Goal: Task Accomplishment & Management: Manage account settings

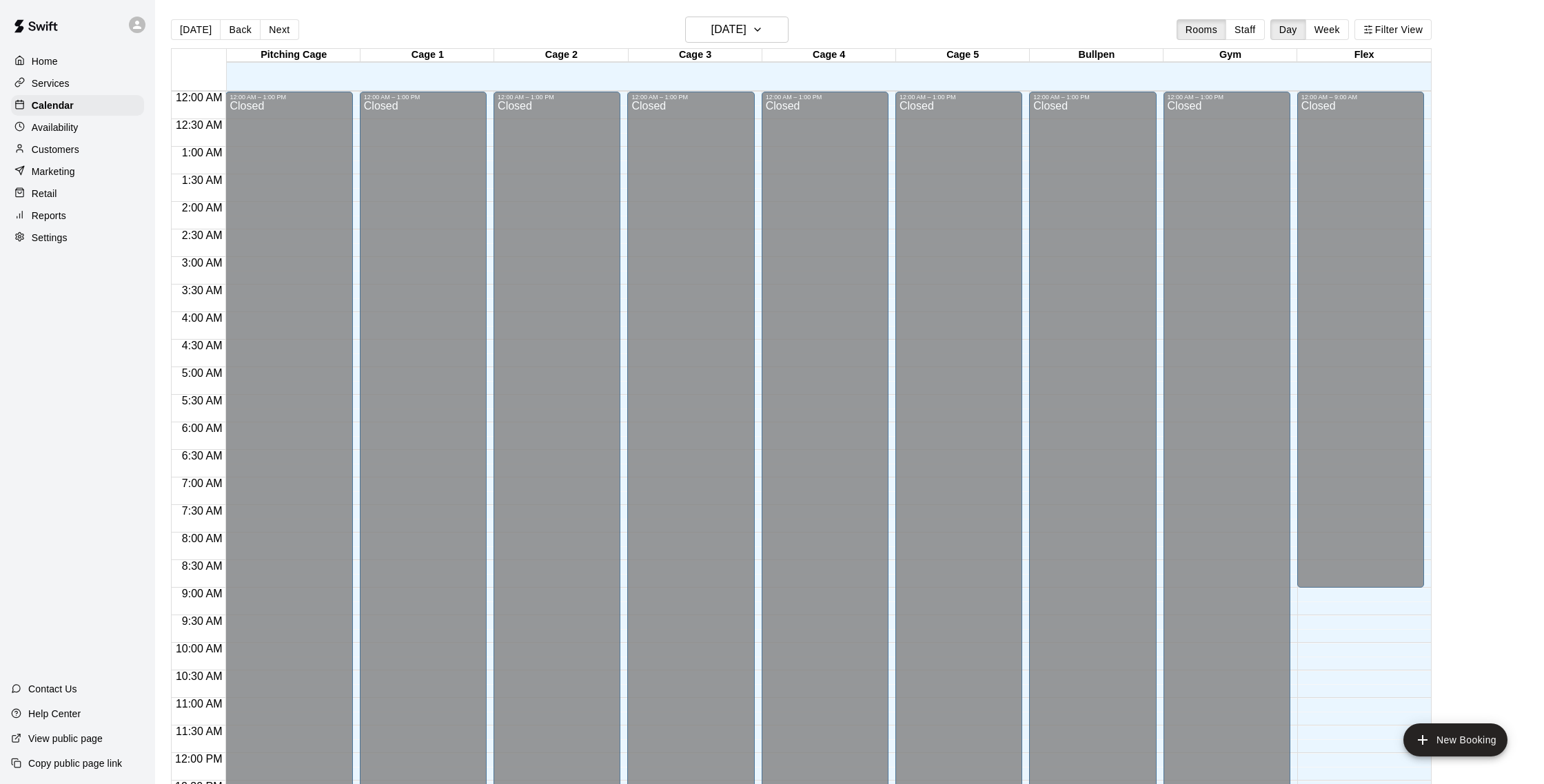
scroll to position [574, 0]
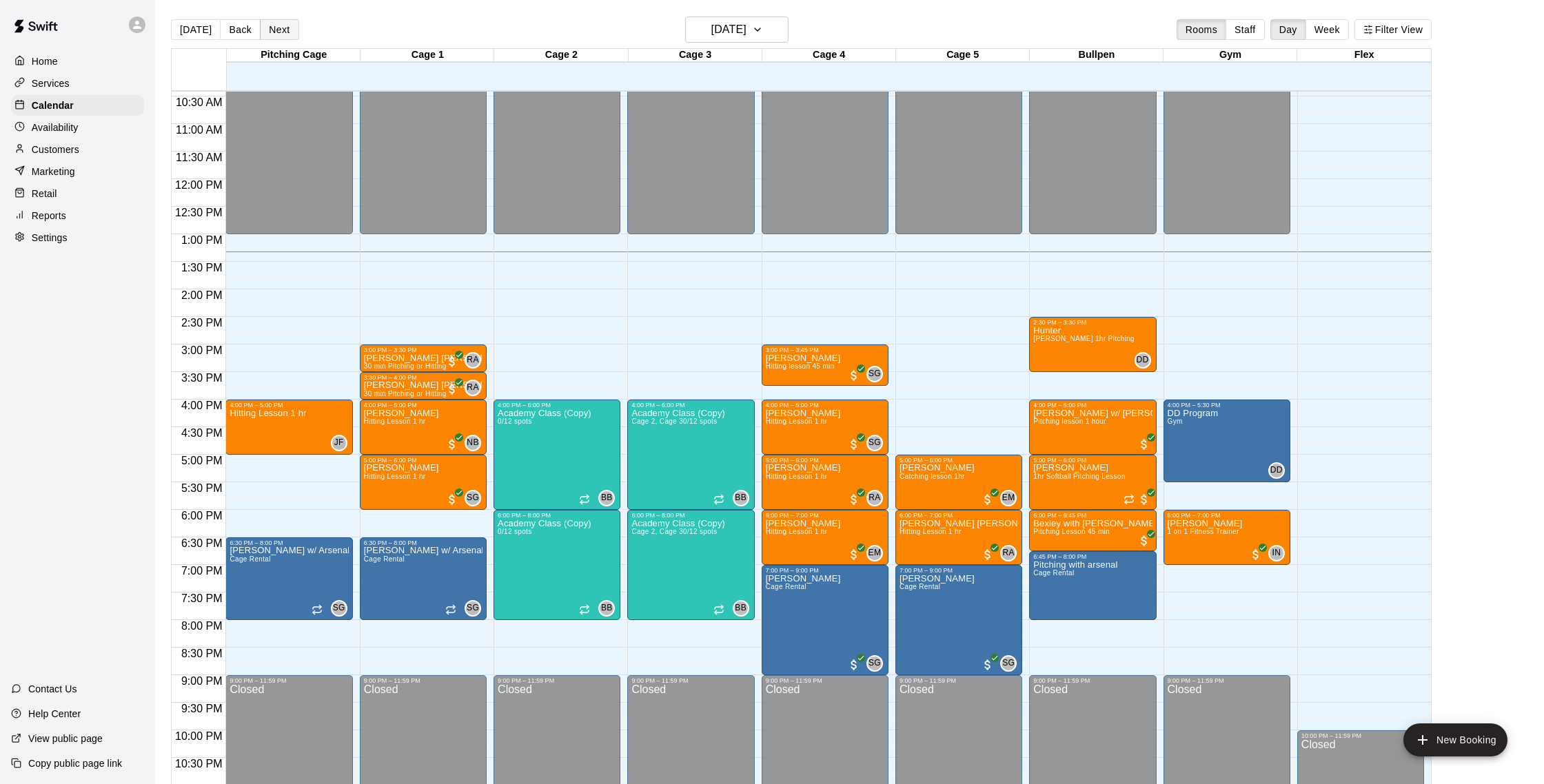
click at [277, 33] on button "Next" at bounding box center [278, 30] width 39 height 21
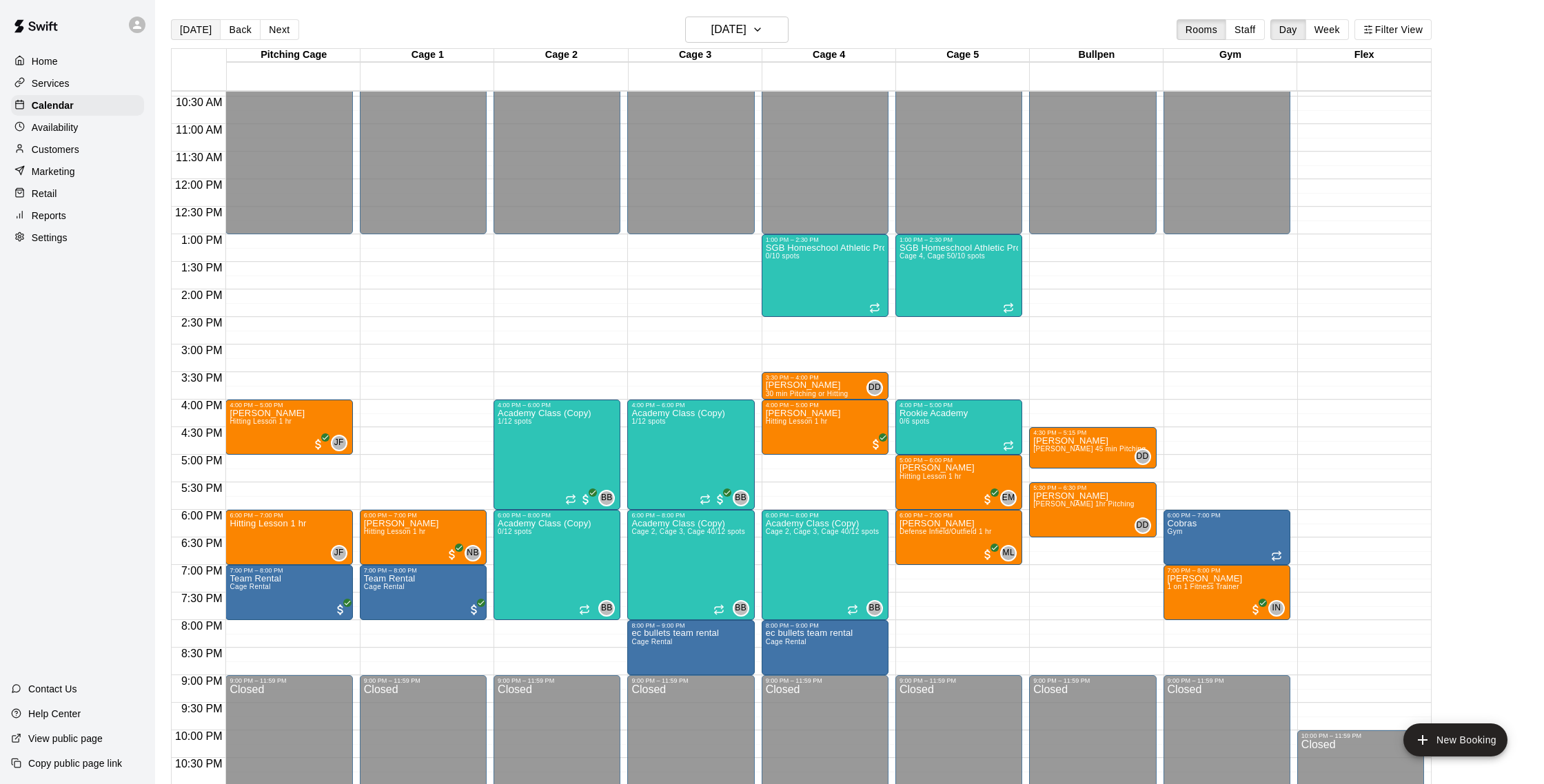
click at [193, 33] on button "[DATE]" at bounding box center [196, 30] width 50 height 21
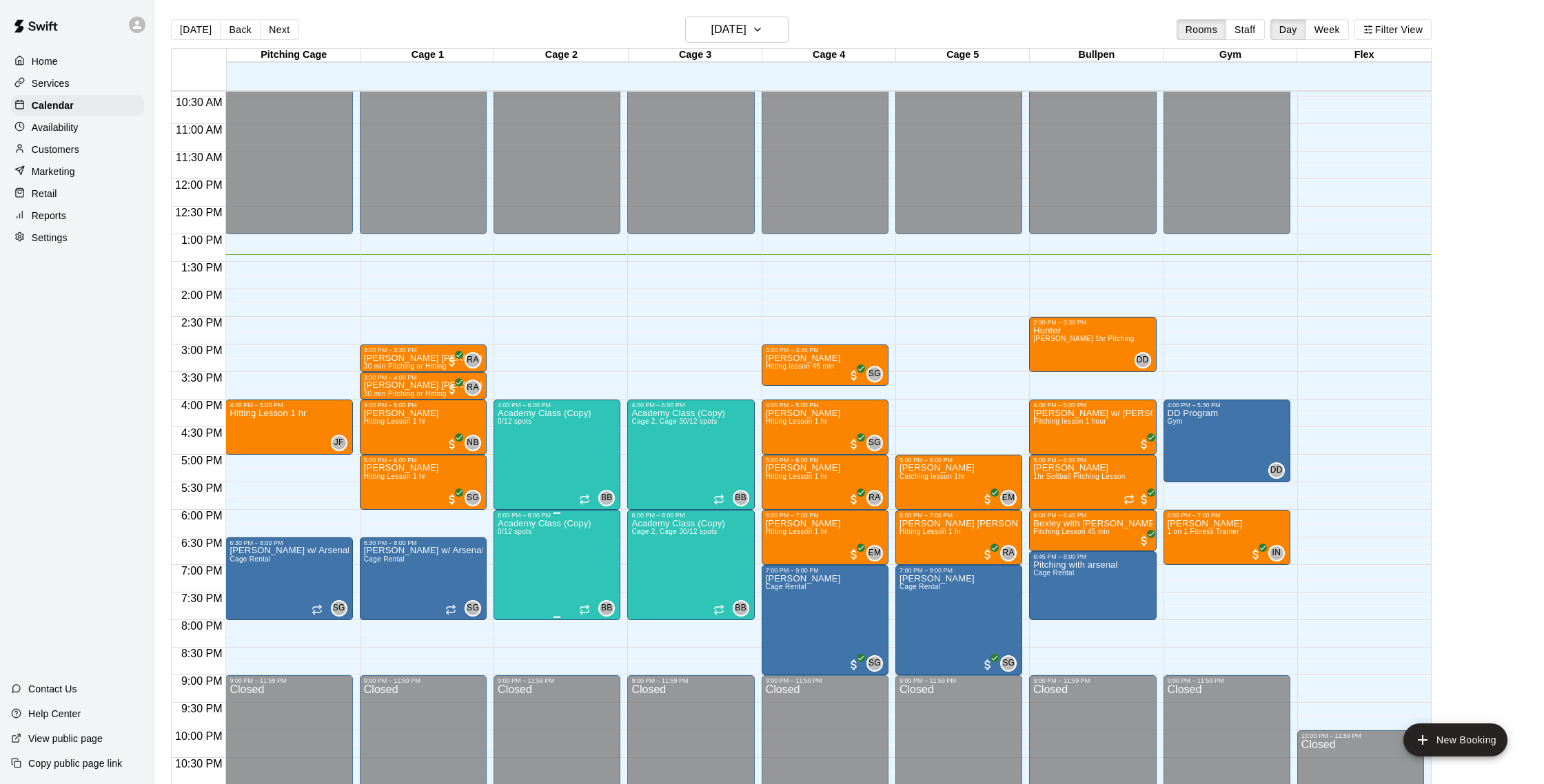
click at [593, 603] on div "6:00 PM – 8:00 PM Academy Class (Copy) 0/12 spots BB 0" at bounding box center [557, 565] width 118 height 106
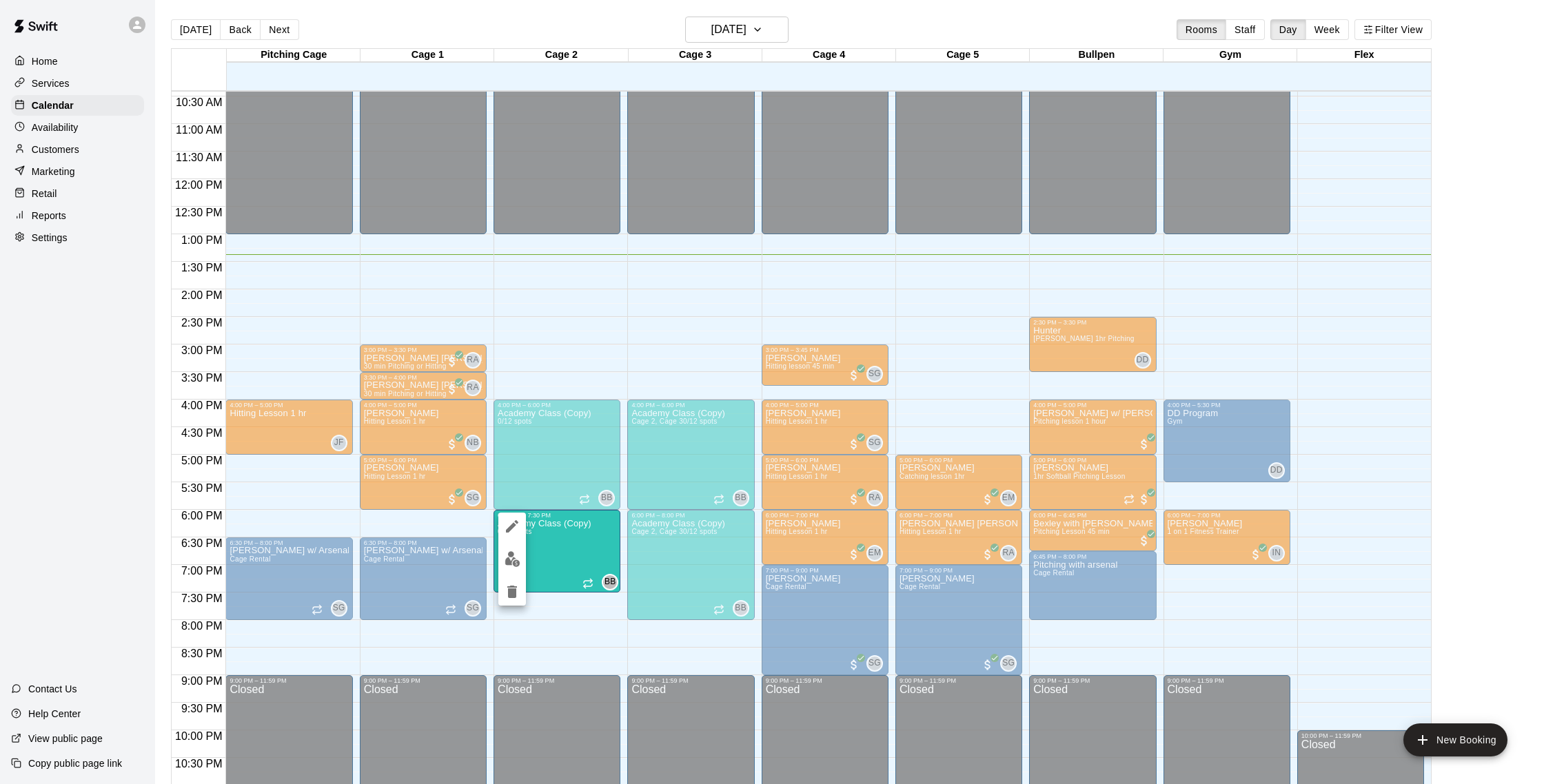
click at [45, 218] on div at bounding box center [772, 392] width 1544 height 784
click at [45, 218] on p "Reports" at bounding box center [49, 215] width 35 height 14
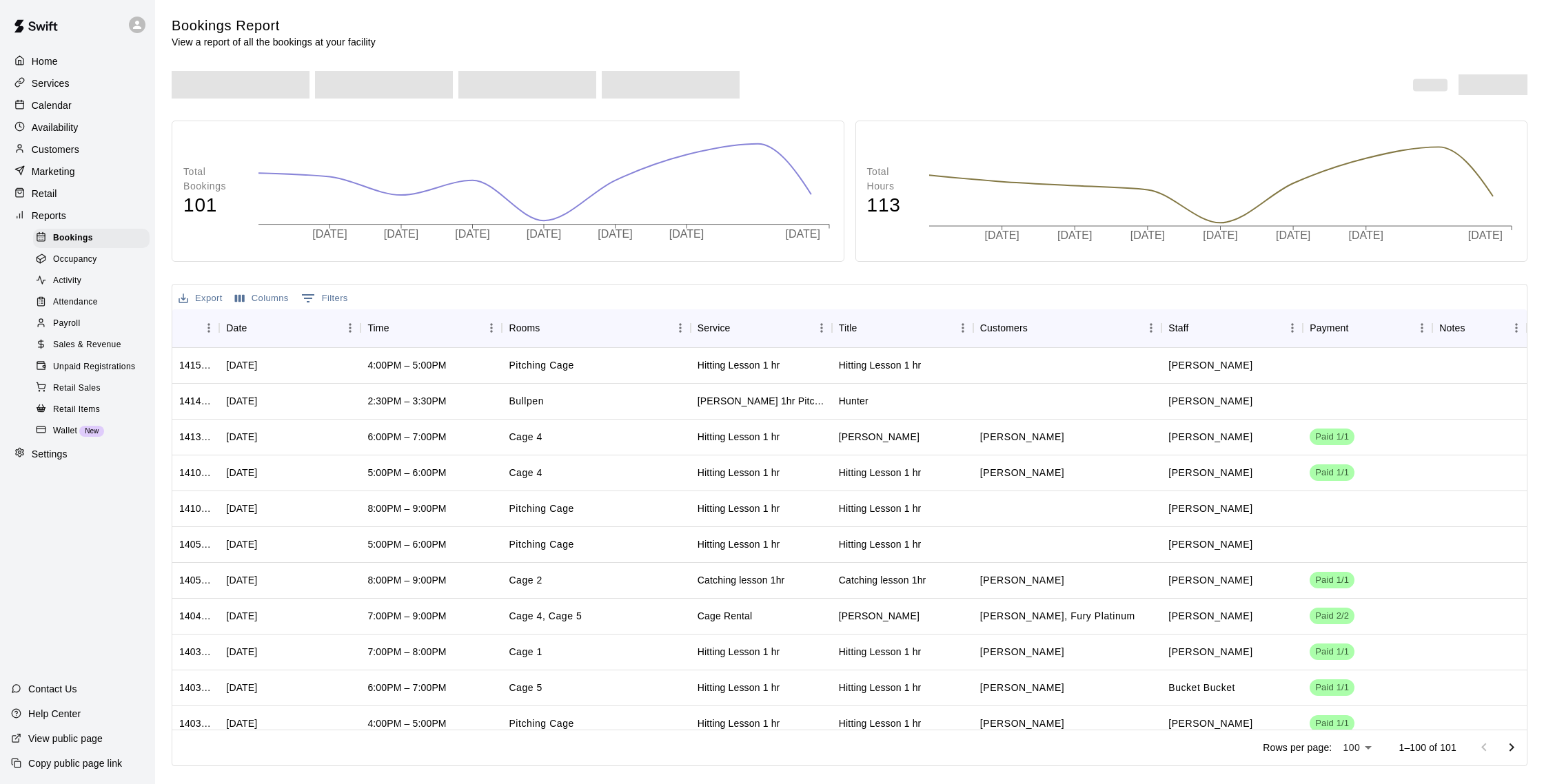
click at [87, 343] on span "Sales & Revenue" at bounding box center [87, 345] width 69 height 14
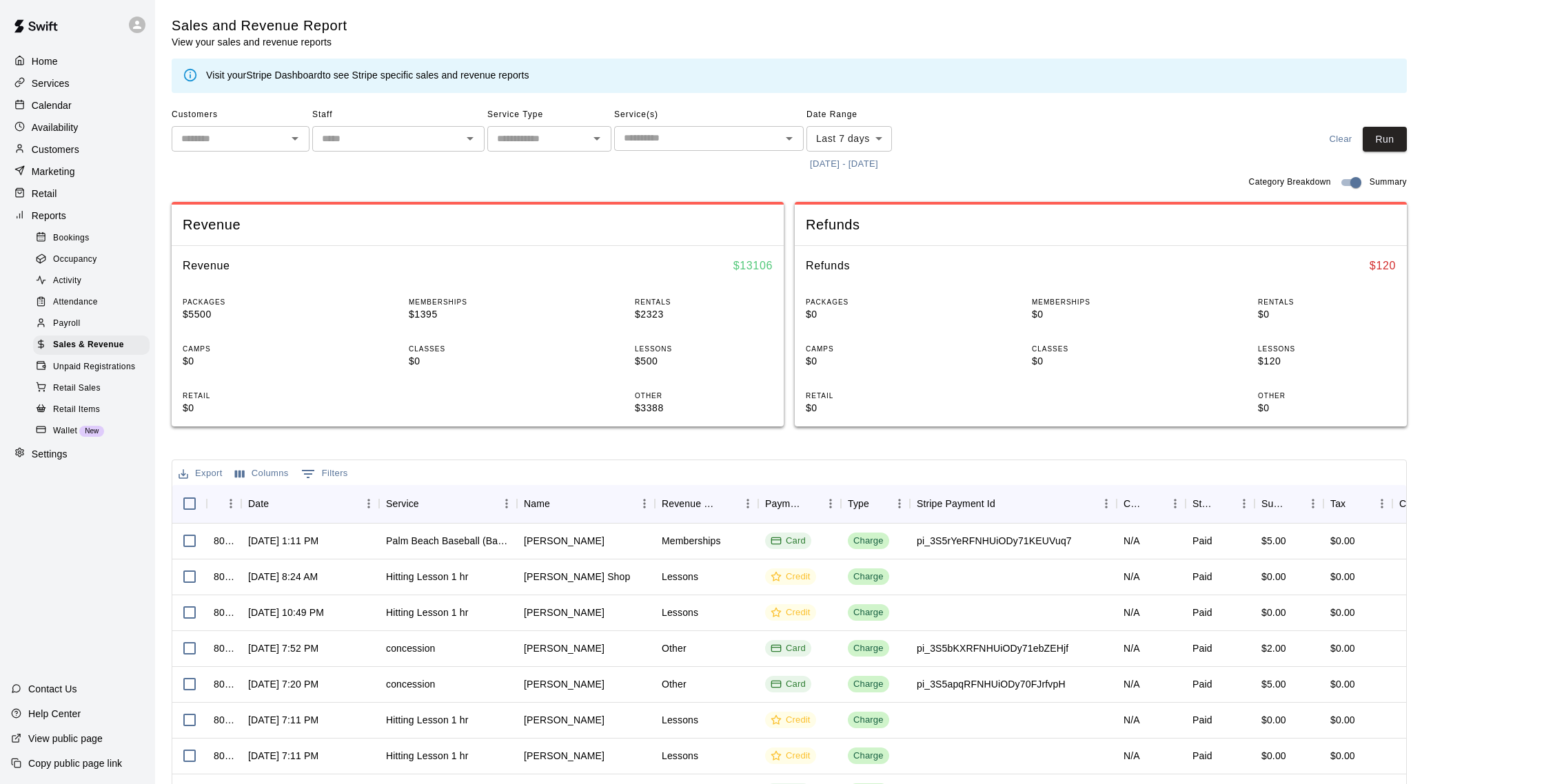
click at [296, 75] on link "Stripe Dashboard" at bounding box center [284, 75] width 76 height 11
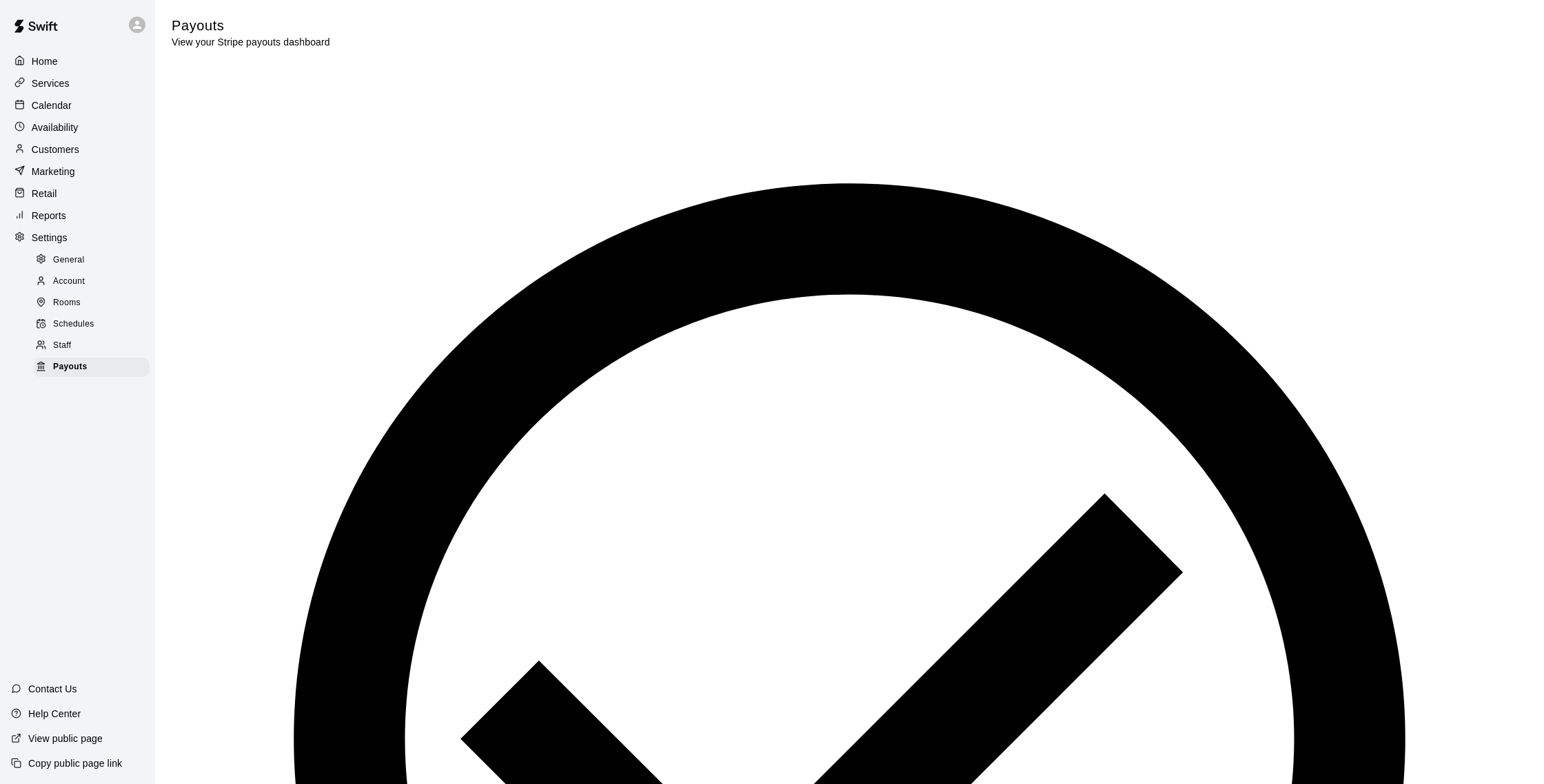
click at [276, 118] on div "Stripe account connected Visit your Stripe dashboard to manage payouts from onl…" at bounding box center [850, 760] width 1356 height 1397
click at [69, 102] on p "Calendar" at bounding box center [52, 105] width 40 height 14
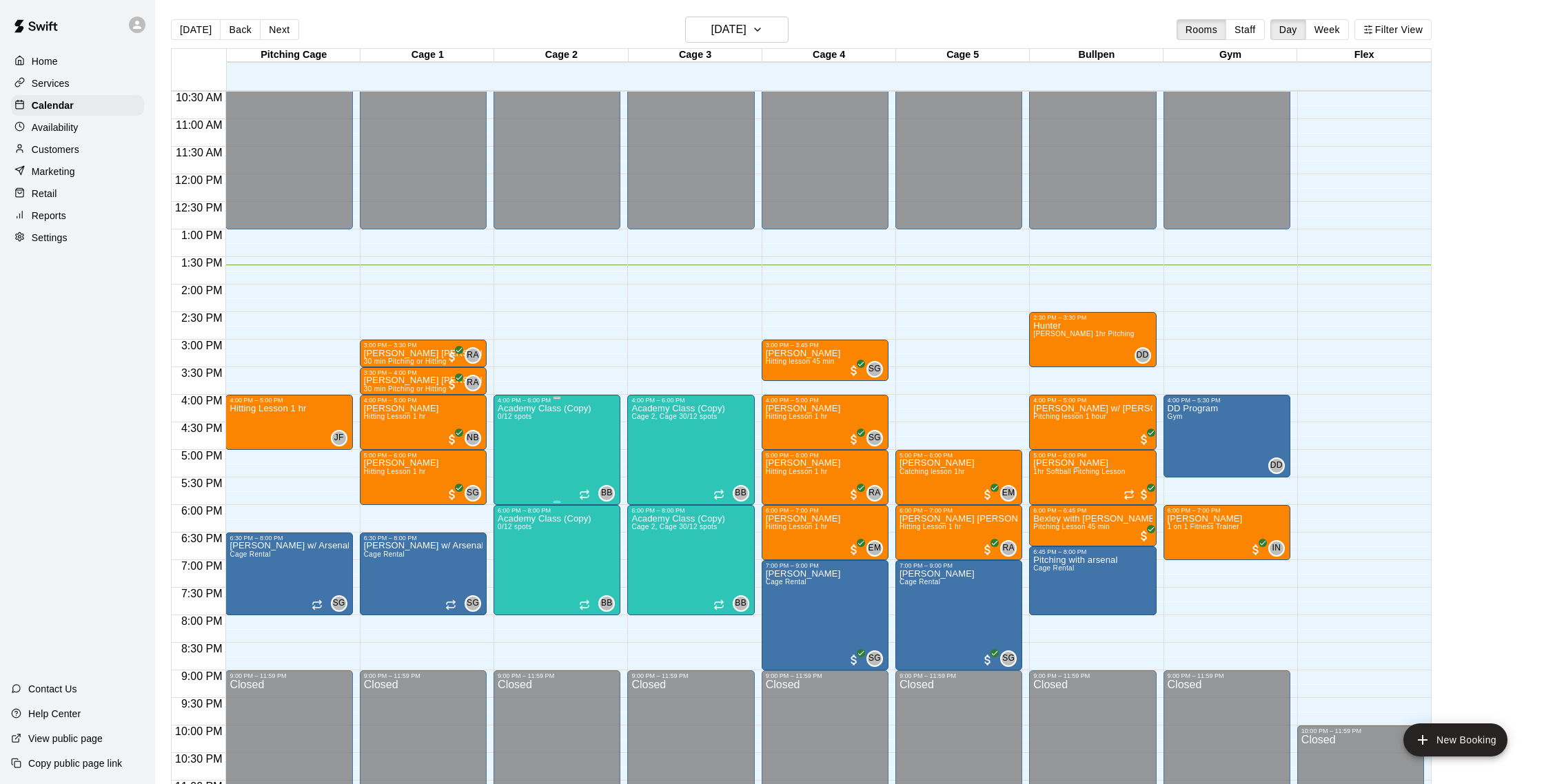
scroll to position [577, 0]
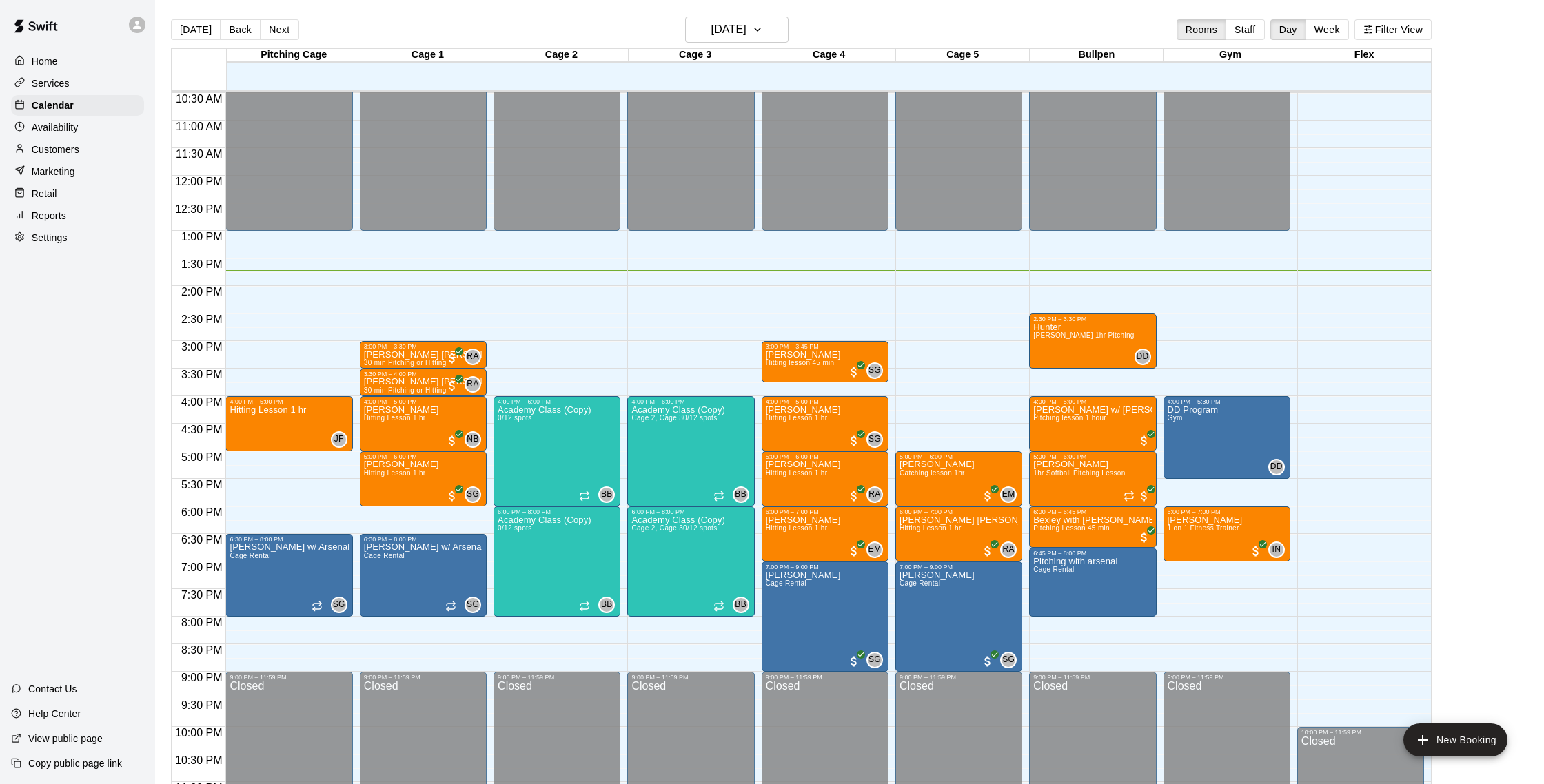
click at [83, 150] on div "Customers" at bounding box center [78, 149] width 134 height 21
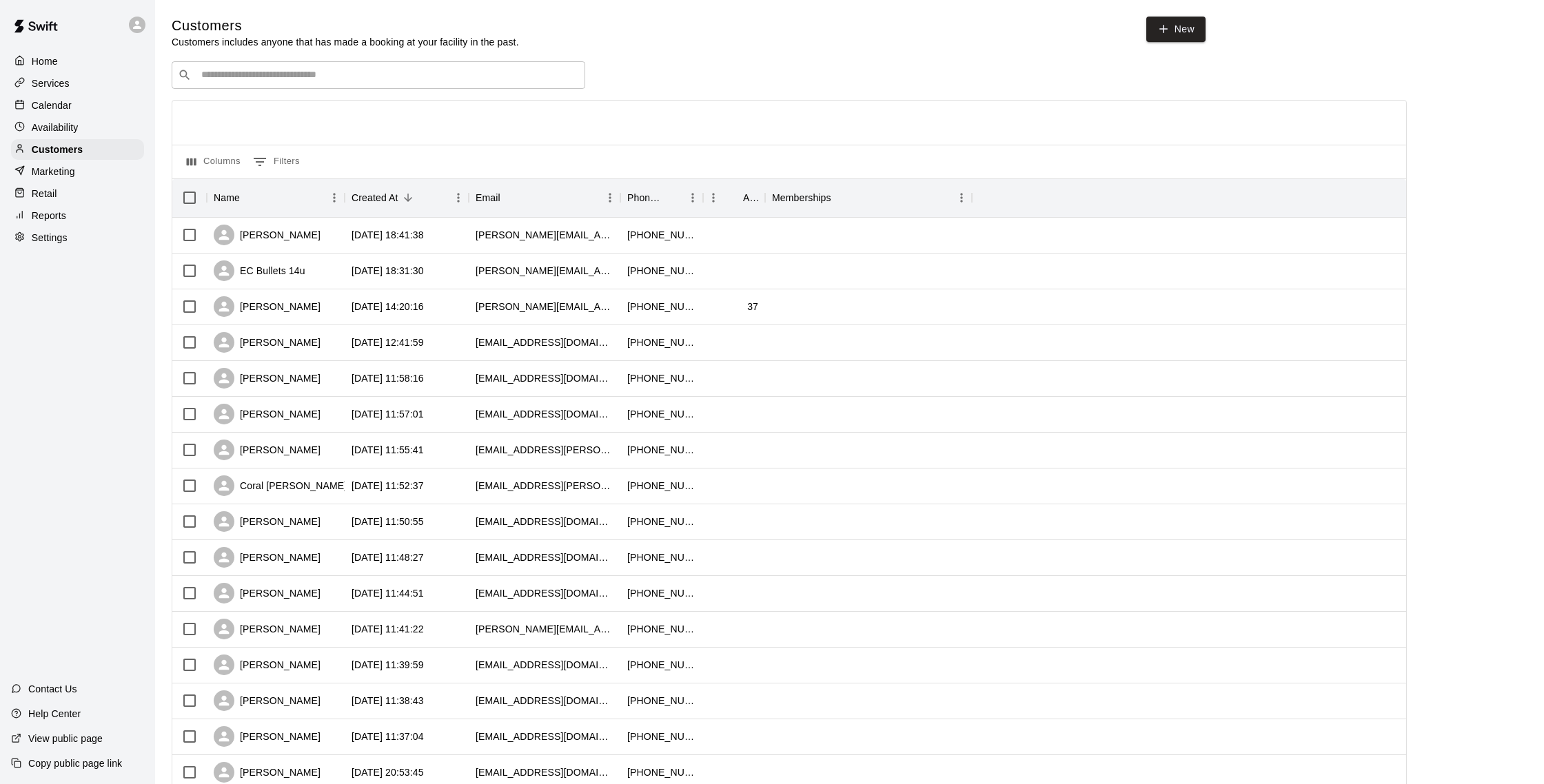
click at [297, 71] on input "Search customers by name or email" at bounding box center [388, 75] width 382 height 14
type input "******"
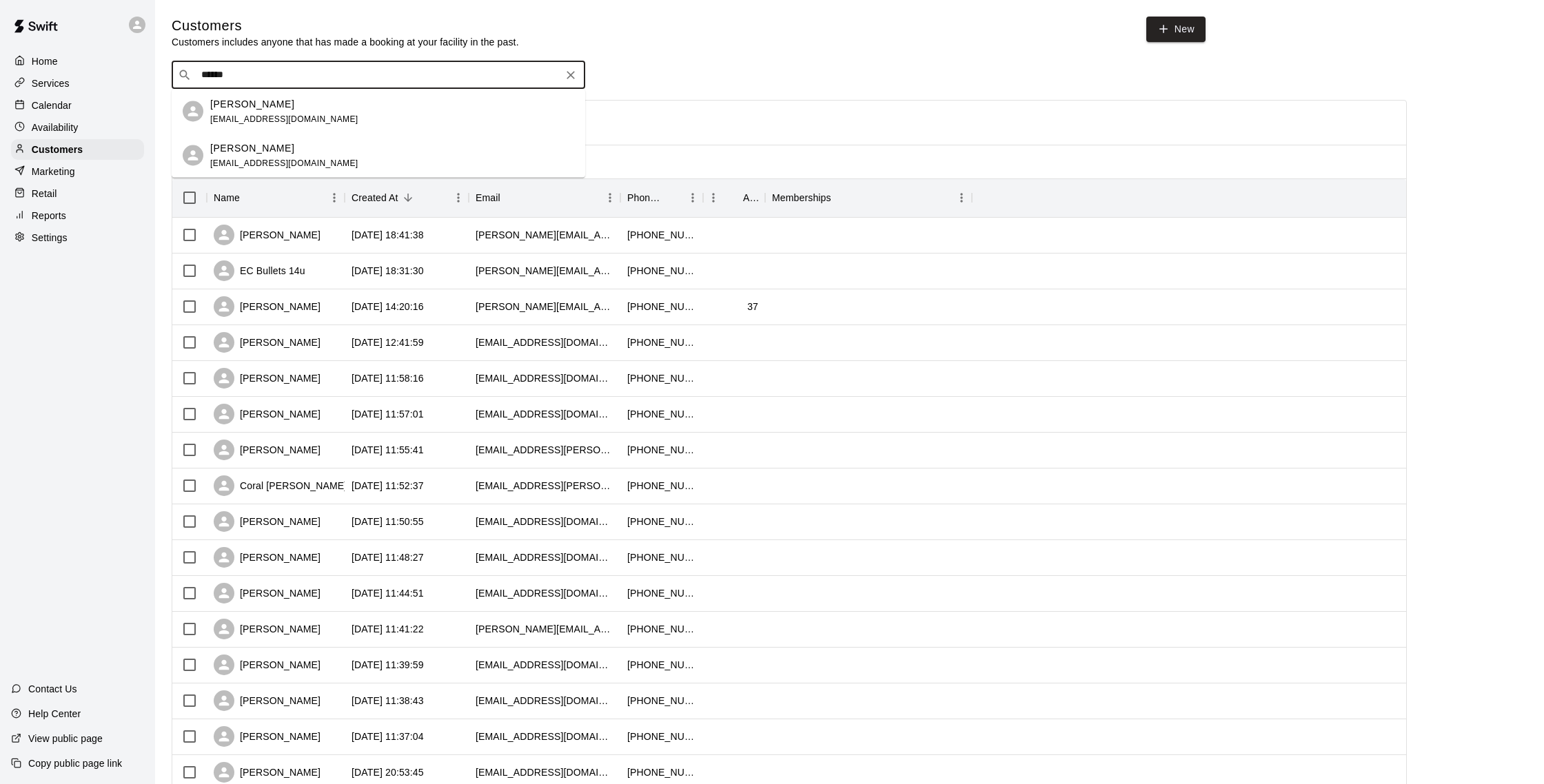
click at [270, 109] on div "[PERSON_NAME]" at bounding box center [285, 103] width 149 height 14
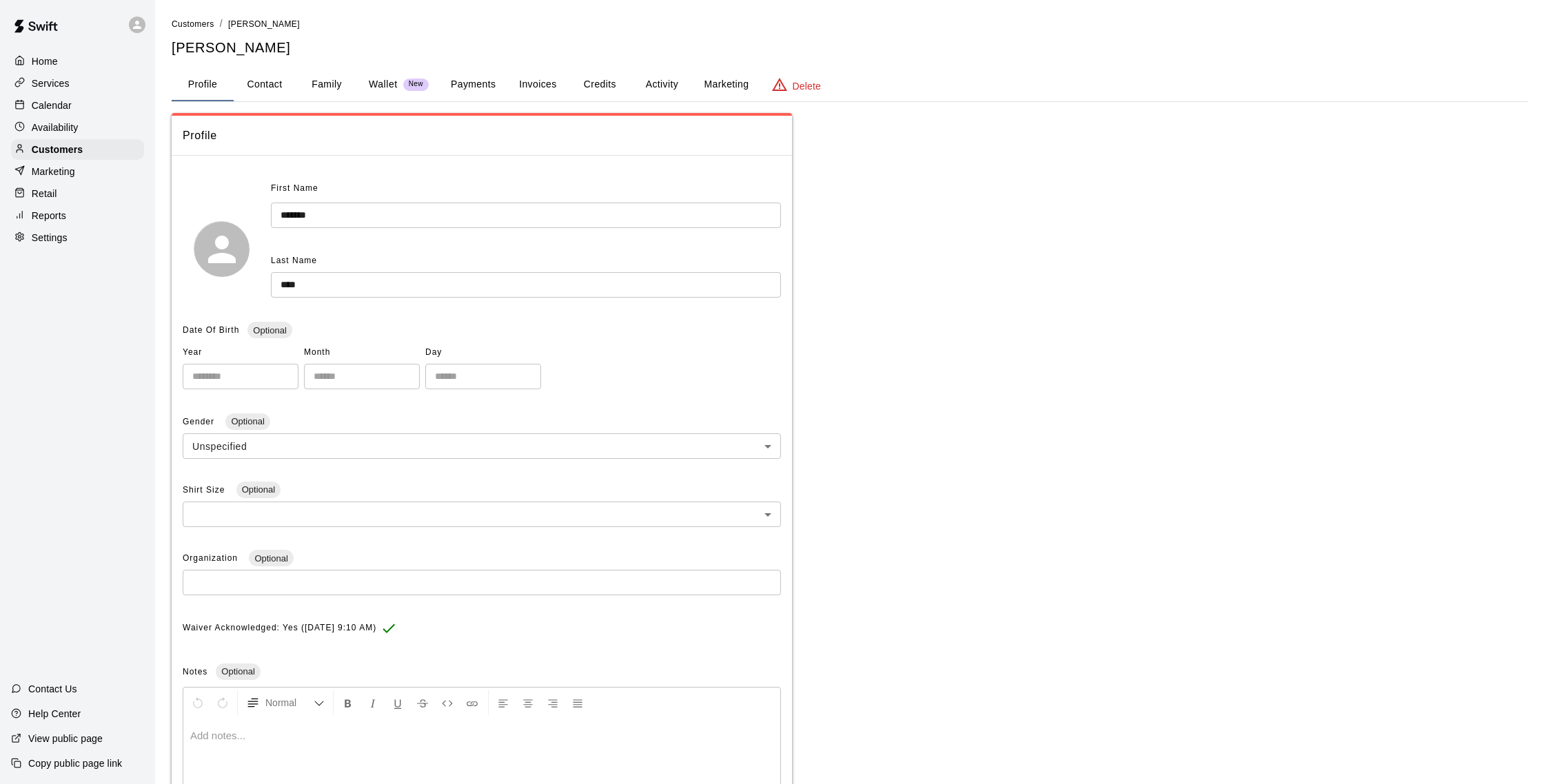
click at [645, 82] on button "Activity" at bounding box center [662, 85] width 62 height 33
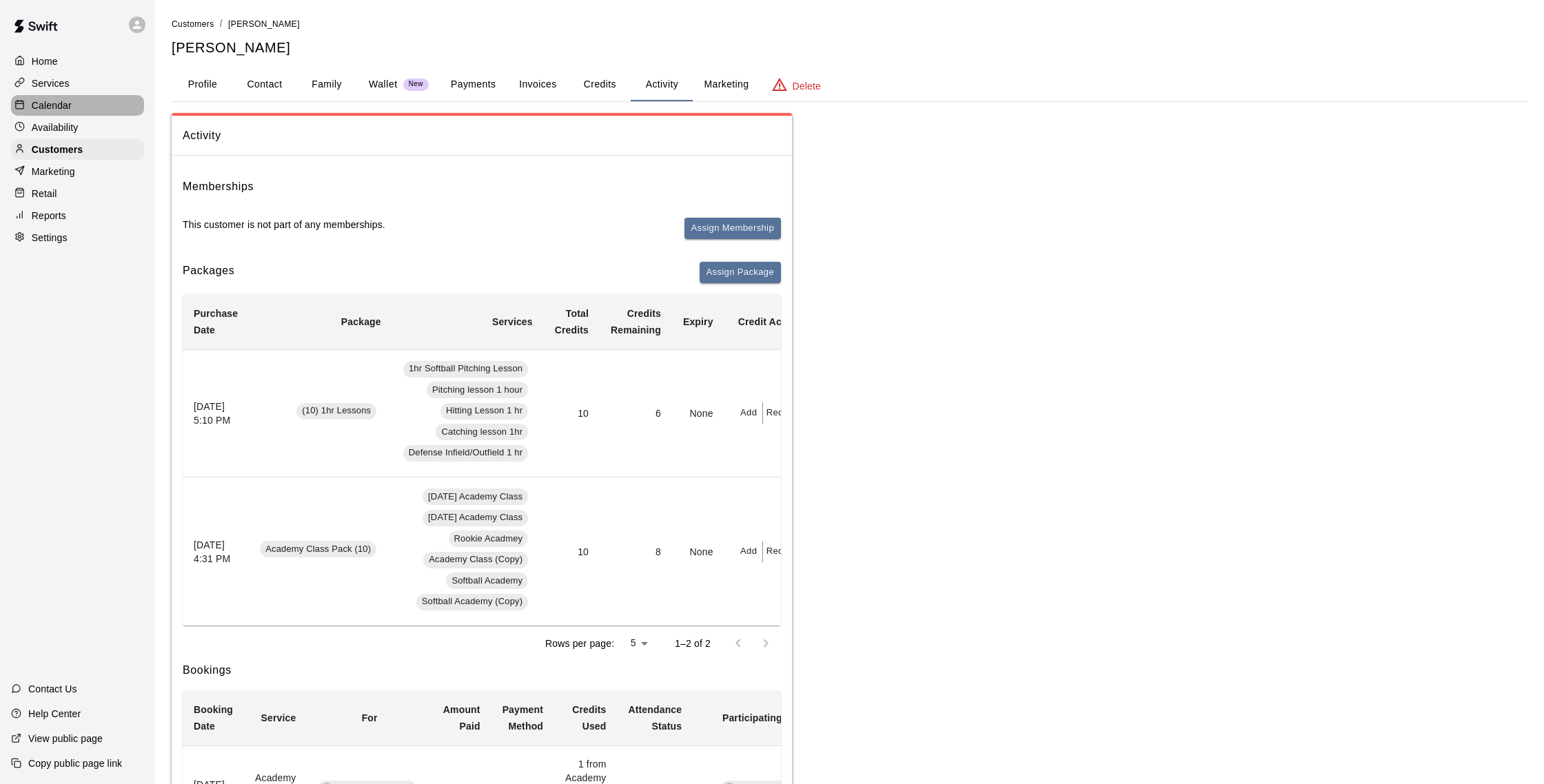
click at [52, 102] on p "Calendar" at bounding box center [52, 105] width 40 height 14
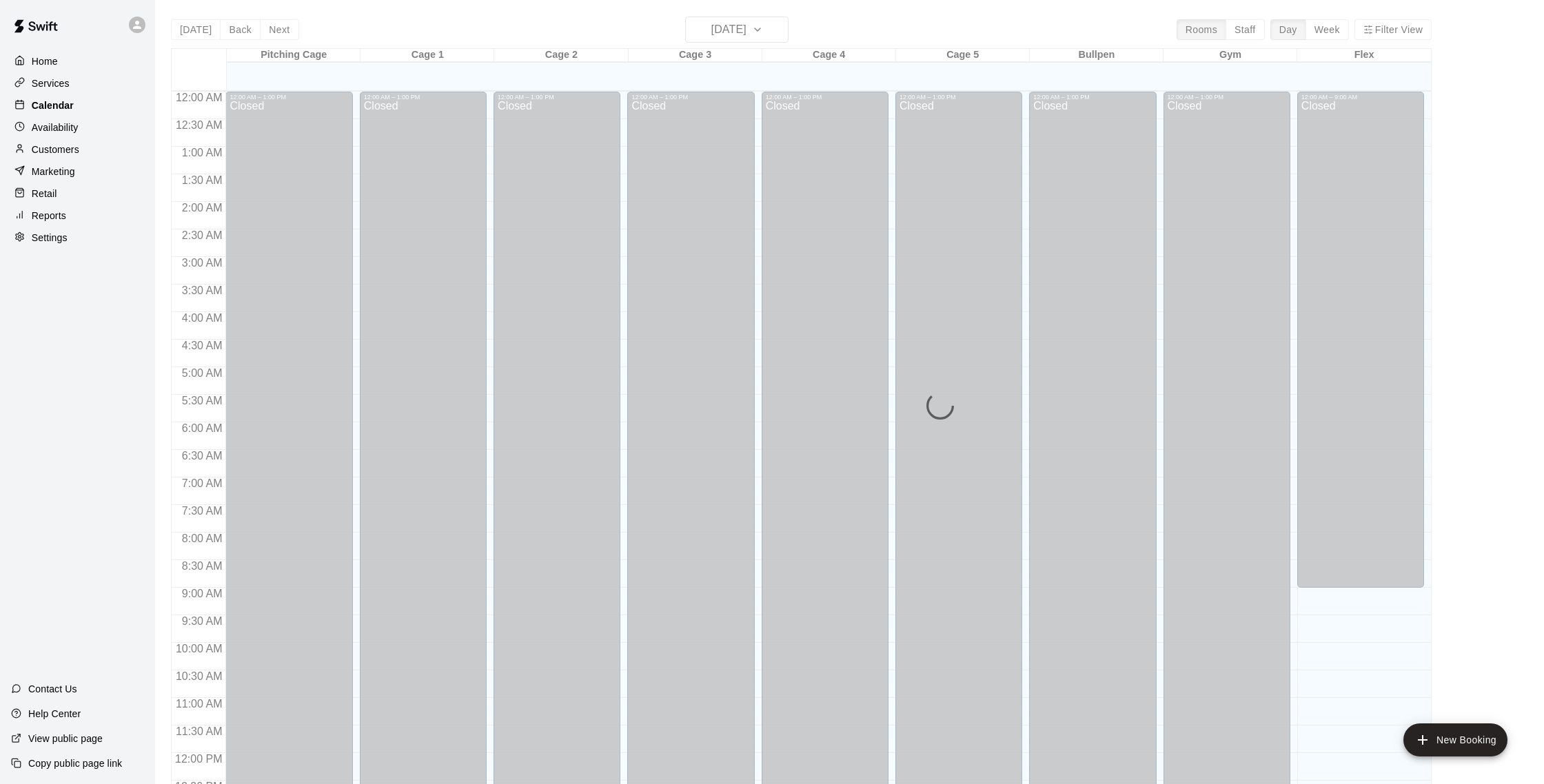
scroll to position [574, 0]
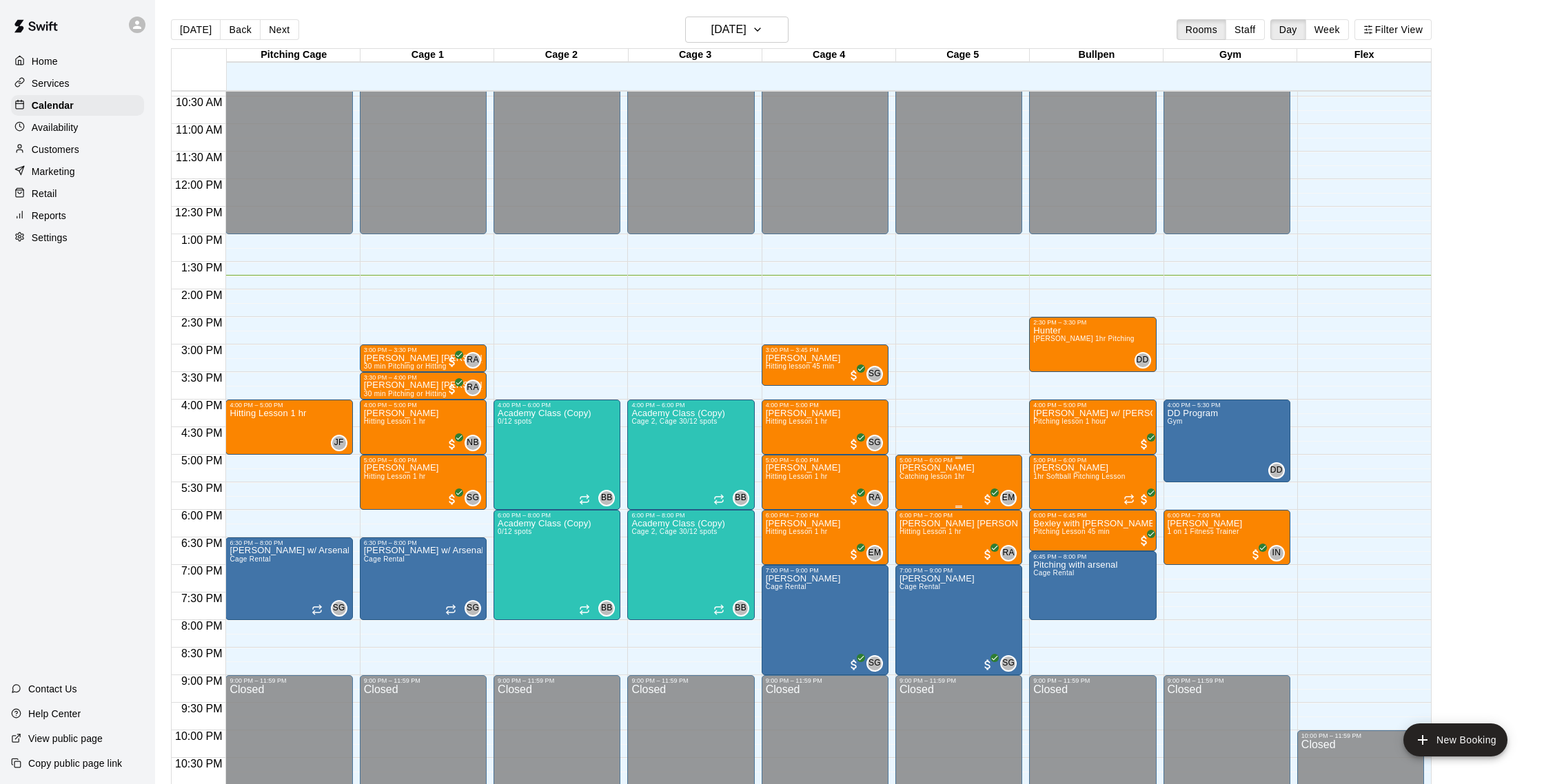
click at [916, 515] on img "edit" at bounding box center [913, 511] width 16 height 16
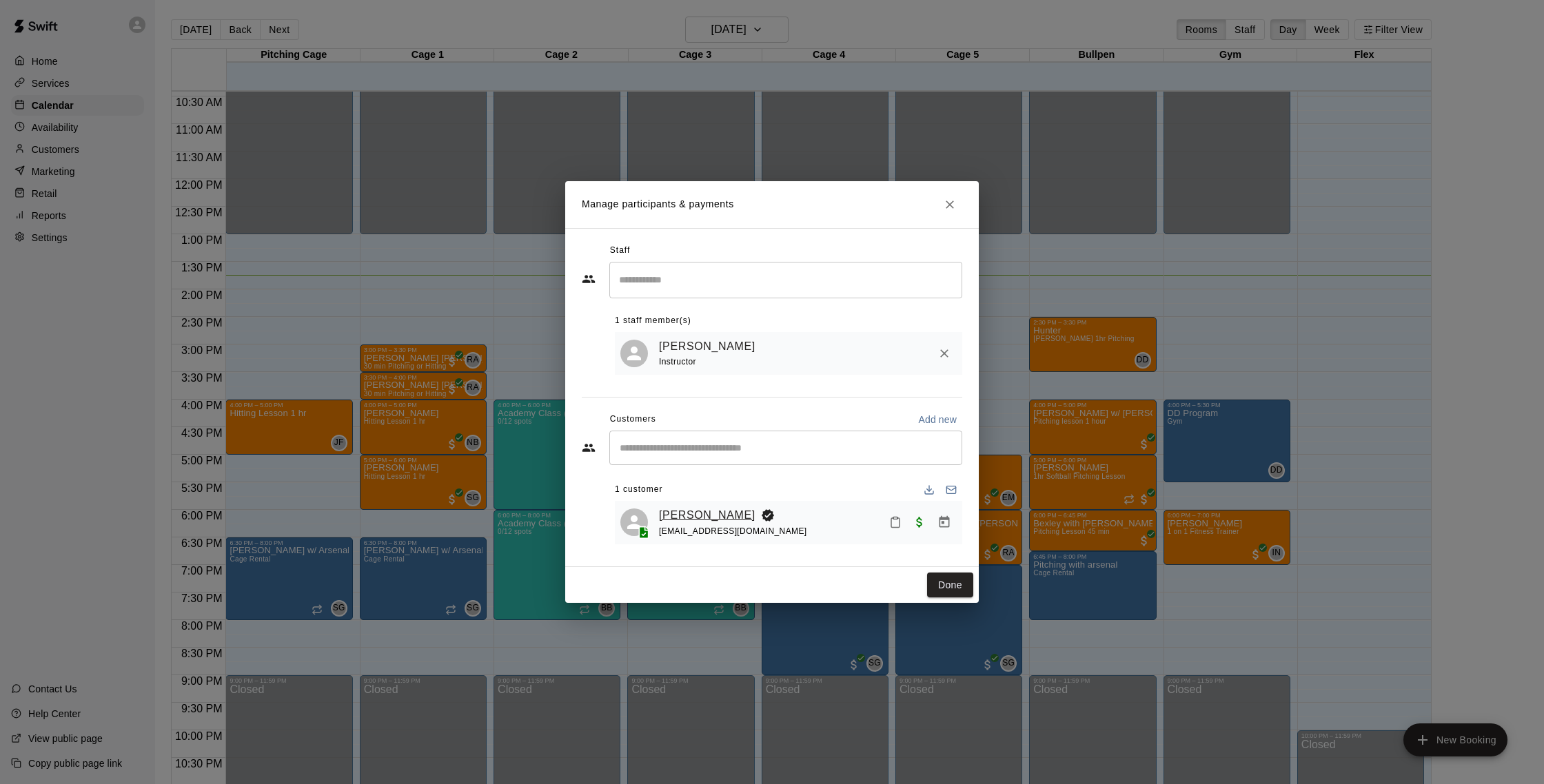
click at [712, 515] on link "[PERSON_NAME]" at bounding box center [707, 515] width 97 height 18
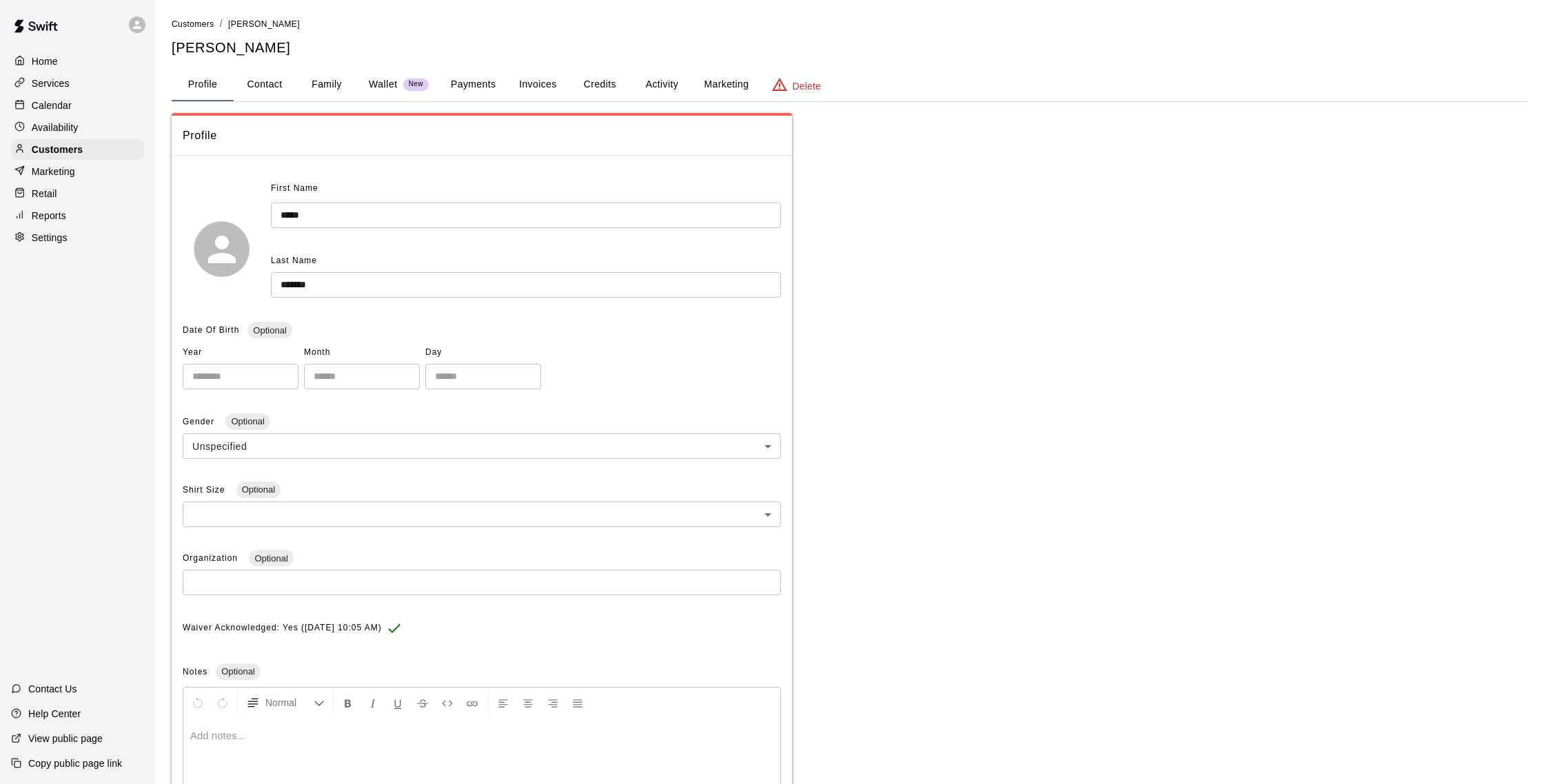
click at [497, 82] on button "Payments" at bounding box center [473, 85] width 67 height 33
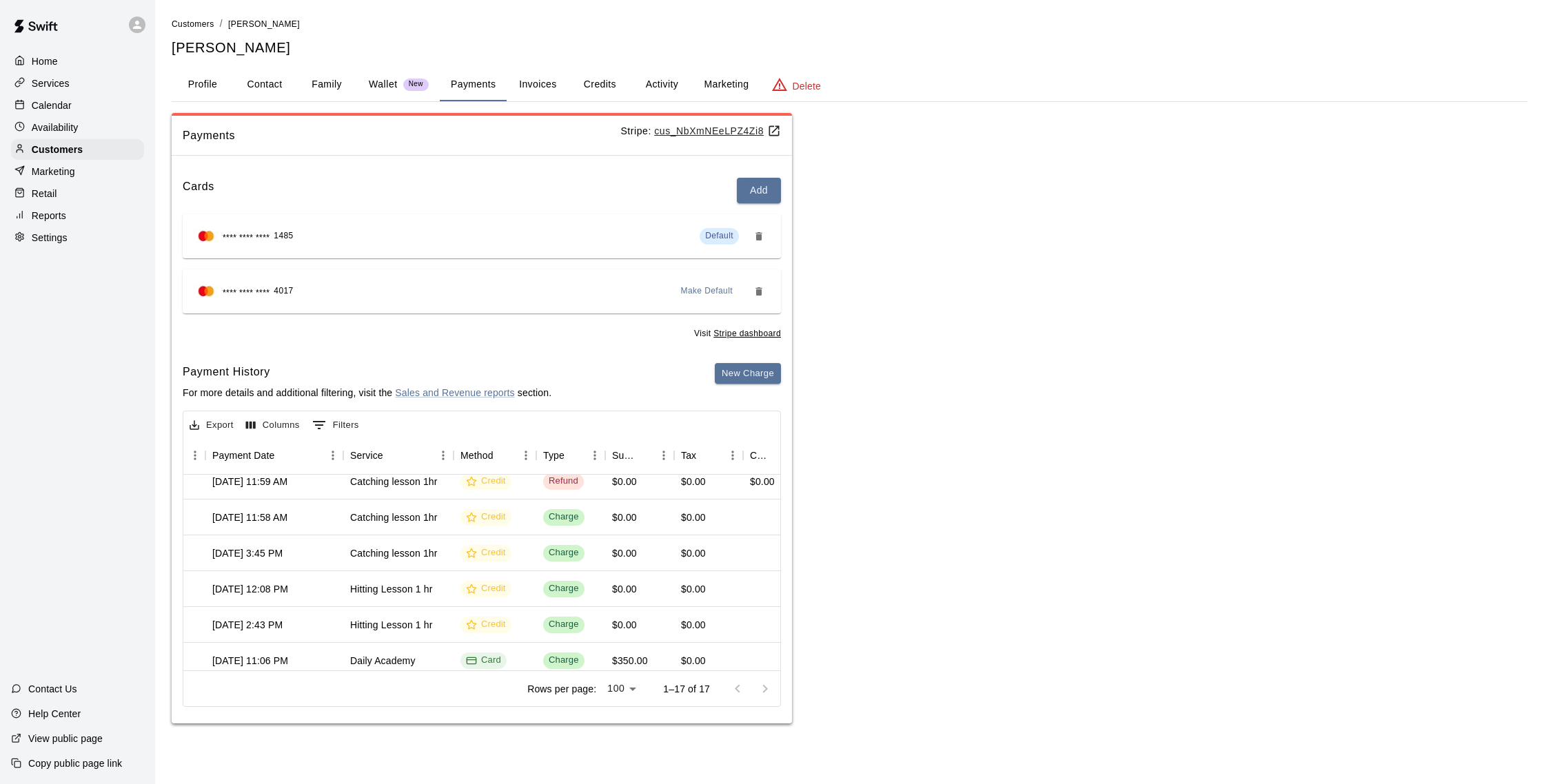
scroll to position [414, 154]
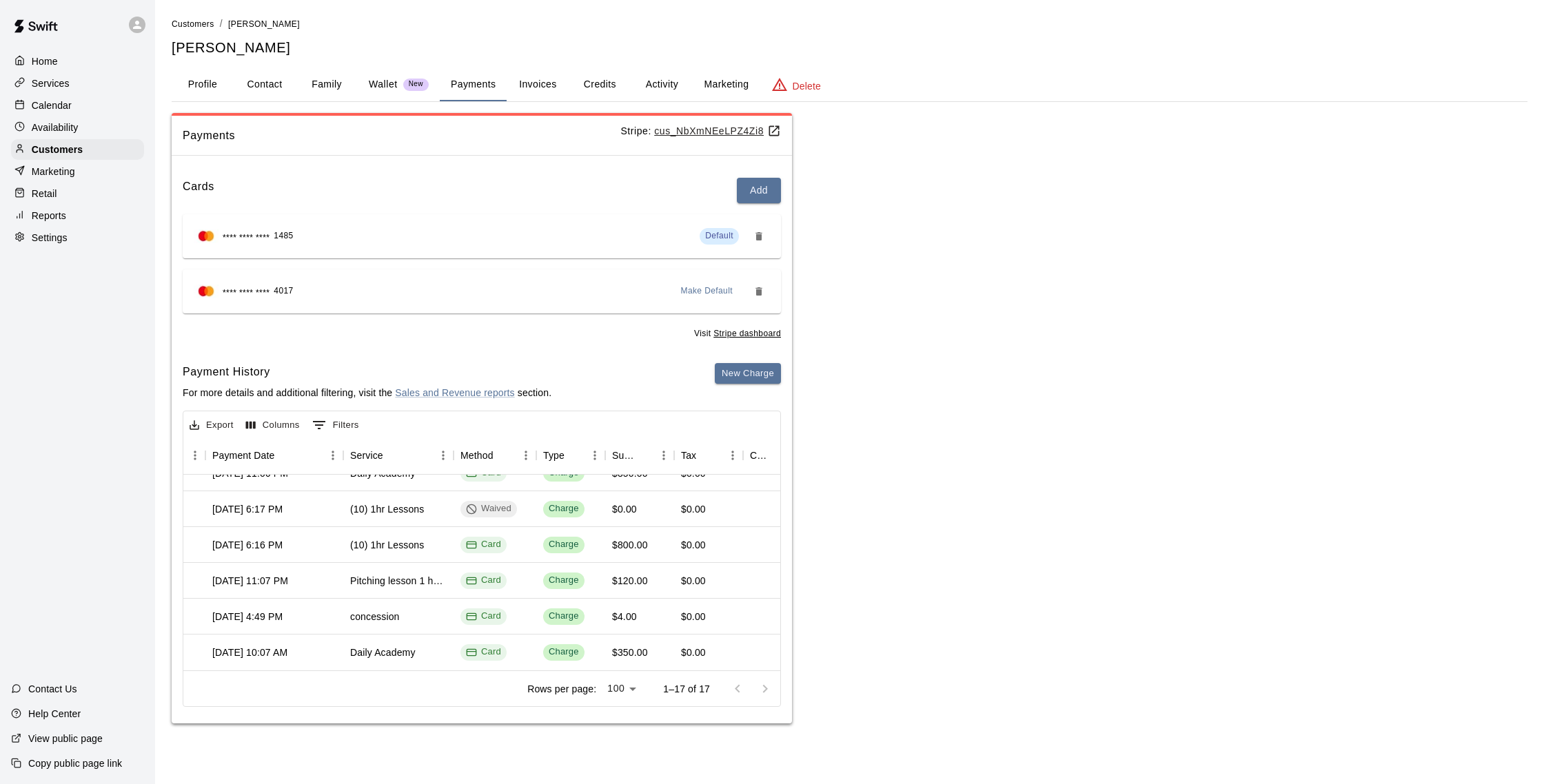
click at [42, 105] on p "Calendar" at bounding box center [52, 105] width 40 height 14
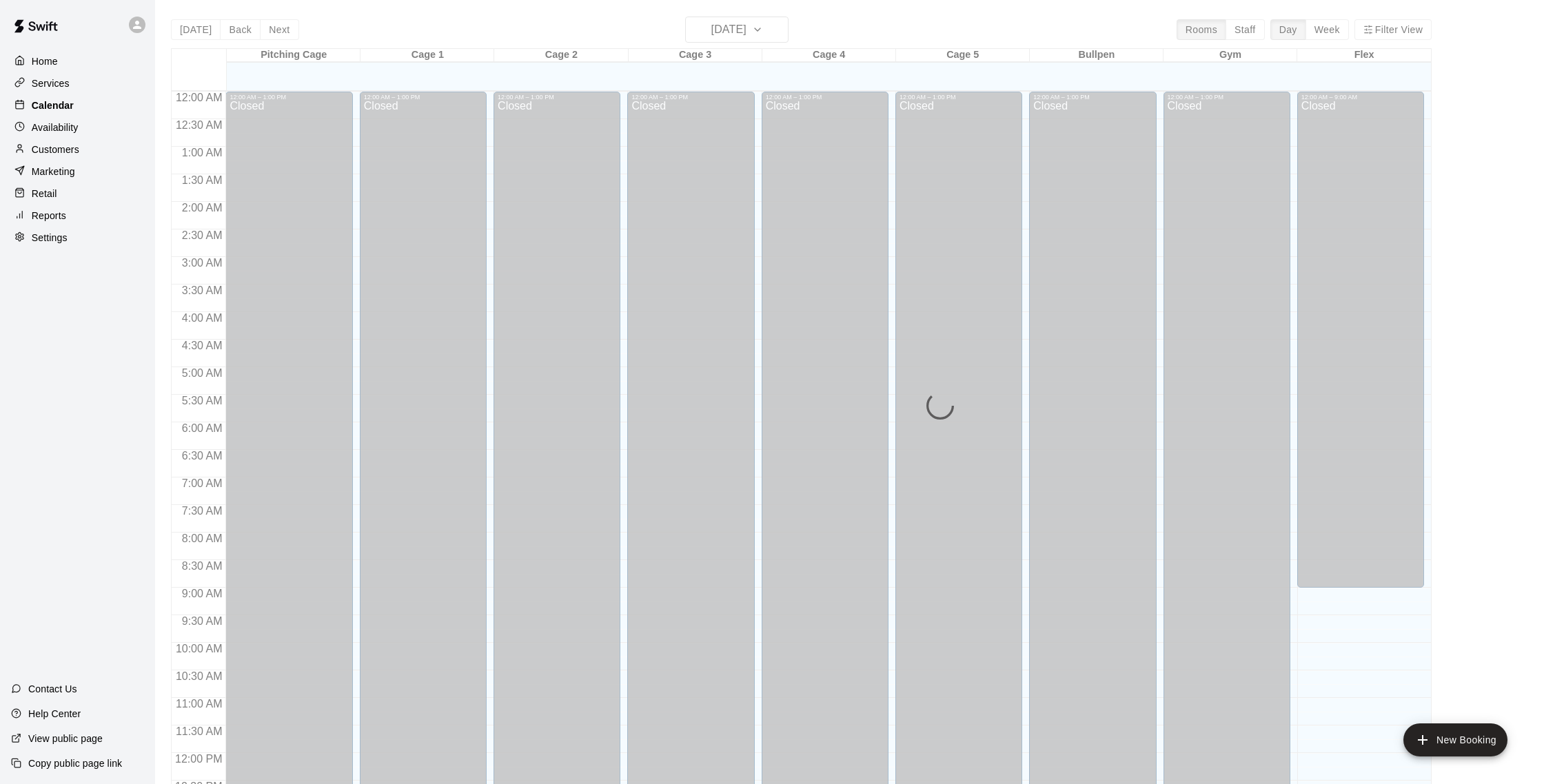
scroll to position [574, 0]
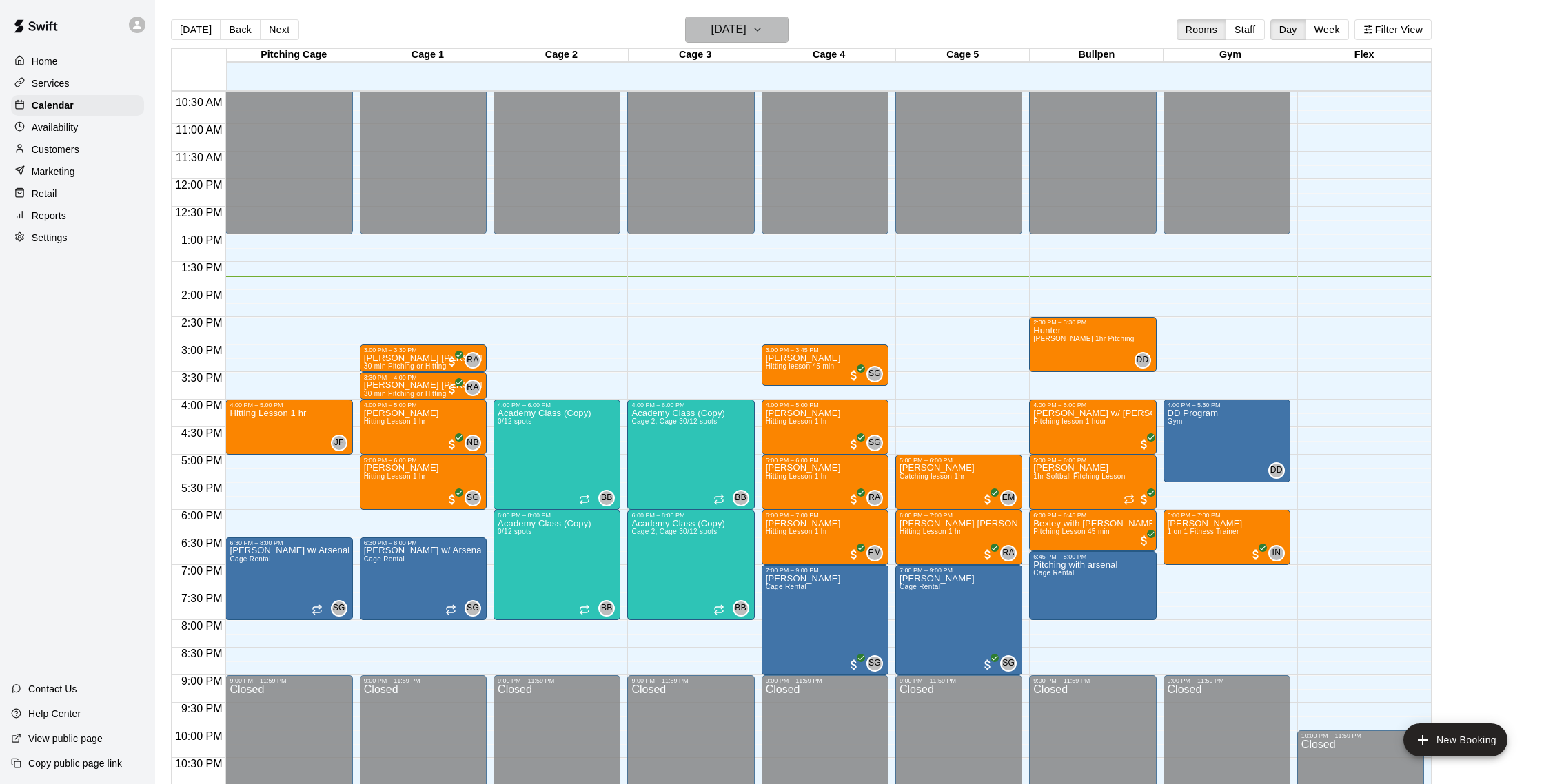
click at [747, 39] on h6 "[DATE]" at bounding box center [729, 29] width 35 height 20
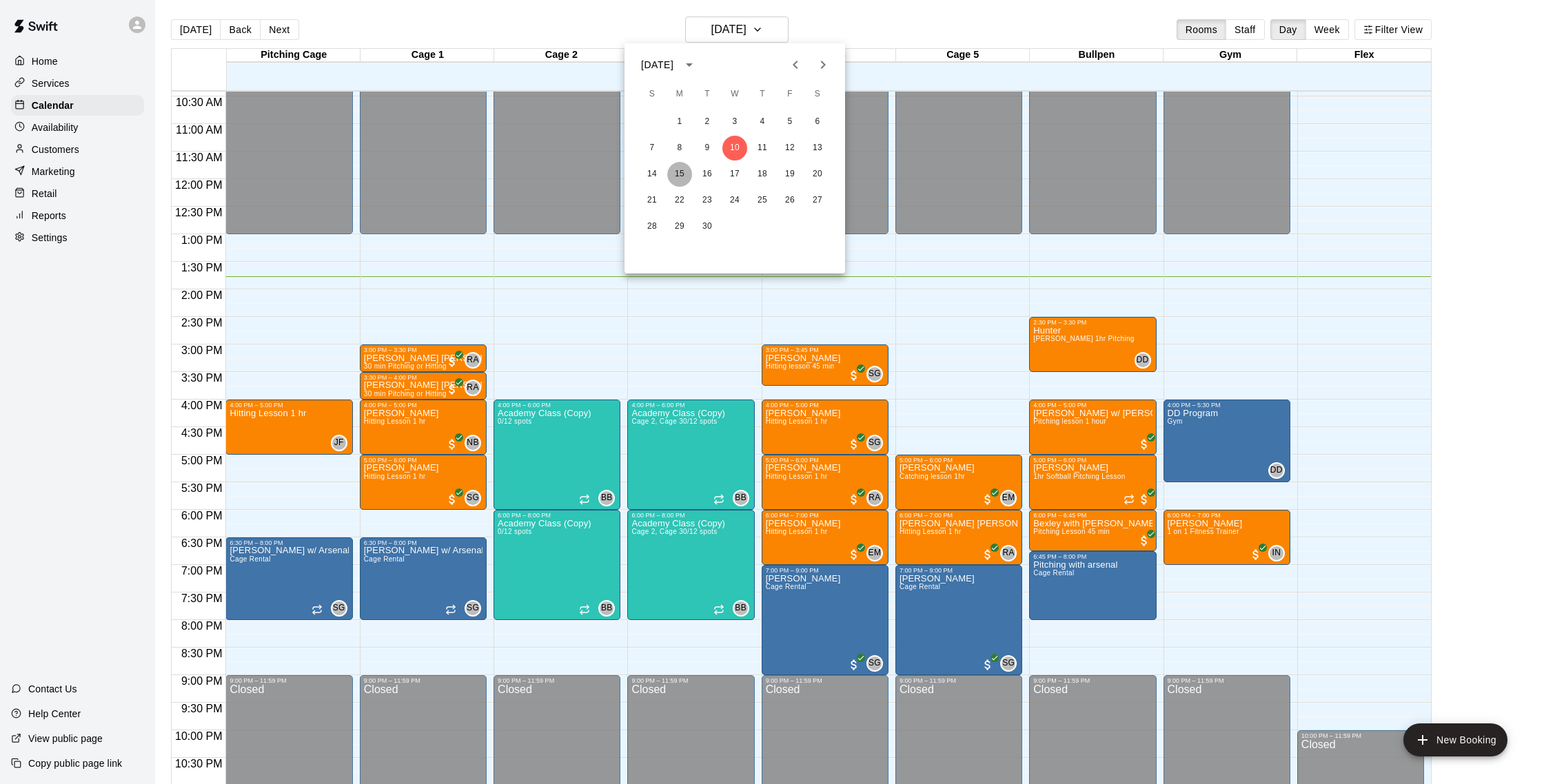
click at [676, 175] on button "15" at bounding box center [680, 174] width 24 height 24
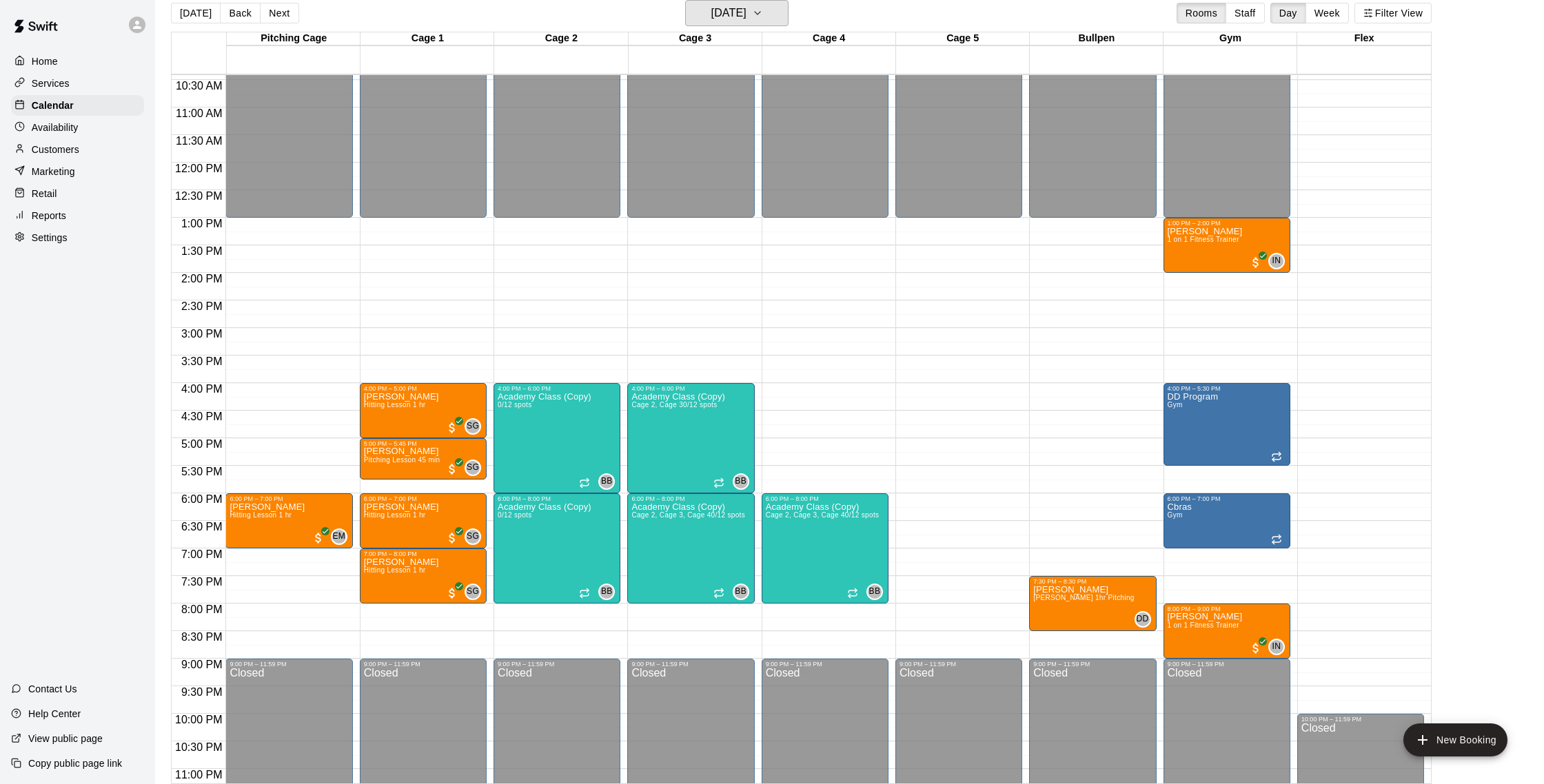
scroll to position [18, 0]
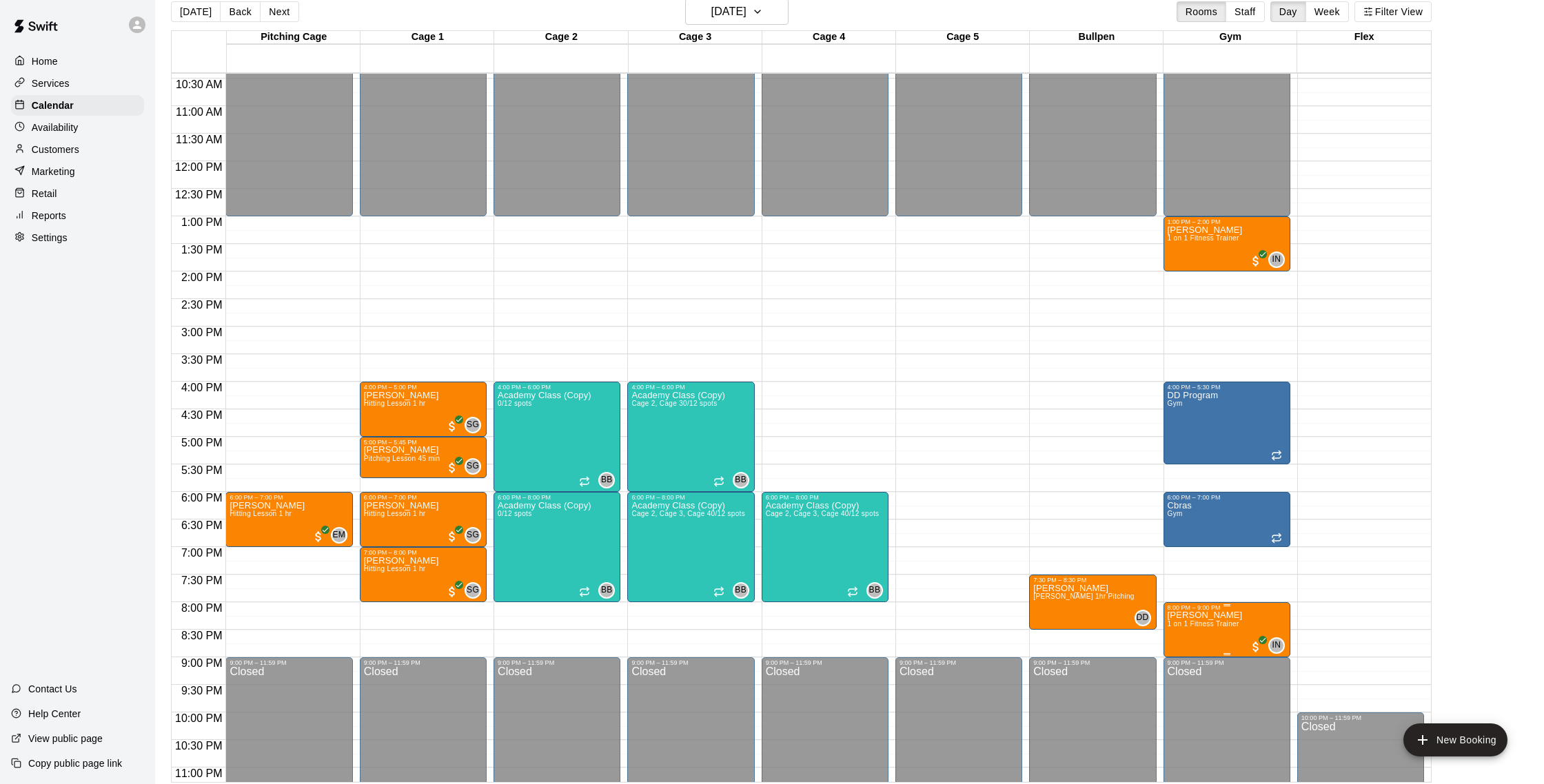
click at [1214, 616] on p "[PERSON_NAME]" at bounding box center [1205, 616] width 75 height 0
click at [1174, 697] on icon "delete" at bounding box center [1182, 697] width 17 height 17
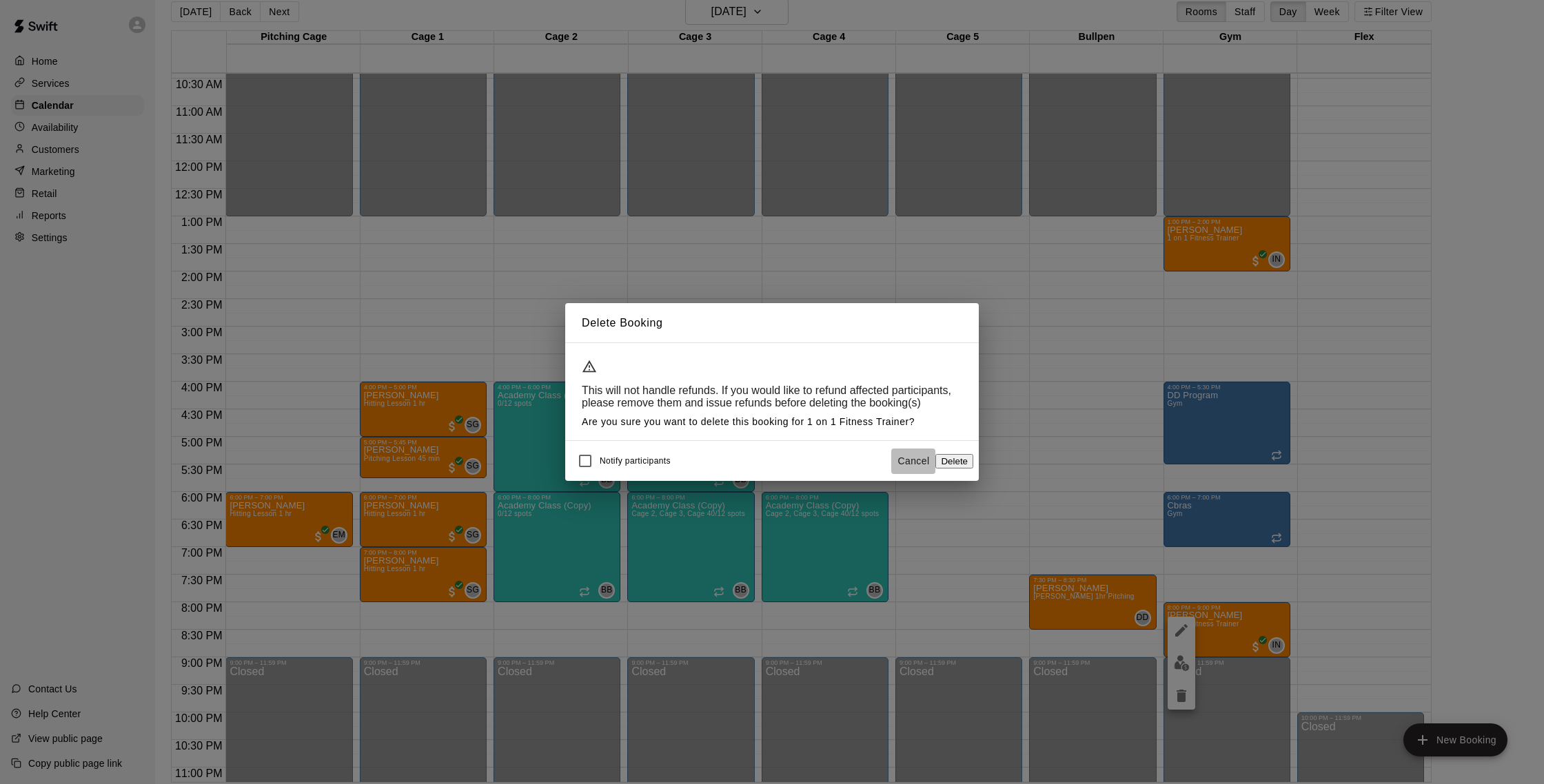
click at [894, 463] on button "Cancel" at bounding box center [913, 461] width 44 height 25
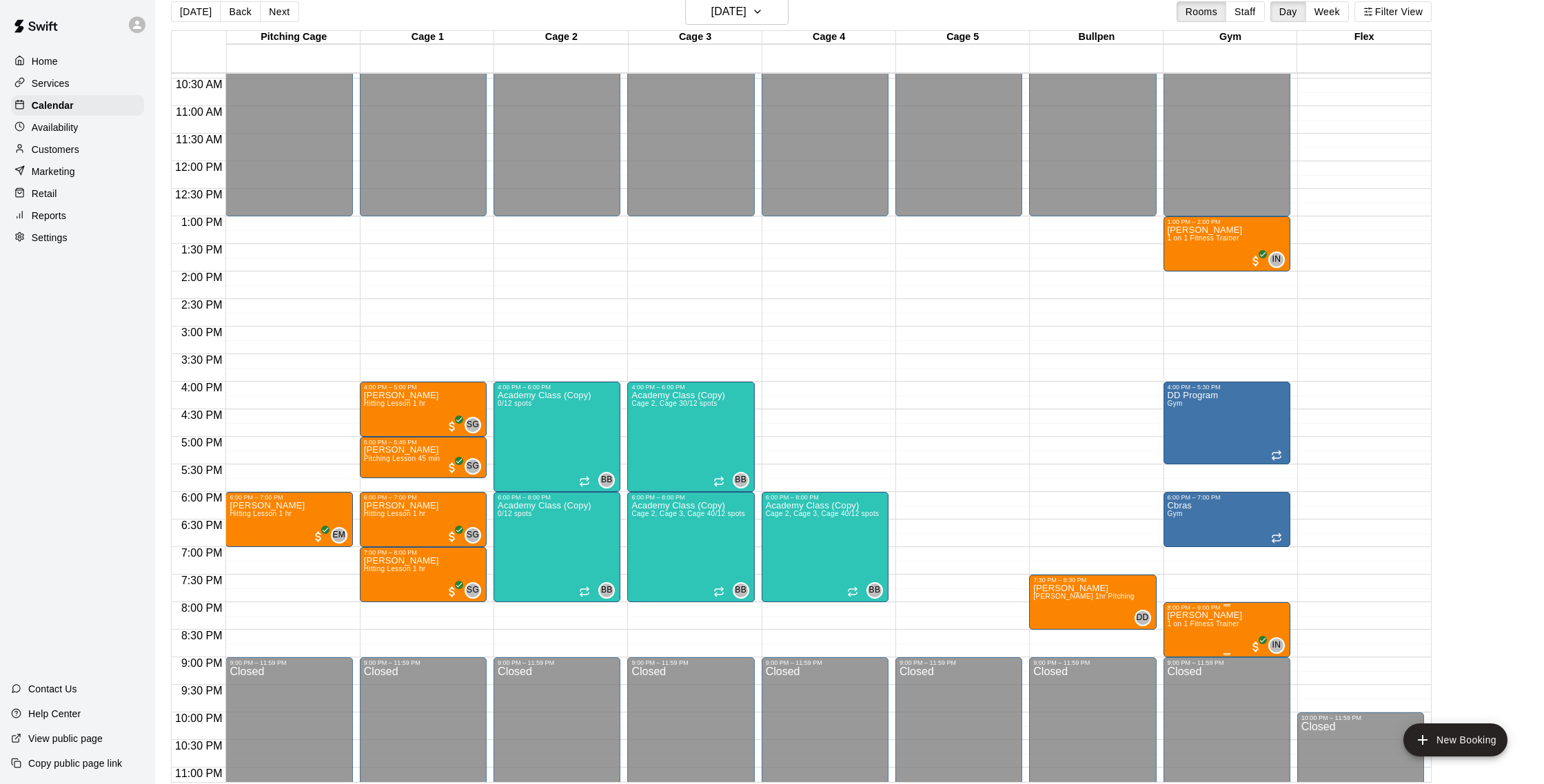
click at [1185, 661] on img "edit" at bounding box center [1182, 658] width 16 height 16
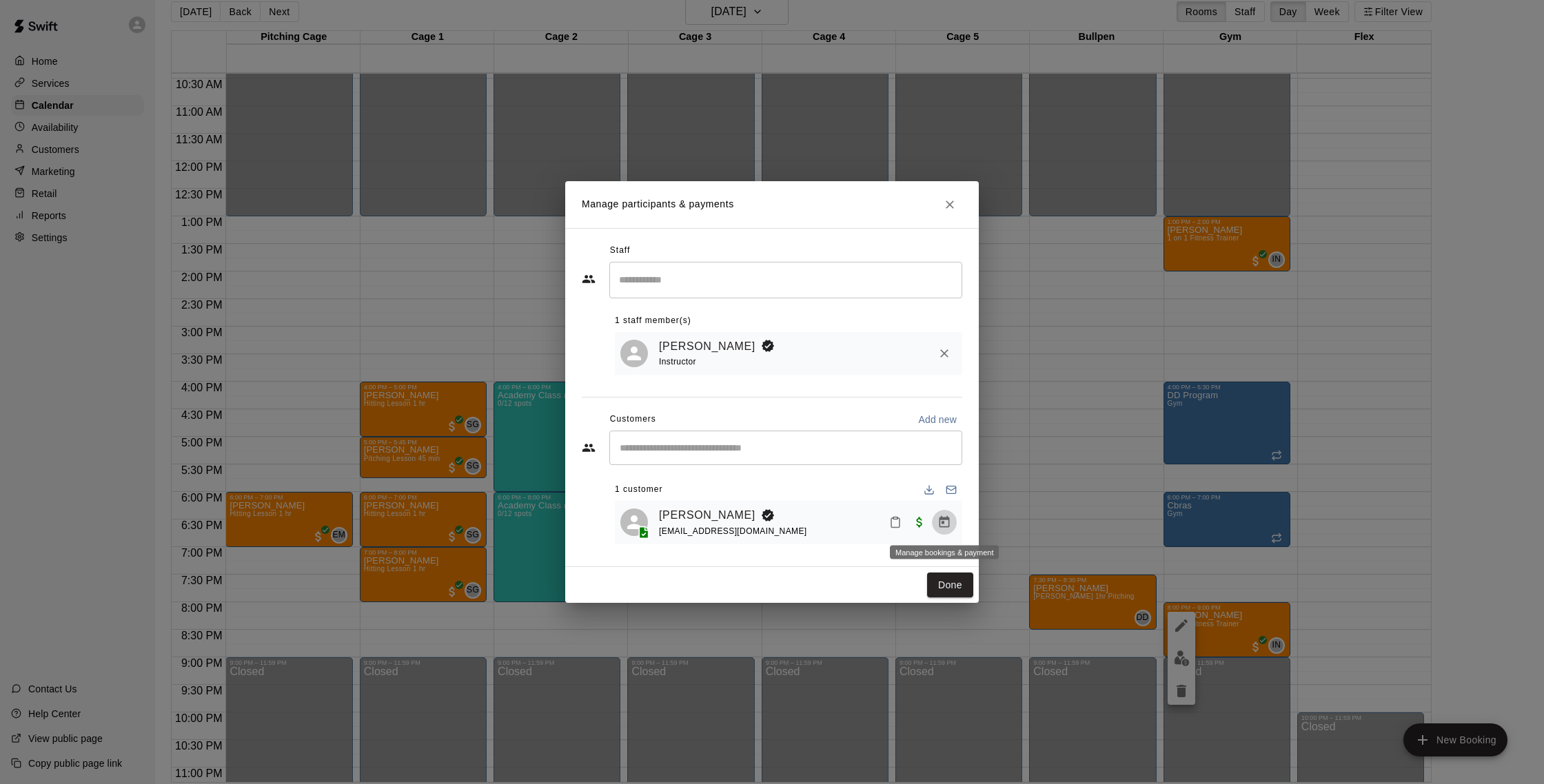
click at [943, 524] on icon "Manage bookings & payment" at bounding box center [944, 522] width 10 height 11
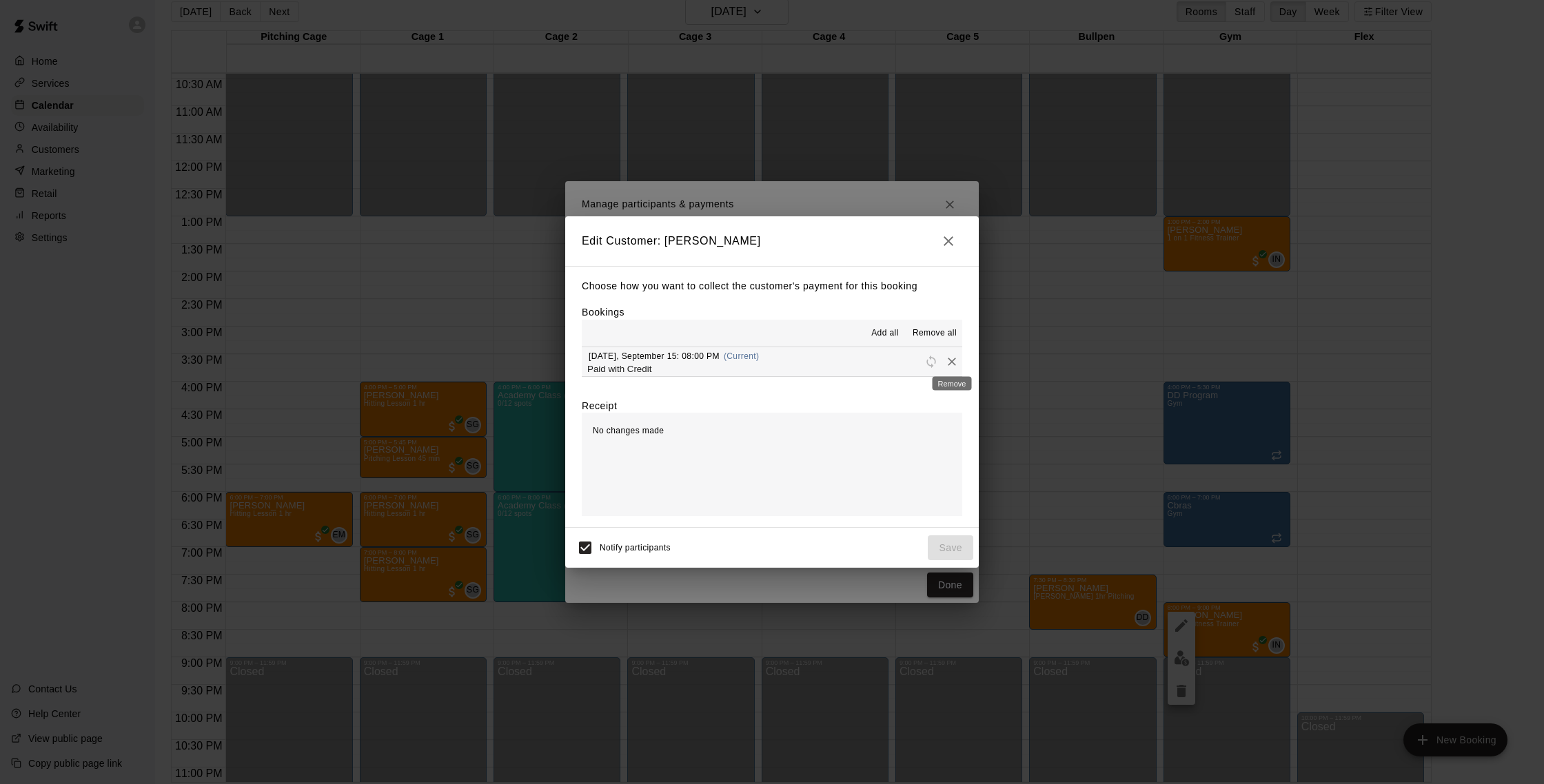
click at [956, 363] on icon "Remove" at bounding box center [952, 362] width 14 height 14
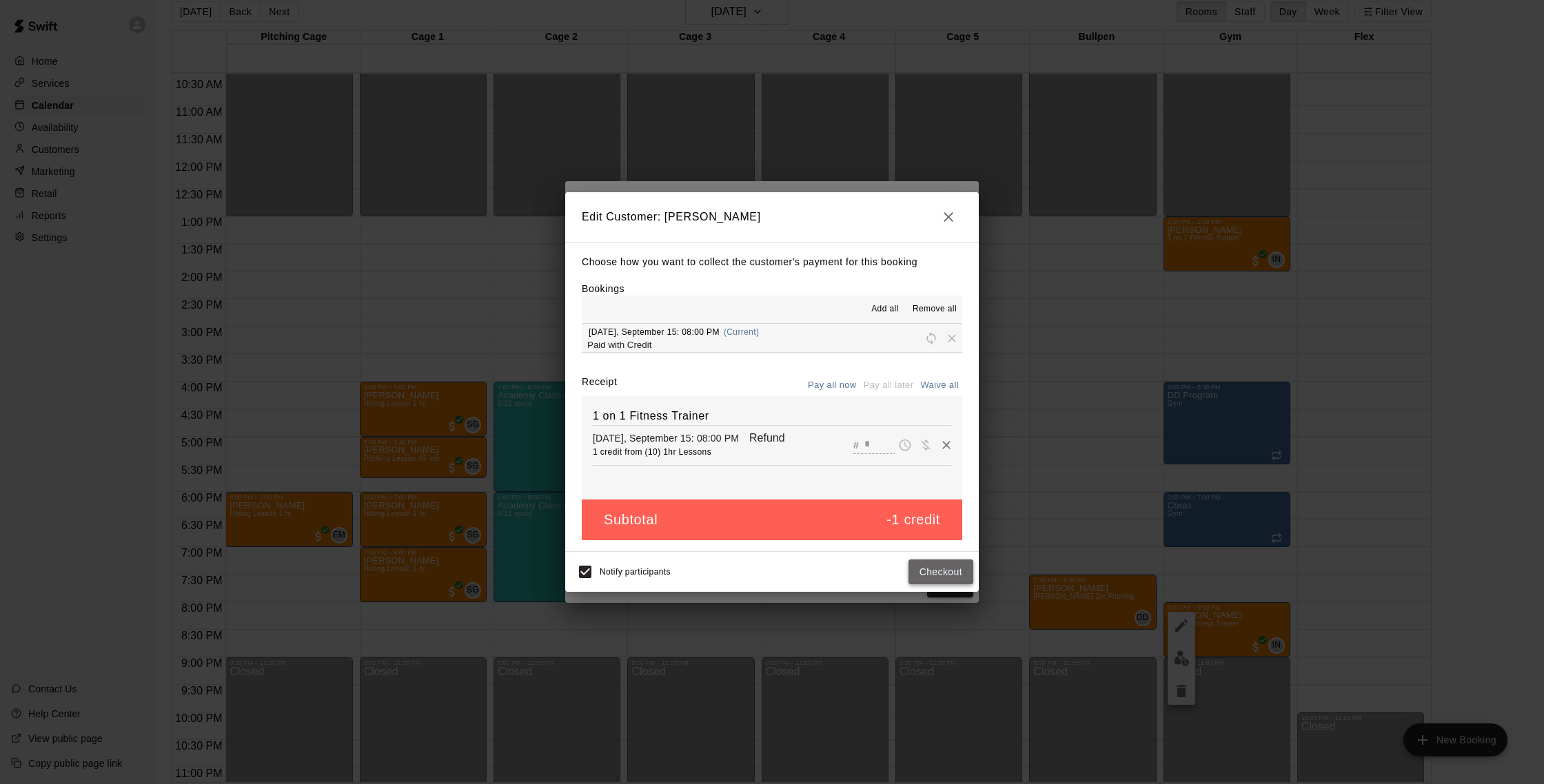
click at [946, 574] on button "Checkout" at bounding box center [940, 572] width 65 height 25
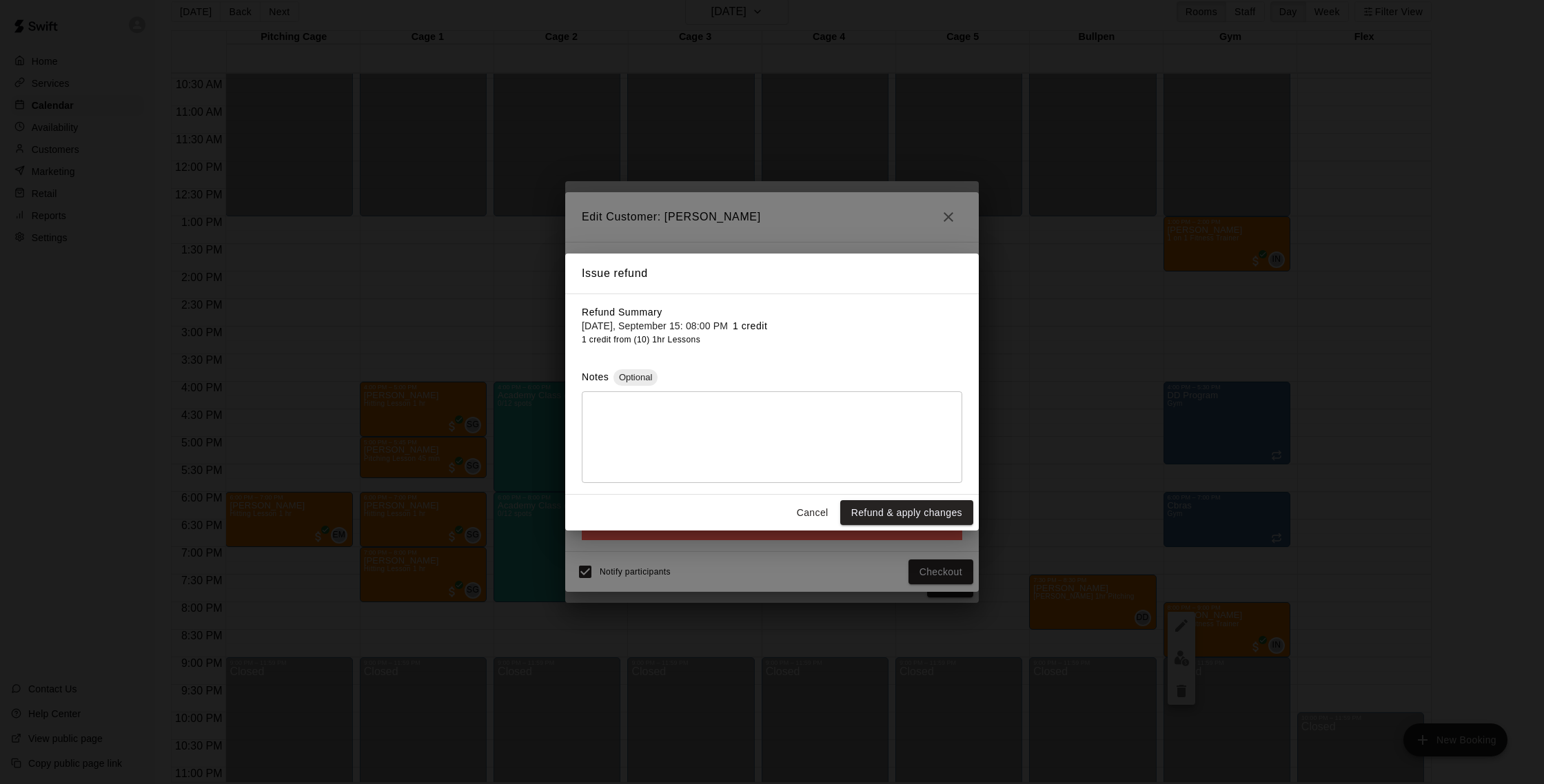
click at [945, 525] on button "Refund & apply changes" at bounding box center [907, 512] width 134 height 25
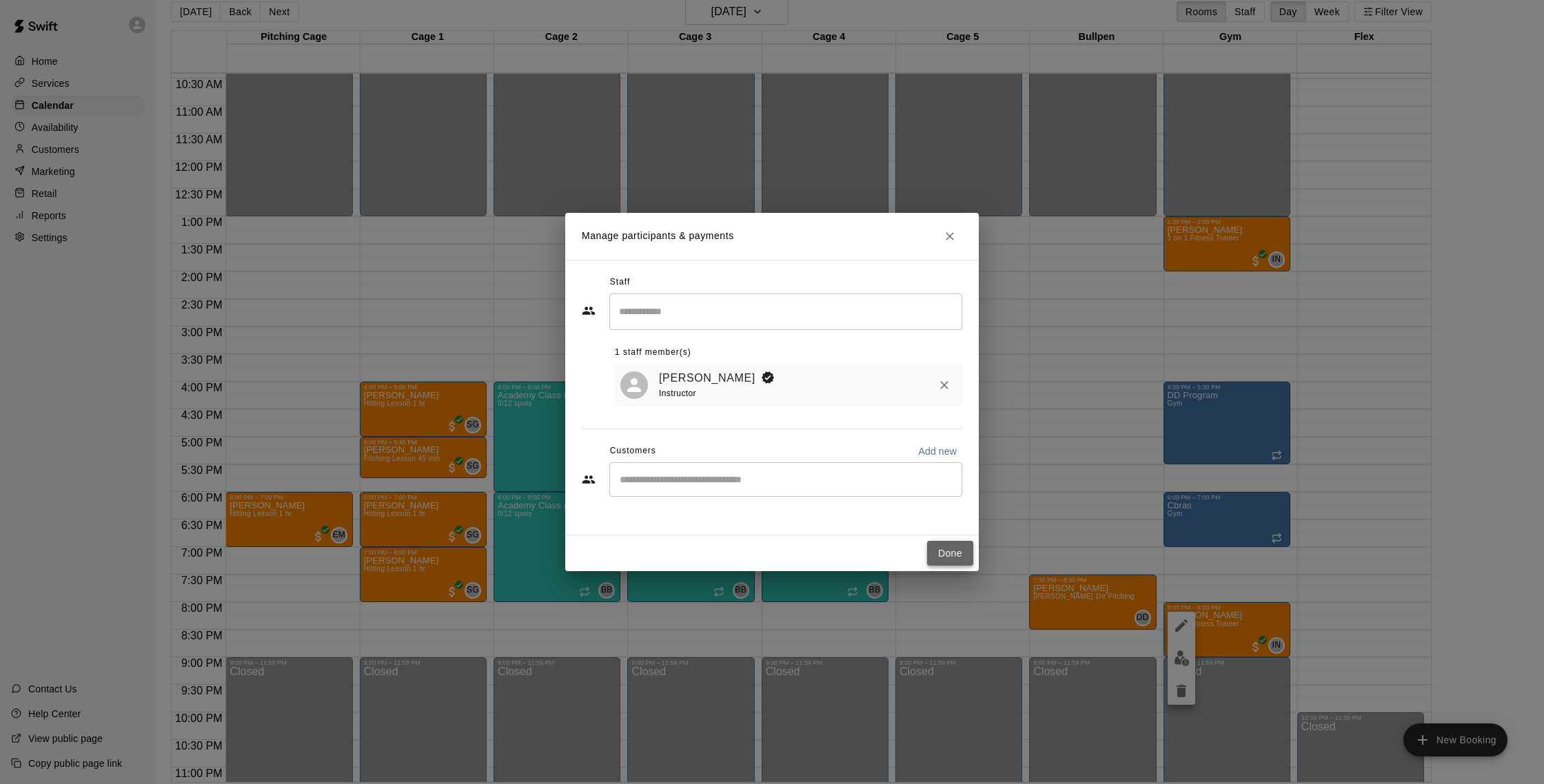
click at [953, 559] on button "Done" at bounding box center [950, 554] width 46 height 25
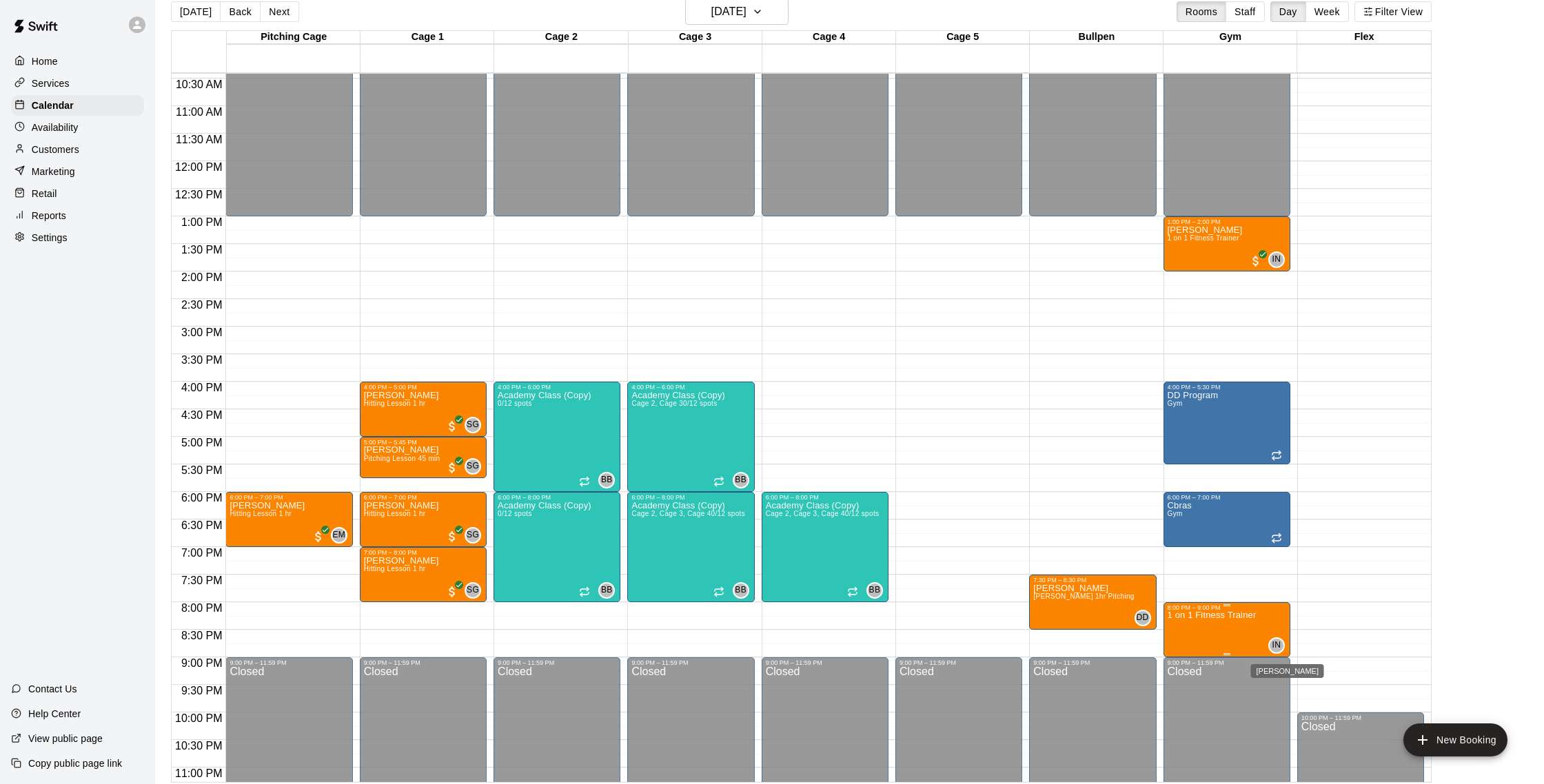
scroll to position [17, 0]
click at [1183, 686] on icon "delete" at bounding box center [1182, 692] width 9 height 12
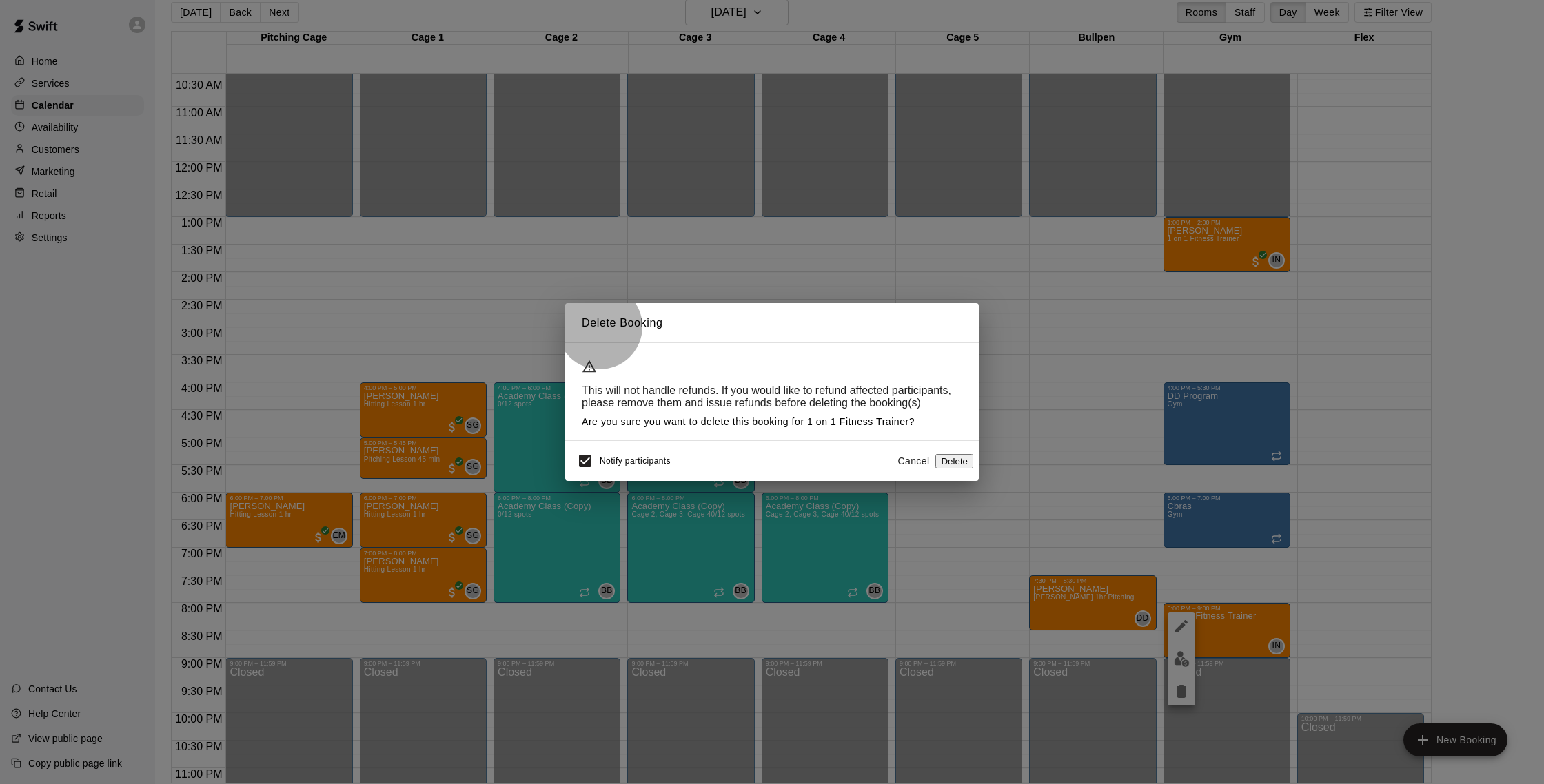
click at [956, 469] on button "Delete" at bounding box center [954, 461] width 38 height 14
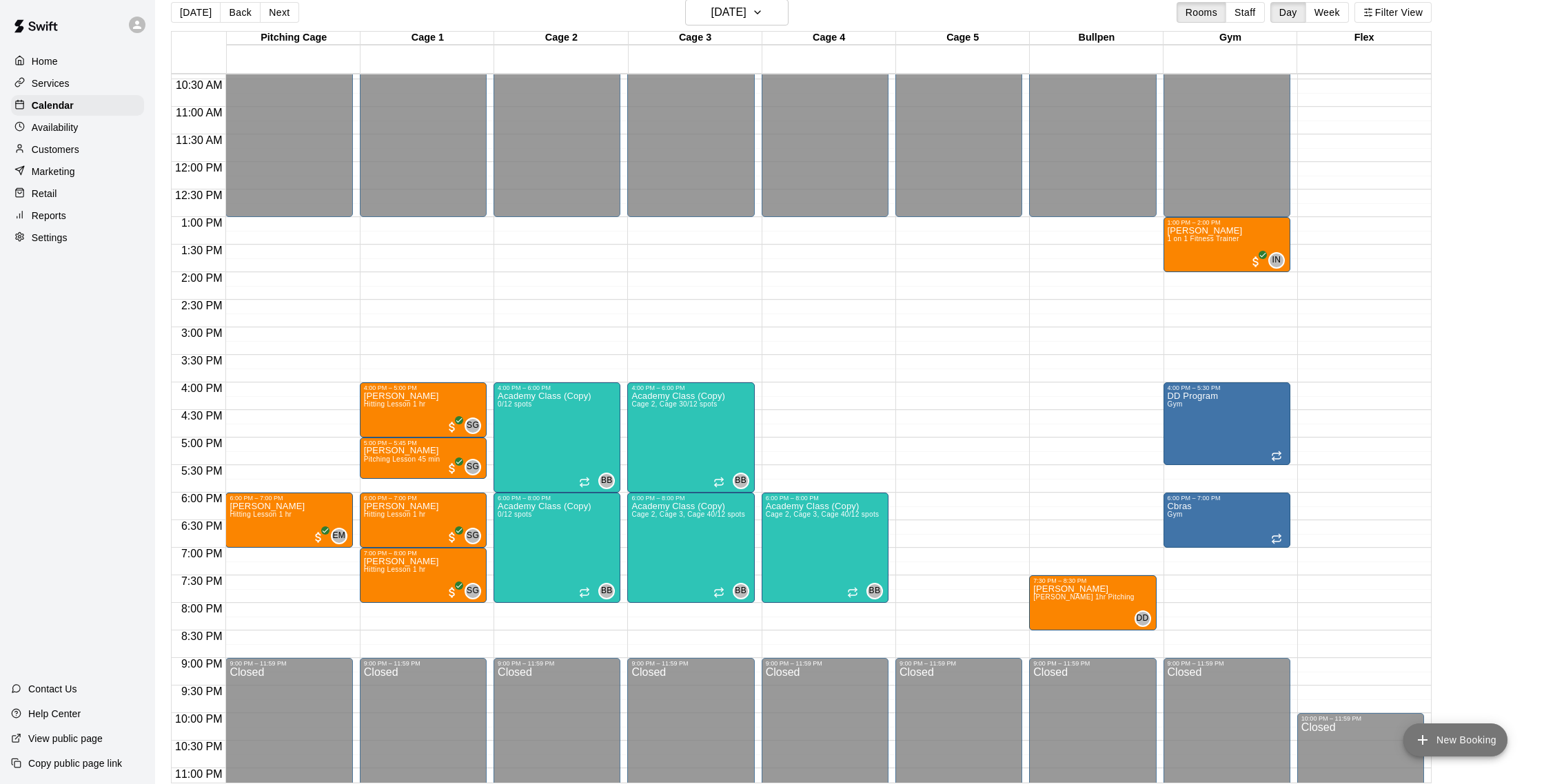
click at [1467, 730] on button "New Booking" at bounding box center [1456, 740] width 104 height 33
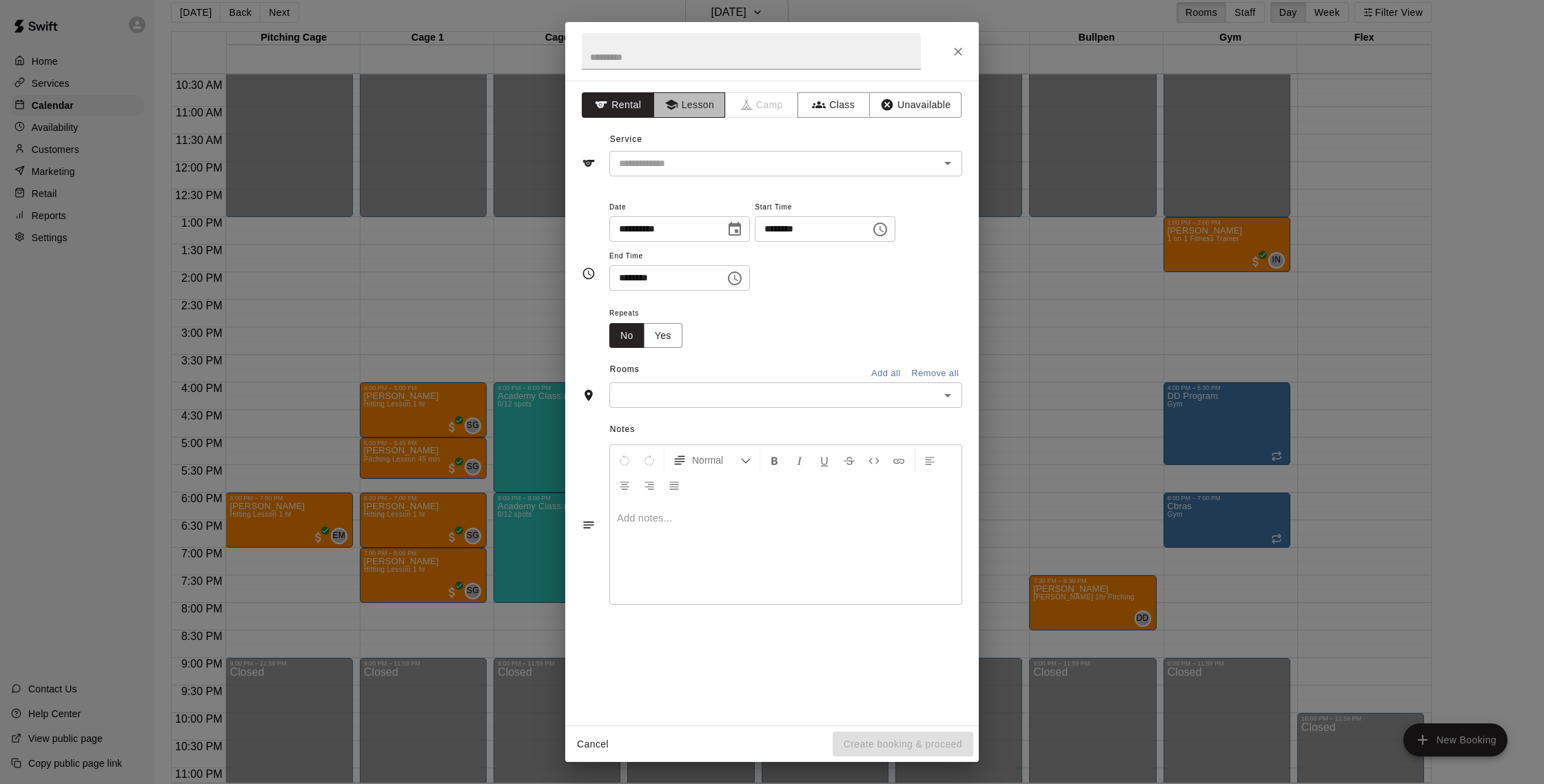
click at [691, 107] on button "Lesson" at bounding box center [689, 104] width 72 height 25
click at [650, 104] on button "Rental" at bounding box center [618, 104] width 72 height 25
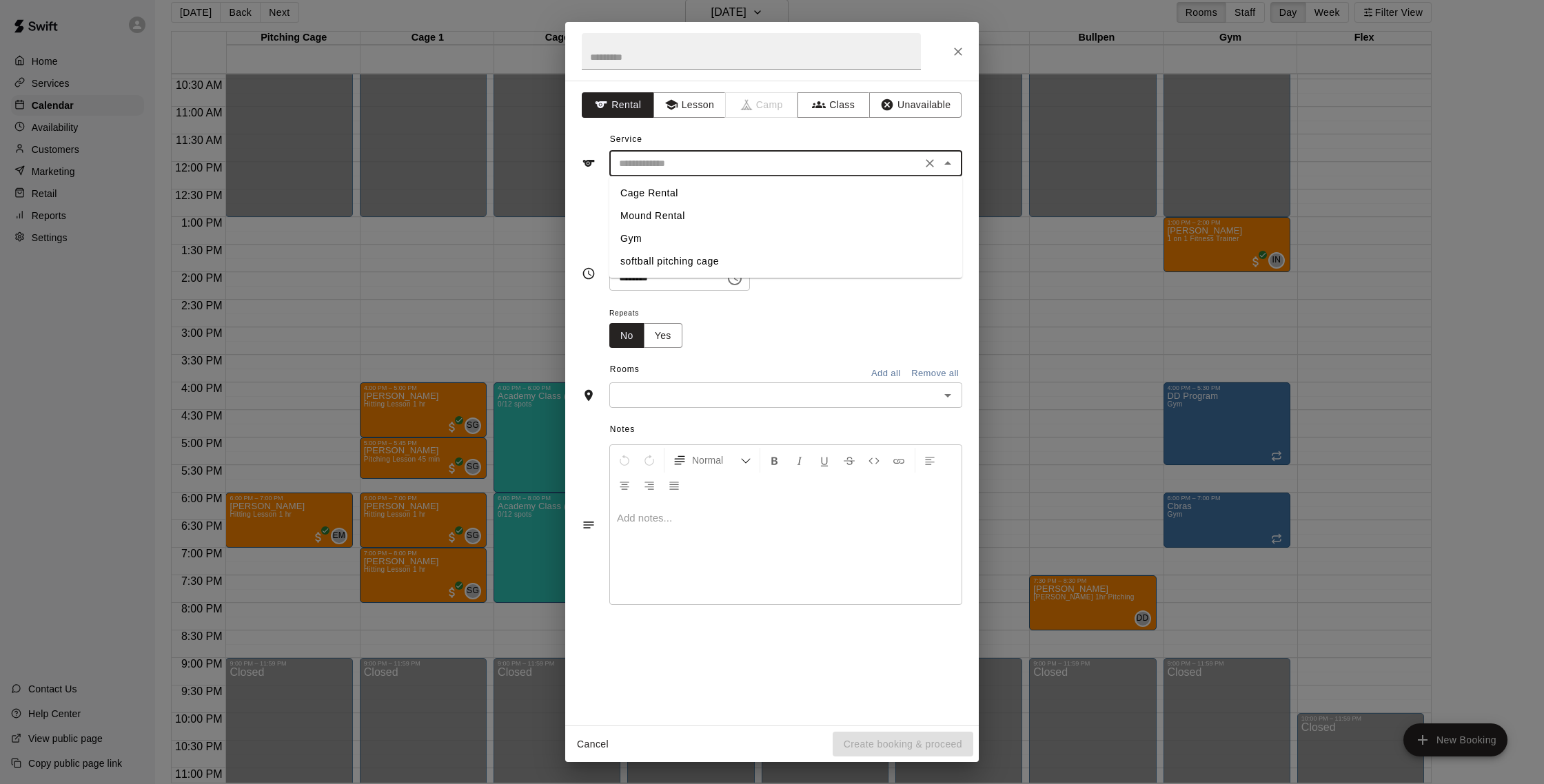
click at [672, 159] on input "text" at bounding box center [765, 164] width 304 height 17
click at [682, 194] on li "Cage Rental" at bounding box center [785, 194] width 353 height 23
type input "**********"
click at [662, 389] on input "text" at bounding box center [775, 395] width 322 height 17
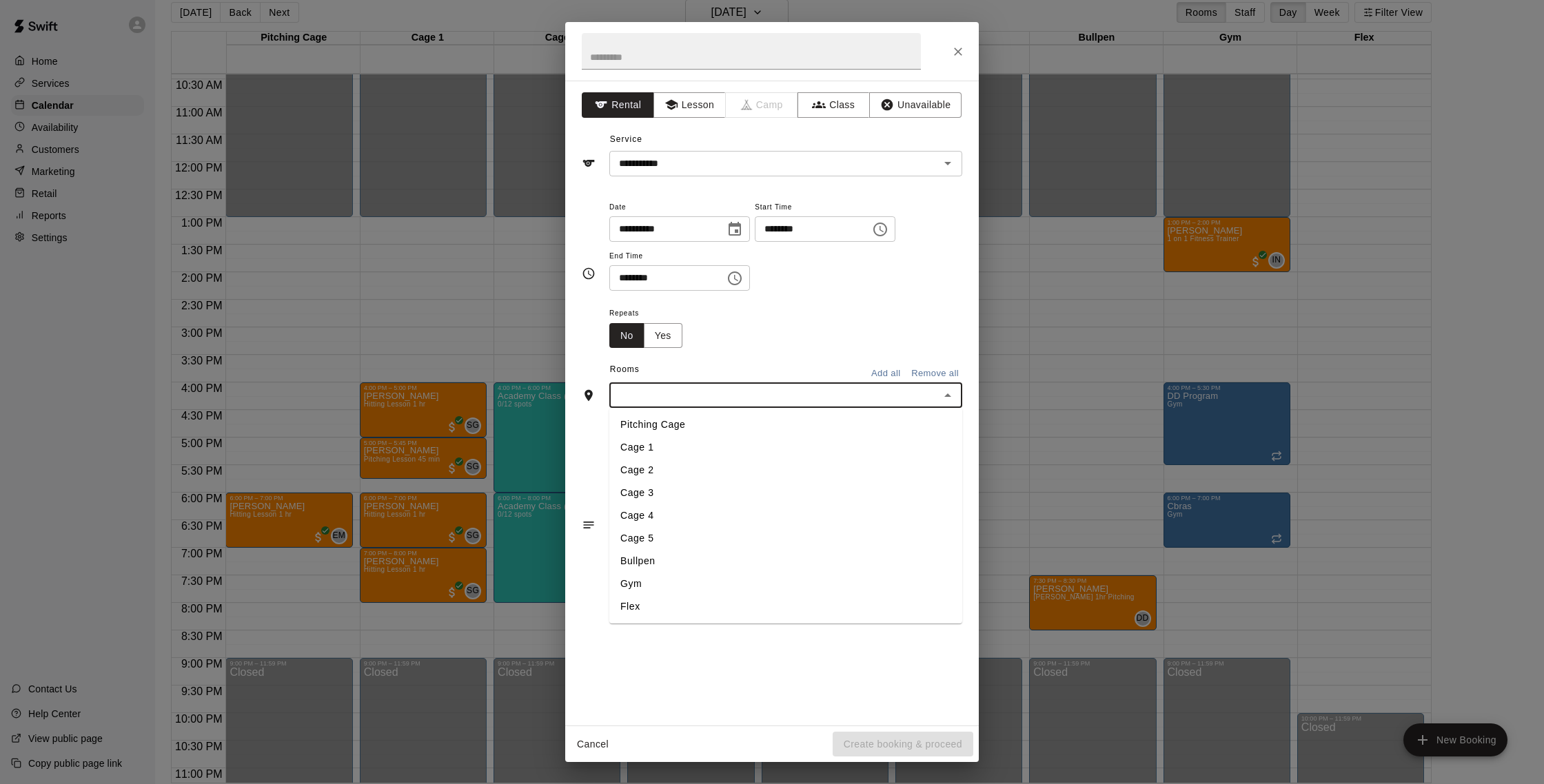
click at [689, 463] on li "Cage 2" at bounding box center [785, 470] width 353 height 23
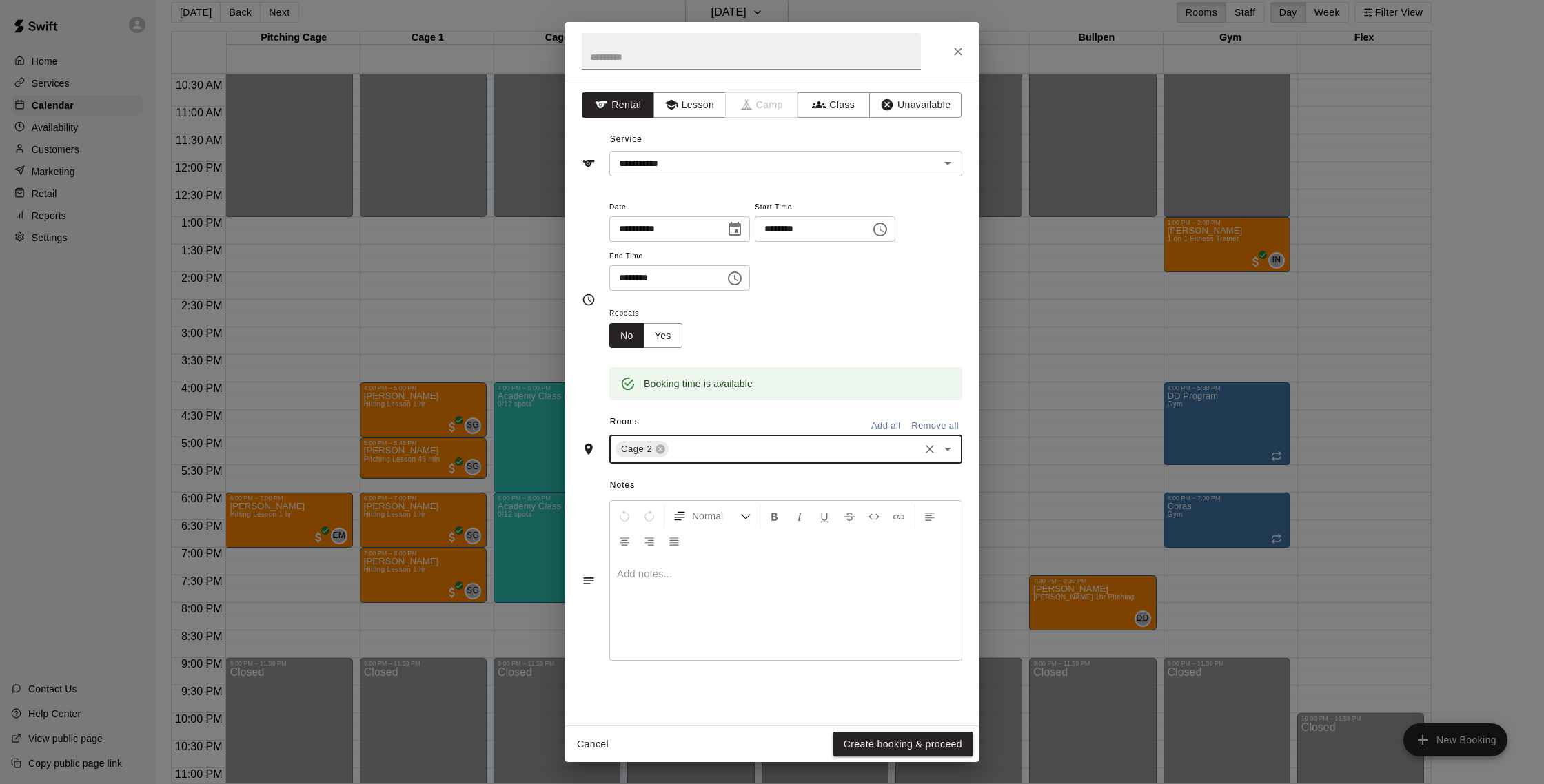
click at [778, 235] on input "********" at bounding box center [808, 228] width 106 height 25
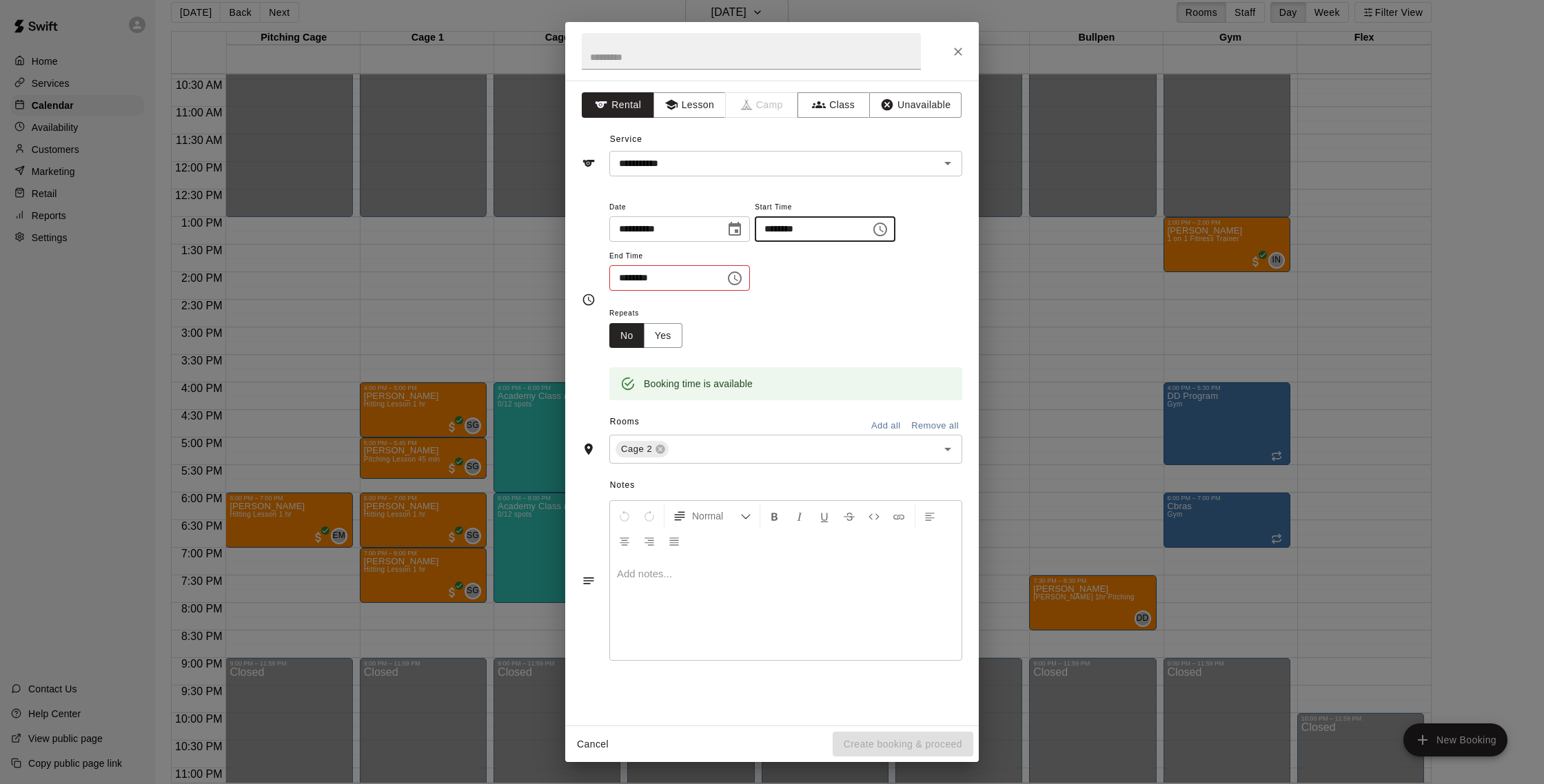
click at [792, 227] on input "********" at bounding box center [808, 228] width 106 height 25
type input "********"
click at [643, 281] on input "********" at bounding box center [662, 277] width 106 height 25
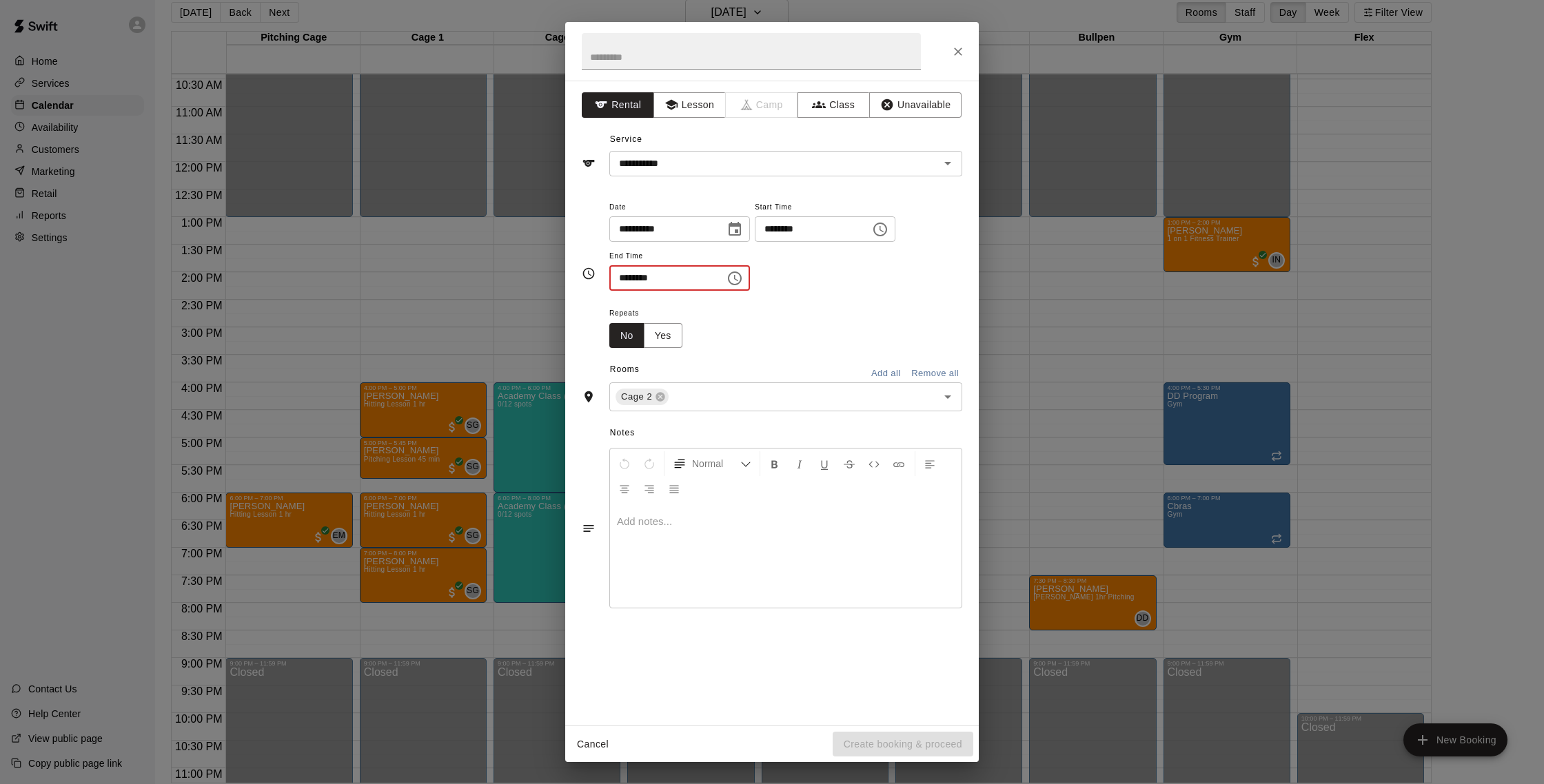
click at [629, 279] on input "********" at bounding box center [662, 277] width 106 height 25
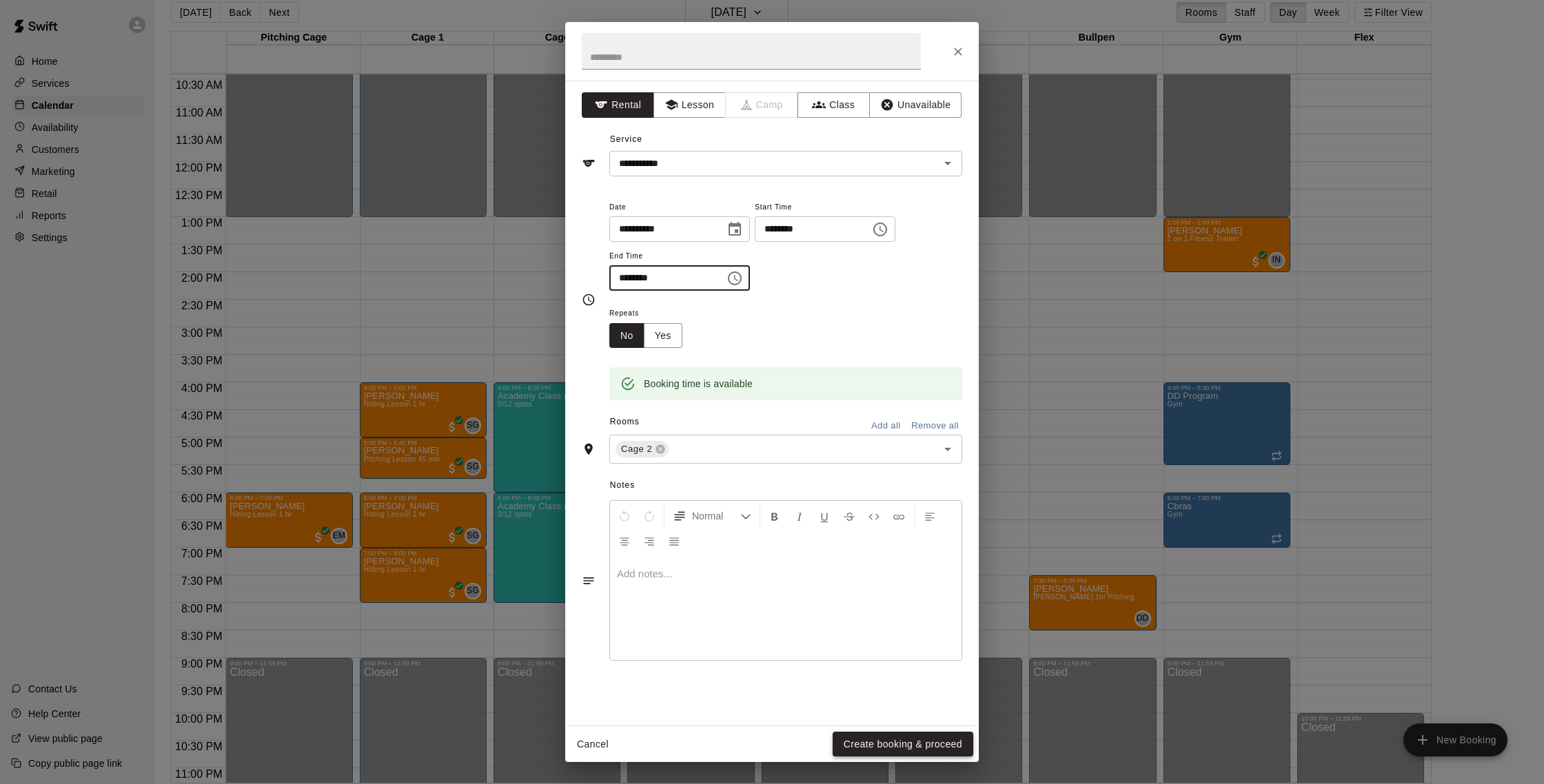
type input "********"
click at [890, 751] on button "Create booking & proceed" at bounding box center [904, 745] width 141 height 25
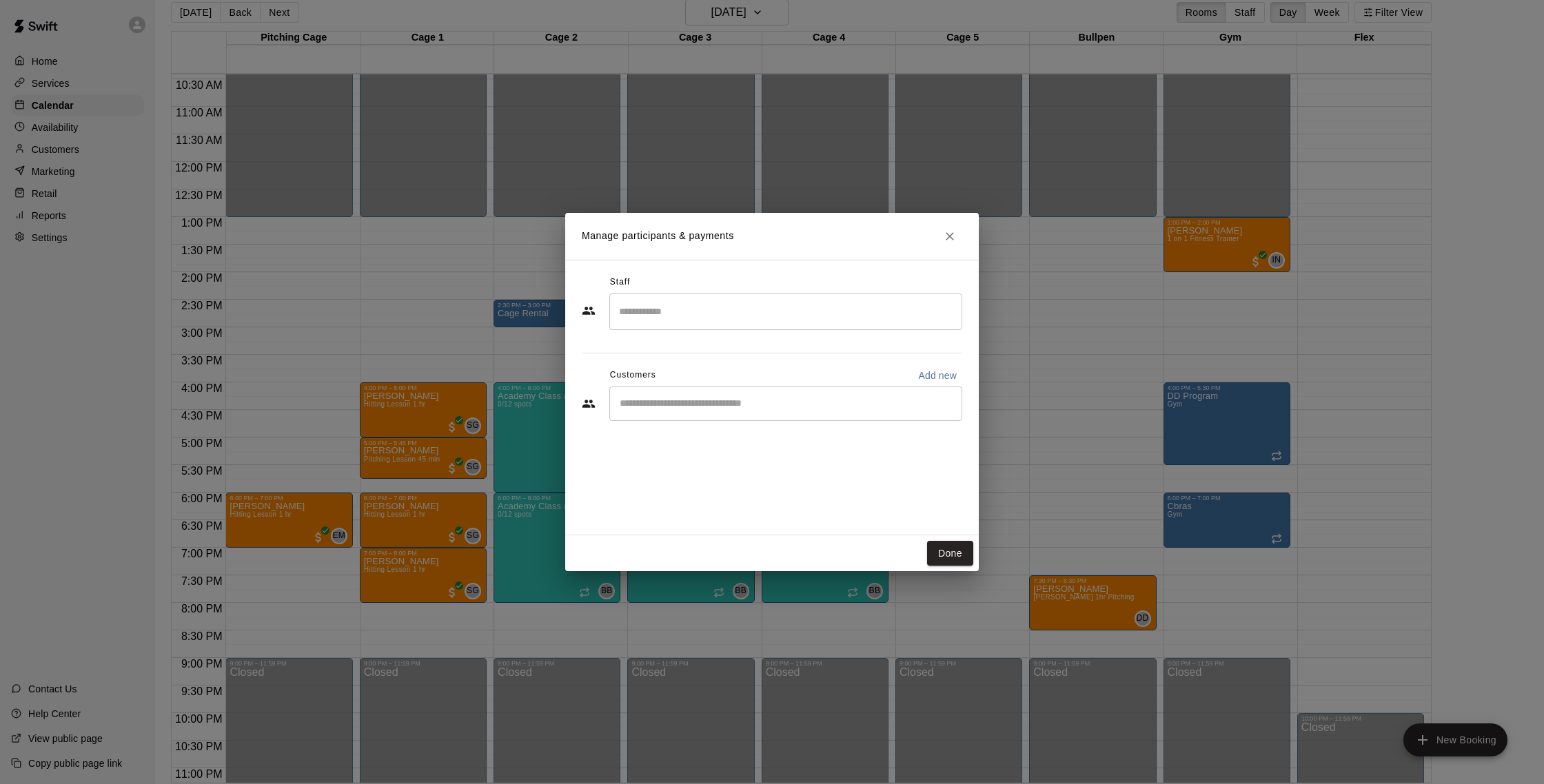
click at [833, 312] on input "Search staff" at bounding box center [786, 312] width 340 height 24
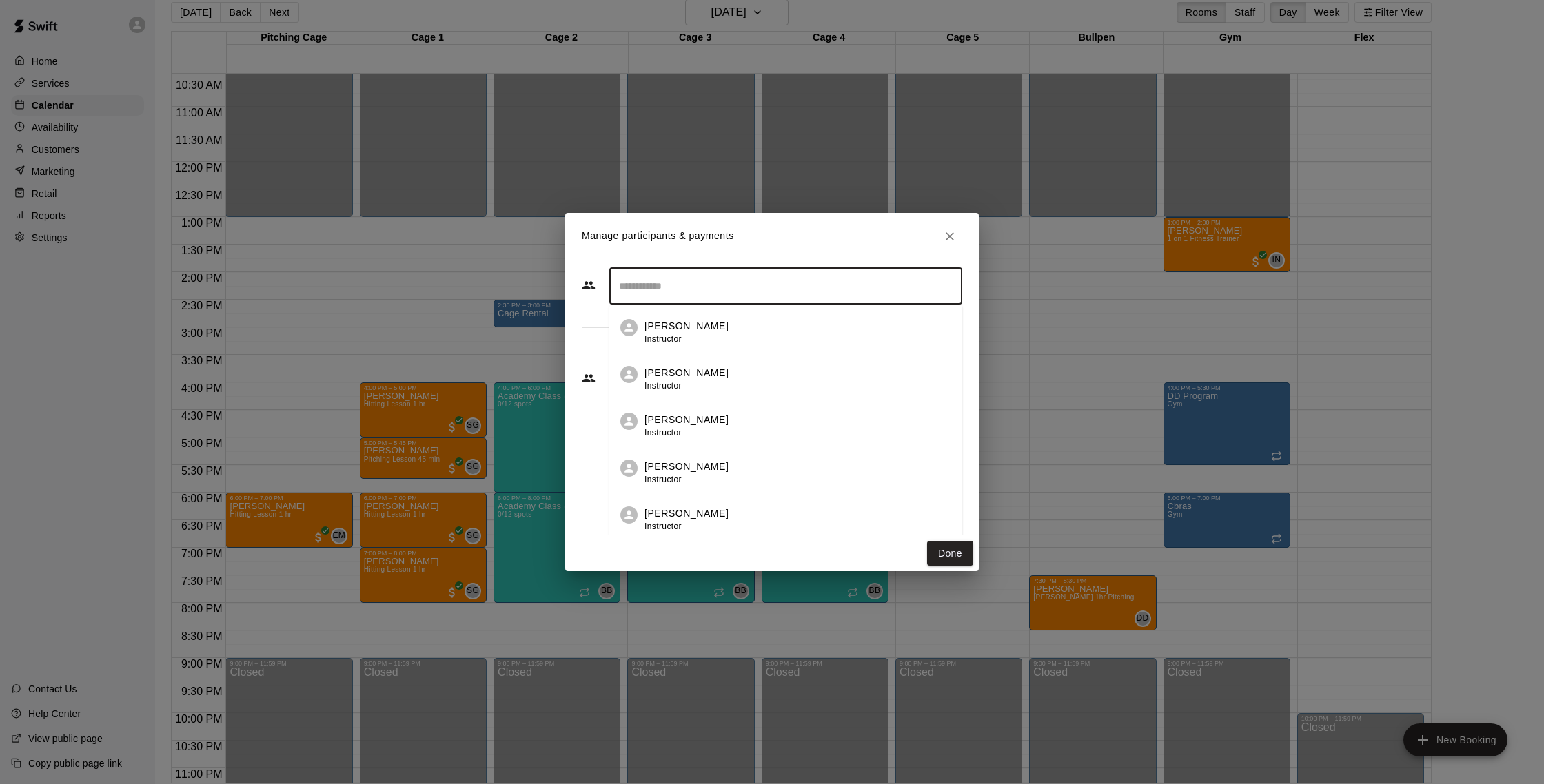
scroll to position [28, 0]
click at [870, 267] on div "​" at bounding box center [785, 283] width 353 height 37
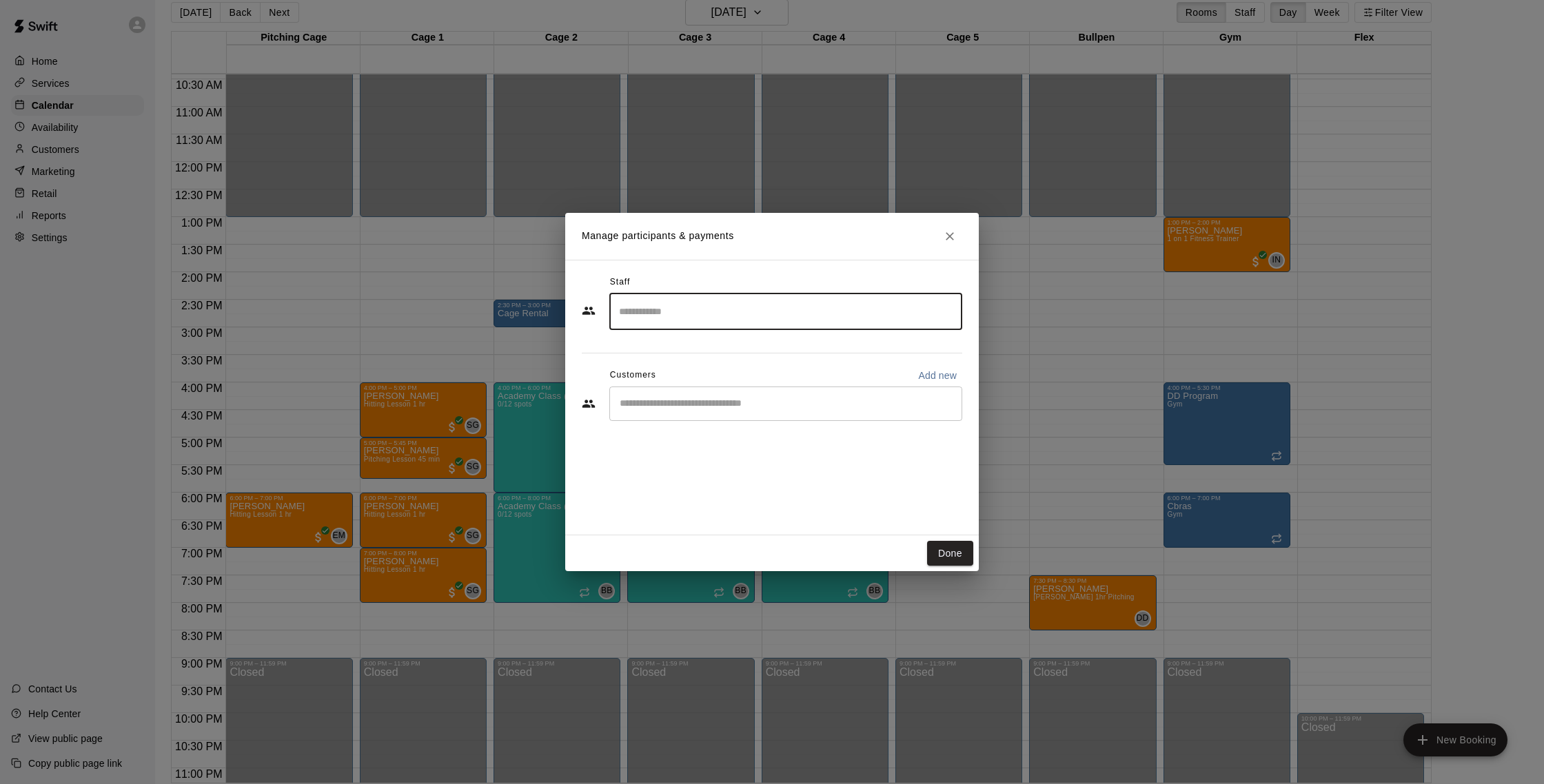
scroll to position [0, 0]
click at [822, 412] on div "​" at bounding box center [785, 403] width 353 height 35
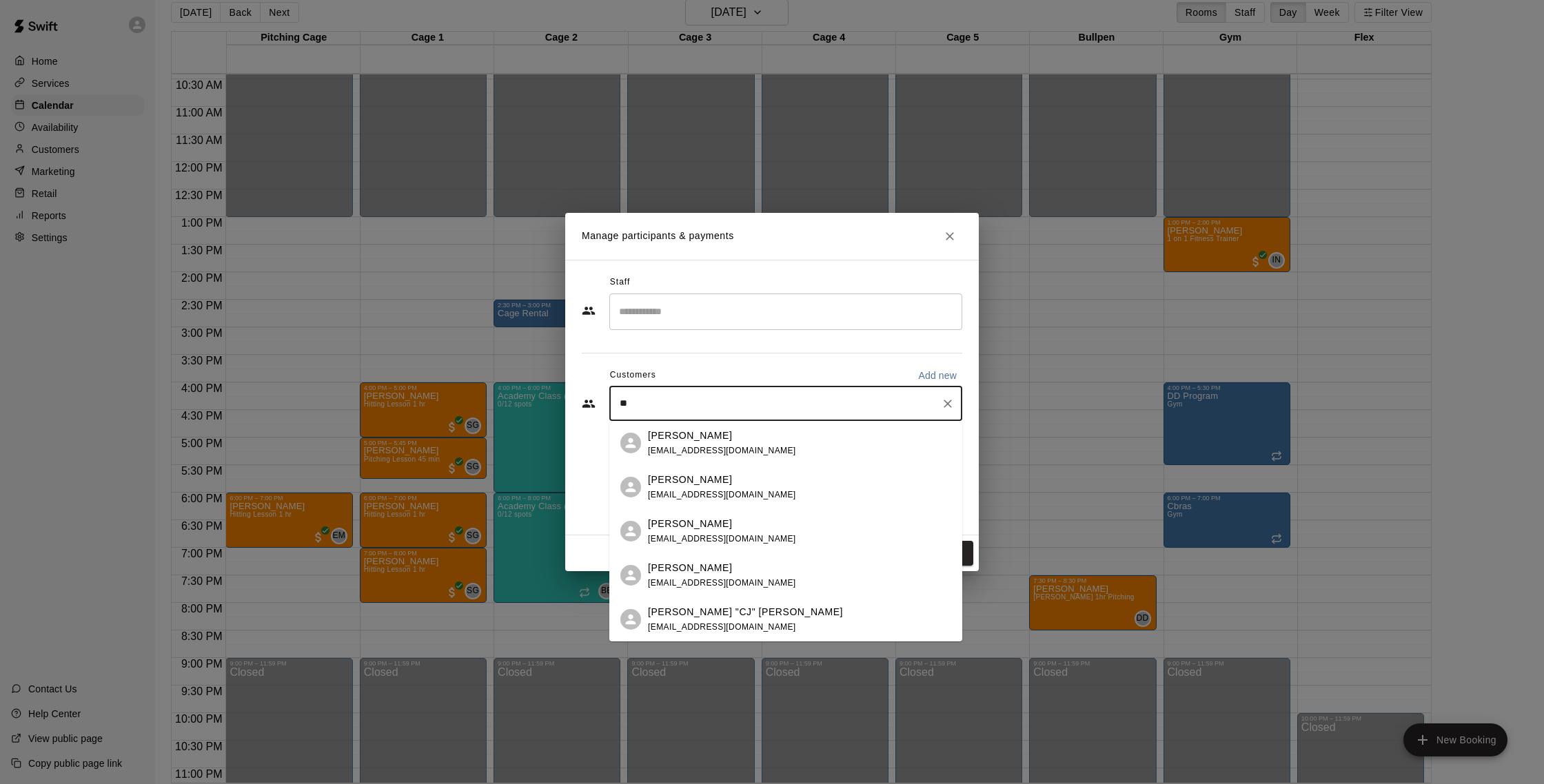
type input "***"
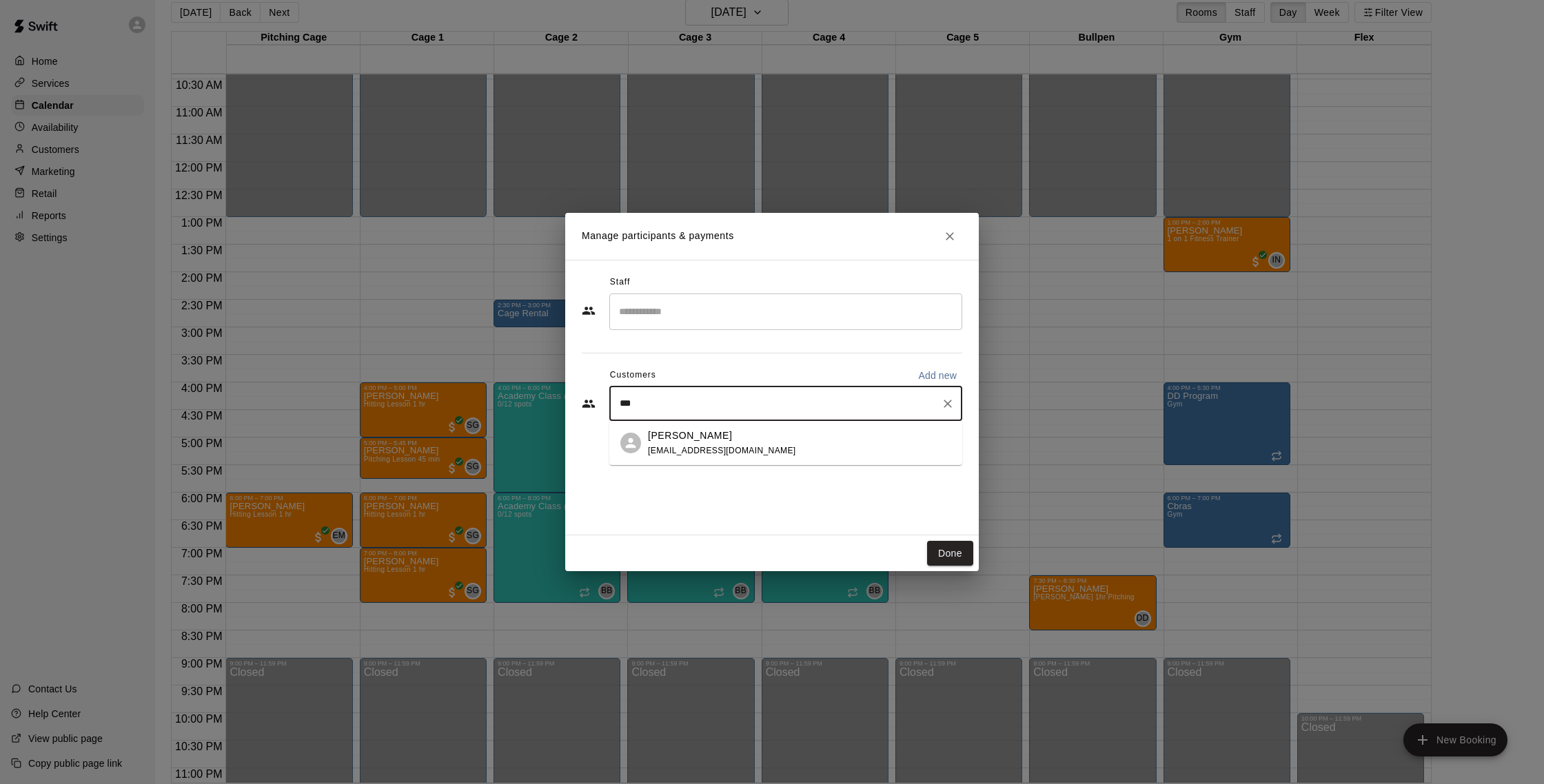
click at [682, 454] on span "[EMAIL_ADDRESS][DOMAIN_NAME]" at bounding box center [722, 450] width 149 height 9
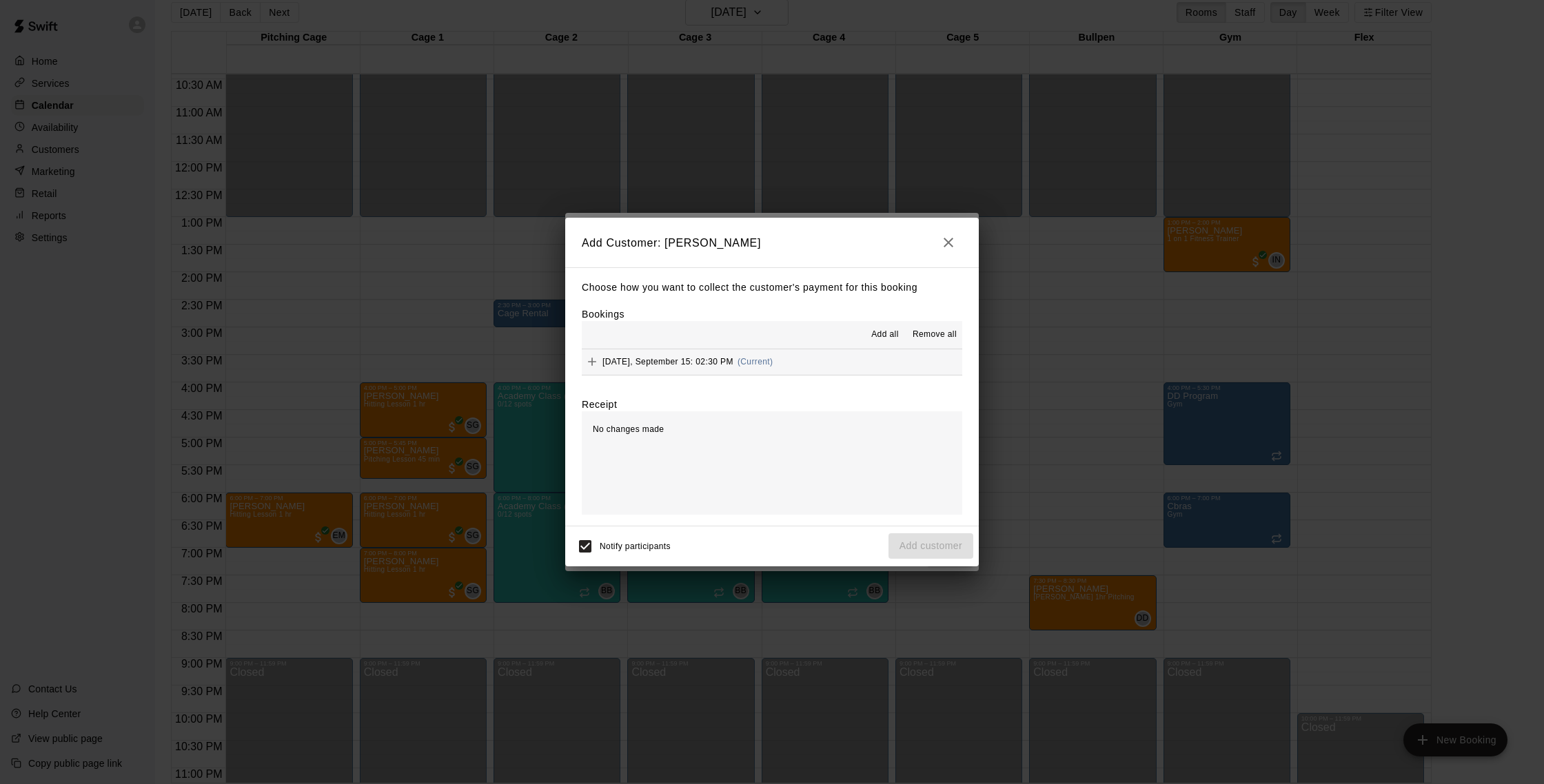
click at [822, 366] on button "[DATE], September 15: 02:30 PM (Current)" at bounding box center [772, 362] width 381 height 25
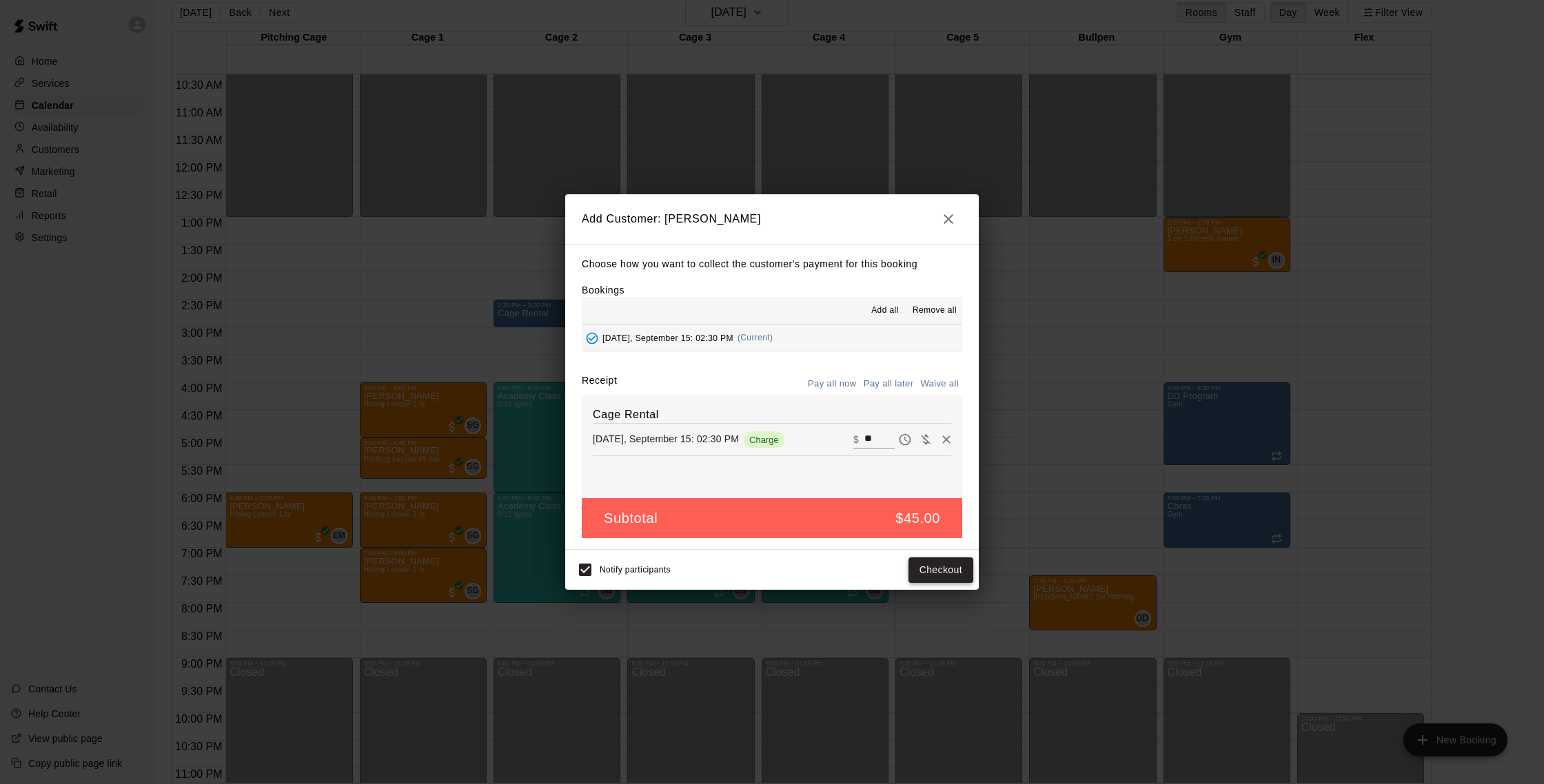
click at [950, 572] on button "Checkout" at bounding box center [940, 570] width 65 height 25
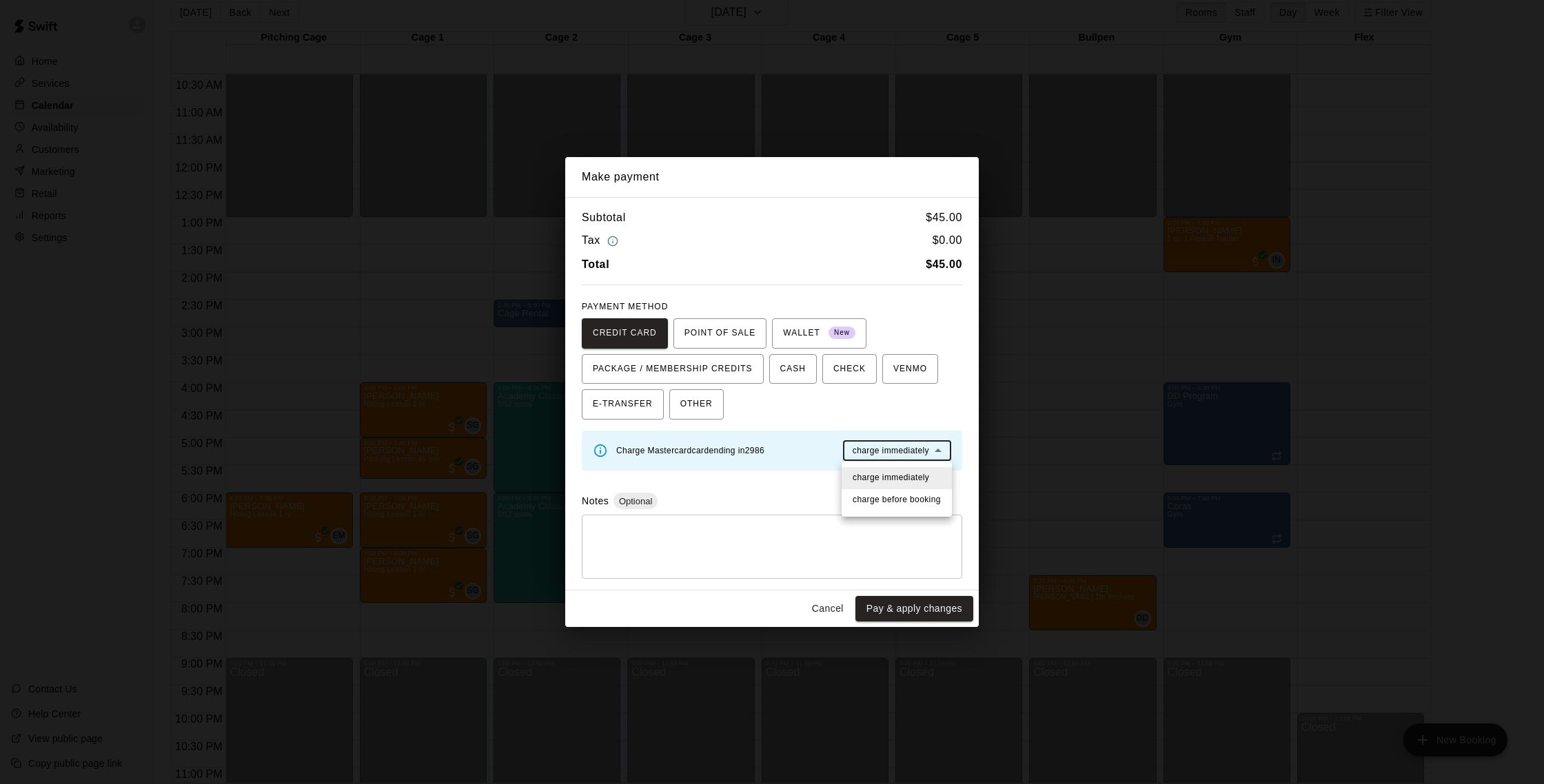
click at [918, 451] on body "Home Services Calendar Availability Customers Marketing Retail Reports Settings…" at bounding box center [772, 386] width 1544 height 807
click at [918, 451] on div at bounding box center [772, 392] width 1544 height 784
click at [900, 609] on button "Pay & apply changes" at bounding box center [914, 608] width 118 height 25
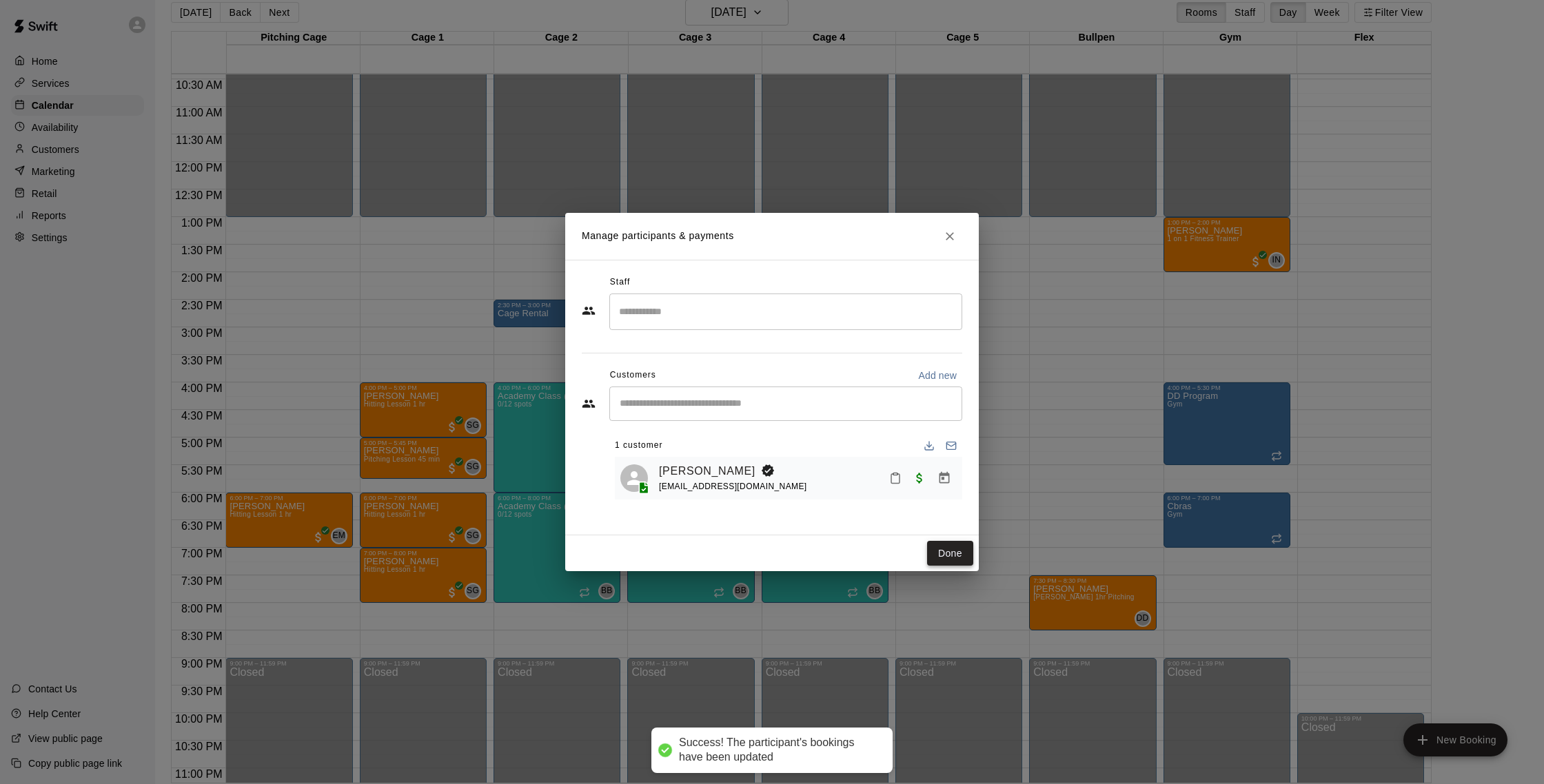
click at [943, 543] on button "Done" at bounding box center [950, 554] width 46 height 25
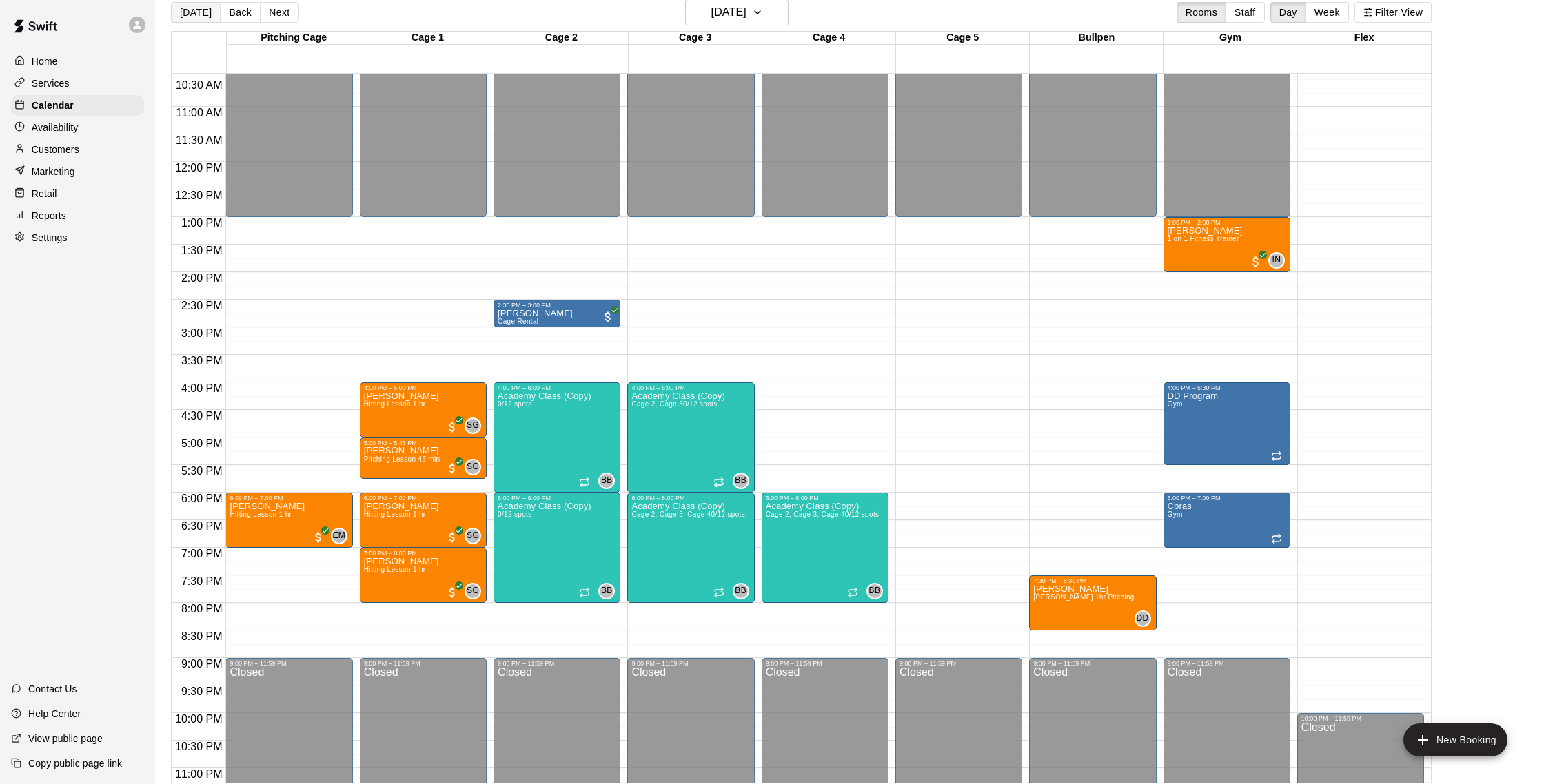
click at [190, 11] on button "[DATE]" at bounding box center [196, 12] width 50 height 21
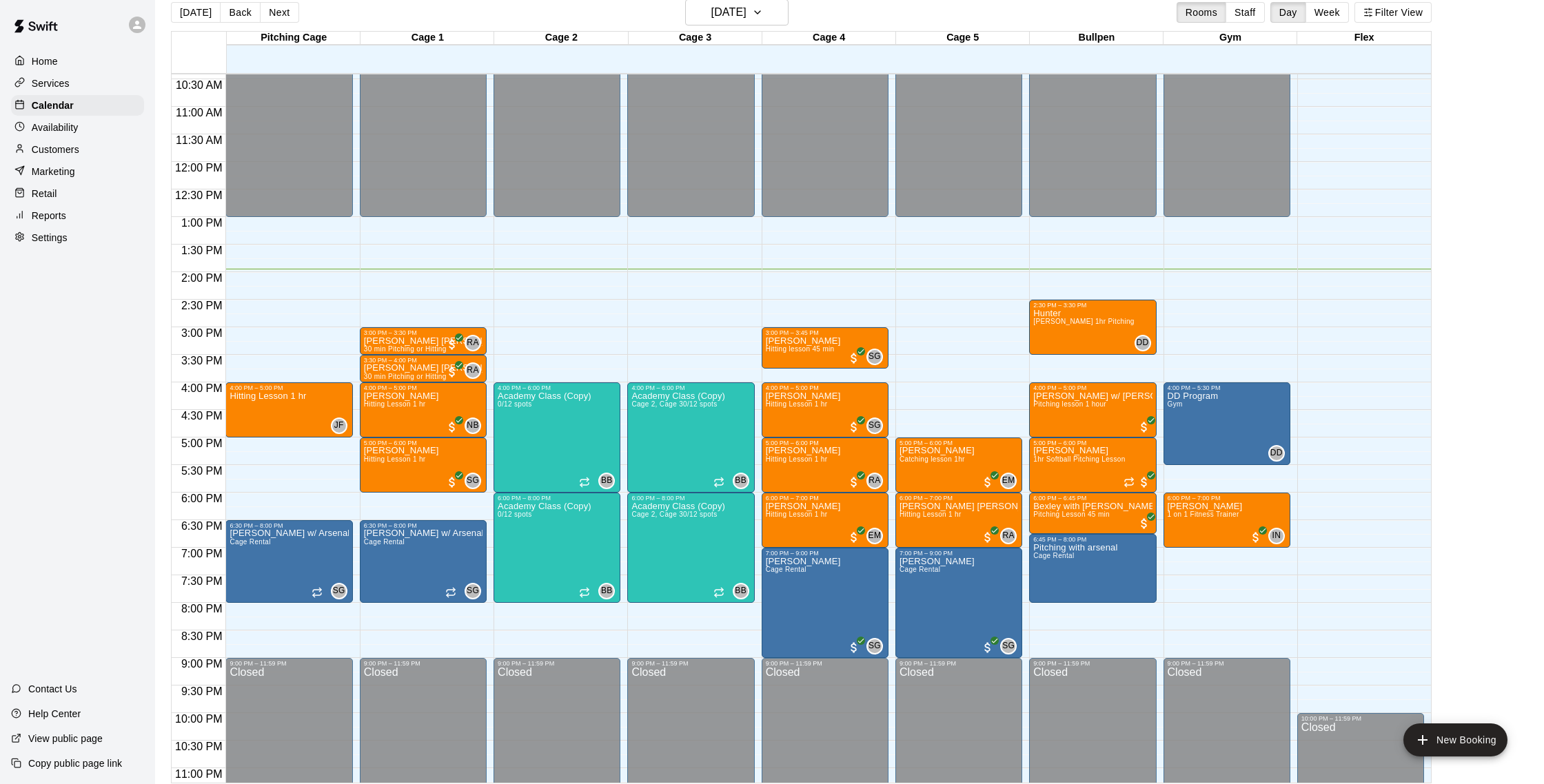
click at [64, 148] on p "Customers" at bounding box center [55, 149] width 48 height 14
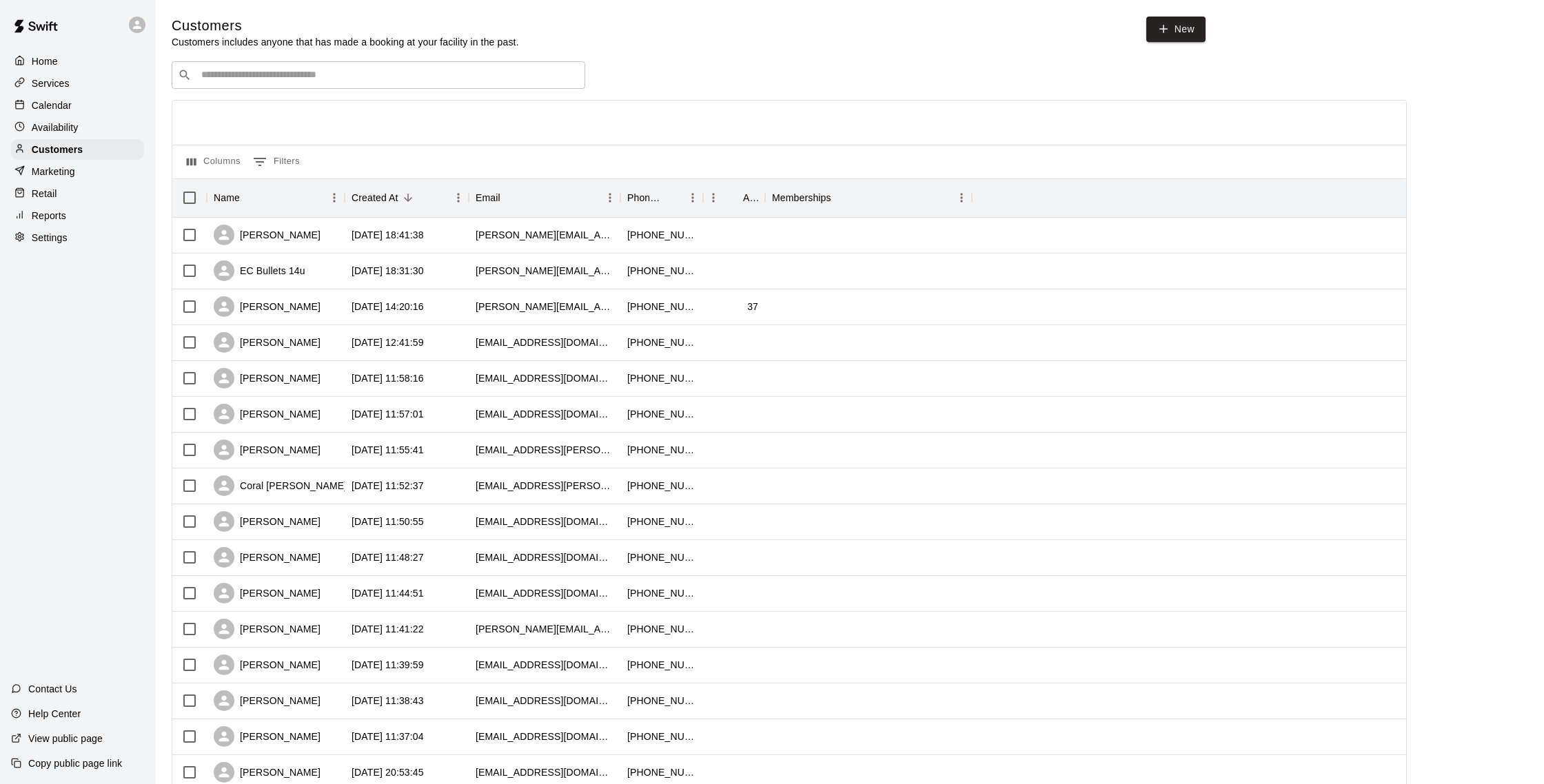
click at [35, 102] on p "Calendar" at bounding box center [52, 105] width 40 height 14
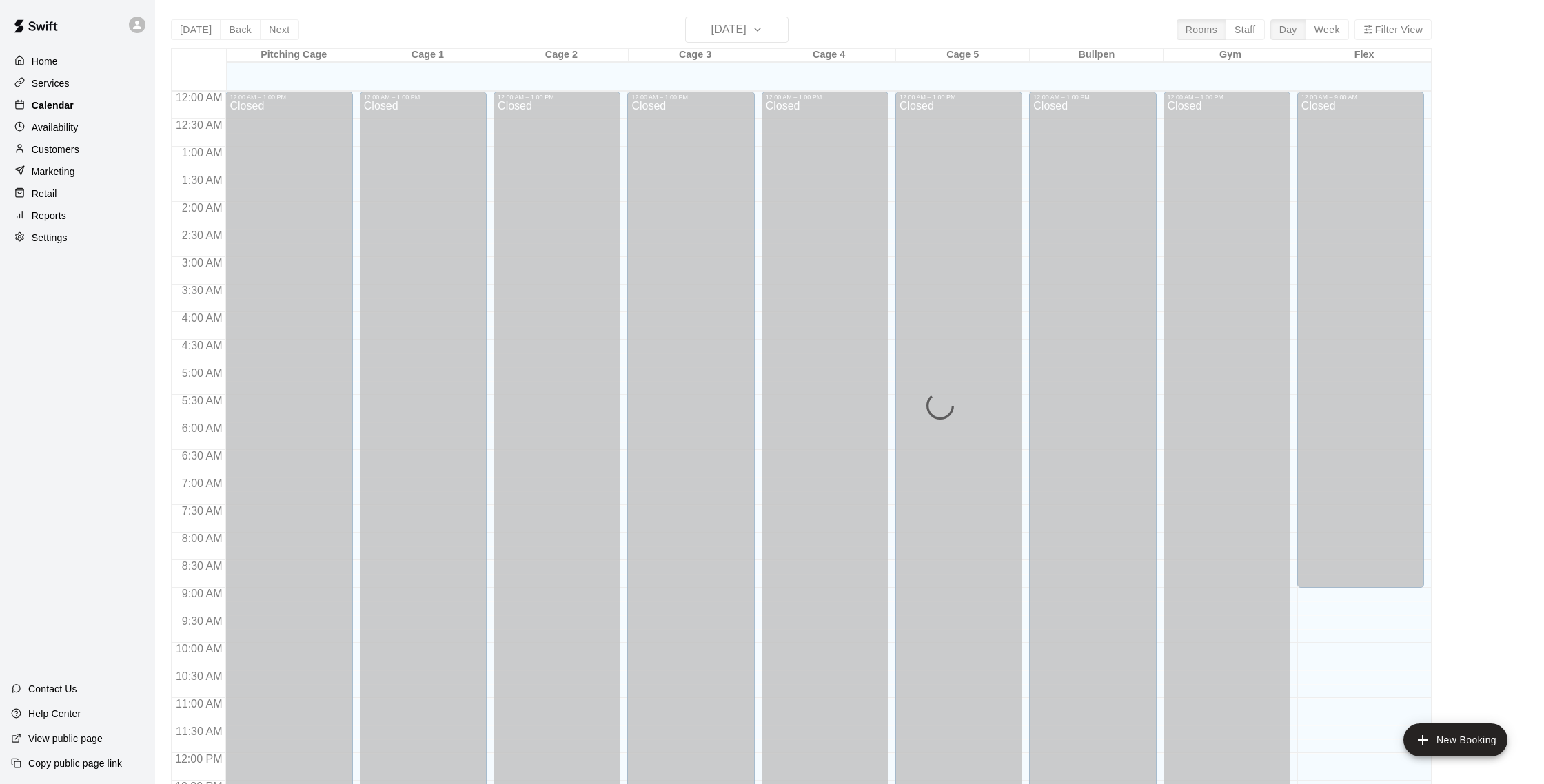
scroll to position [574, 0]
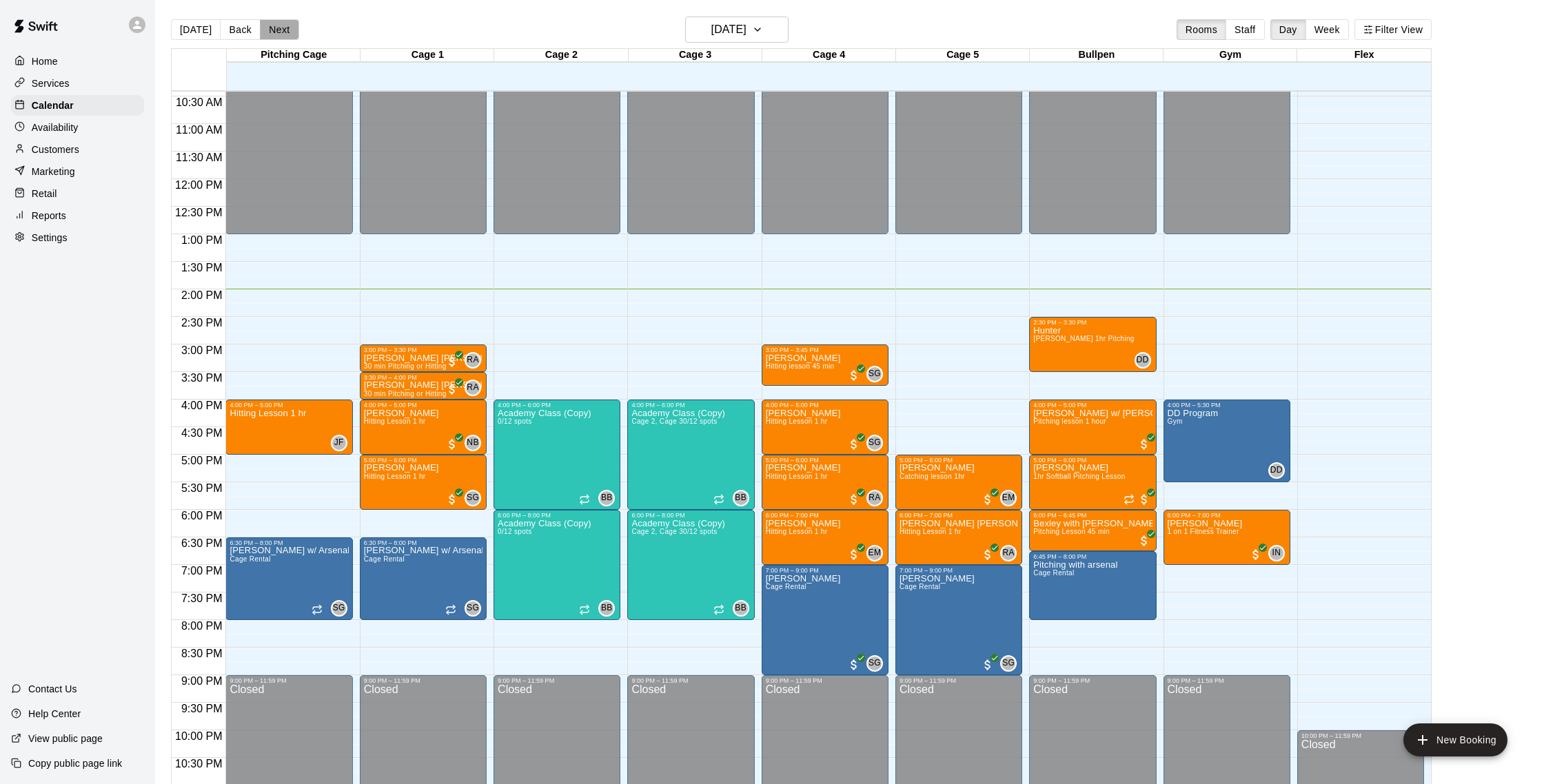
click at [268, 24] on button "Next" at bounding box center [278, 30] width 39 height 21
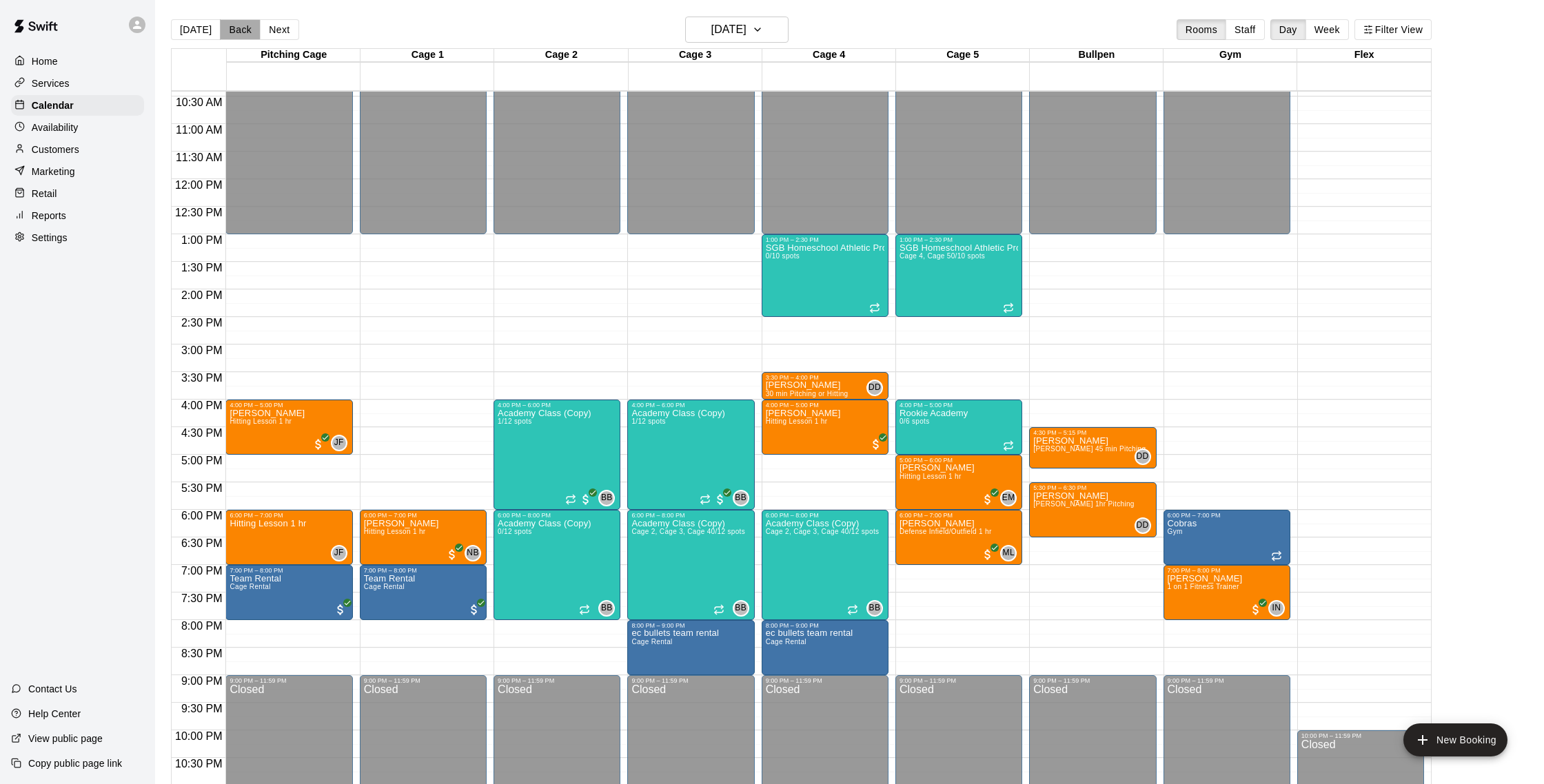
click at [241, 31] on button "Back" at bounding box center [240, 30] width 40 height 21
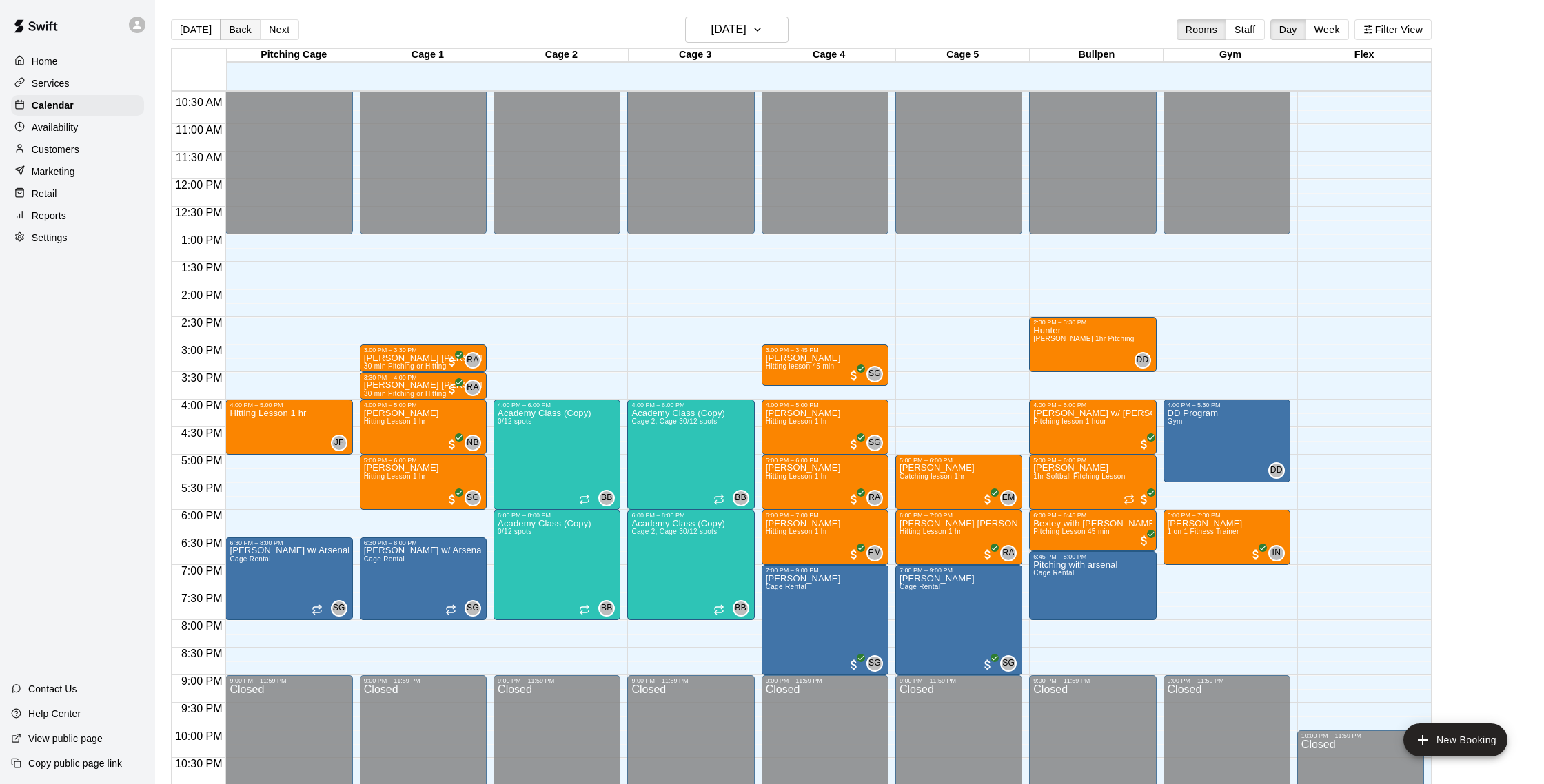
click at [241, 32] on button "Back" at bounding box center [240, 30] width 40 height 21
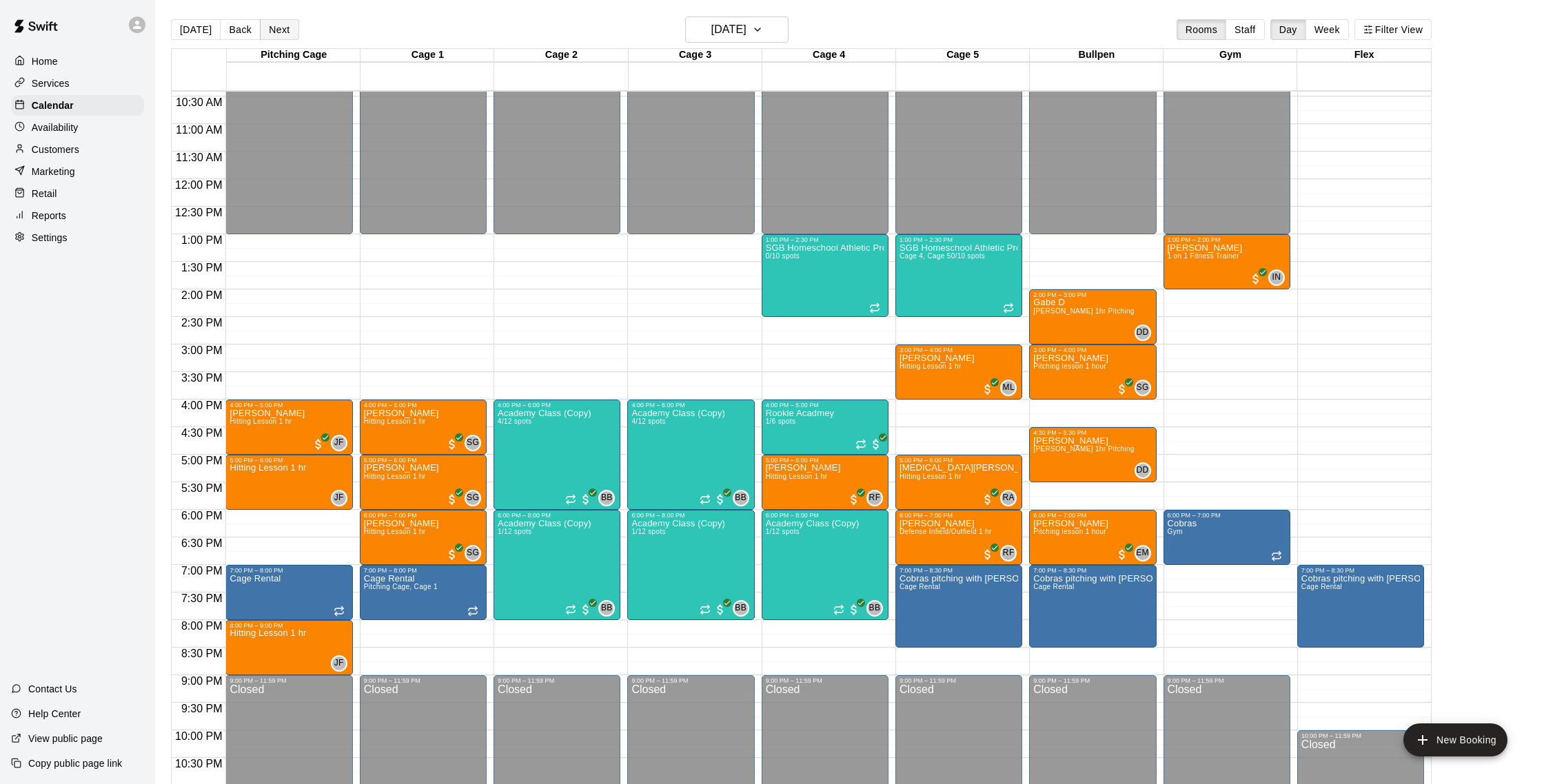
click at [266, 31] on button "Next" at bounding box center [278, 30] width 39 height 21
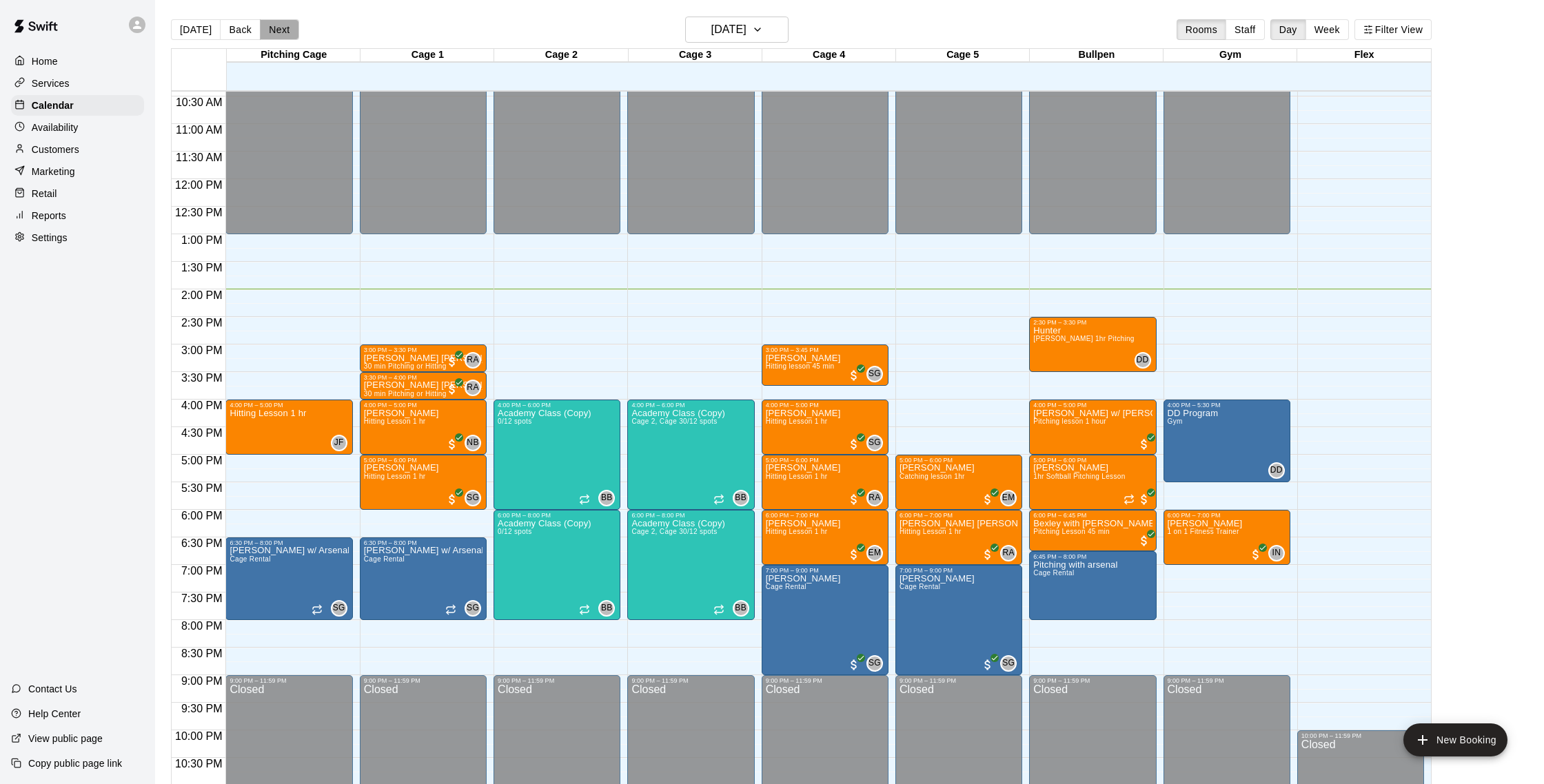
click at [266, 31] on button "Next" at bounding box center [278, 30] width 39 height 21
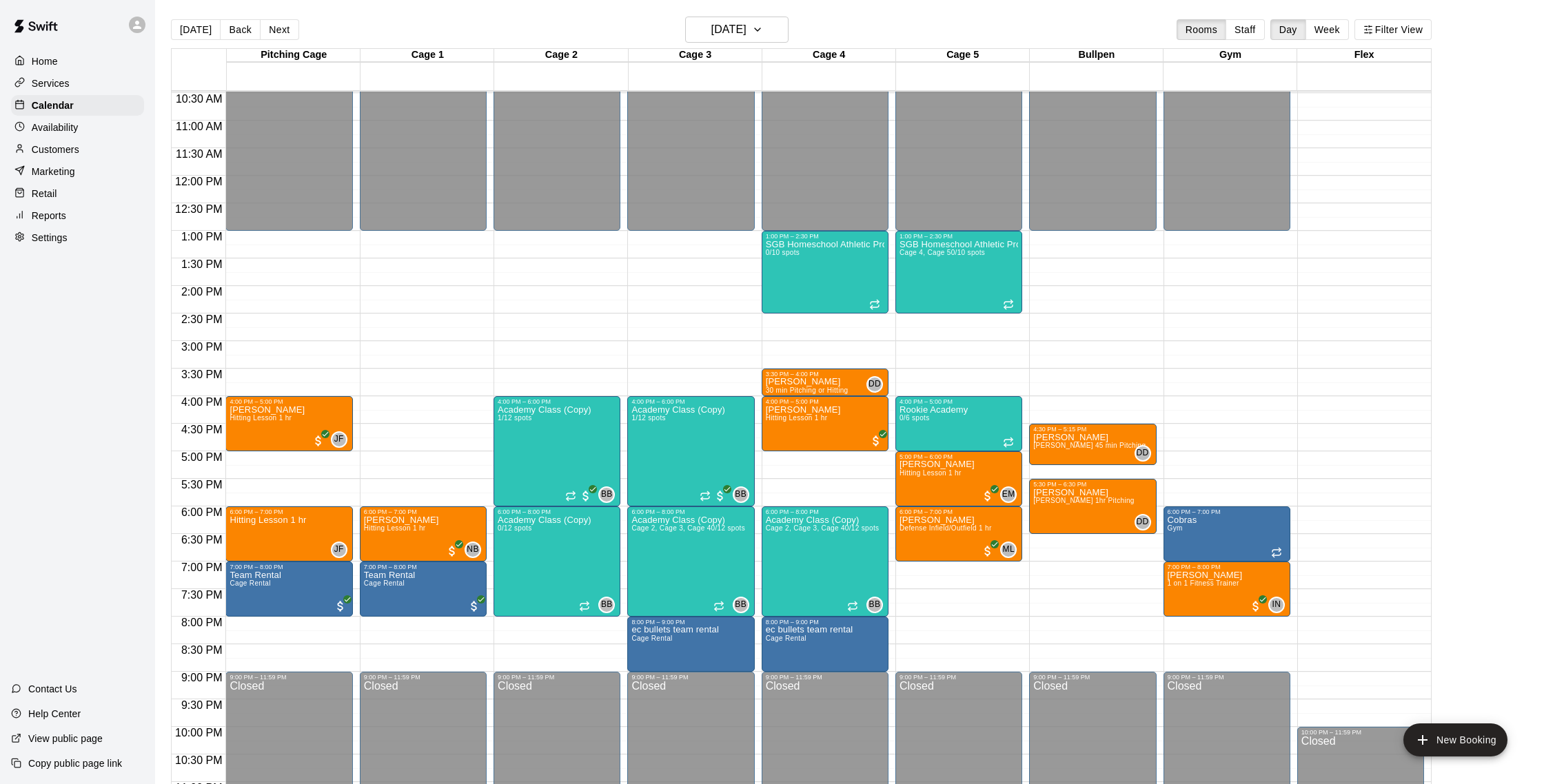
scroll to position [576, 0]
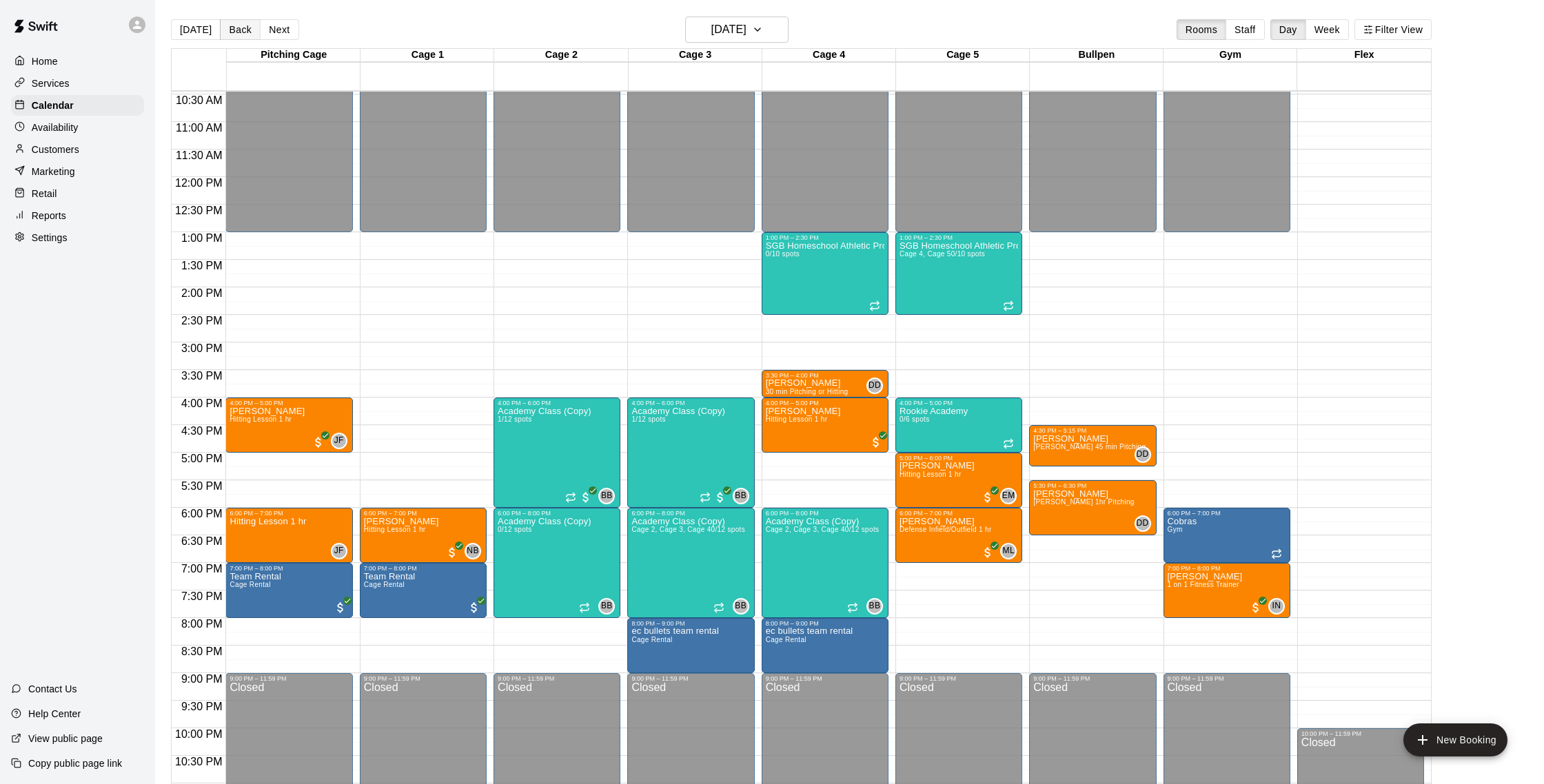
click at [247, 35] on button "Back" at bounding box center [240, 30] width 40 height 21
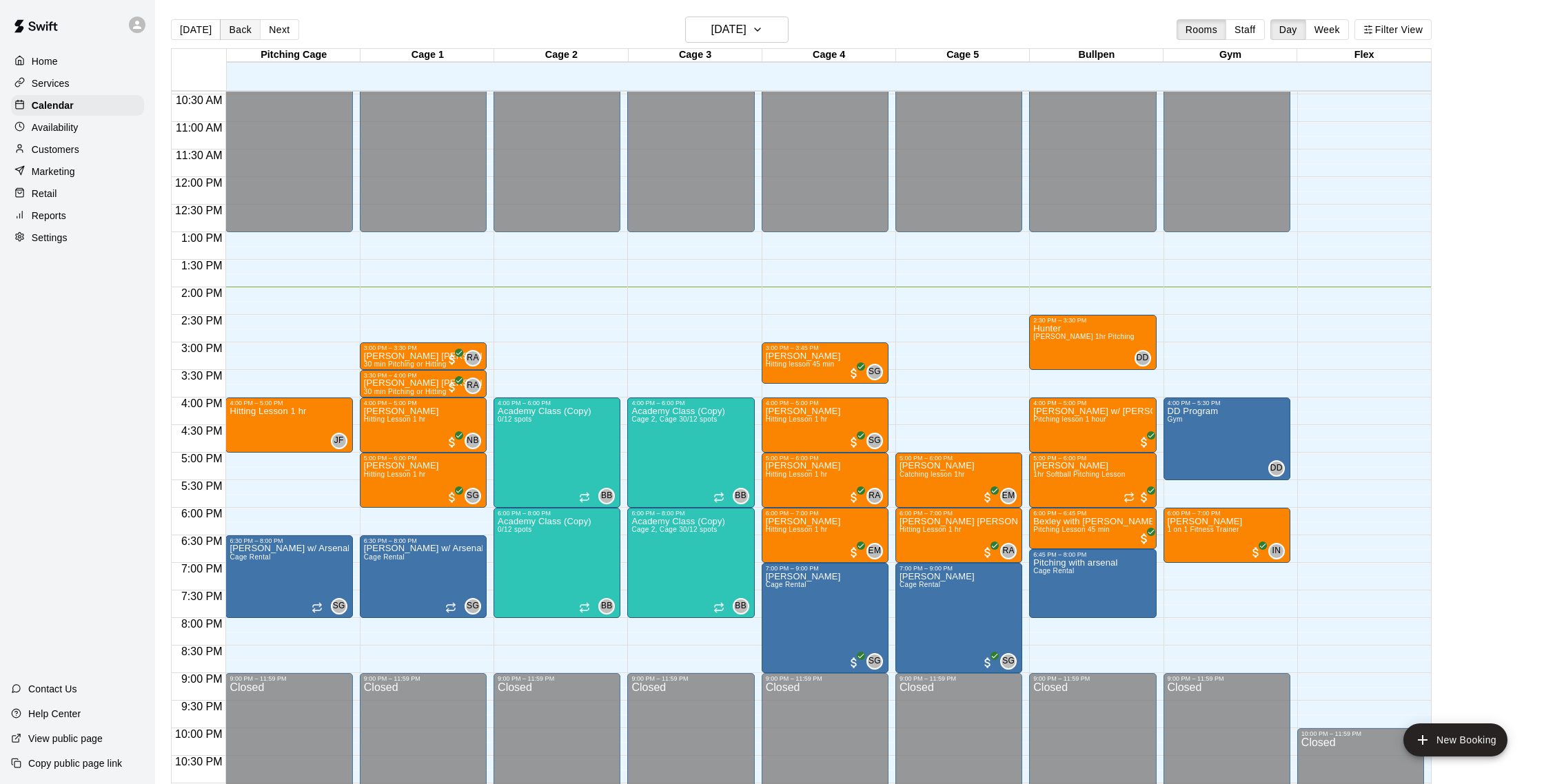
scroll to position [577, 0]
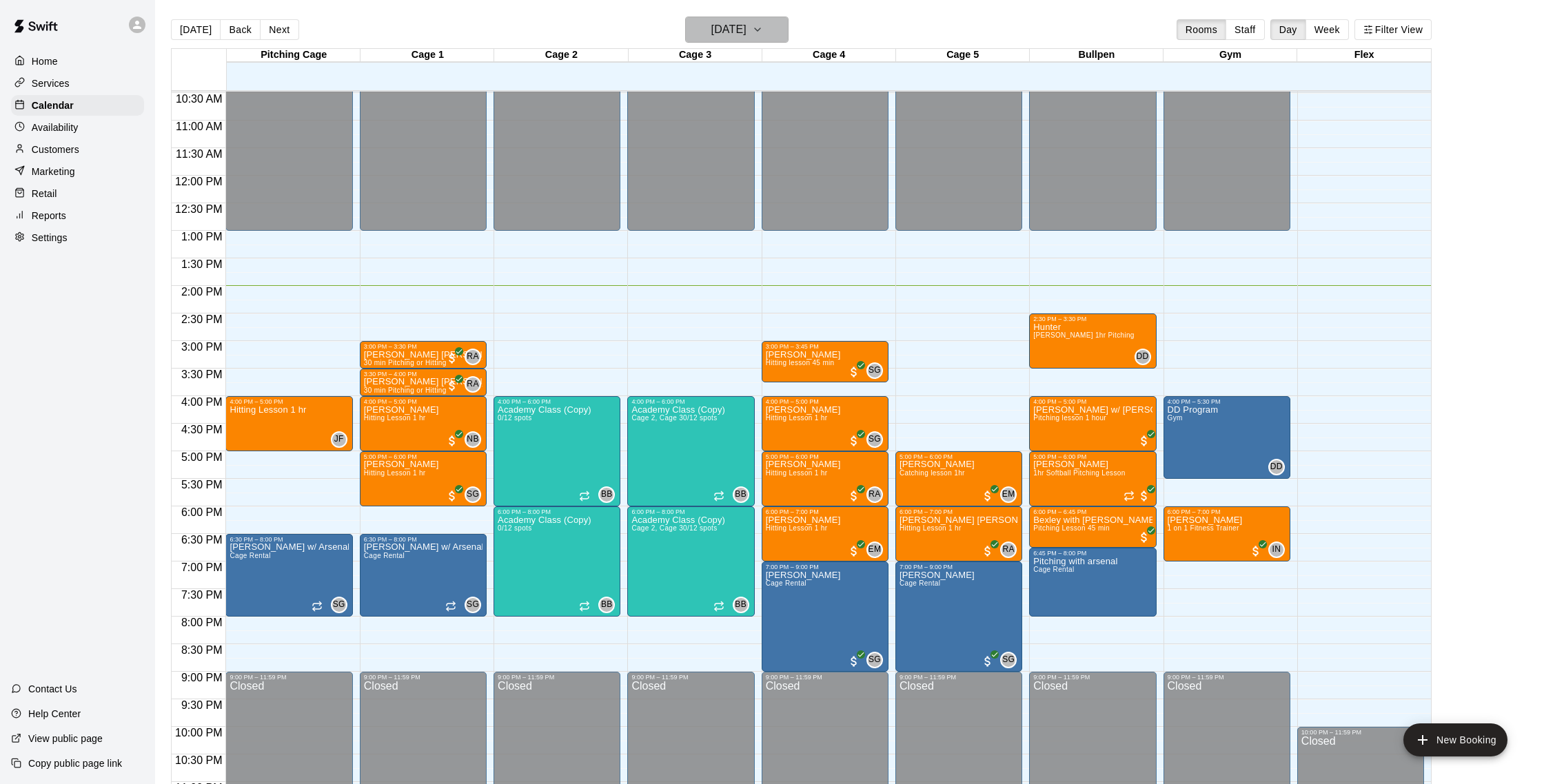
click at [747, 22] on h6 "[DATE]" at bounding box center [729, 29] width 35 height 20
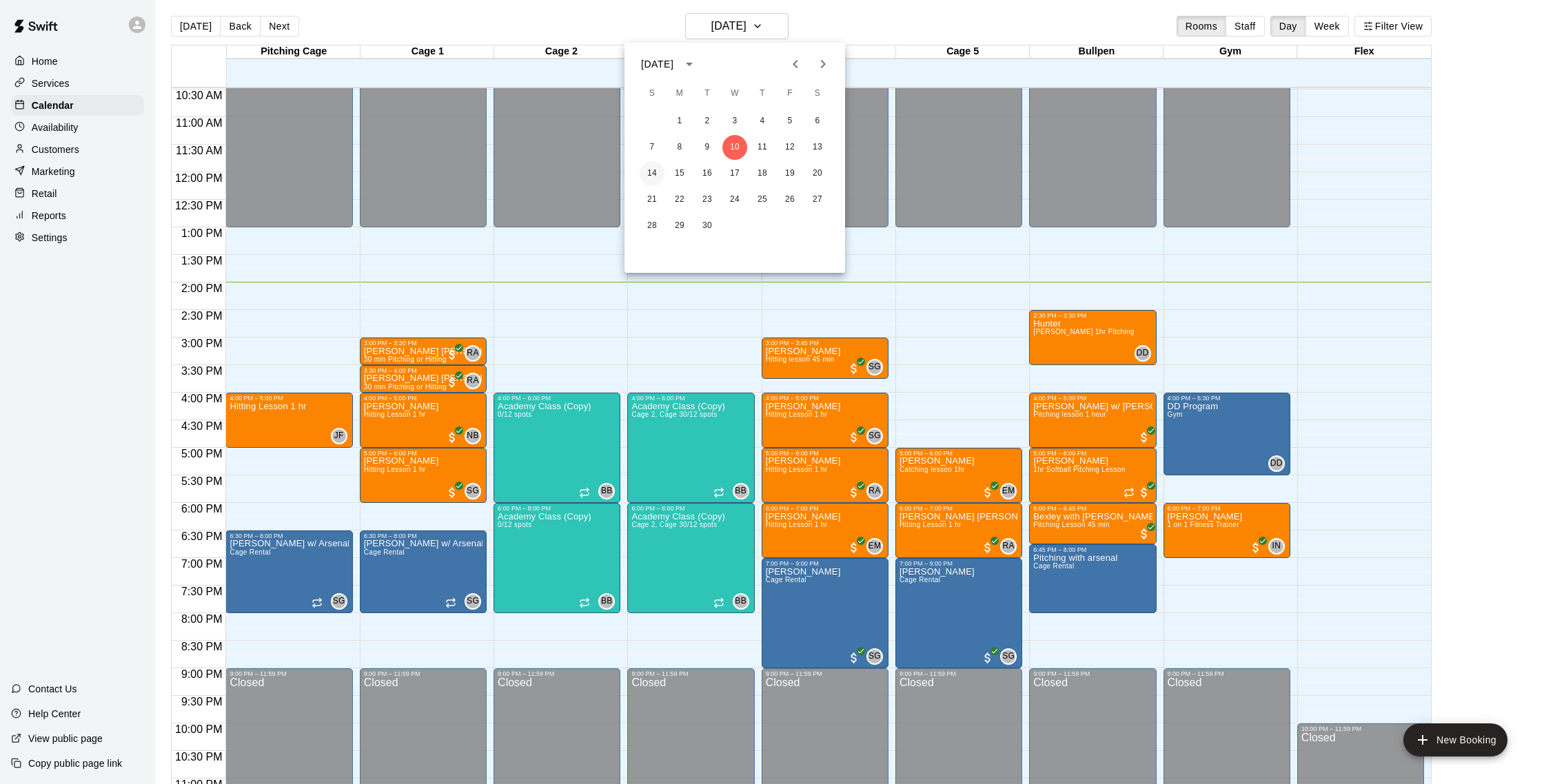
click at [654, 179] on button "14" at bounding box center [652, 174] width 24 height 24
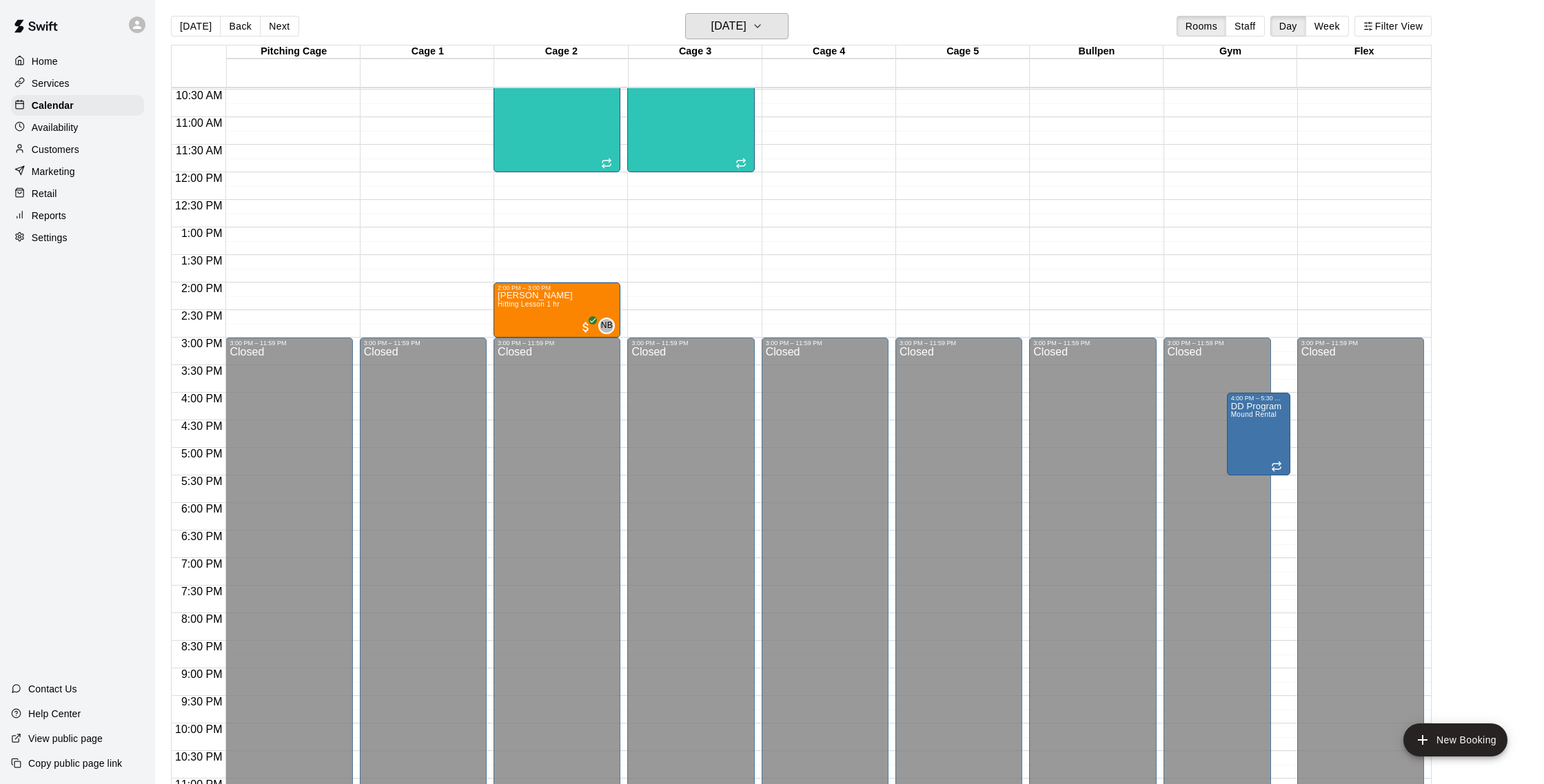
click at [764, 22] on icon "button" at bounding box center [758, 26] width 11 height 17
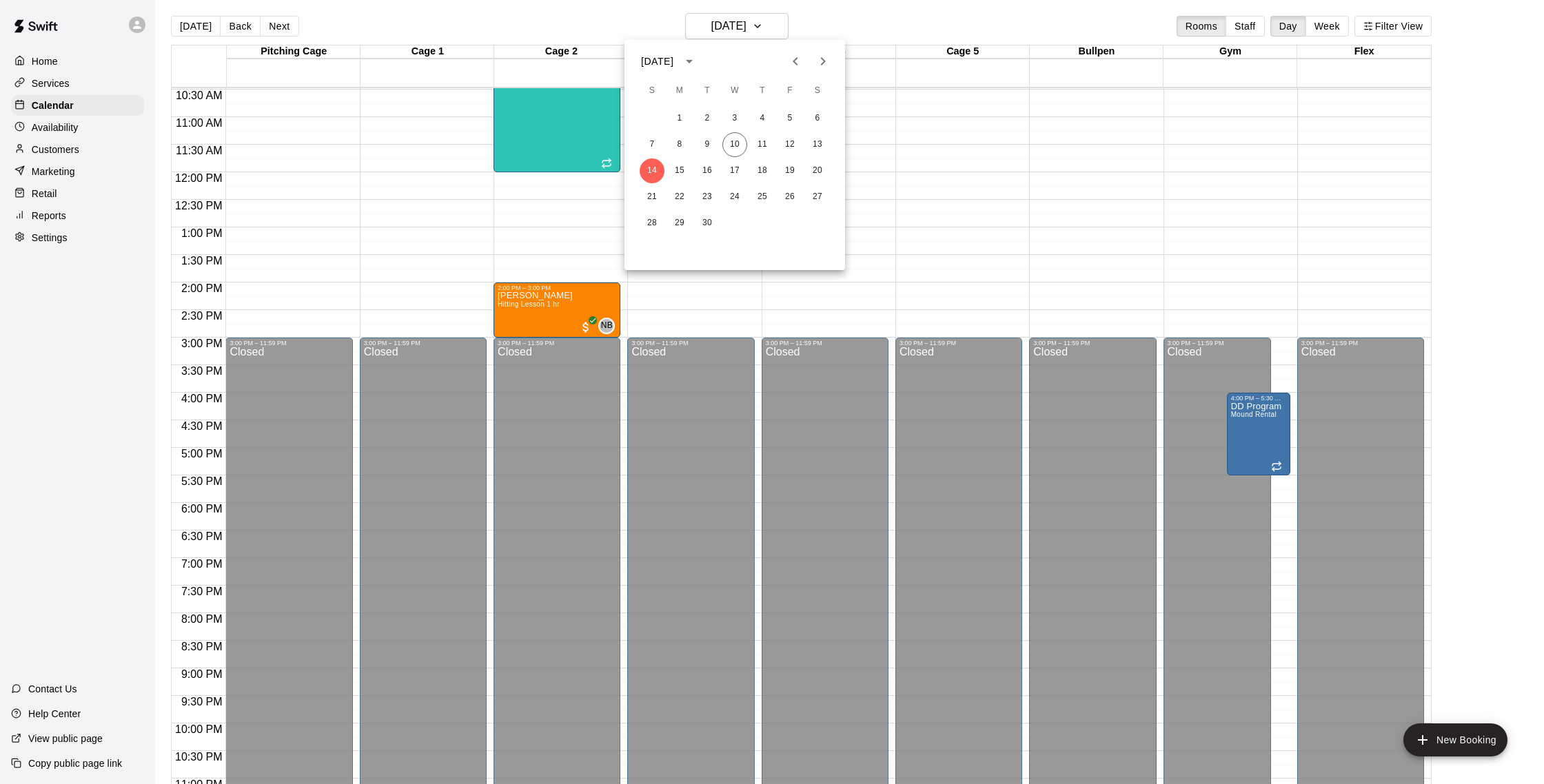
scroll to position [4, 0]
click at [679, 167] on button "15" at bounding box center [680, 171] width 24 height 24
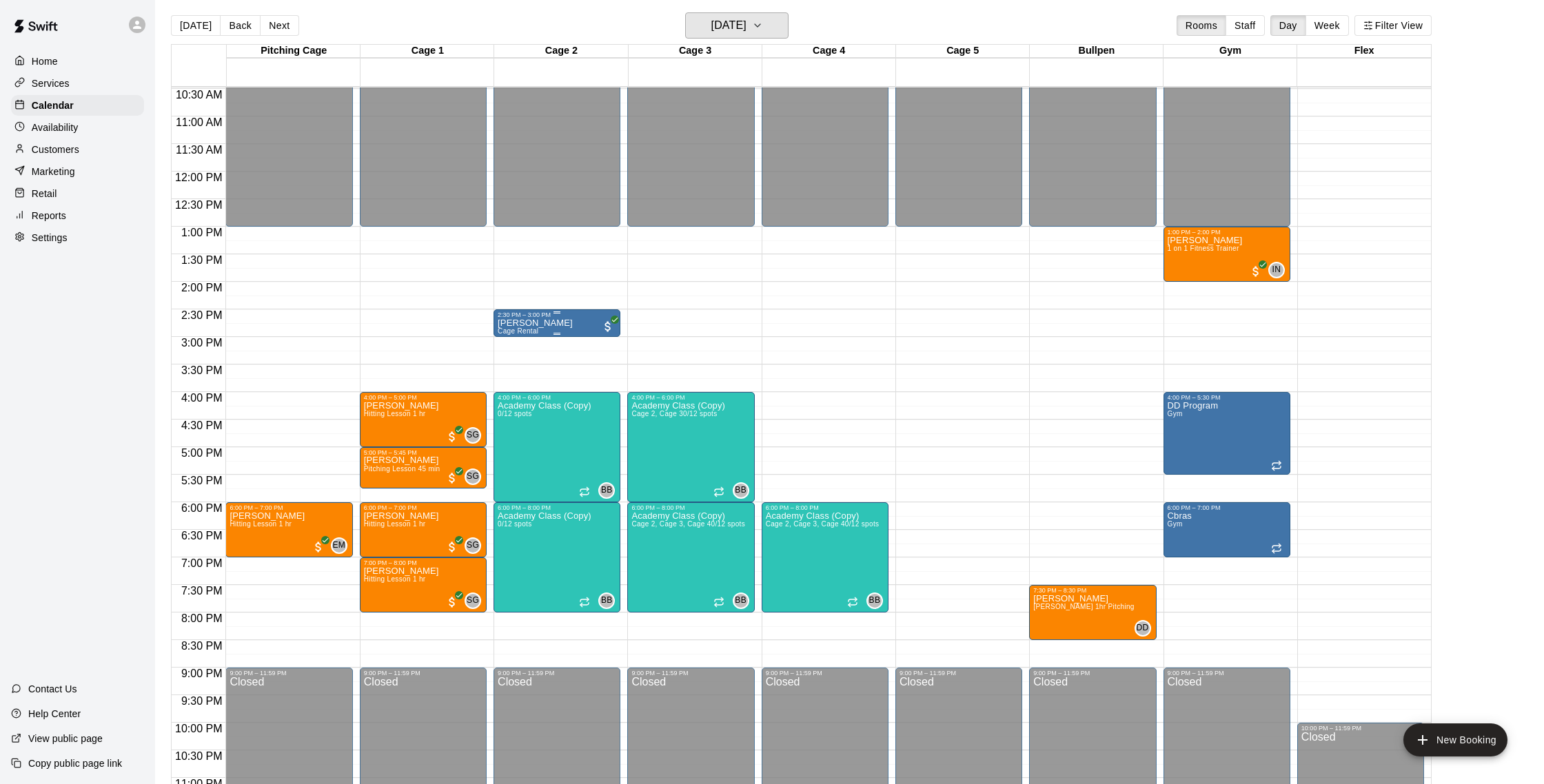
scroll to position [5, 0]
click at [769, 15] on button "[DATE]" at bounding box center [737, 24] width 103 height 26
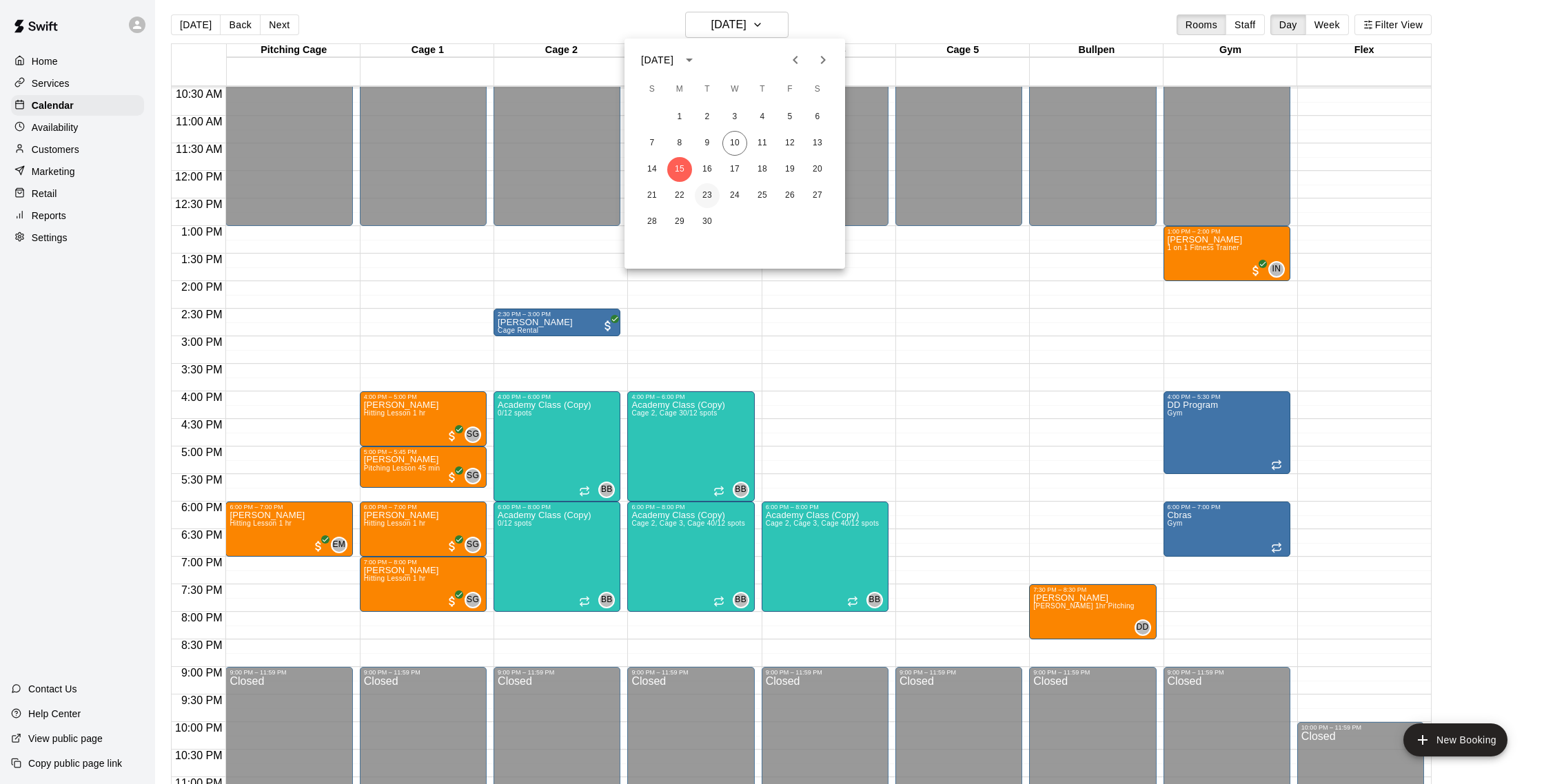
click at [714, 197] on button "23" at bounding box center [707, 196] width 24 height 24
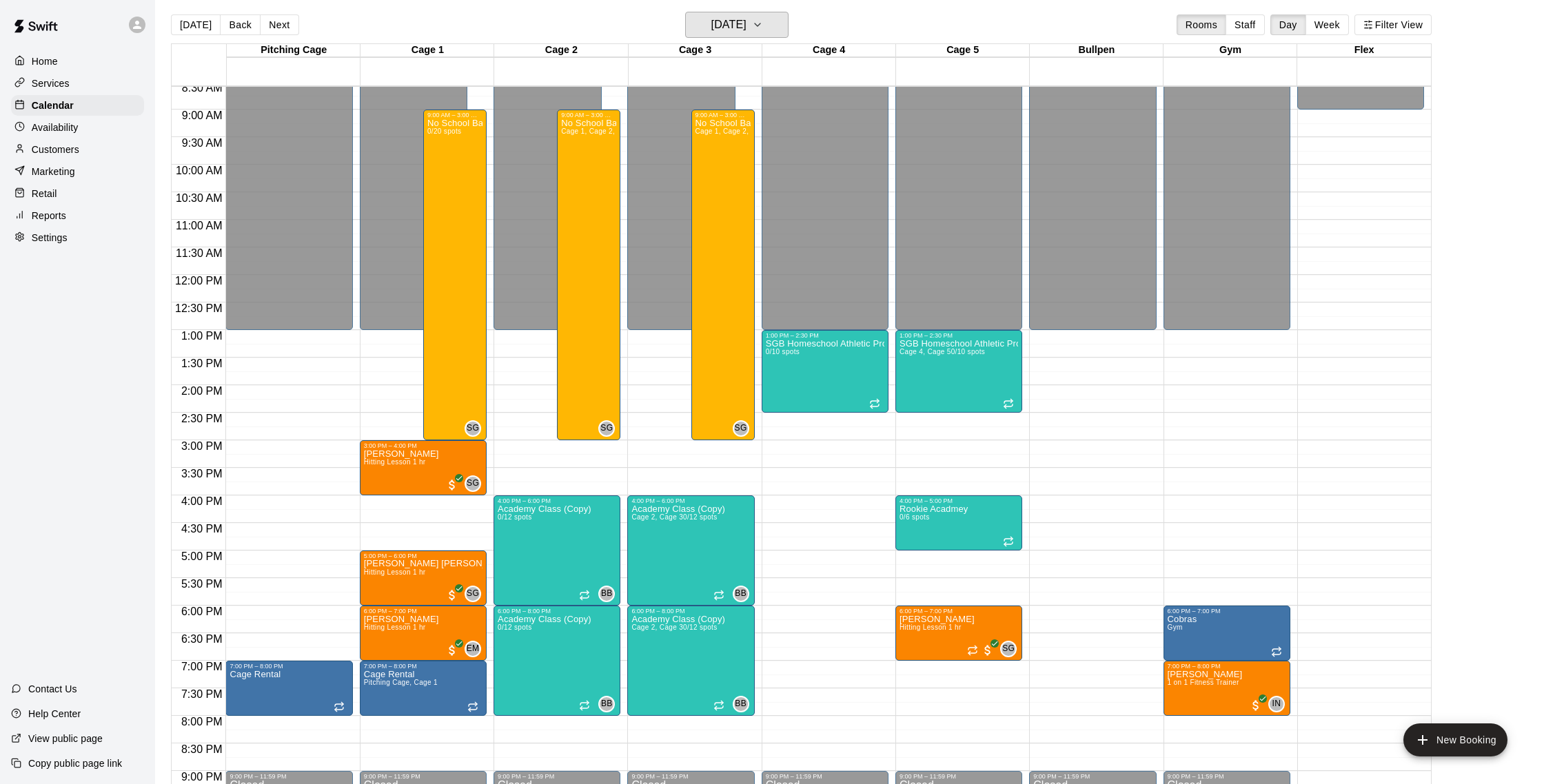
scroll to position [470, 0]
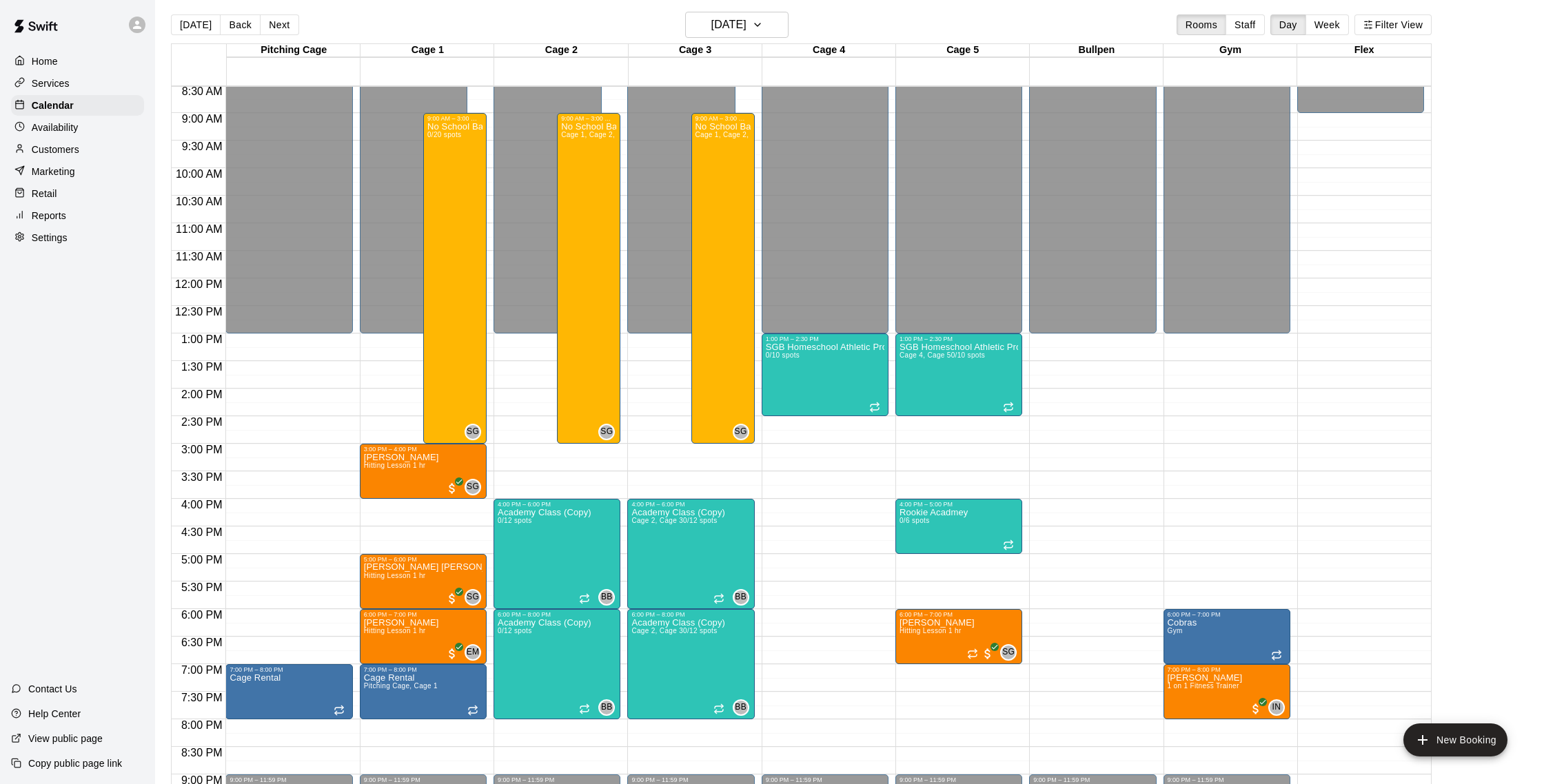
click at [88, 84] on div "Services" at bounding box center [78, 84] width 134 height 21
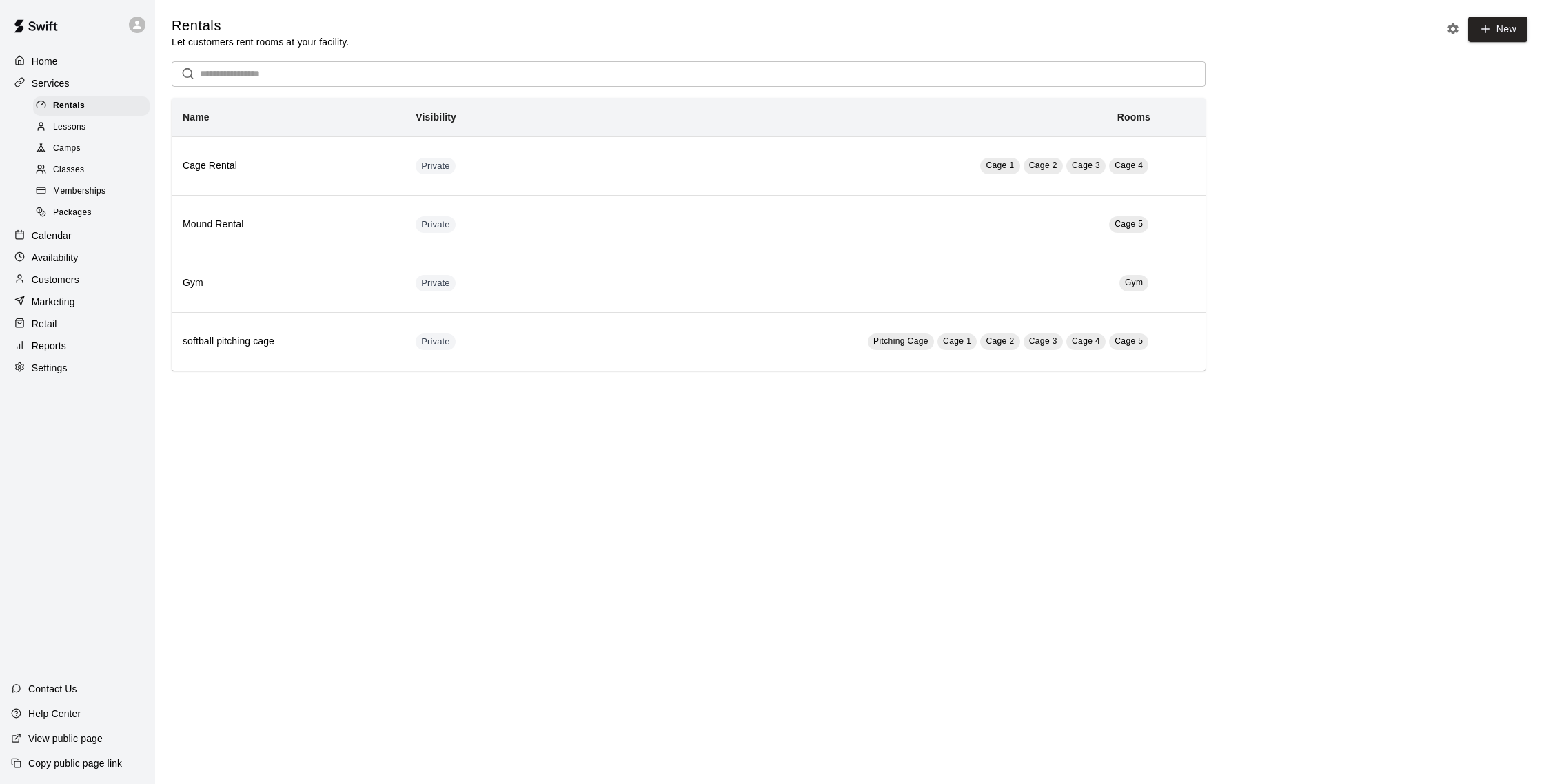
click at [100, 146] on div "Camps" at bounding box center [91, 149] width 117 height 20
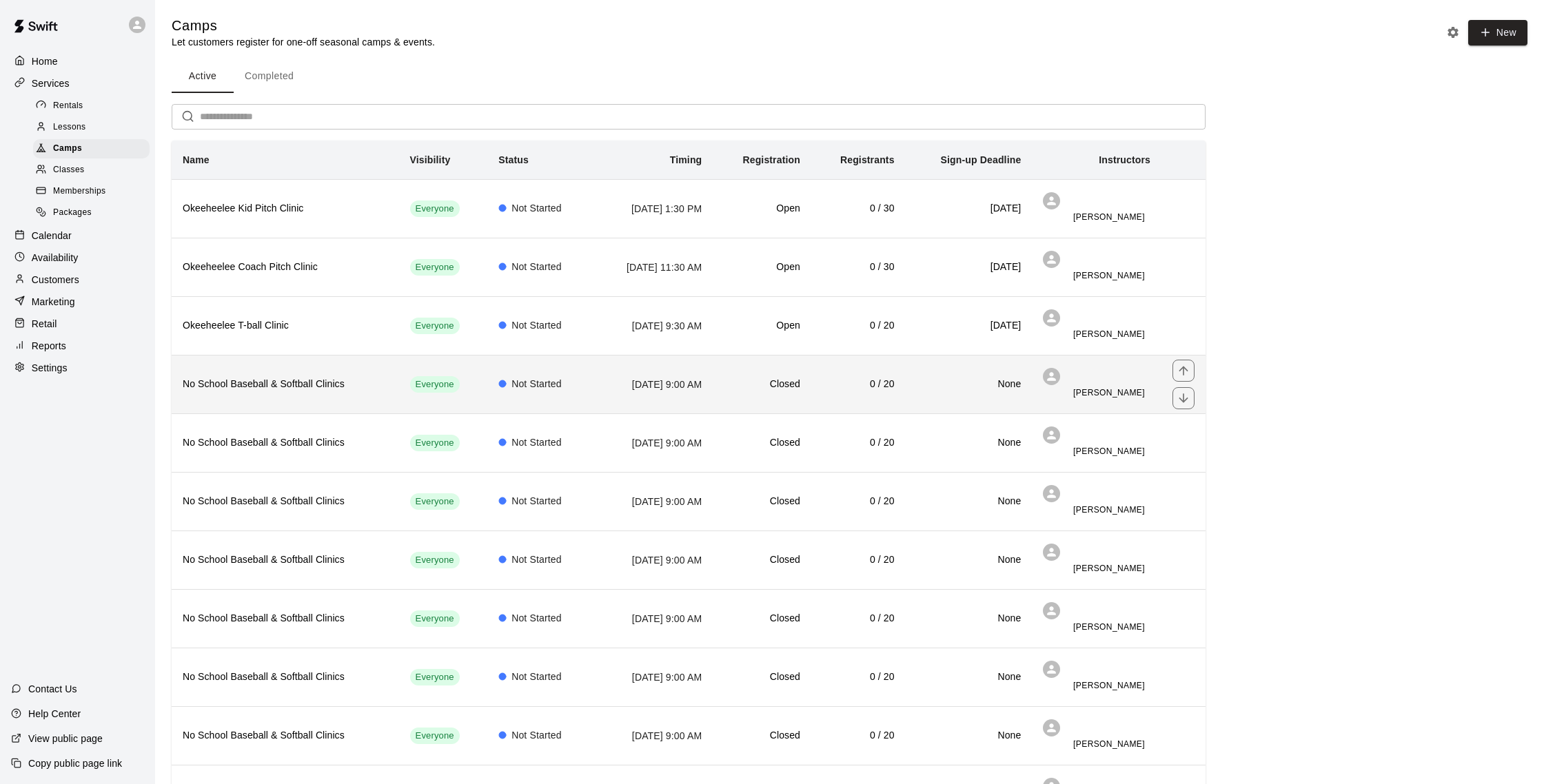
click at [339, 398] on th "No School Baseball & Softball Clinics" at bounding box center [286, 384] width 228 height 58
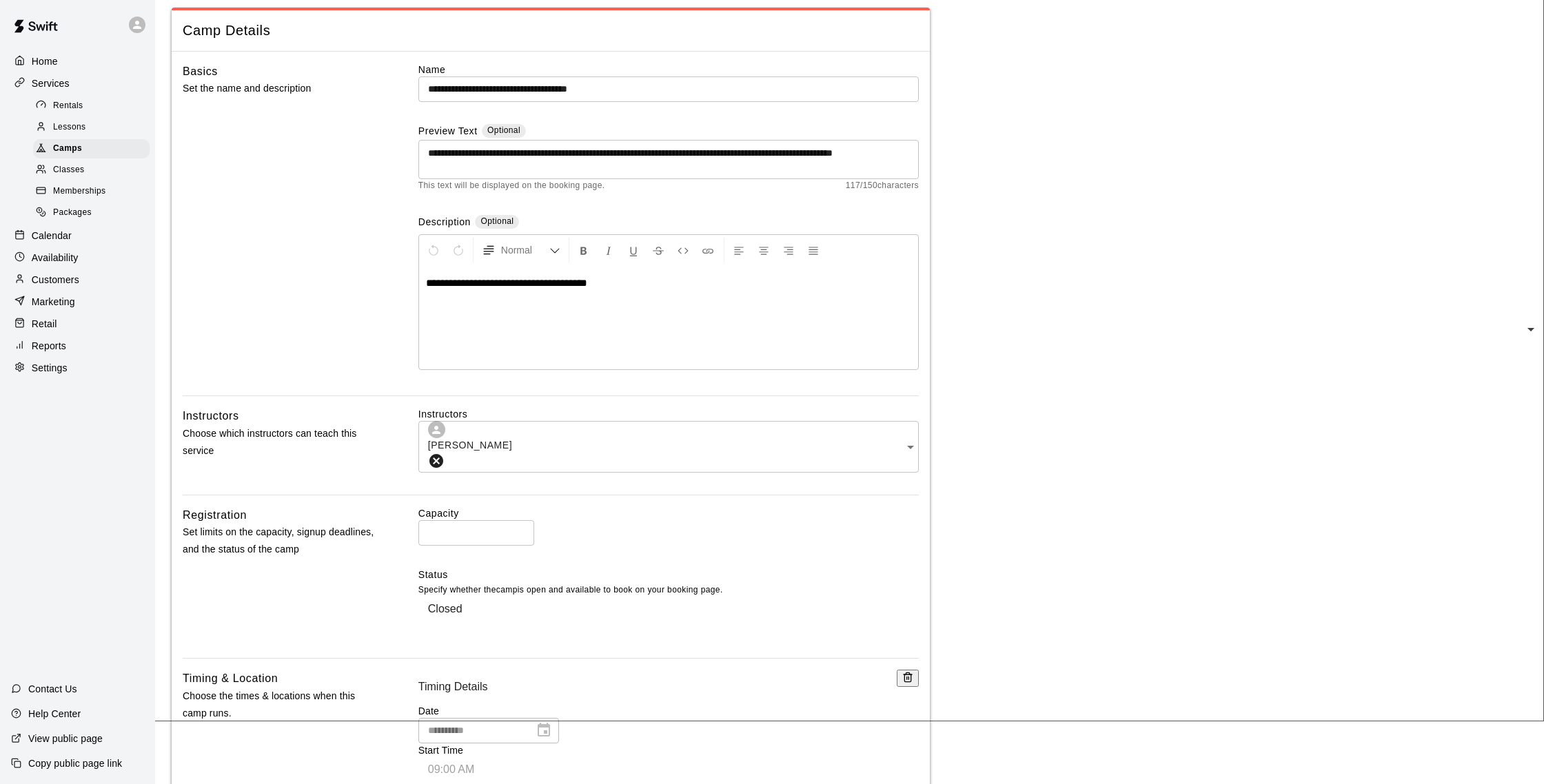
scroll to position [76, 0]
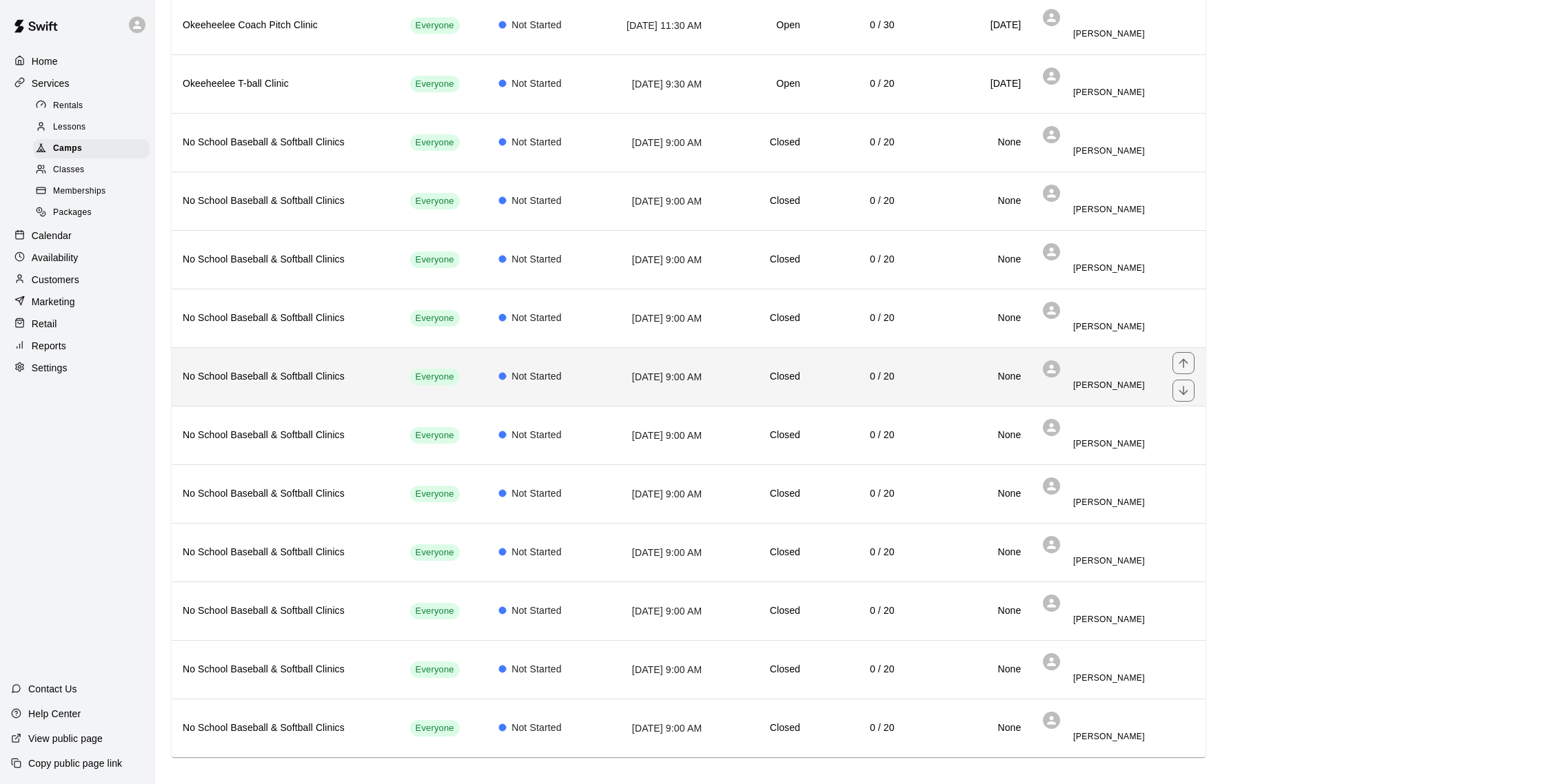
scroll to position [254, 0]
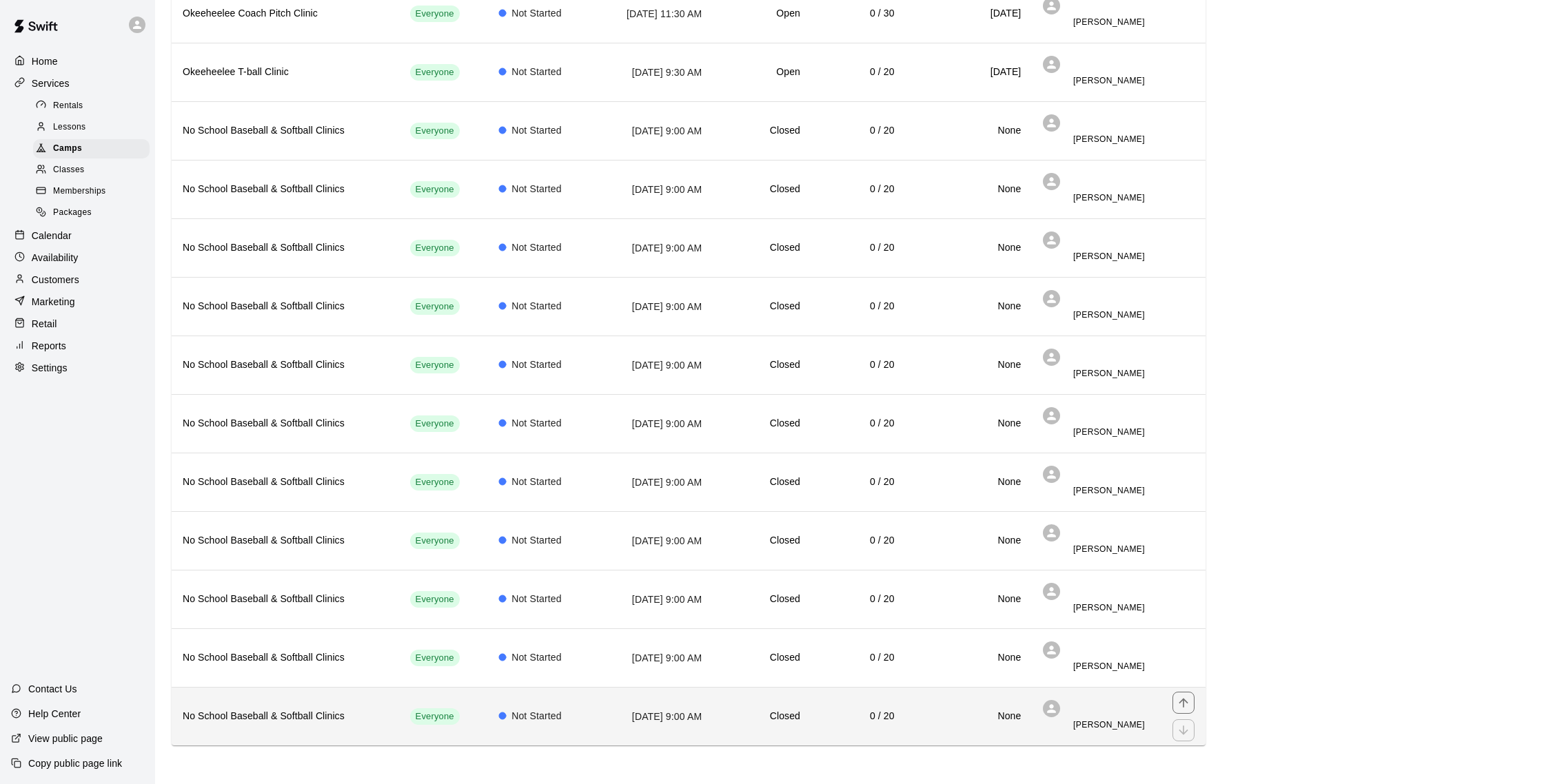
click at [782, 719] on h6 "Closed" at bounding box center [762, 717] width 76 height 15
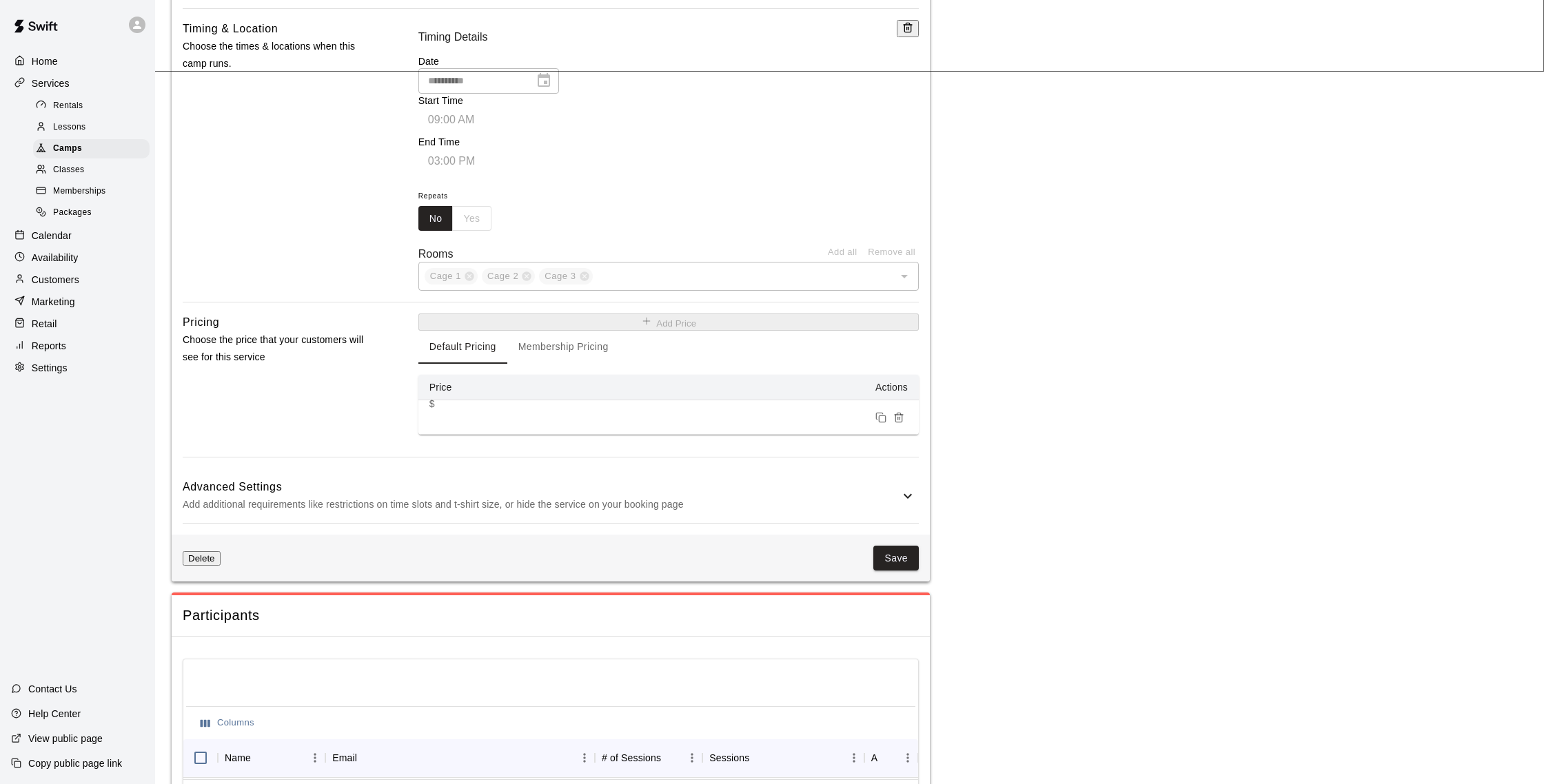
scroll to position [730, 0]
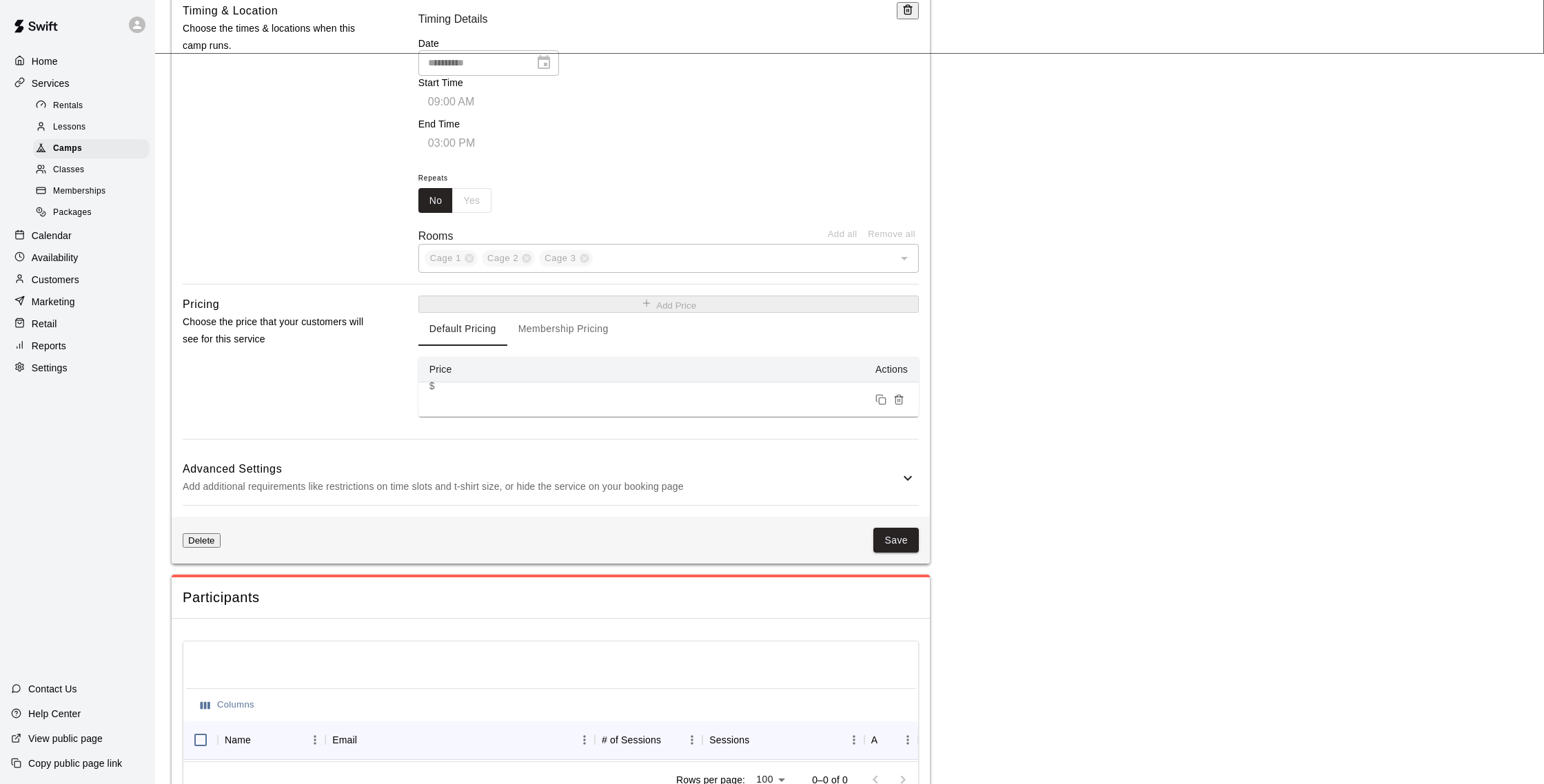
click at [870, 461] on h6 "Advanced Settings" at bounding box center [541, 469] width 717 height 18
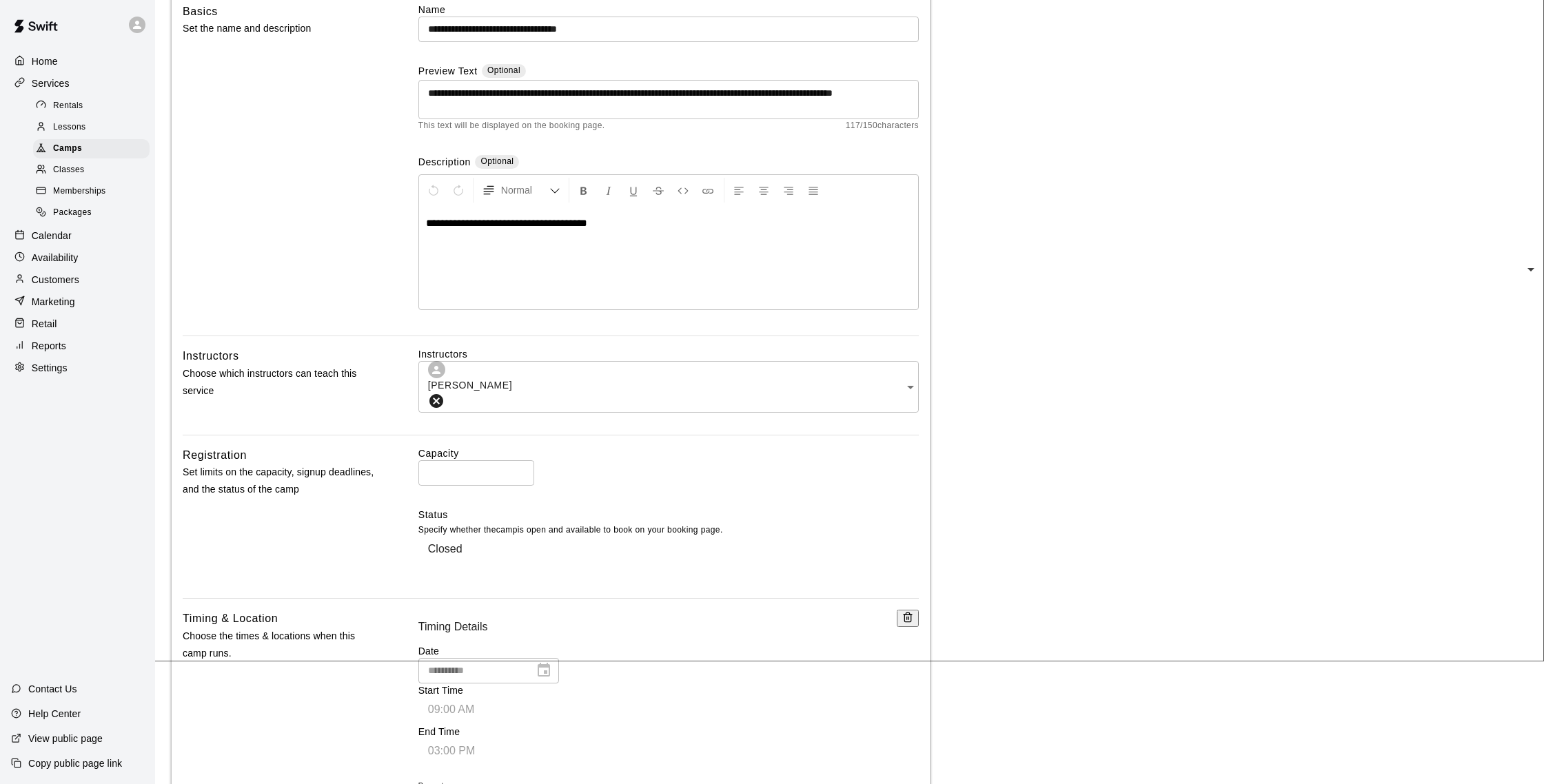
scroll to position [118, 0]
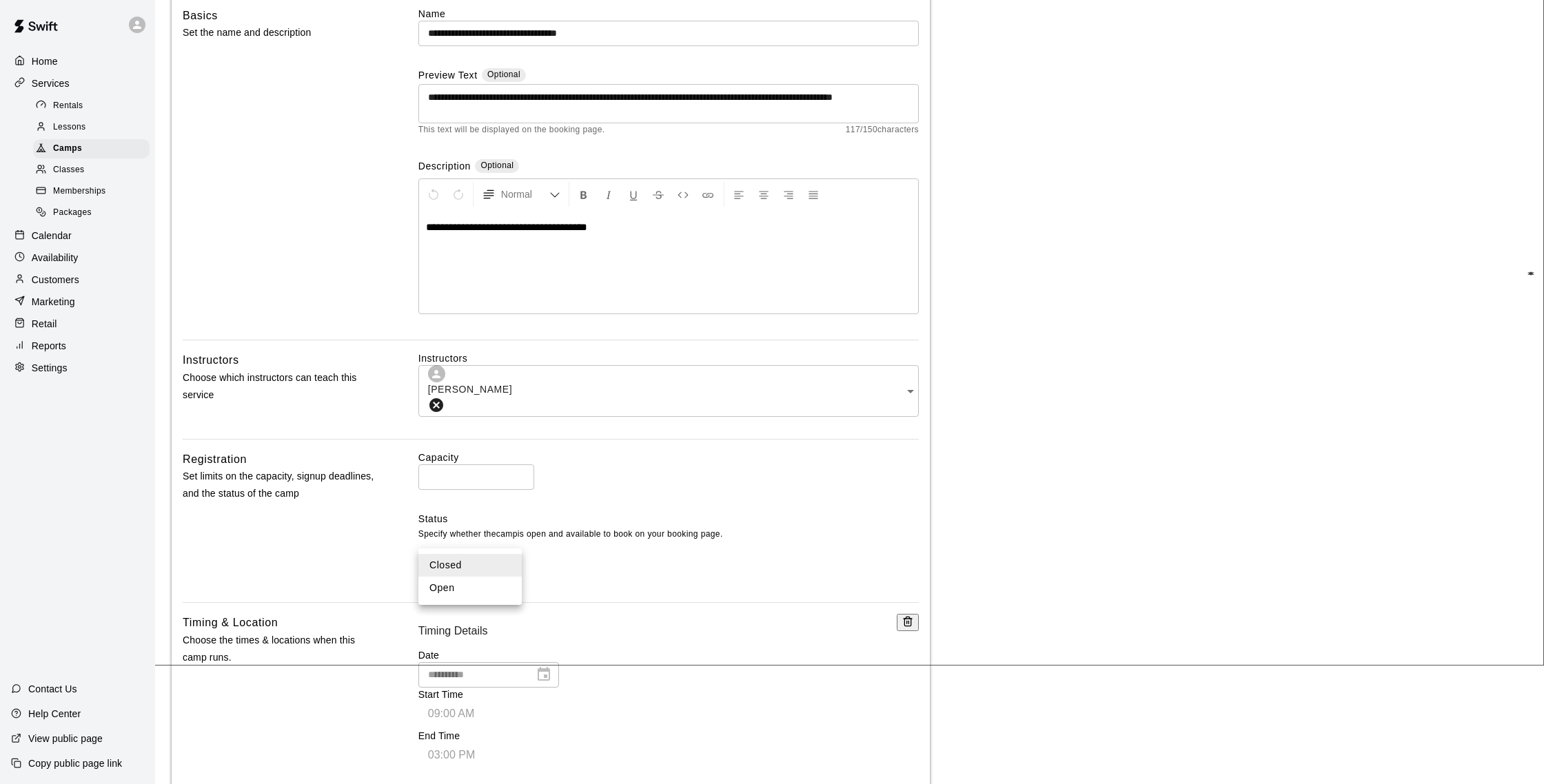
click at [475, 586] on li "Open" at bounding box center [470, 588] width 103 height 23
type input "****"
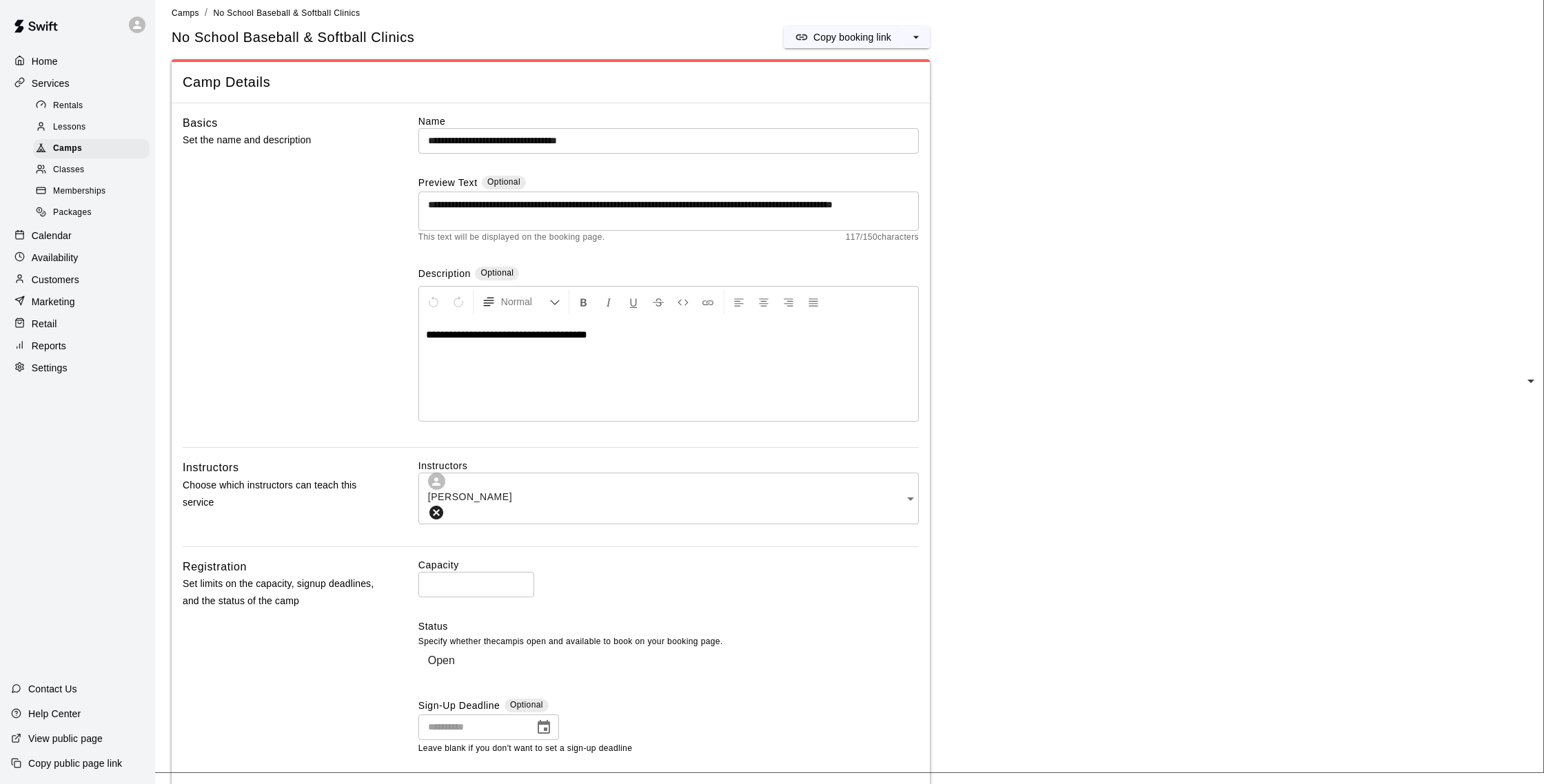
scroll to position [0, 0]
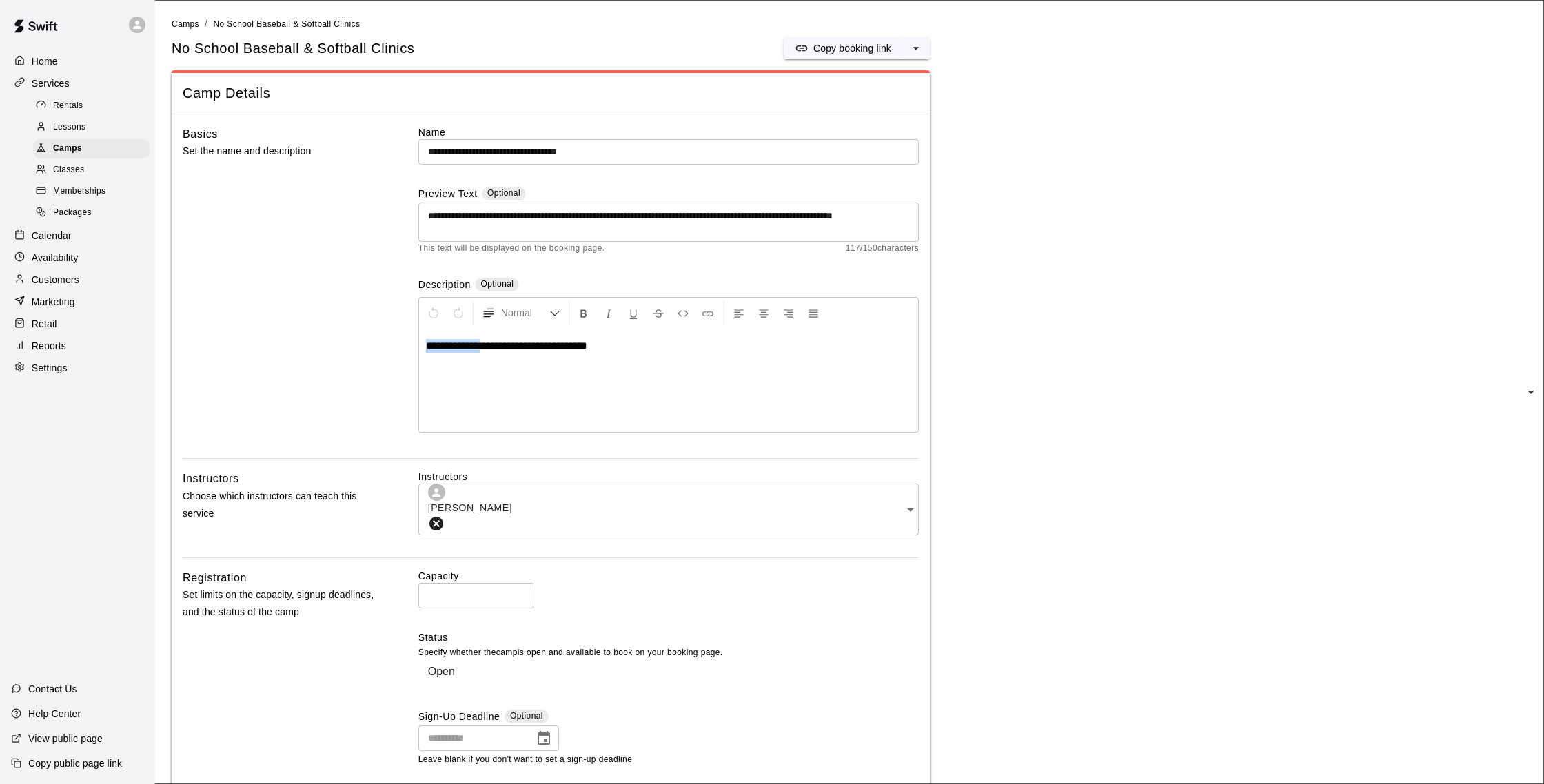
drag, startPoint x: 480, startPoint y: 348, endPoint x: 419, endPoint y: 348, distance: 61.0
click at [419, 348] on div "**********" at bounding box center [669, 381] width 499 height 103
click at [599, 346] on p "**********" at bounding box center [669, 346] width 485 height 14
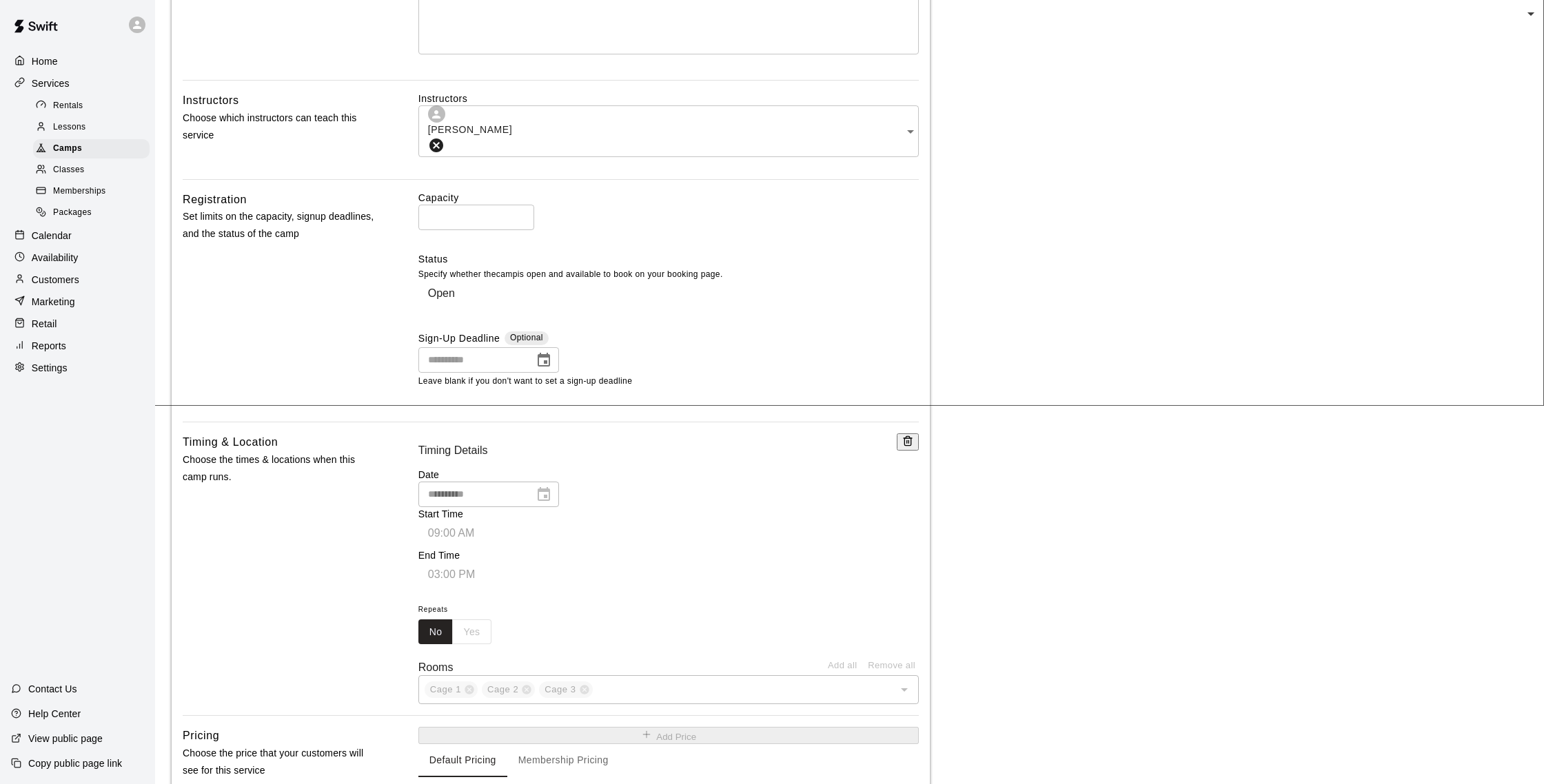
scroll to position [353, 0]
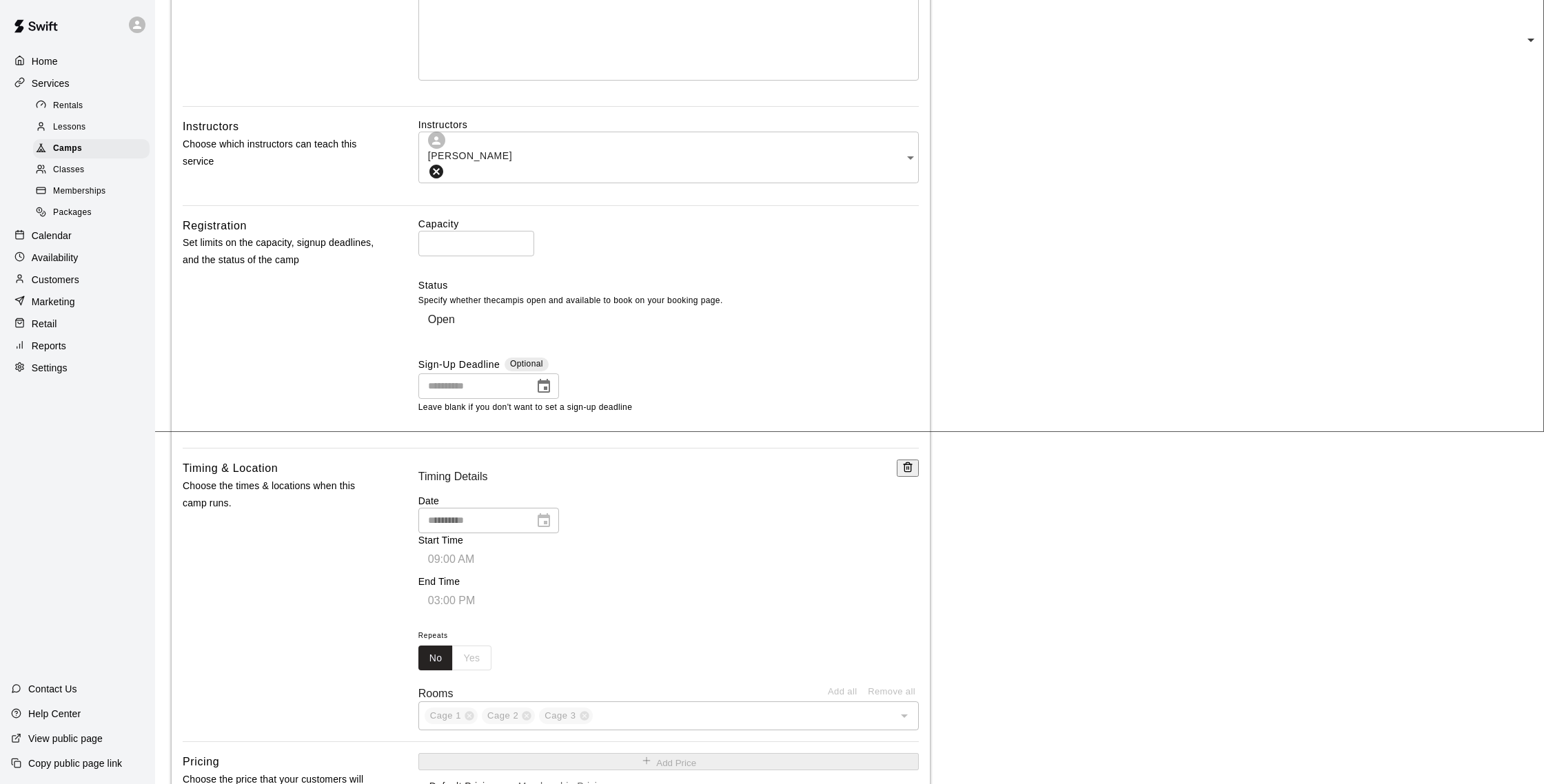
click at [775, 506] on div "**********" at bounding box center [669, 556] width 500 height 122
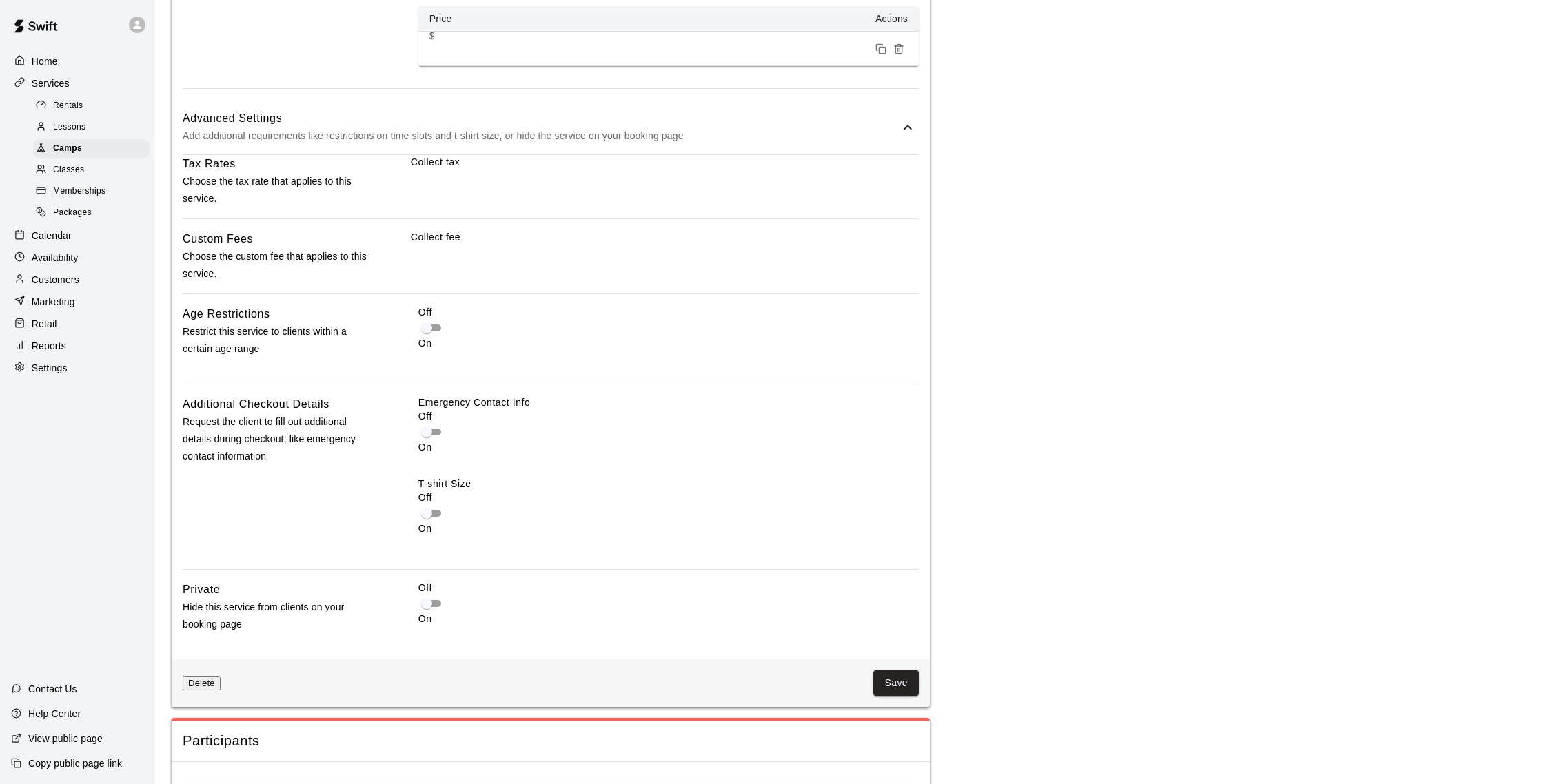
scroll to position [1198, 0]
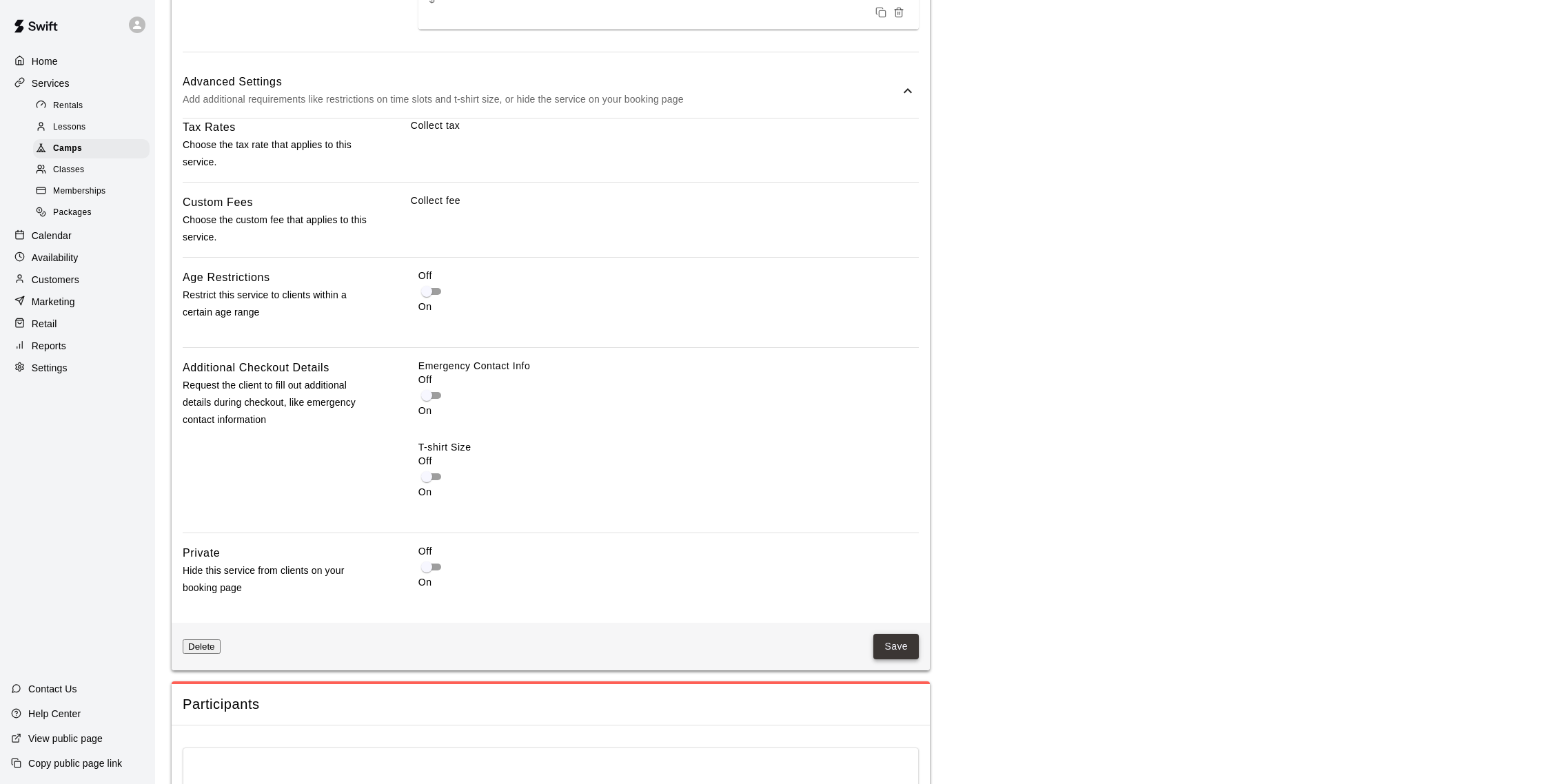
click at [892, 635] on button "Save" at bounding box center [896, 647] width 45 height 25
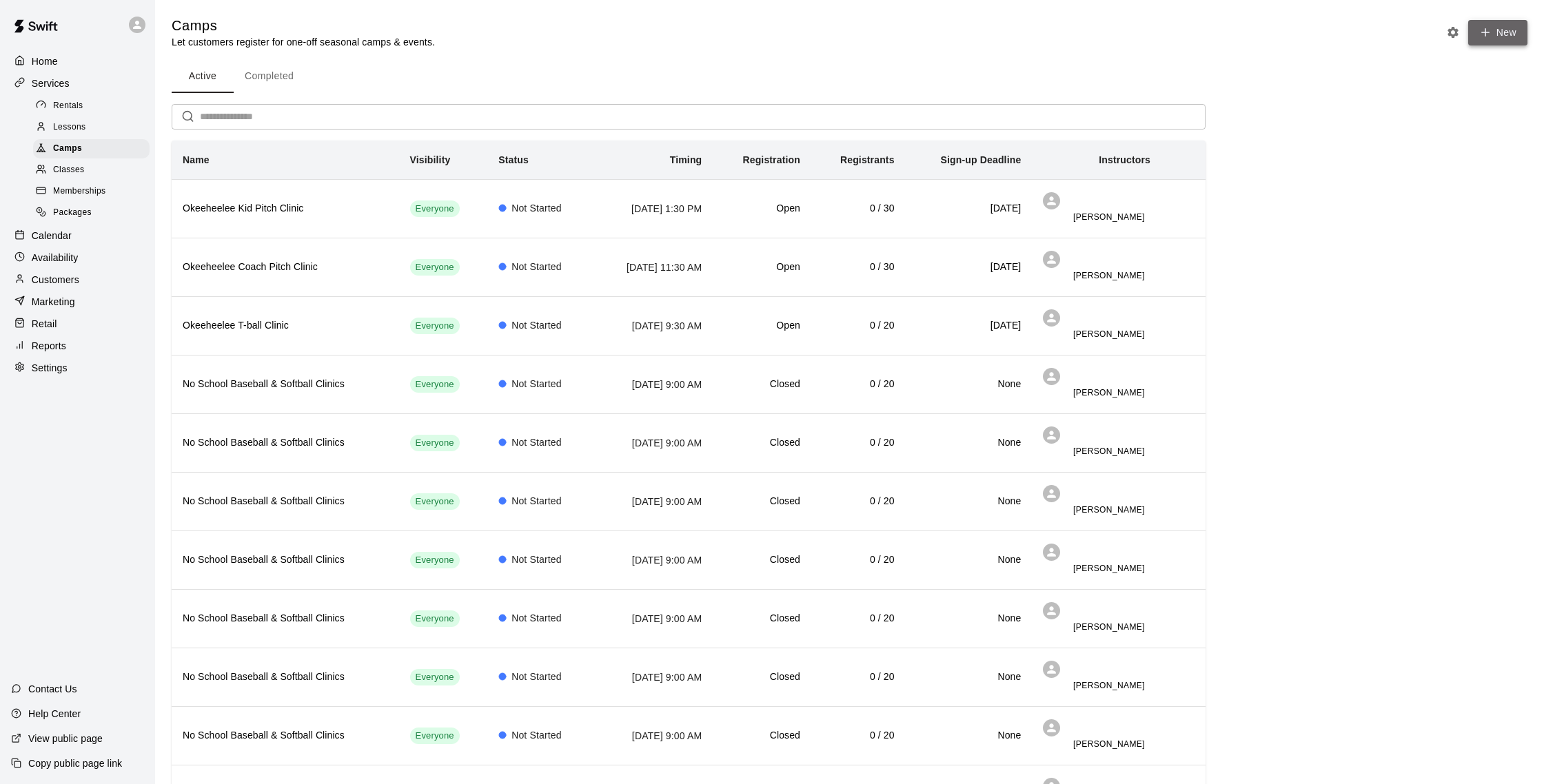
click at [1475, 30] on button "New" at bounding box center [1498, 32] width 59 height 25
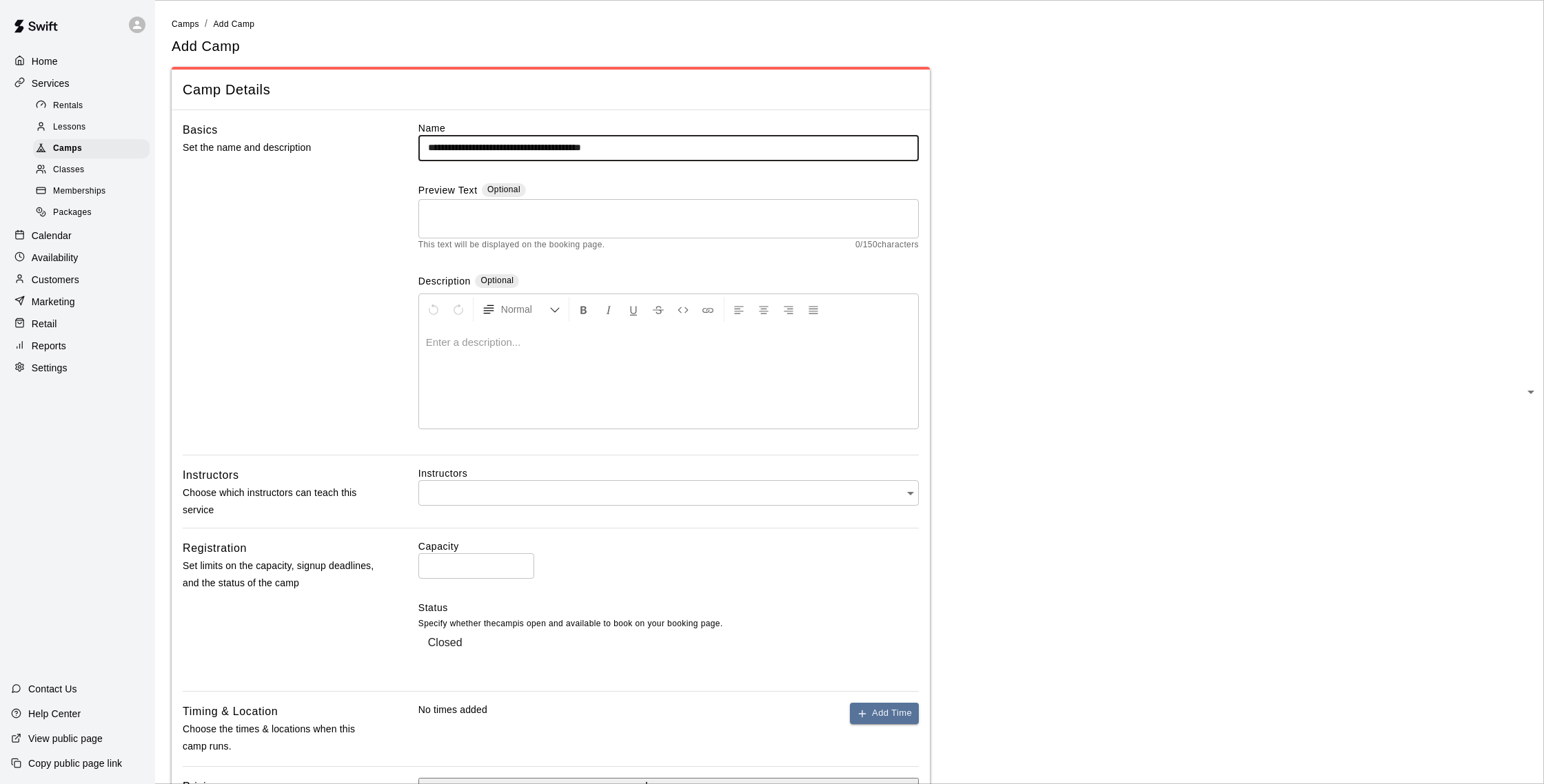
type input "**********"
click at [879, 342] on p at bounding box center [669, 342] width 485 height 14
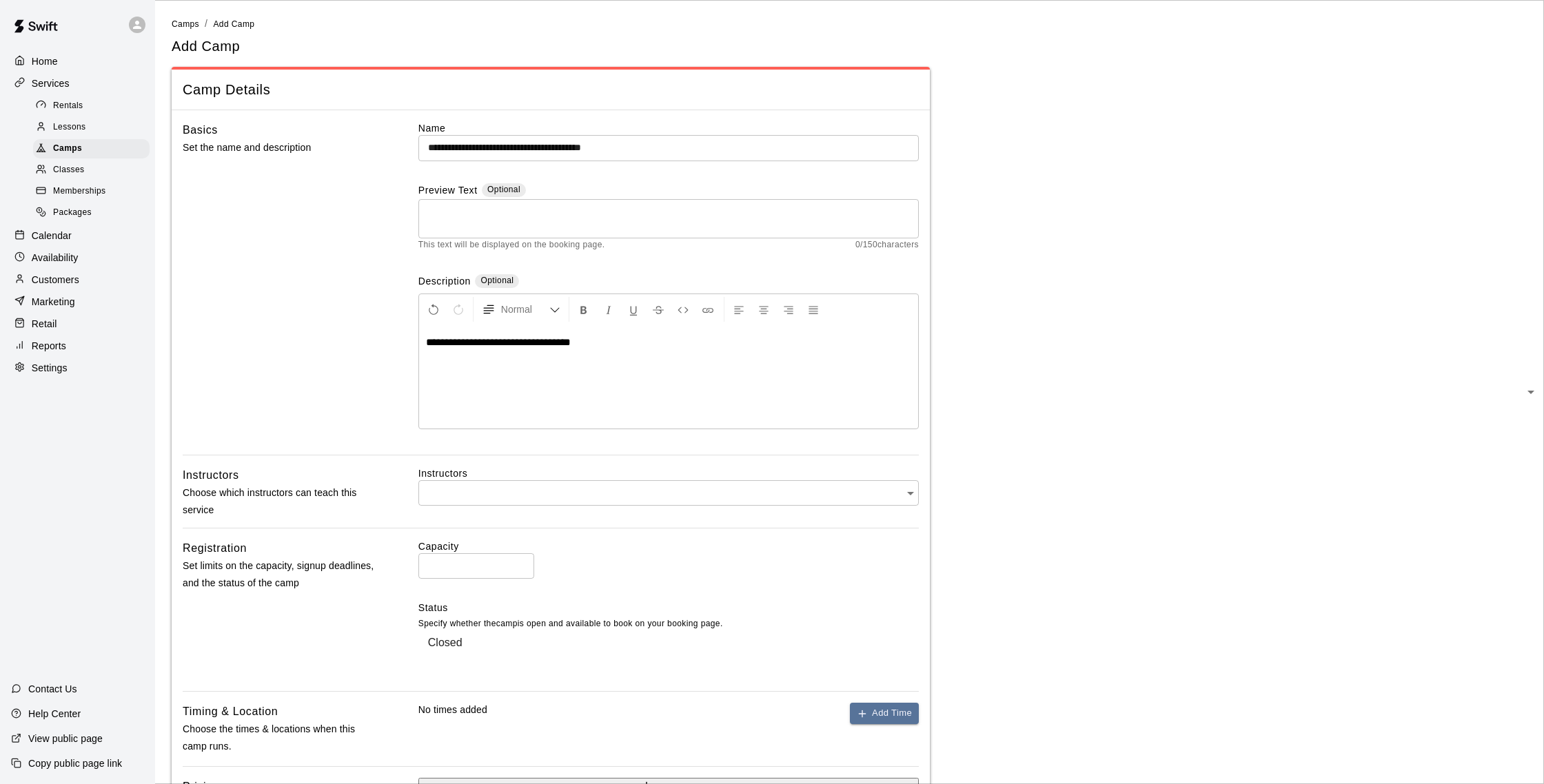
click at [425, 345] on div "**********" at bounding box center [669, 377] width 499 height 103
click at [552, 493] on input "text" at bounding box center [664, 493] width 491 height 25
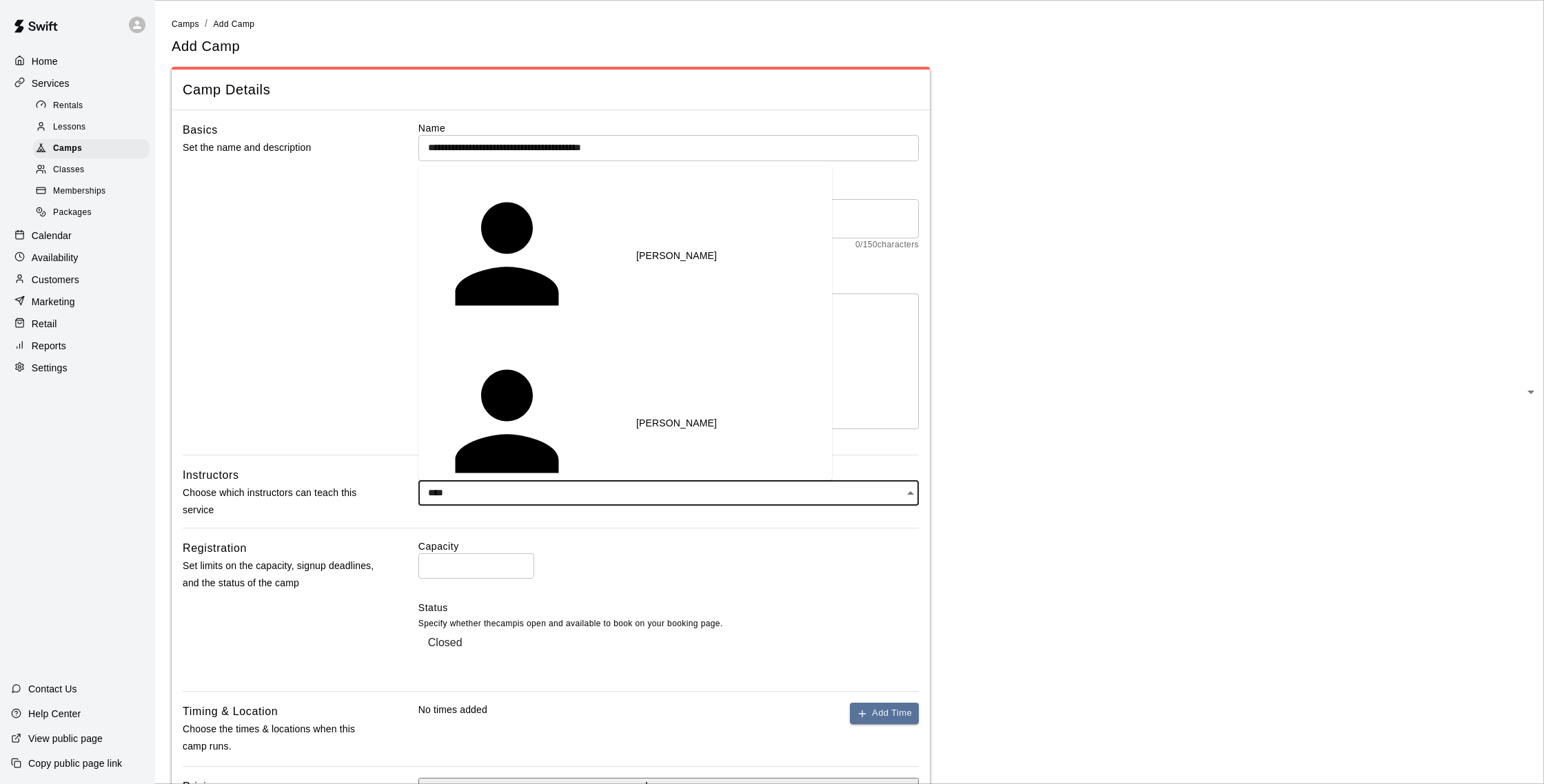
type input "*****"
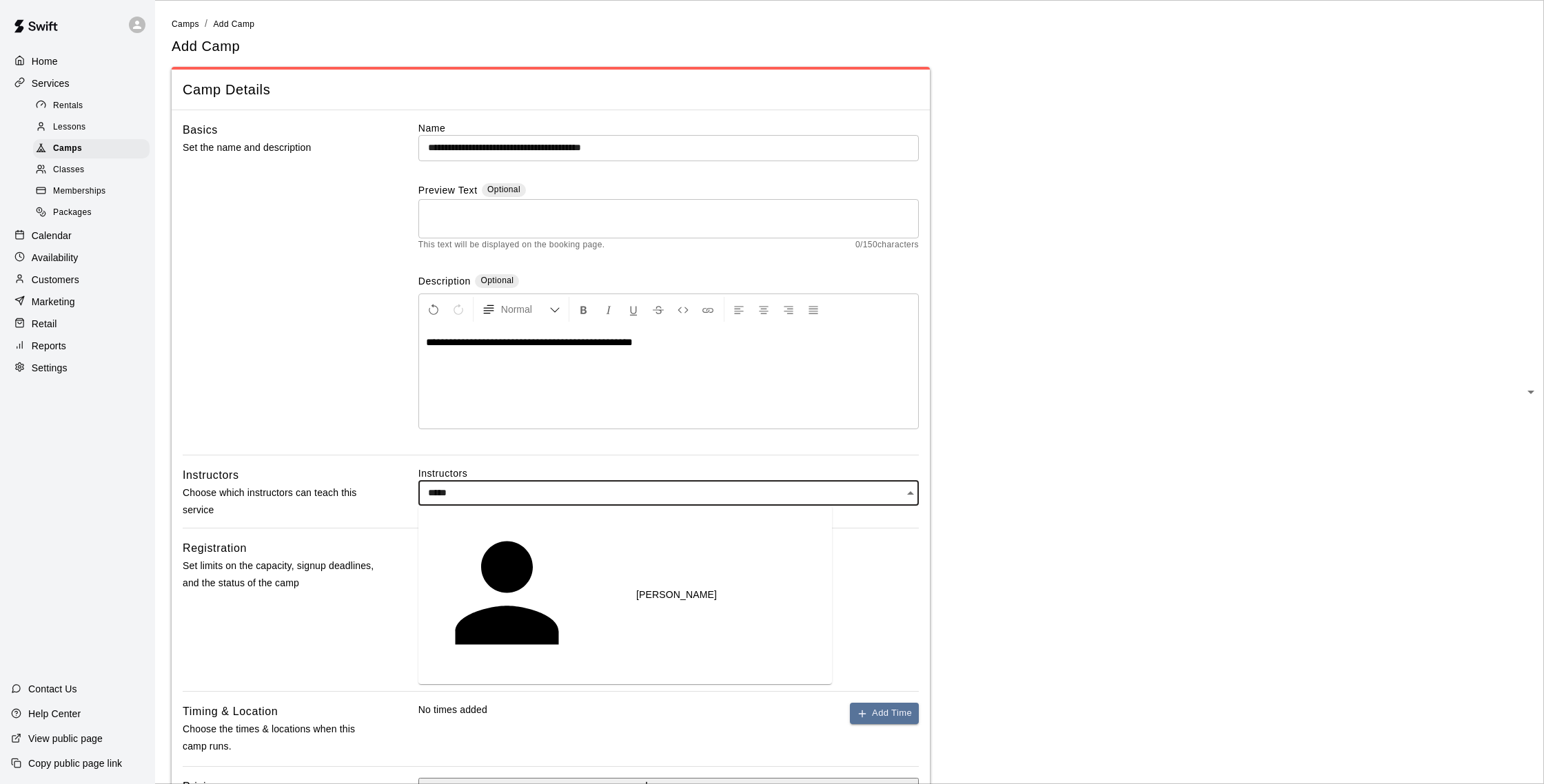
click at [544, 528] on li "[PERSON_NAME]" at bounding box center [625, 595] width 414 height 167
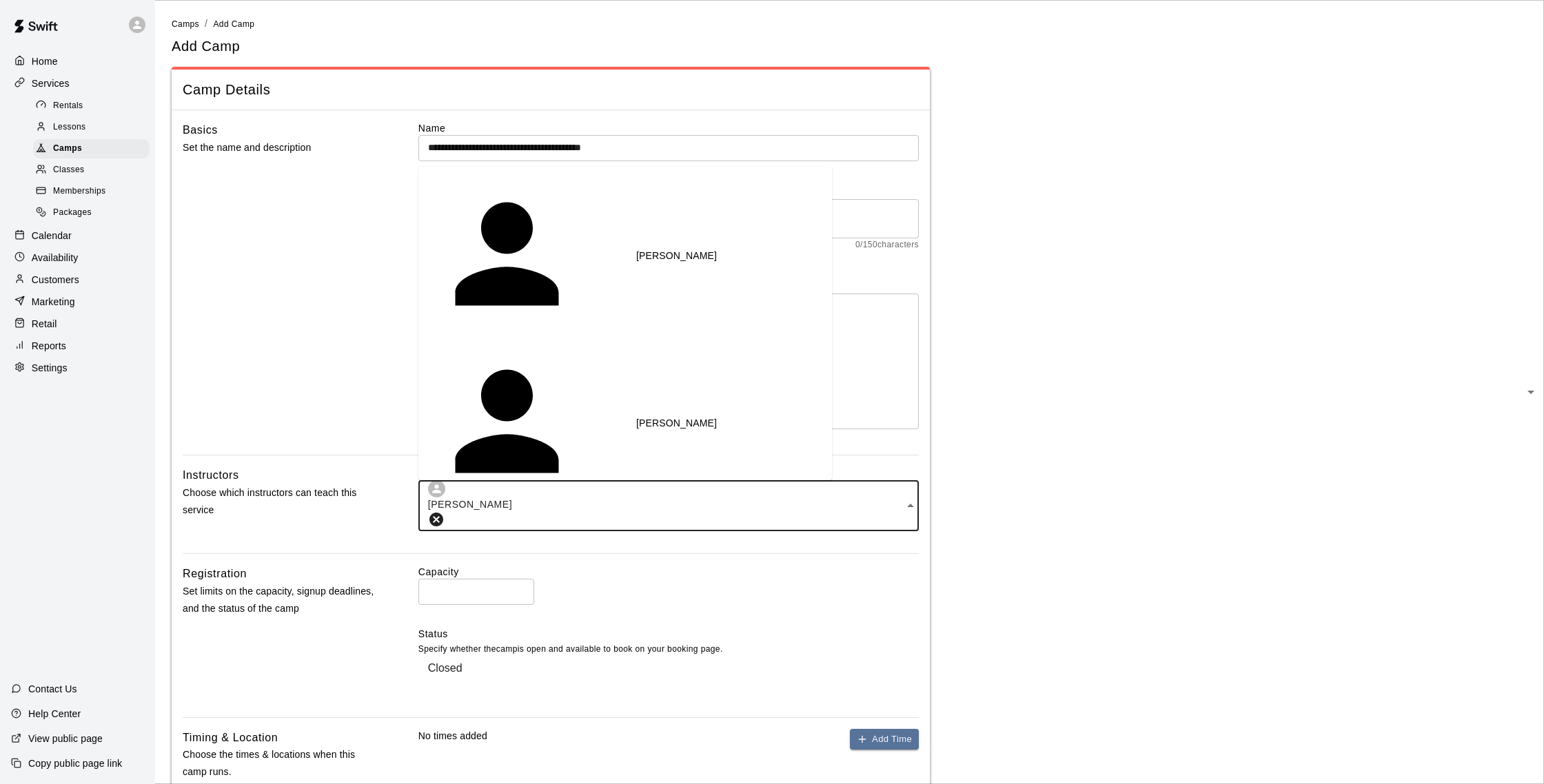
click at [580, 505] on input "text" at bounding box center [711, 506] width 397 height 25
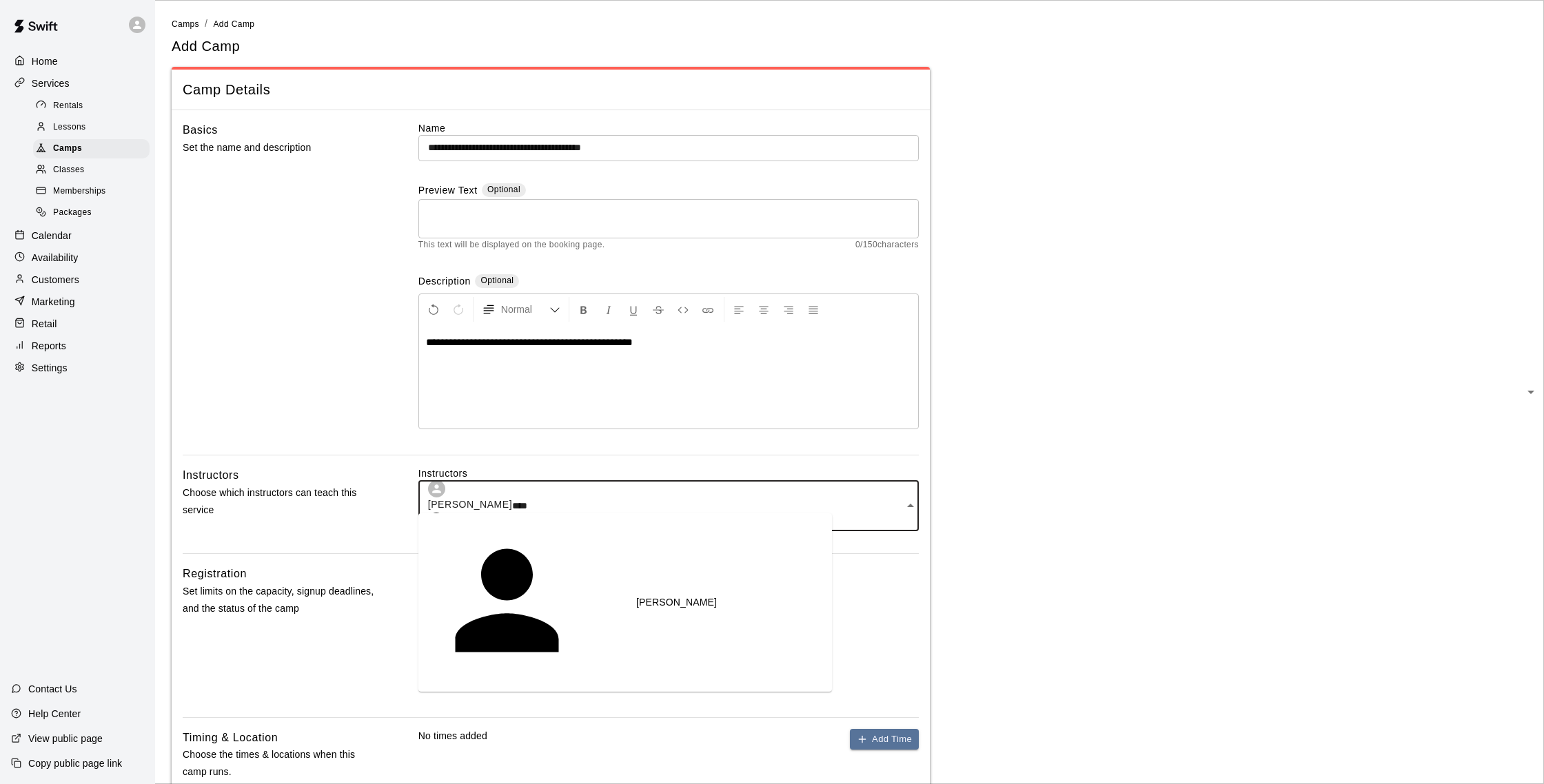
type input "*****"
click at [637, 596] on p "[PERSON_NAME]" at bounding box center [677, 603] width 81 height 14
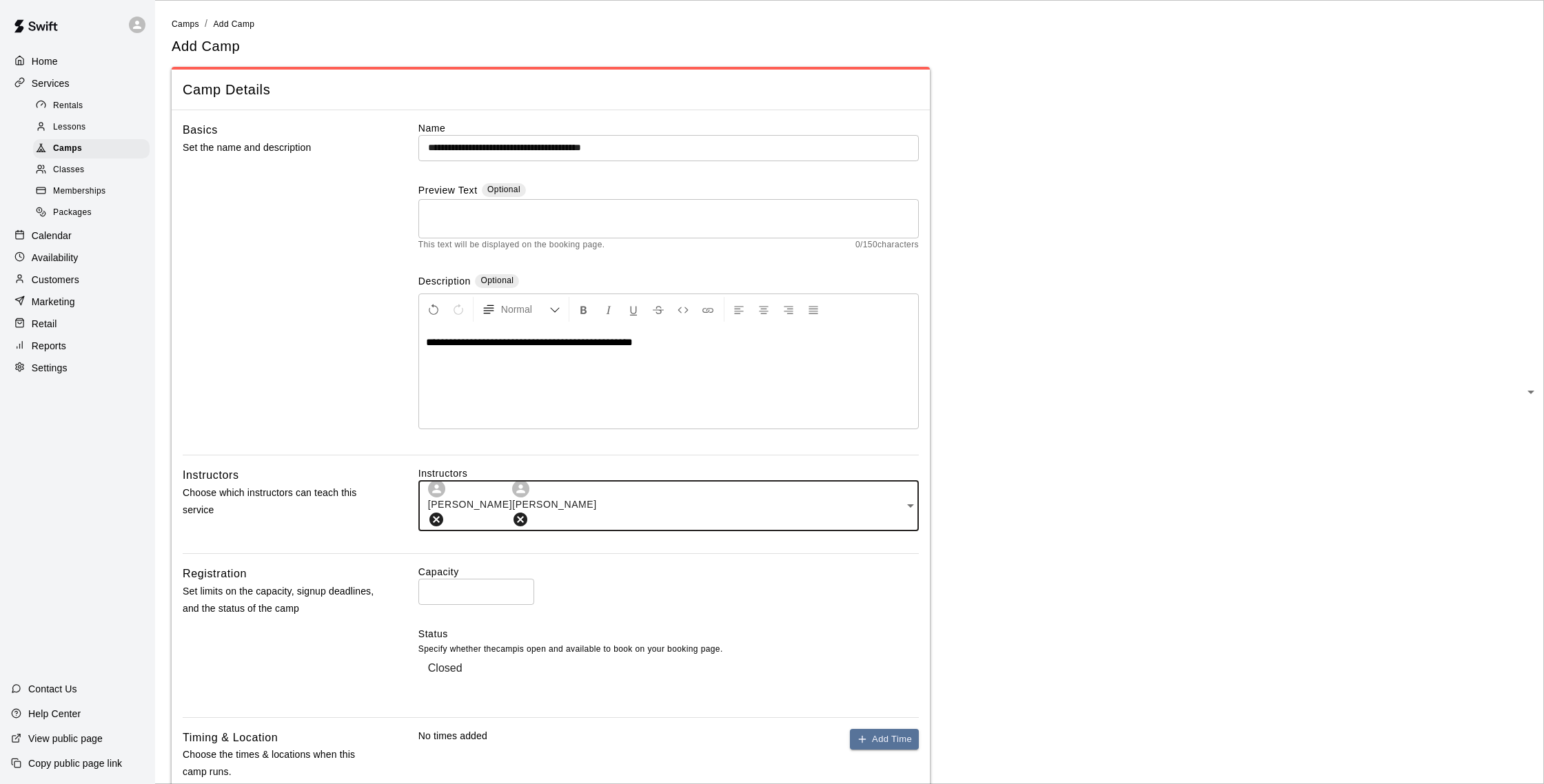
click at [468, 579] on input "*" at bounding box center [476, 591] width 116 height 25
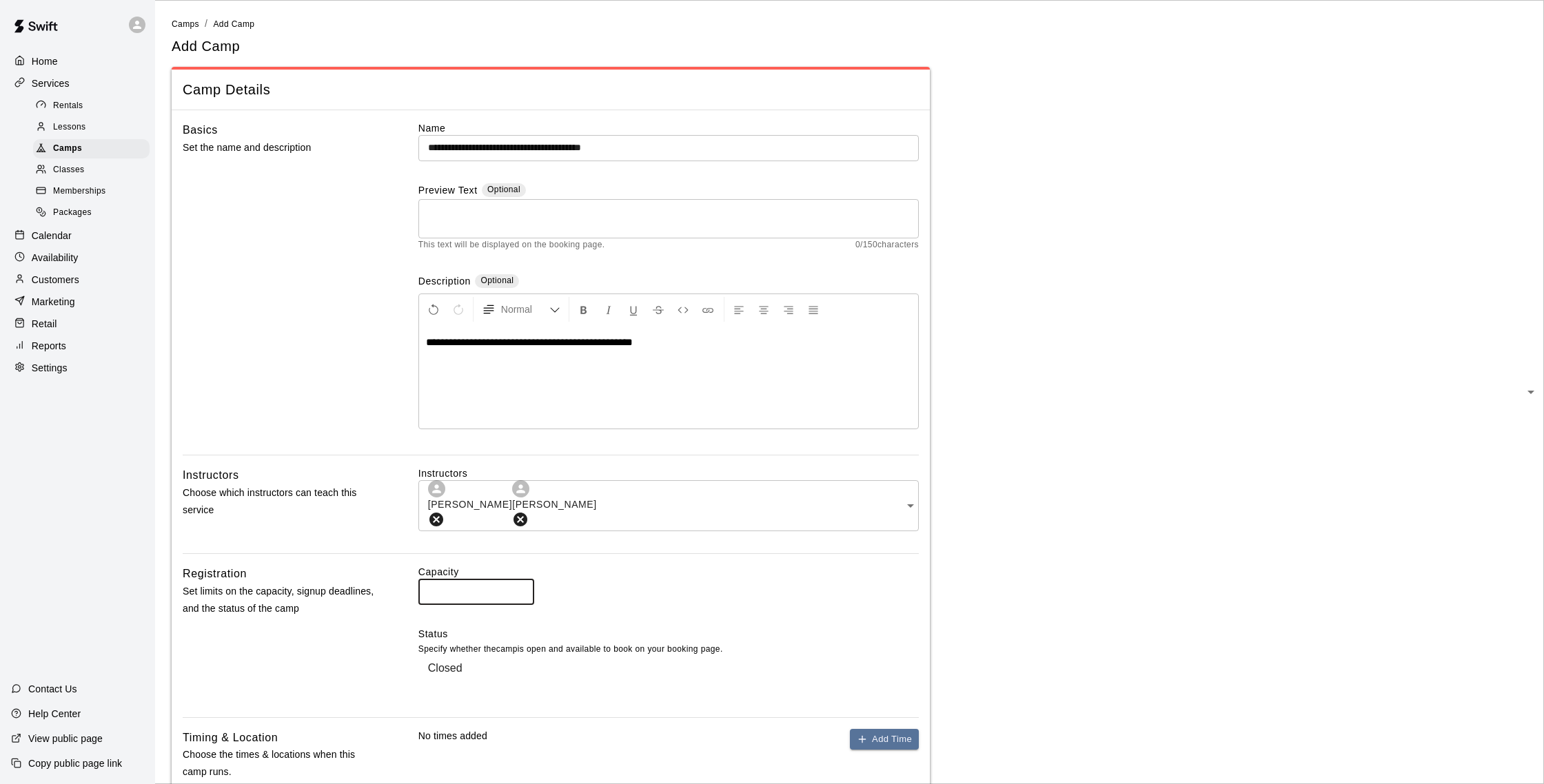
type input "*"
type input "**"
click at [714, 577] on div "Capacity ** ​" at bounding box center [669, 585] width 500 height 39
click at [511, 647] on body "**********" at bounding box center [772, 527] width 1544 height 1055
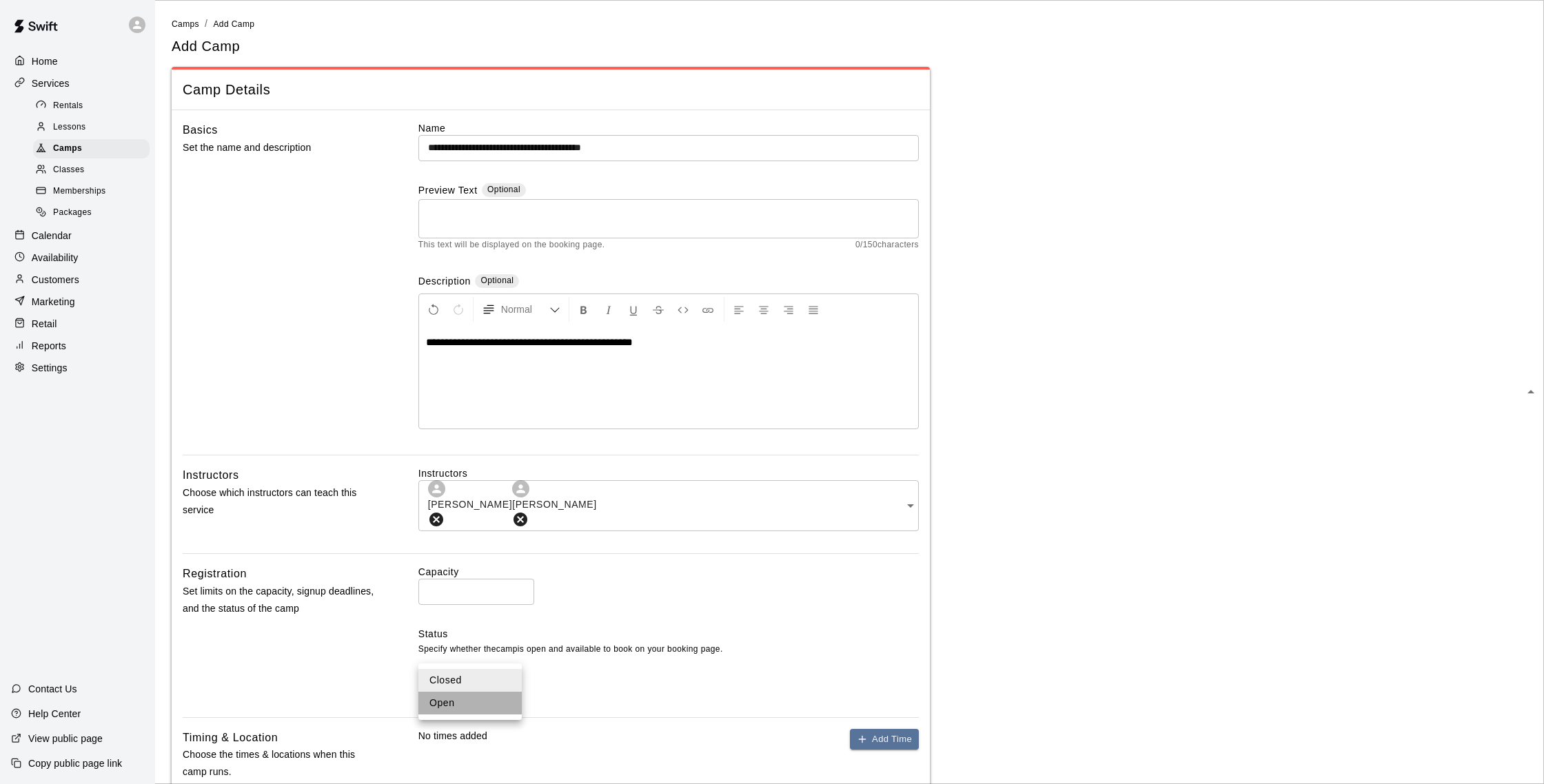
click at [471, 703] on li "Open" at bounding box center [470, 703] width 103 height 23
type input "****"
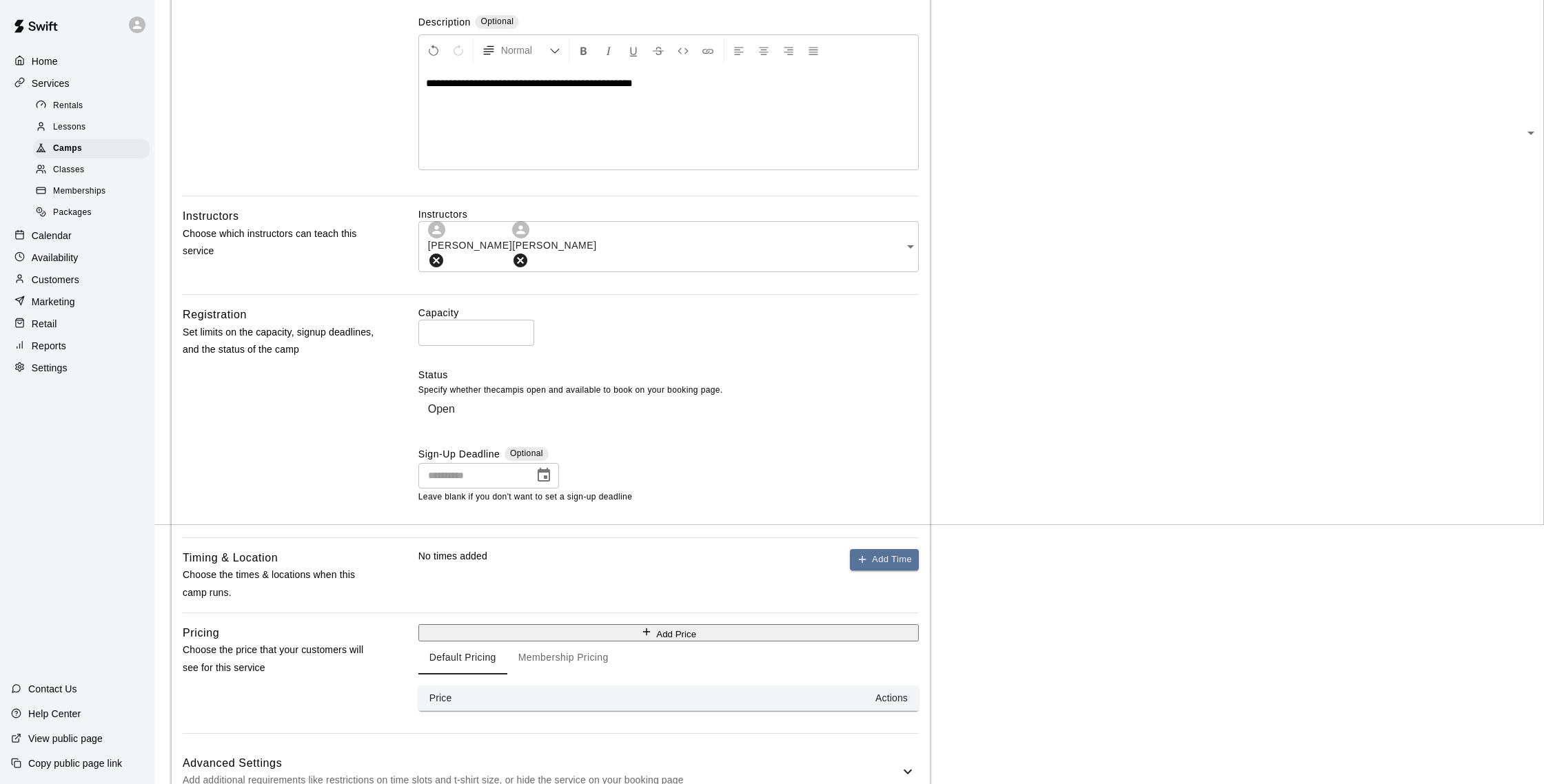
scroll to position [334, 0]
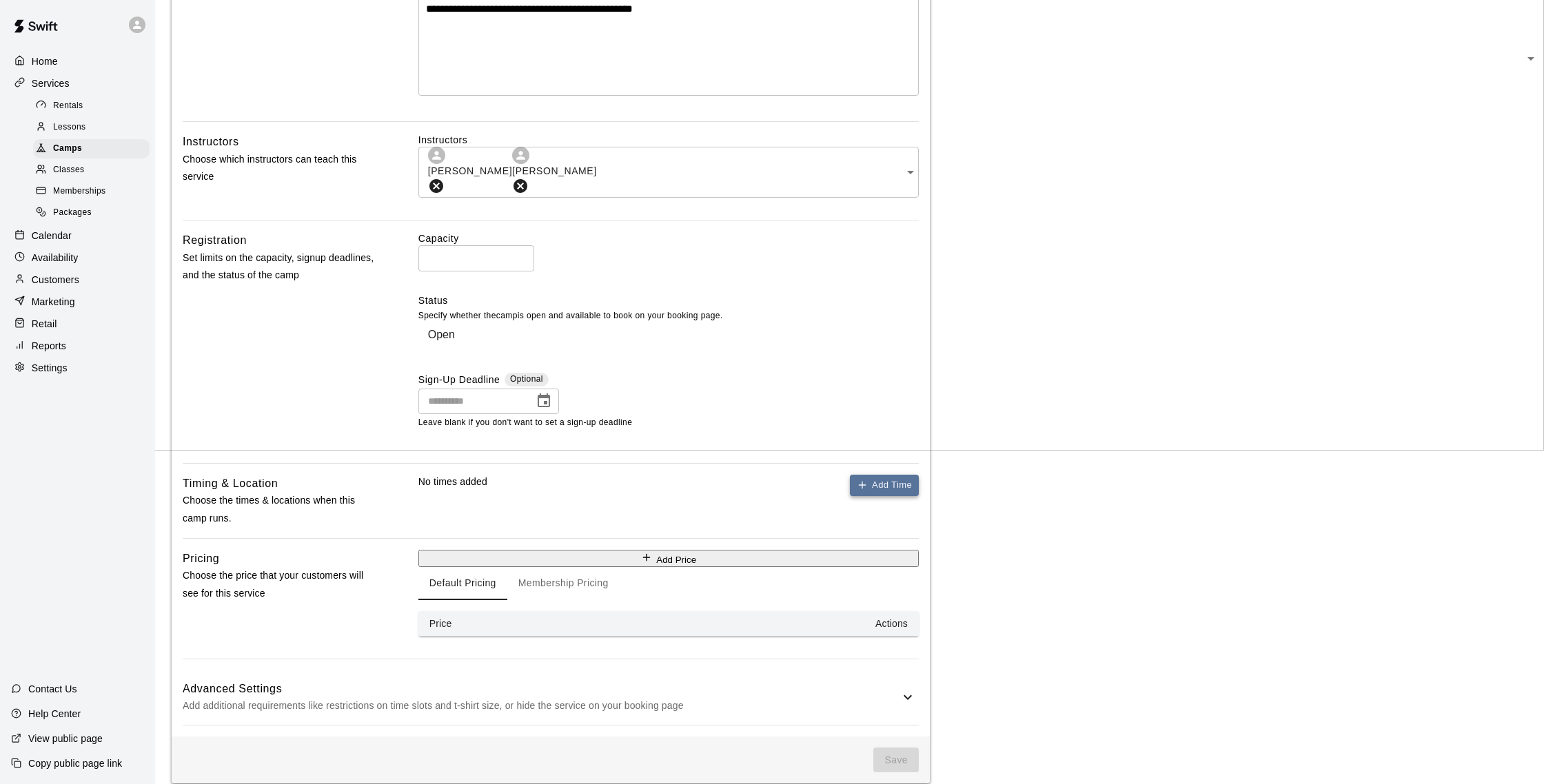
click at [901, 475] on button "Add Time" at bounding box center [884, 485] width 69 height 22
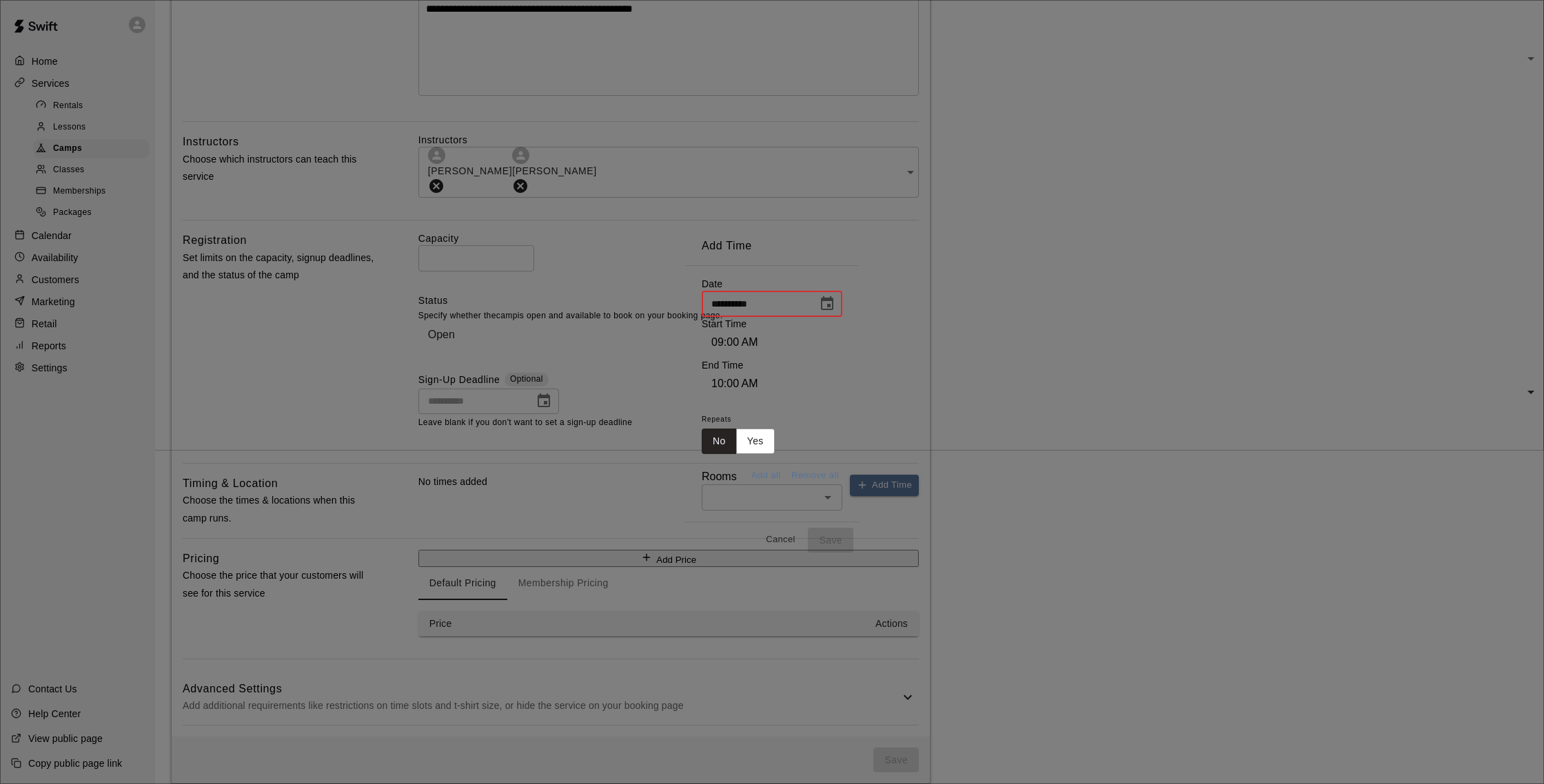
drag, startPoint x: 643, startPoint y: 338, endPoint x: 651, endPoint y: 339, distance: 8.1
click at [701, 317] on input "**********" at bounding box center [754, 303] width 106 height 25
type input "**********"
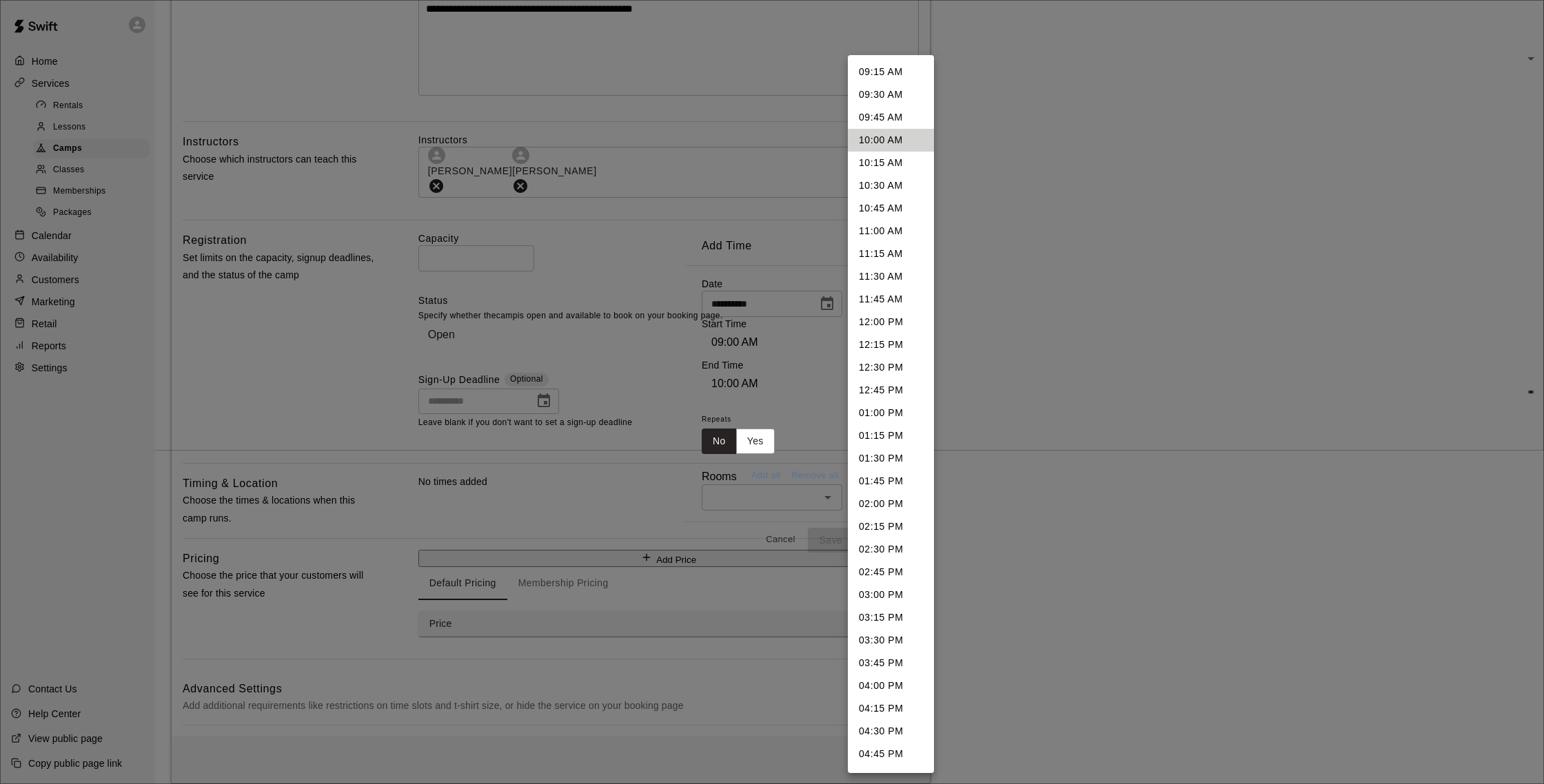
click at [885, 337] on body "**********" at bounding box center [772, 233] width 1544 height 1134
click at [901, 320] on li "12:00 PM" at bounding box center [891, 322] width 87 height 23
type input "********"
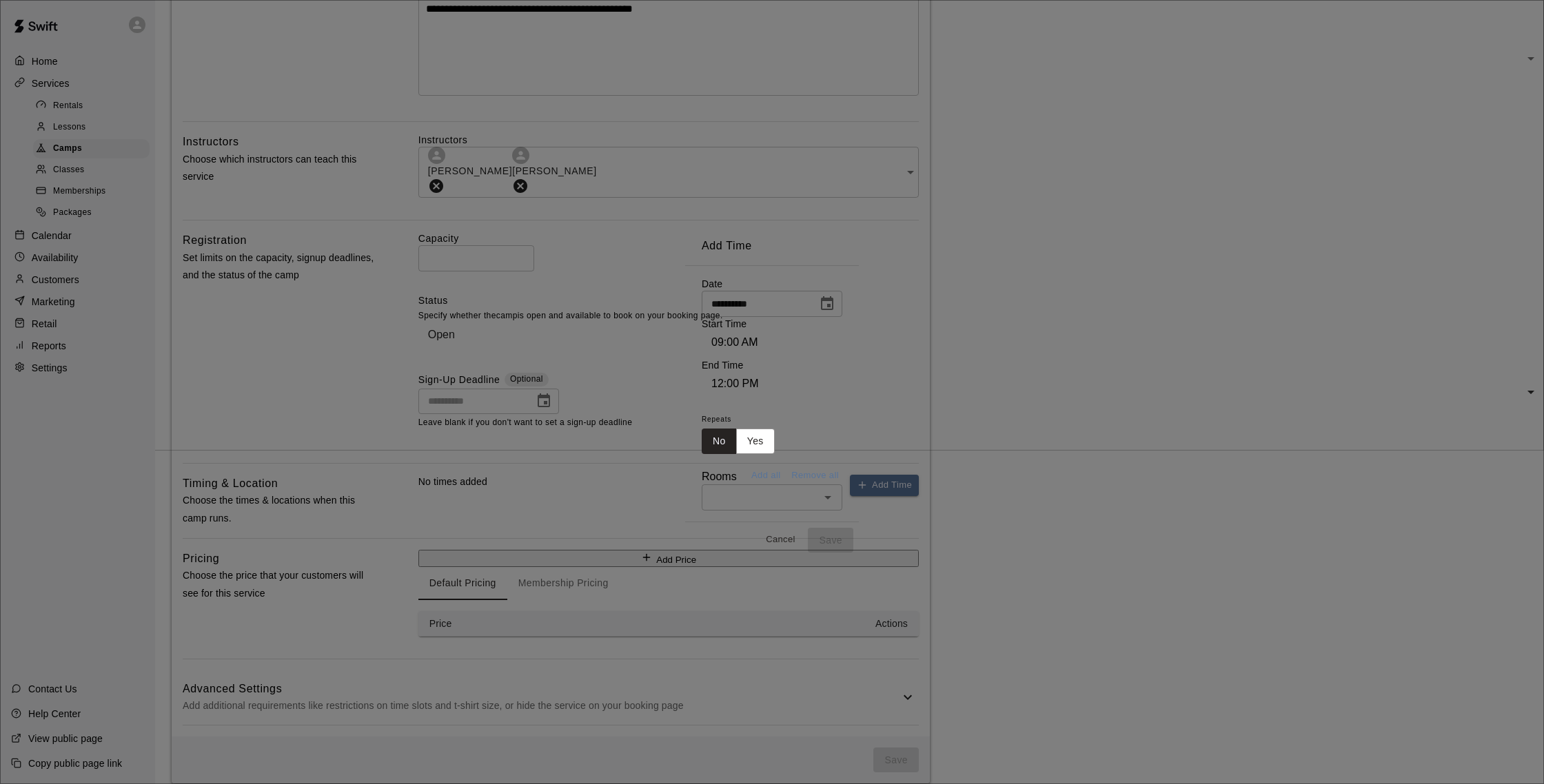
click at [712, 489] on input "text" at bounding box center [761, 497] width 110 height 17
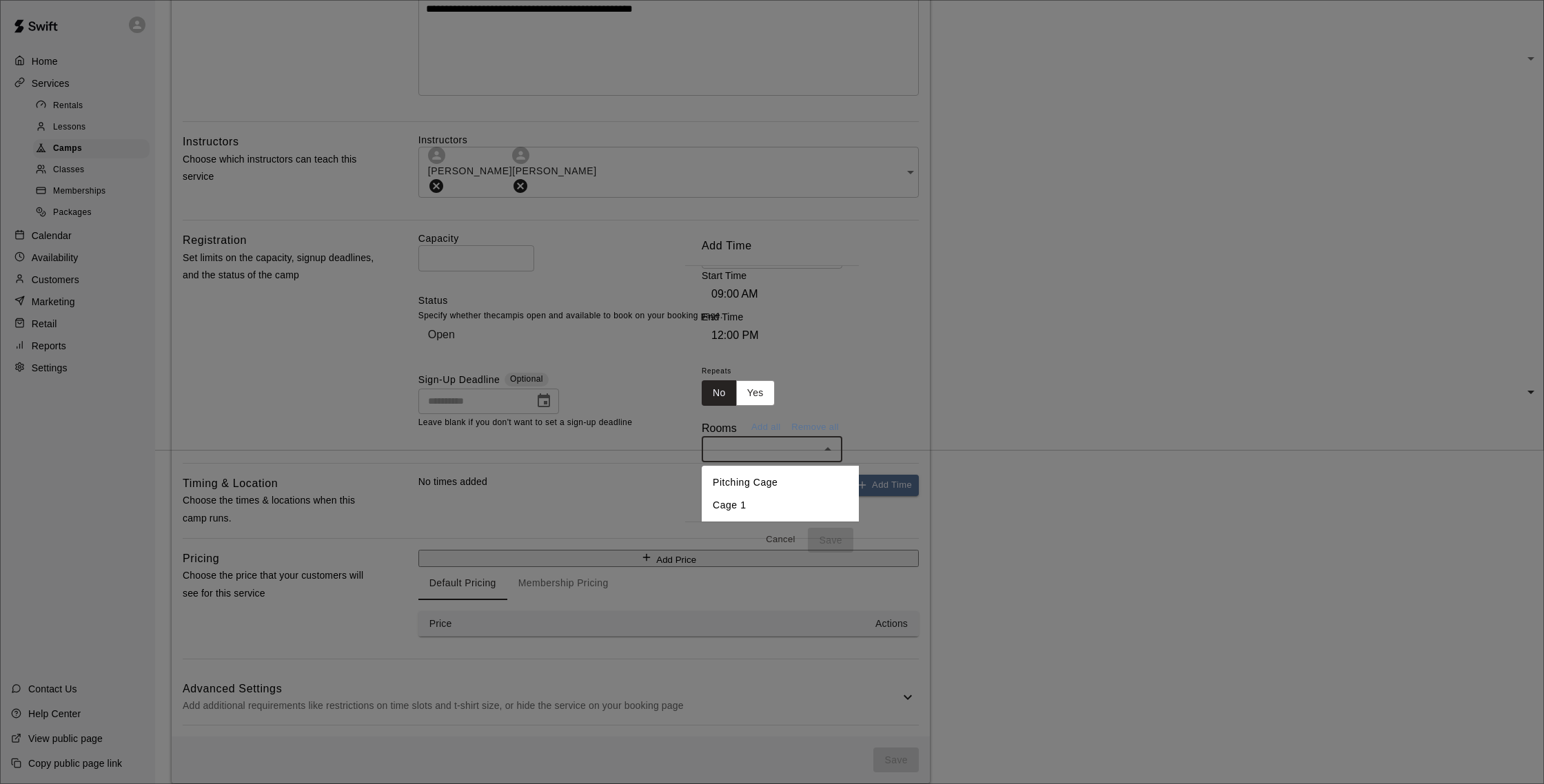
scroll to position [52, 0]
click at [706, 491] on li "Cage 1" at bounding box center [863, 502] width 324 height 23
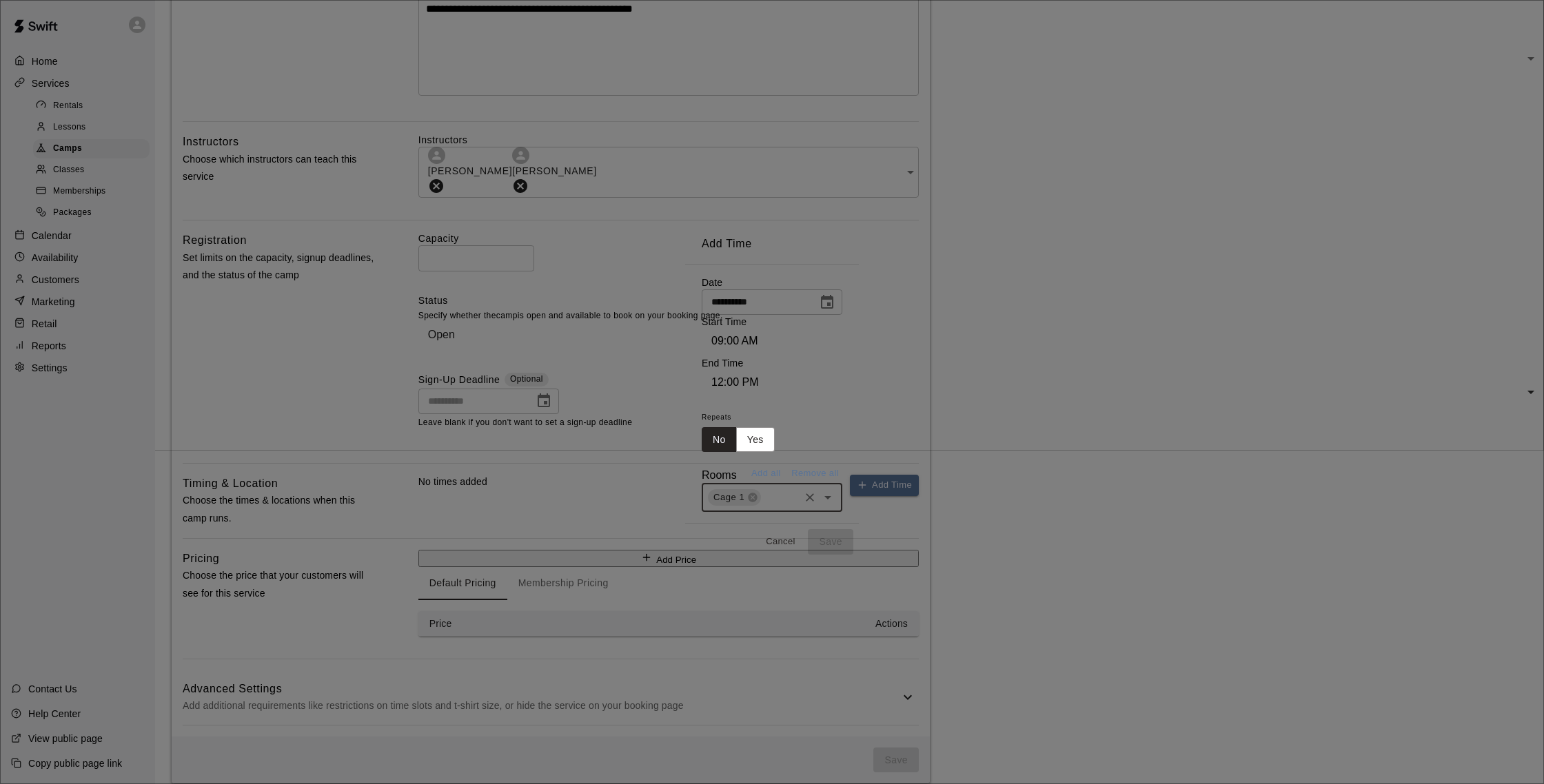
scroll to position [0, 0]
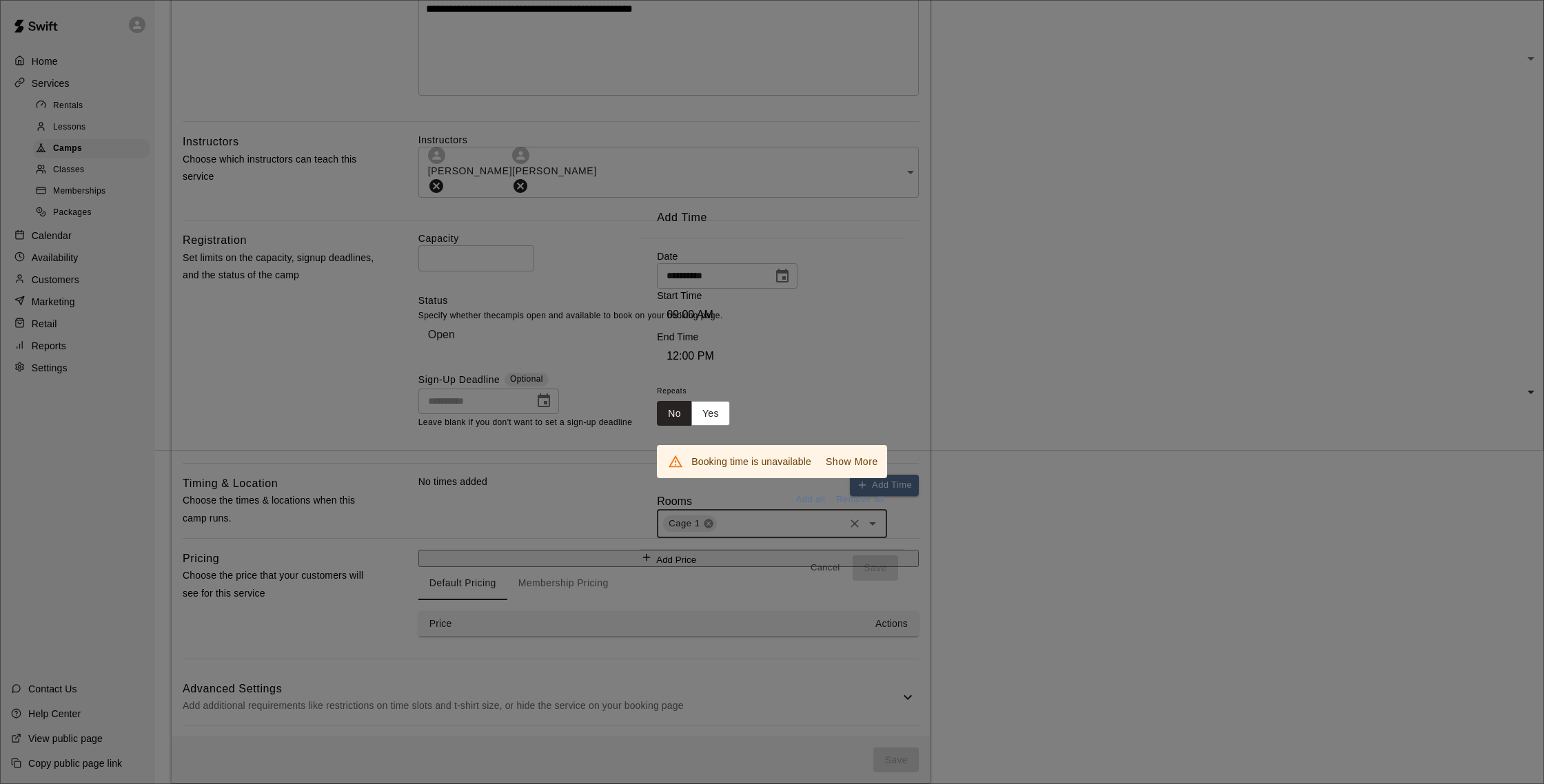
click at [704, 519] on icon at bounding box center [709, 524] width 9 height 9
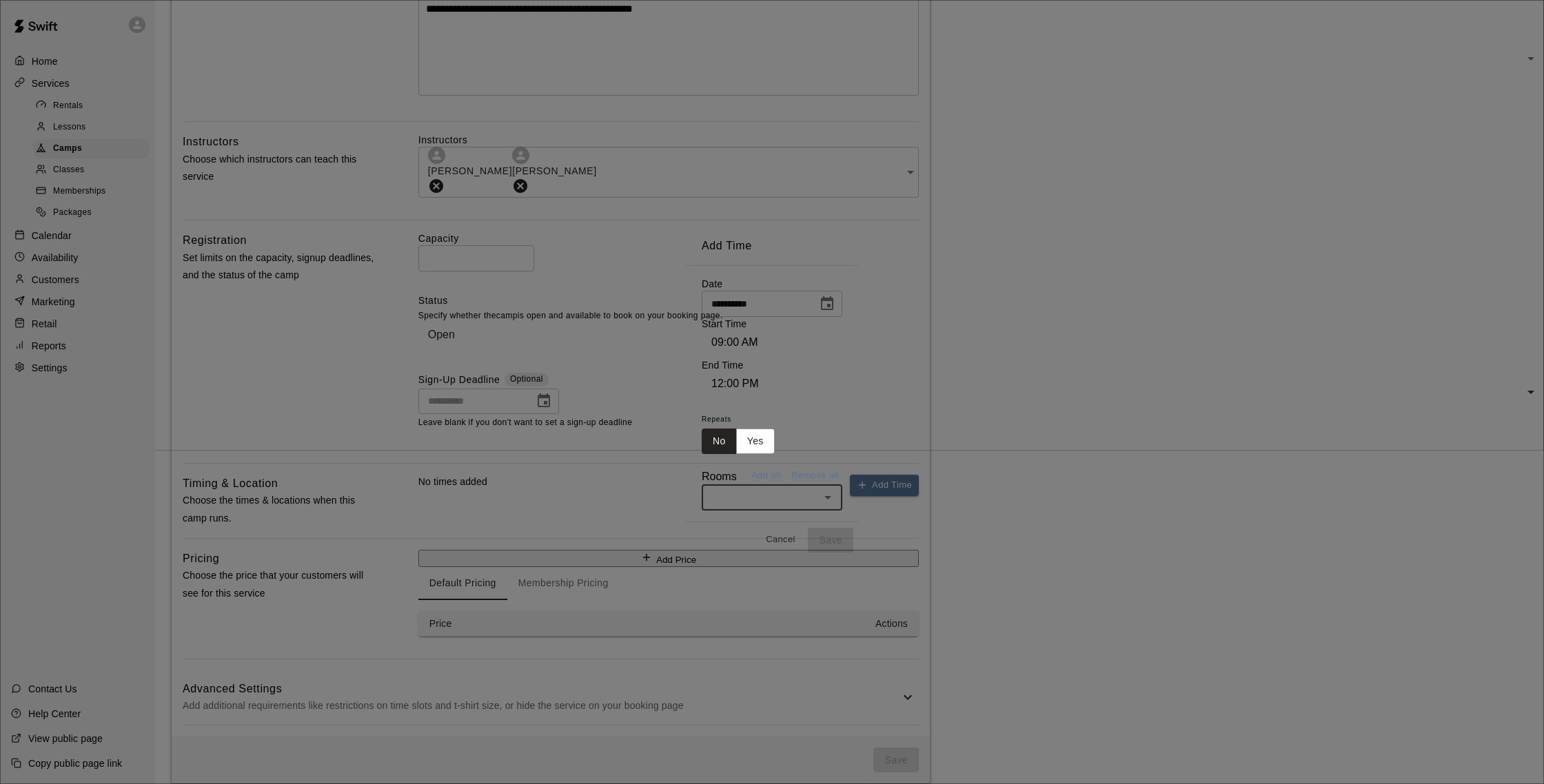
type input "*"
click at [701, 520] on li "Cage 4" at bounding box center [863, 531] width 324 height 23
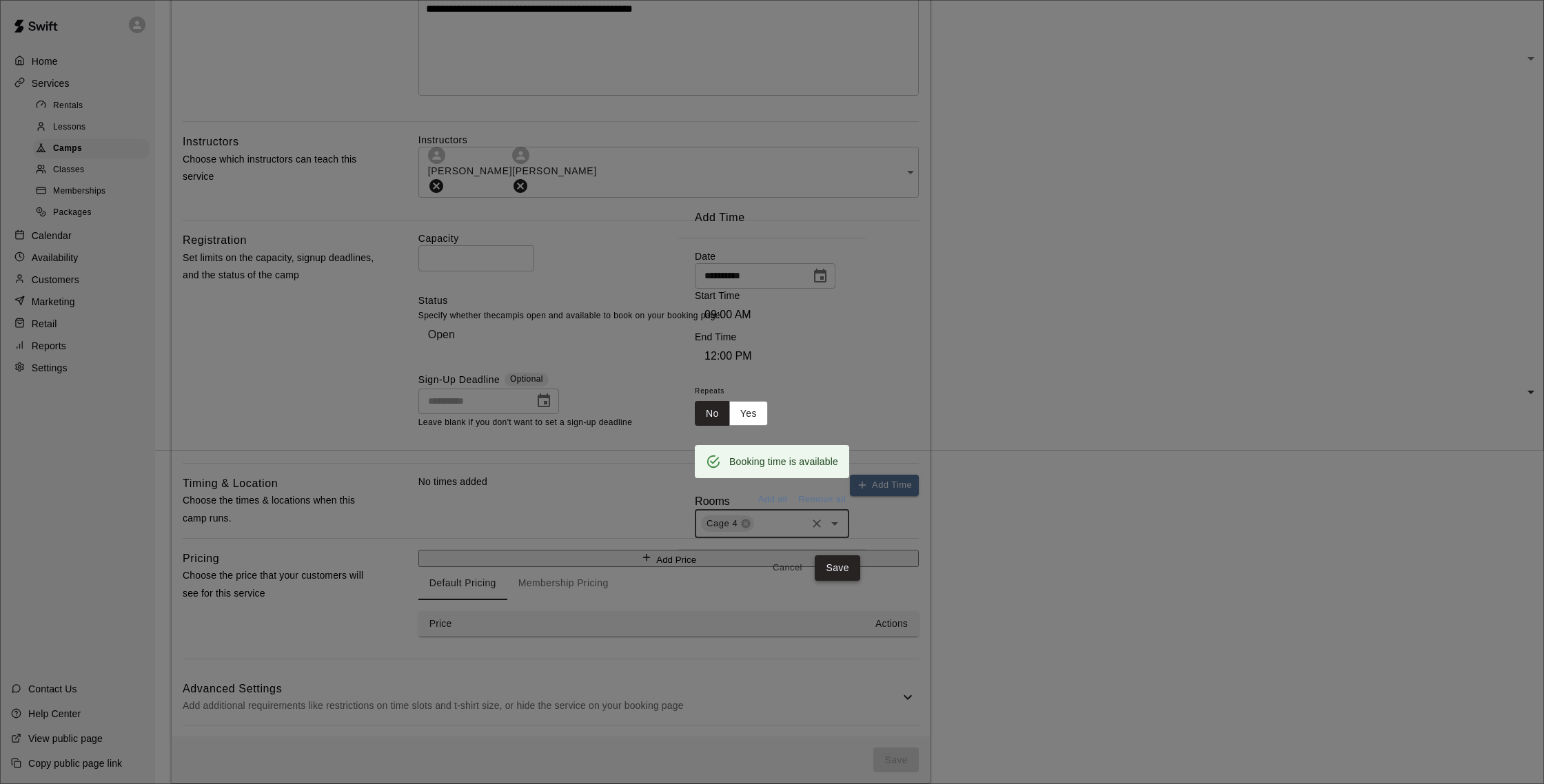
click at [860, 556] on button "Save" at bounding box center [838, 568] width 45 height 25
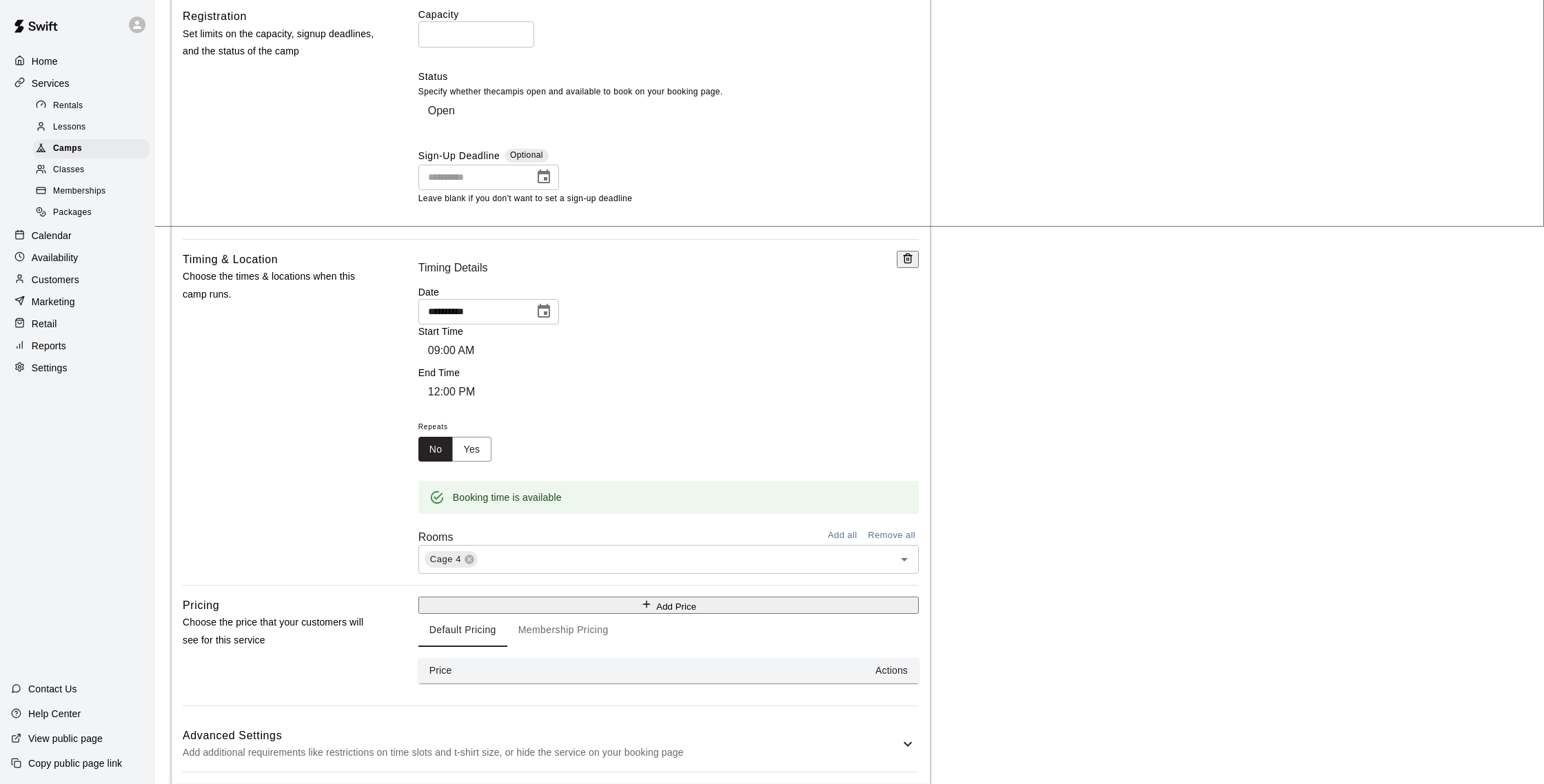
scroll to position [555, 0]
click at [682, 506] on div "**********" at bounding box center [669, 416] width 500 height 323
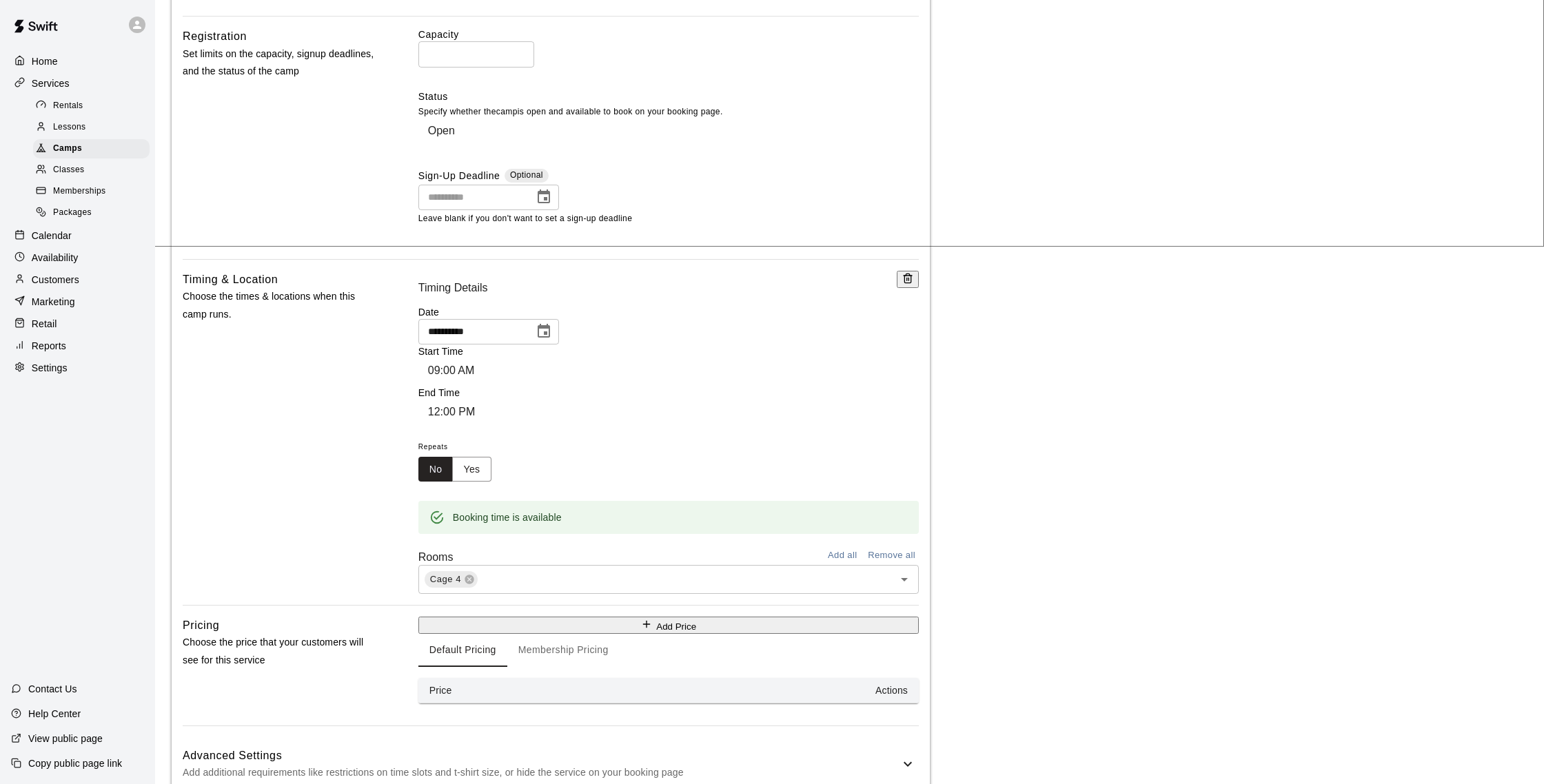
scroll to position [563, 0]
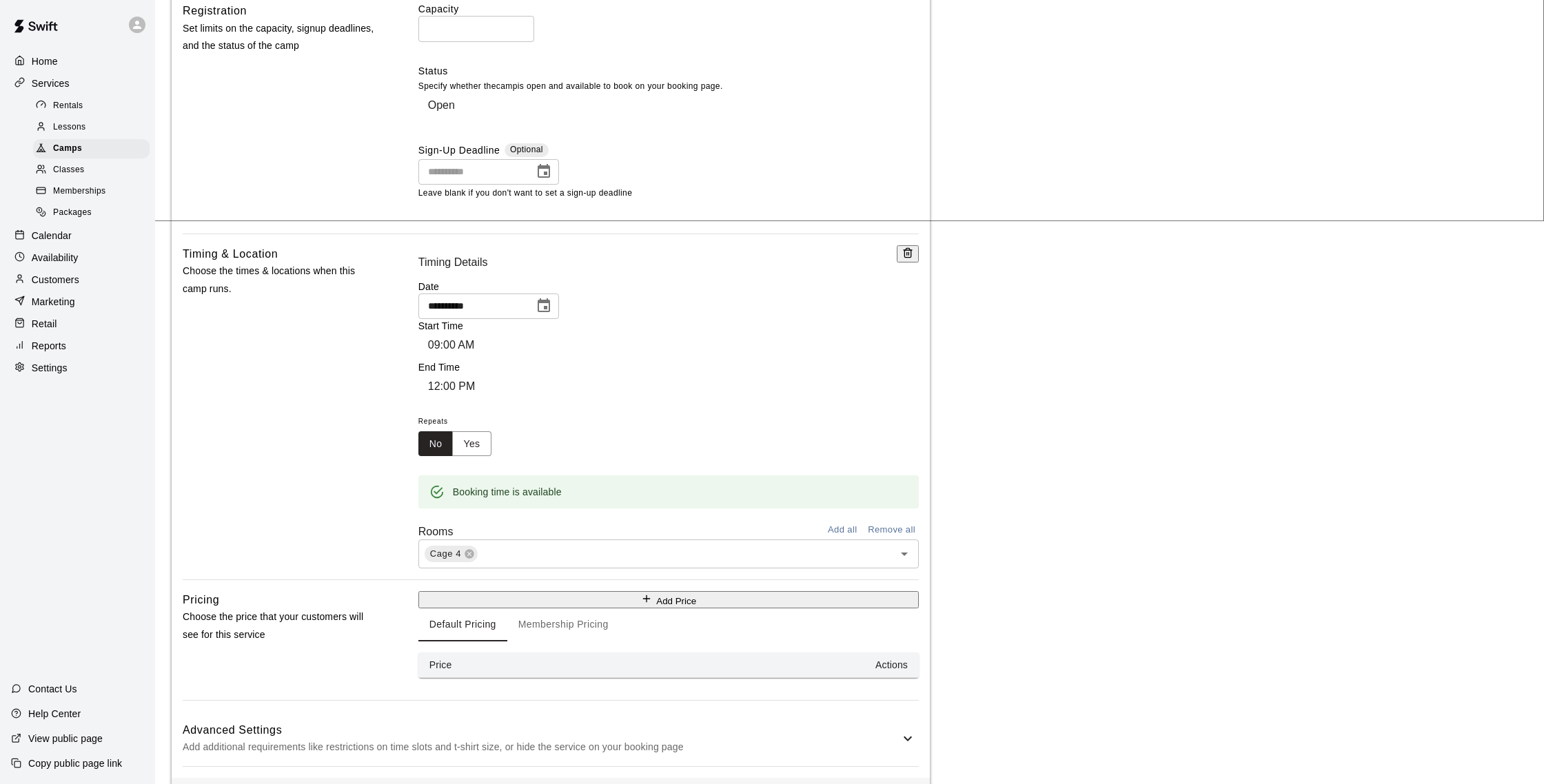
click at [900, 591] on button "Add Price" at bounding box center [669, 600] width 500 height 17
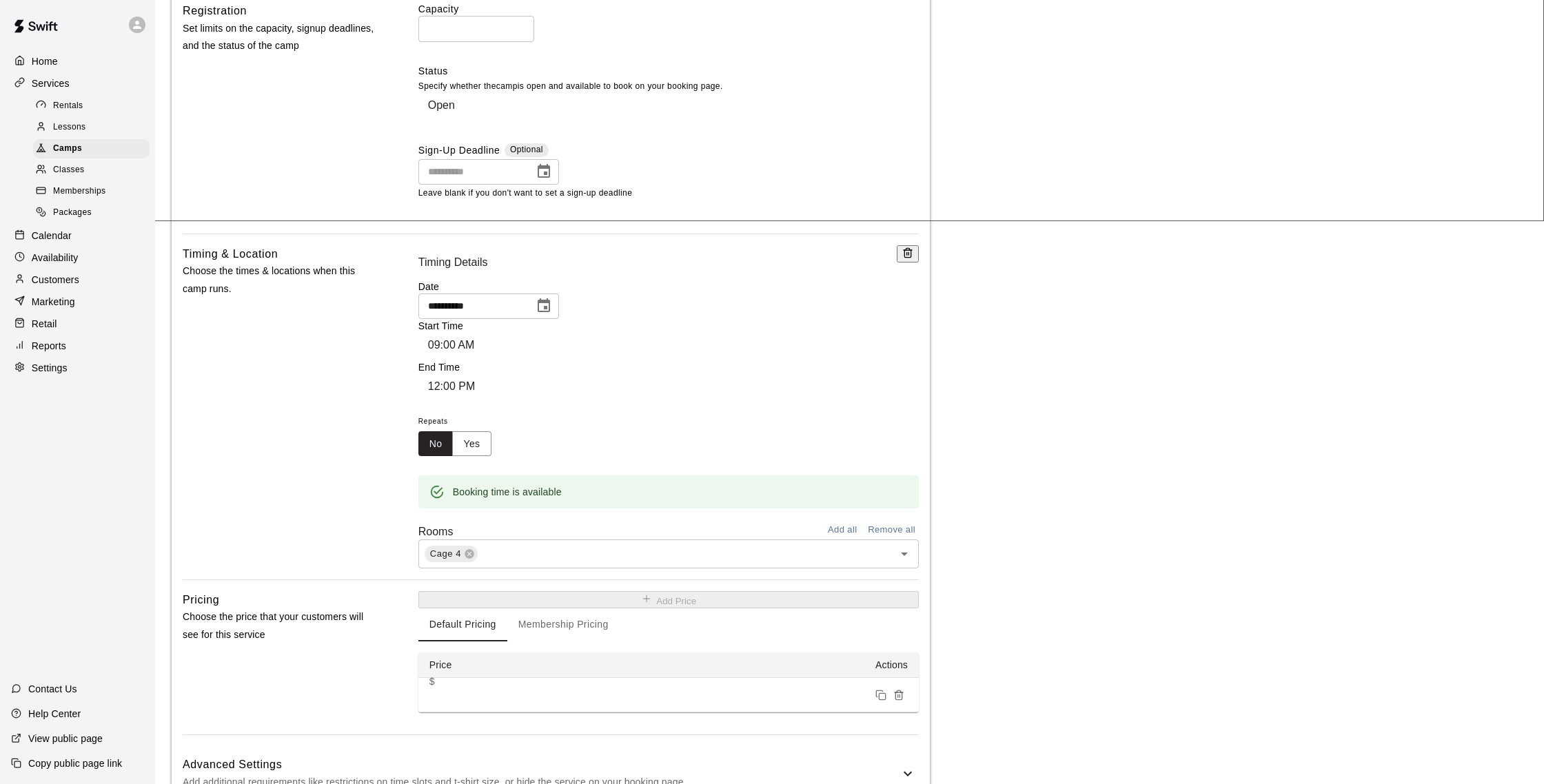
click at [497, 682] on input "*" at bounding box center [492, 695] width 125 height 25
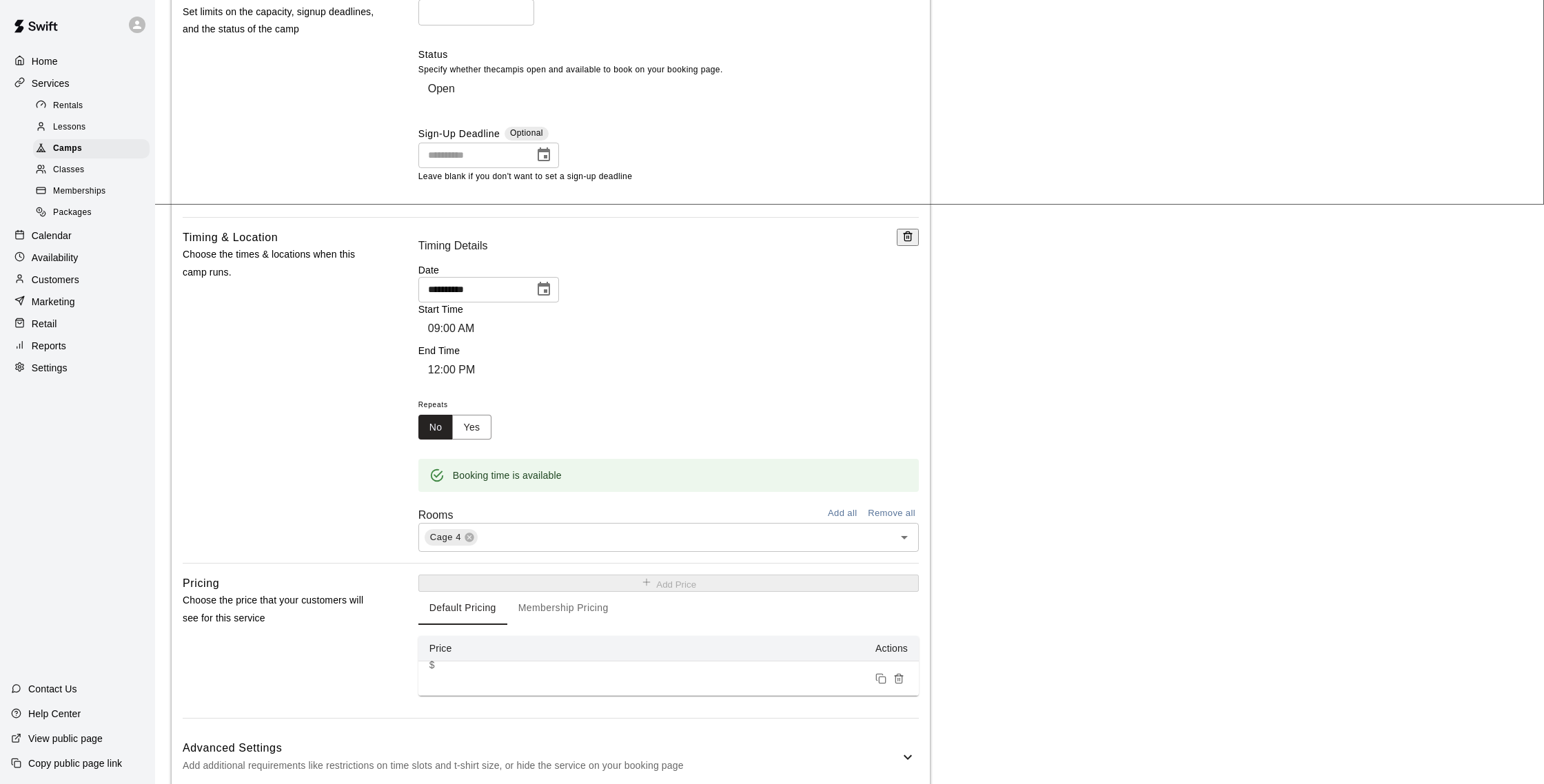
scroll to position [579, 0]
type input "**"
click at [261, 339] on div "Timing & Location Choose the times & locations when this camp runs." at bounding box center [278, 391] width 192 height 323
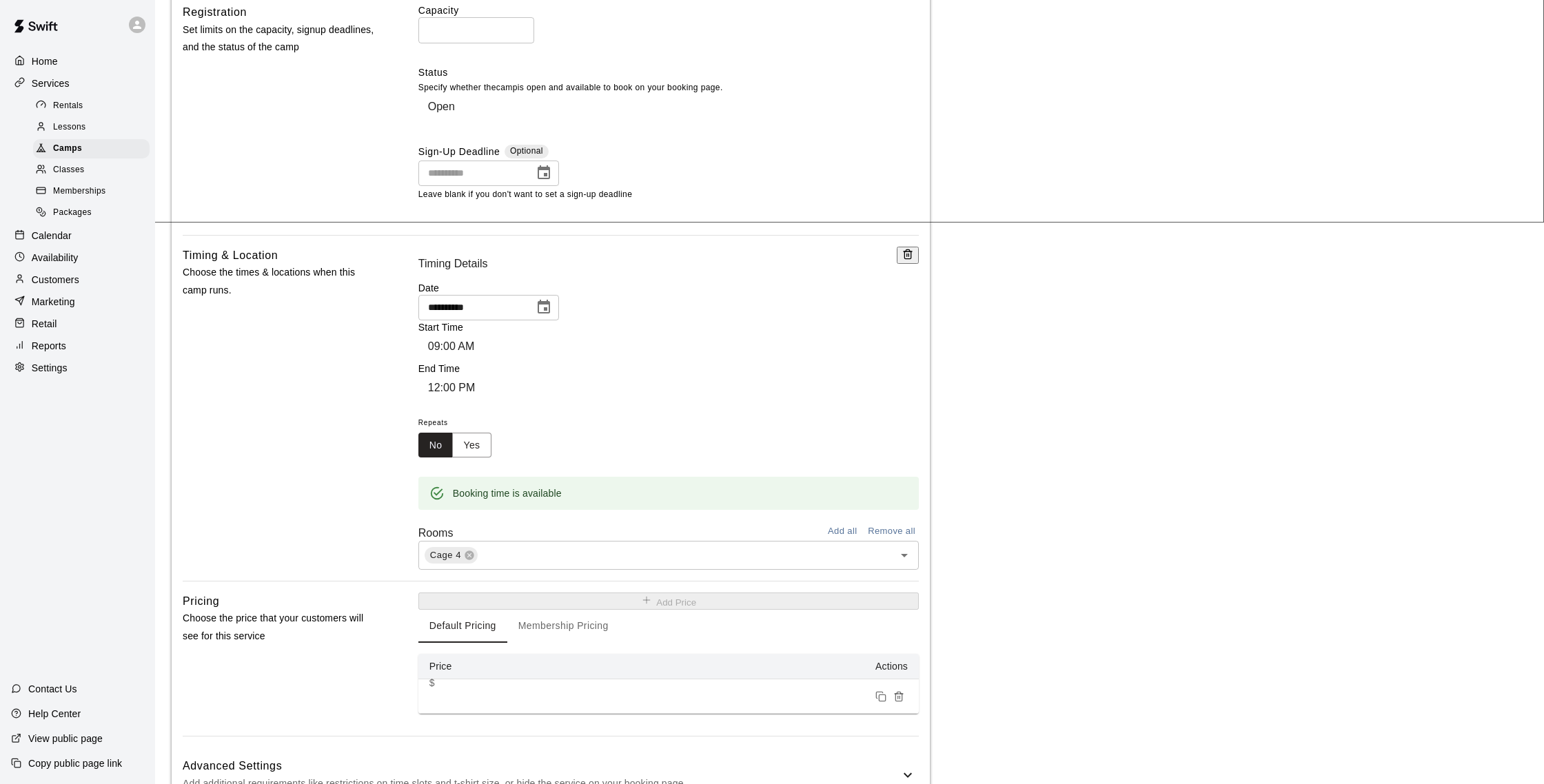
scroll to position [565, 0]
click at [491, 431] on button "Yes" at bounding box center [471, 443] width 39 height 25
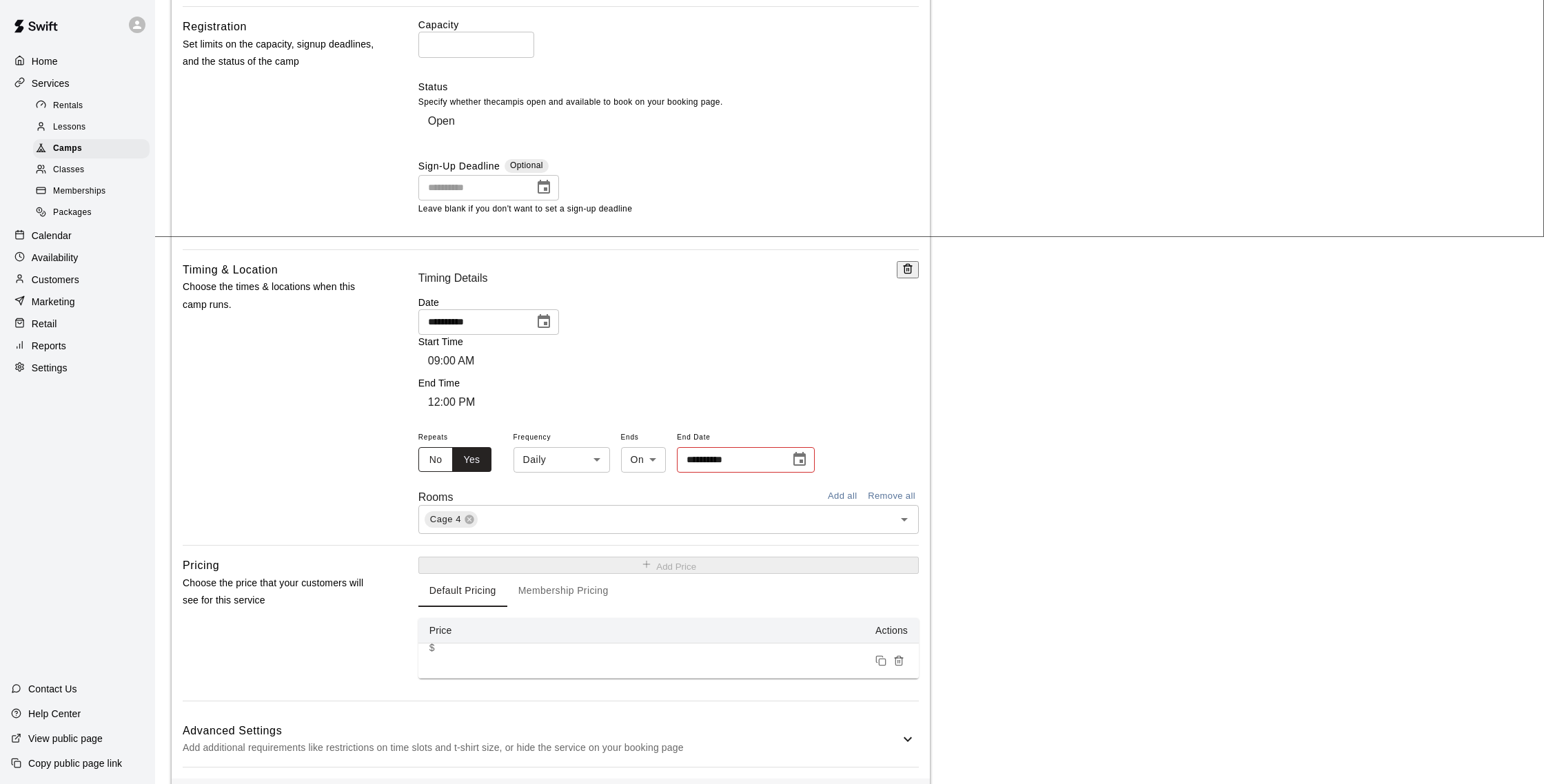
click at [439, 447] on button "No" at bounding box center [435, 460] width 35 height 25
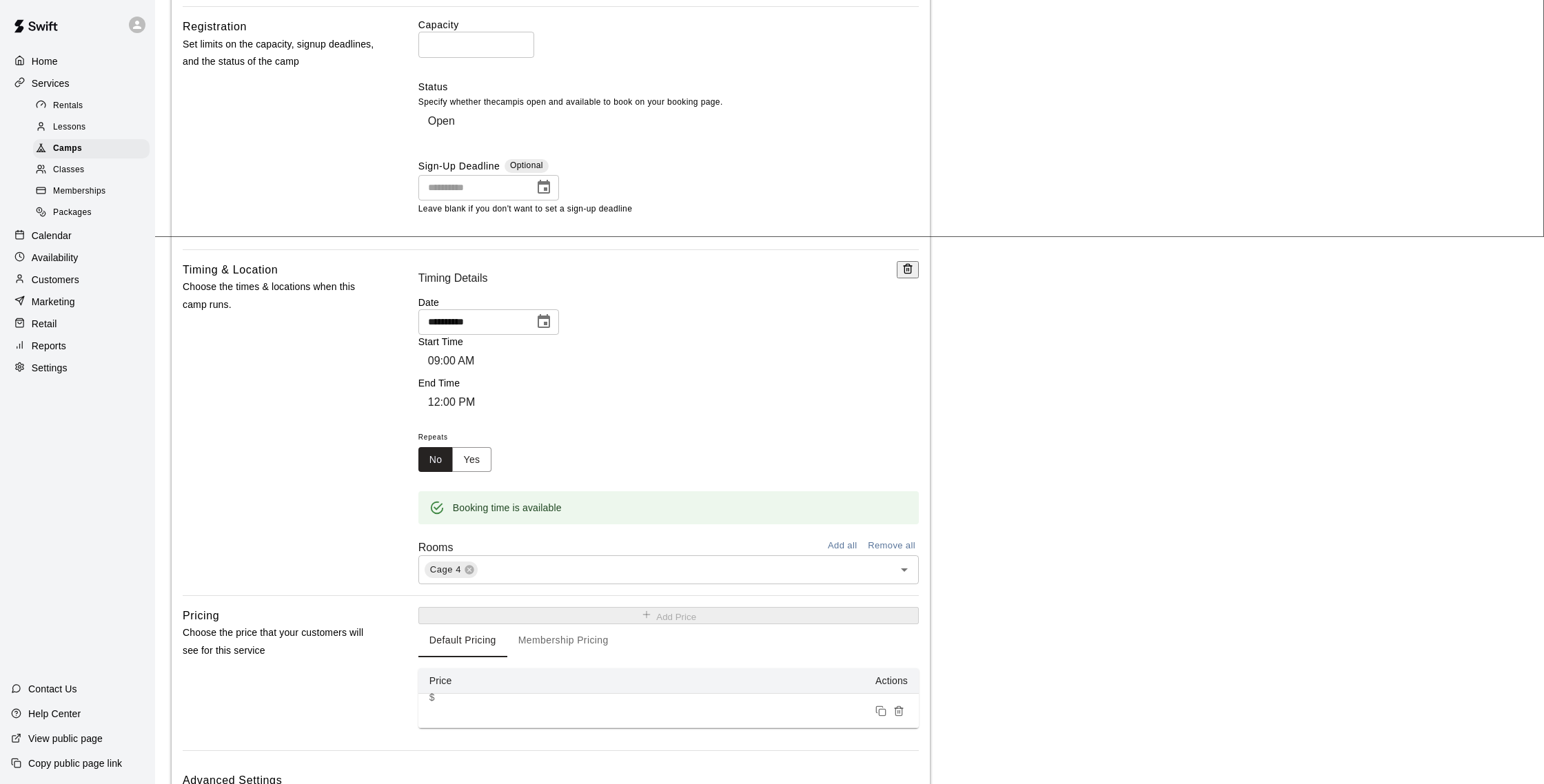
scroll to position [598, 0]
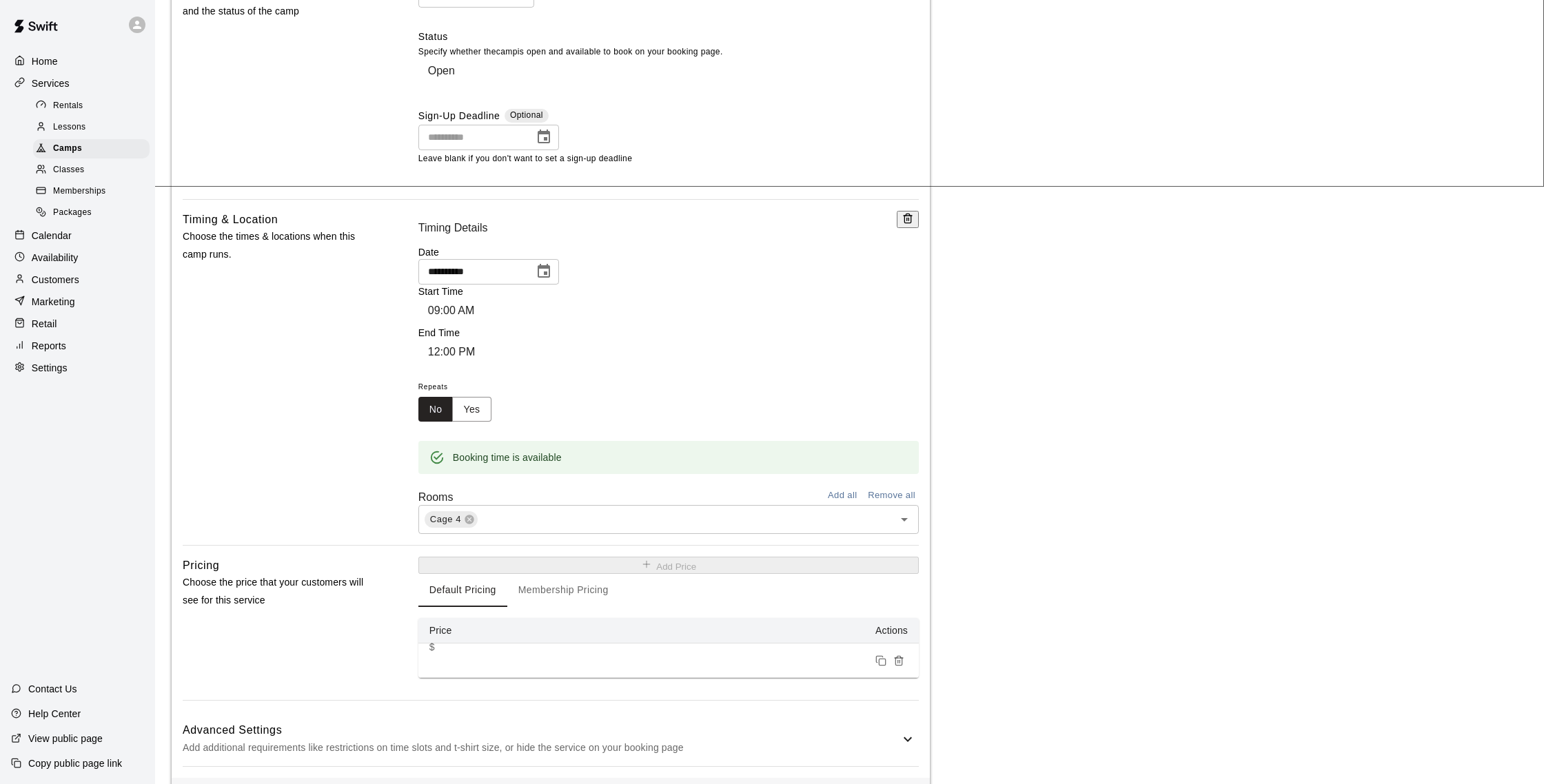
click at [597, 722] on h6 "Advanced Settings" at bounding box center [541, 730] width 717 height 18
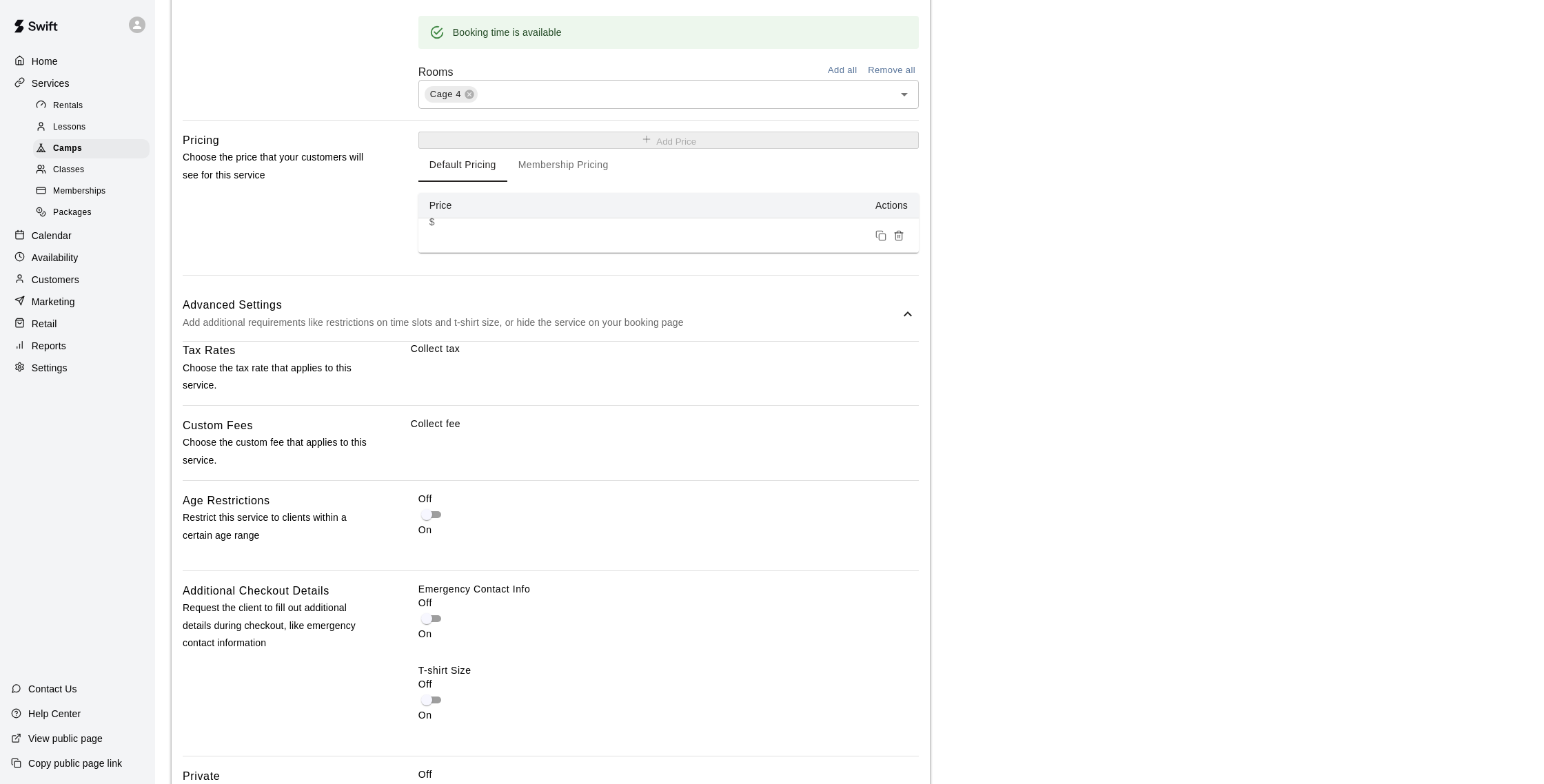
scroll to position [1091, 0]
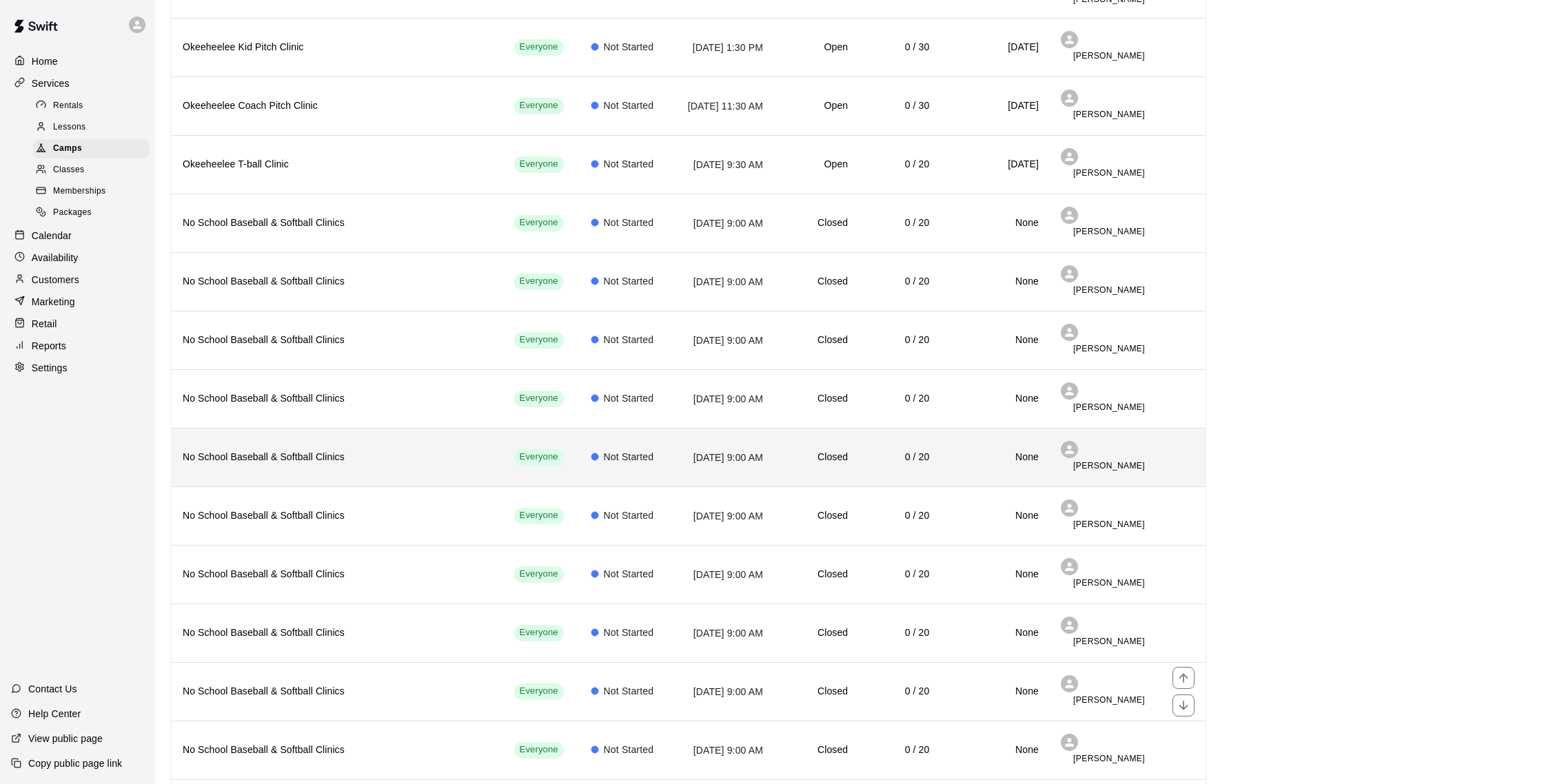
scroll to position [317, 0]
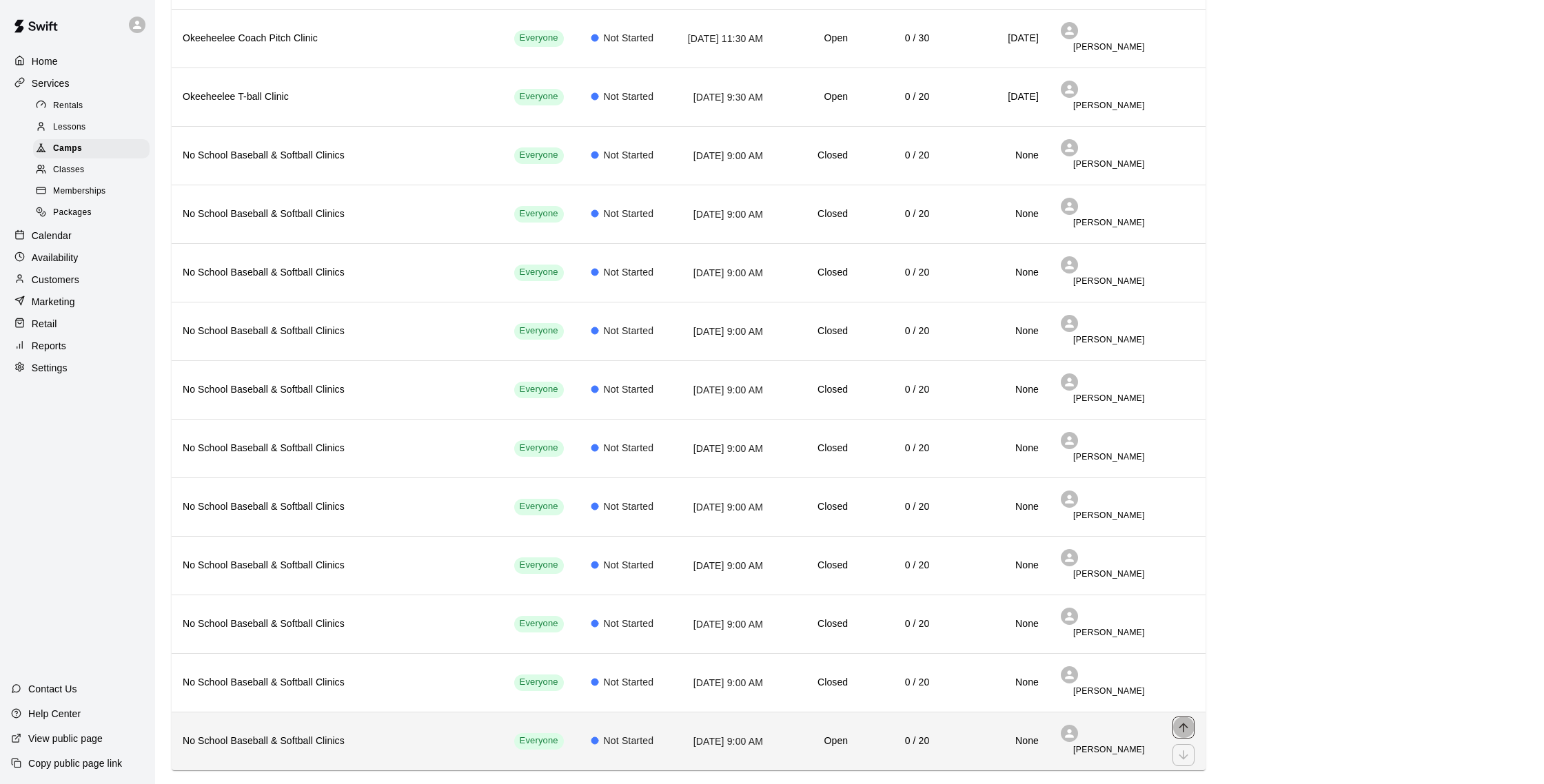
click at [1182, 721] on icon "move item up" at bounding box center [1184, 728] width 14 height 14
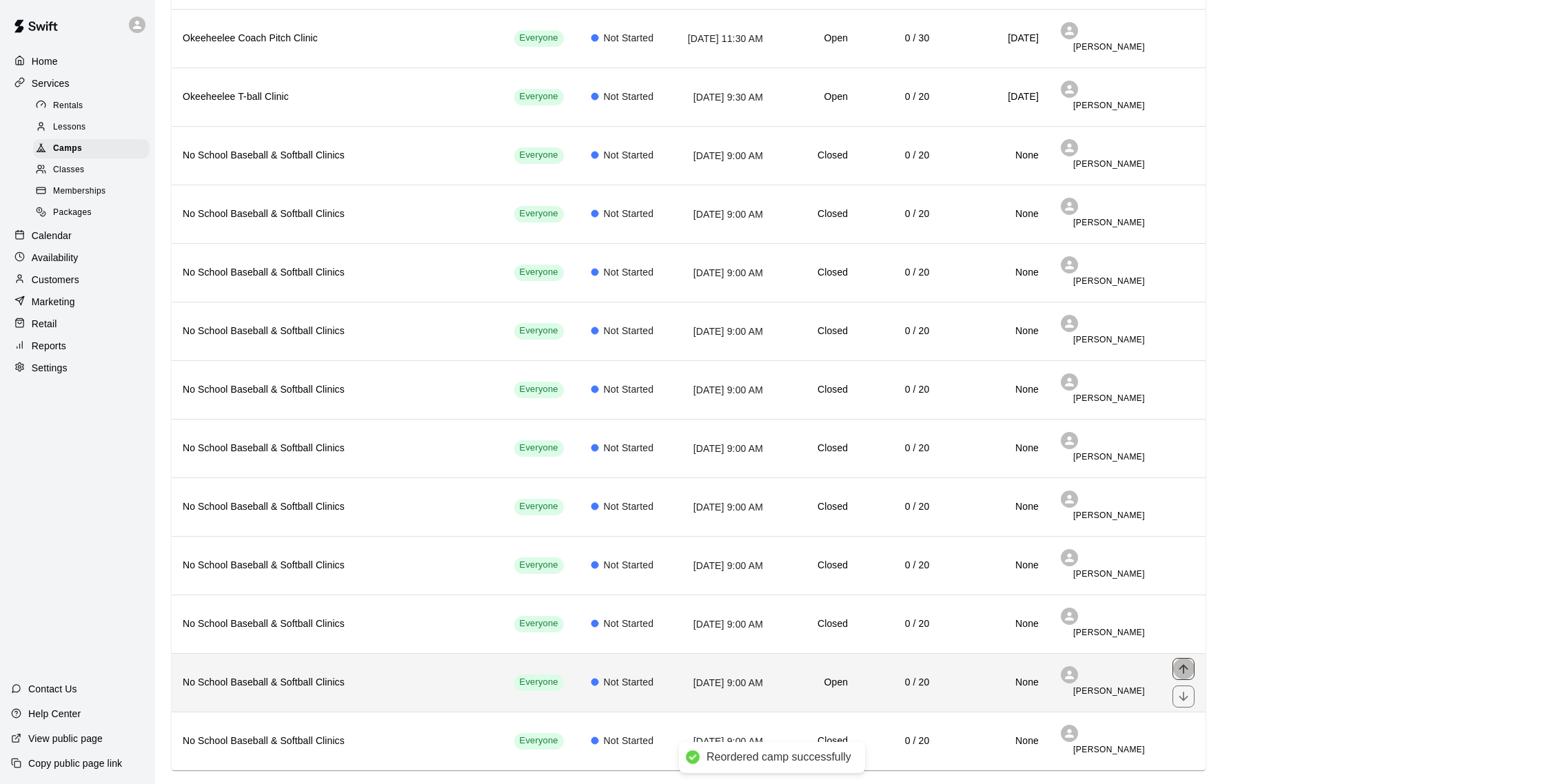
click at [1185, 663] on icon "move item up" at bounding box center [1184, 669] width 14 height 14
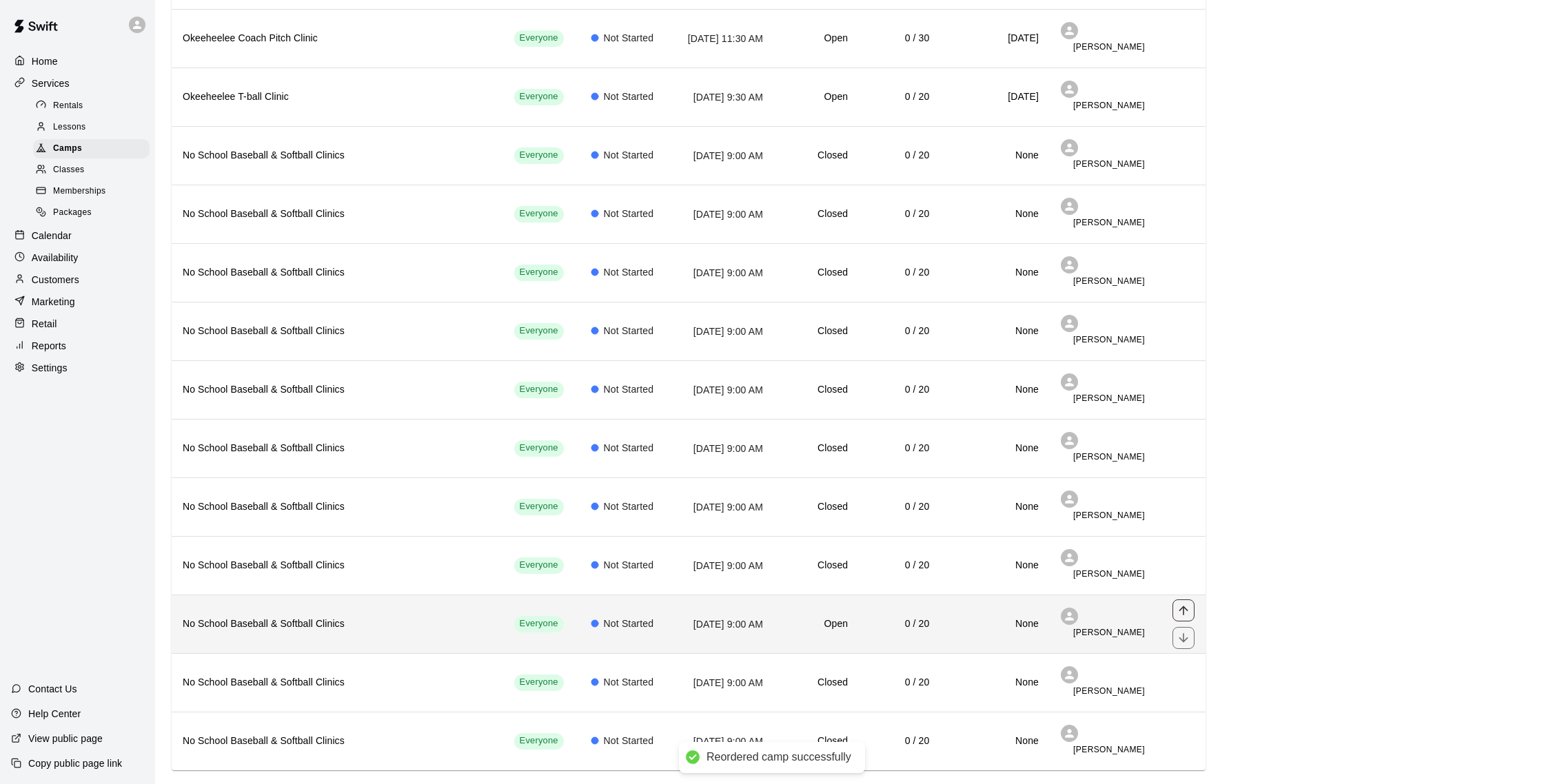
click at [1187, 604] on icon "move item up" at bounding box center [1184, 610] width 14 height 14
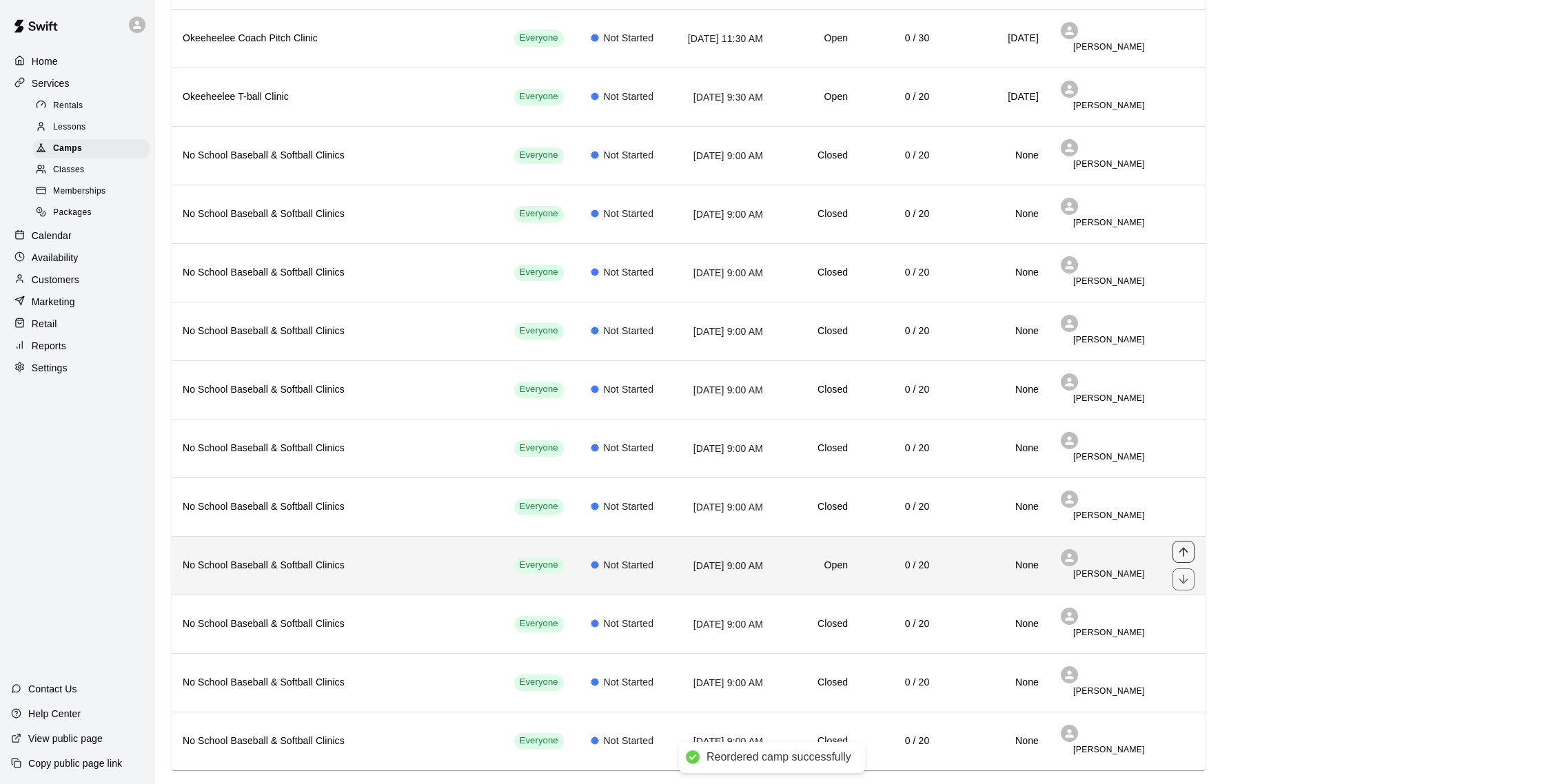
click at [1185, 547] on icon "move item up" at bounding box center [1184, 552] width 9 height 9
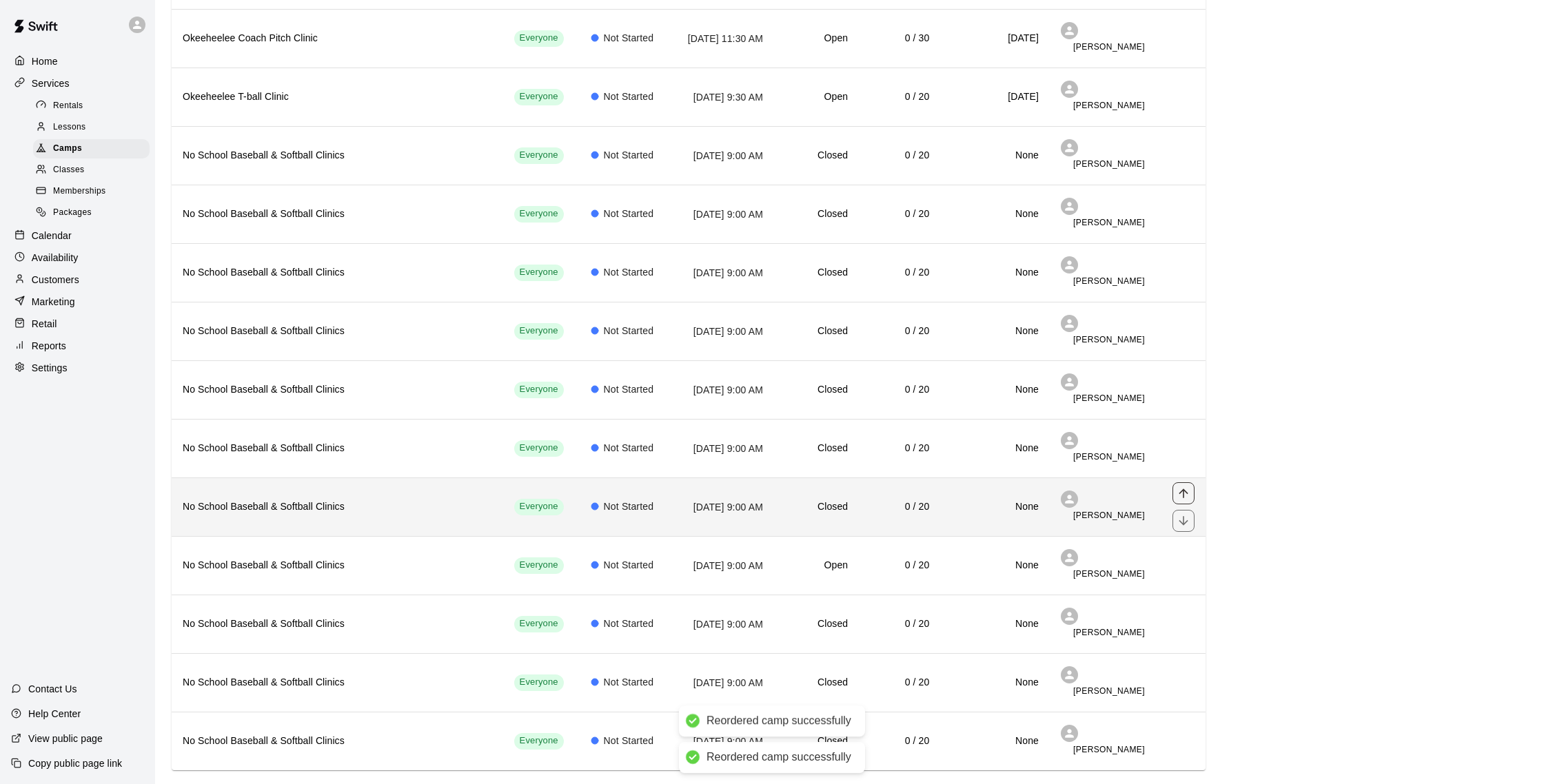
click at [1189, 487] on icon "move item up" at bounding box center [1184, 494] width 14 height 14
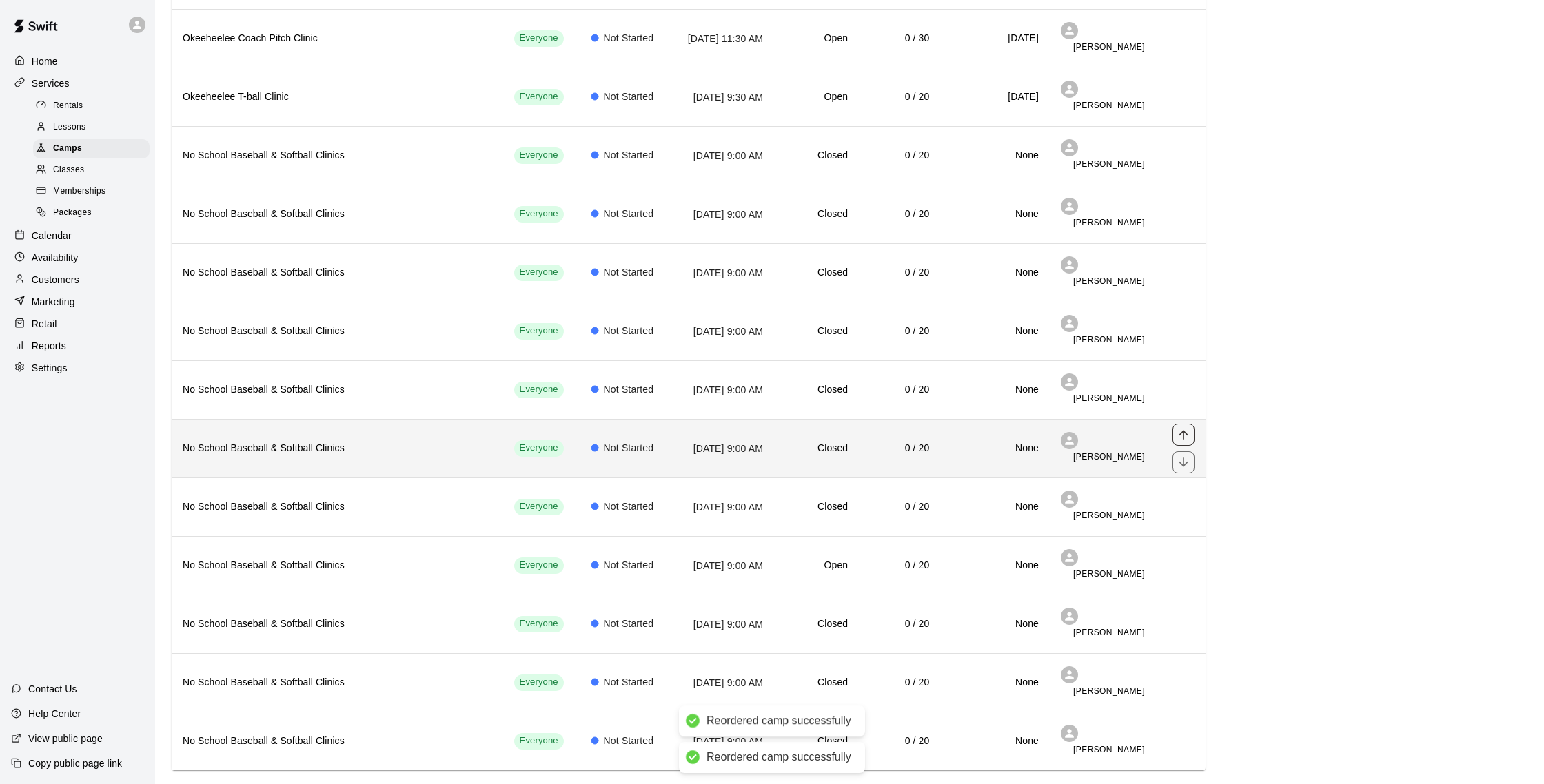
click at [1191, 424] on button "move item up" at bounding box center [1183, 434] width 22 height 22
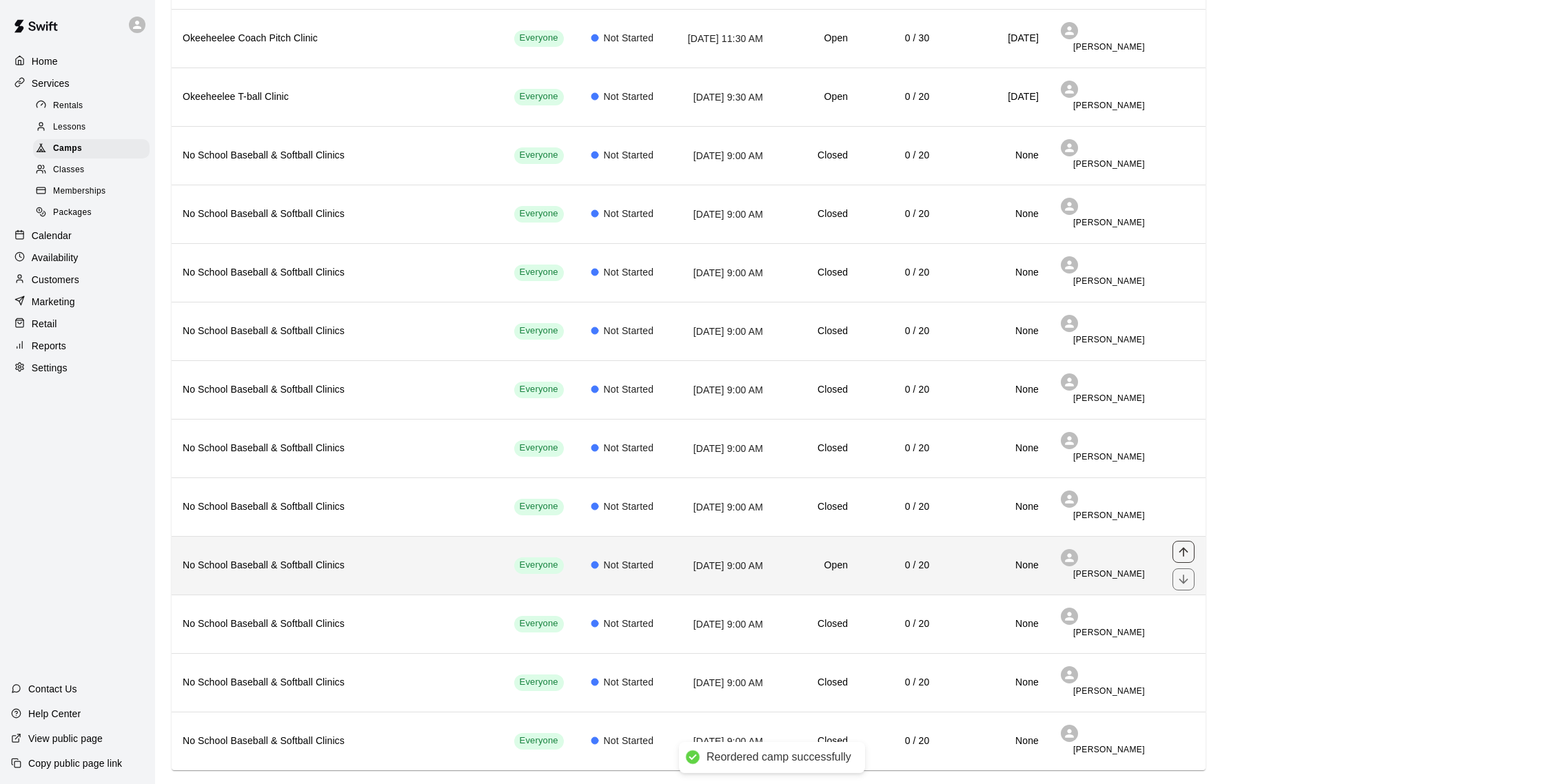
click at [1185, 545] on icon "move item up" at bounding box center [1184, 552] width 14 height 14
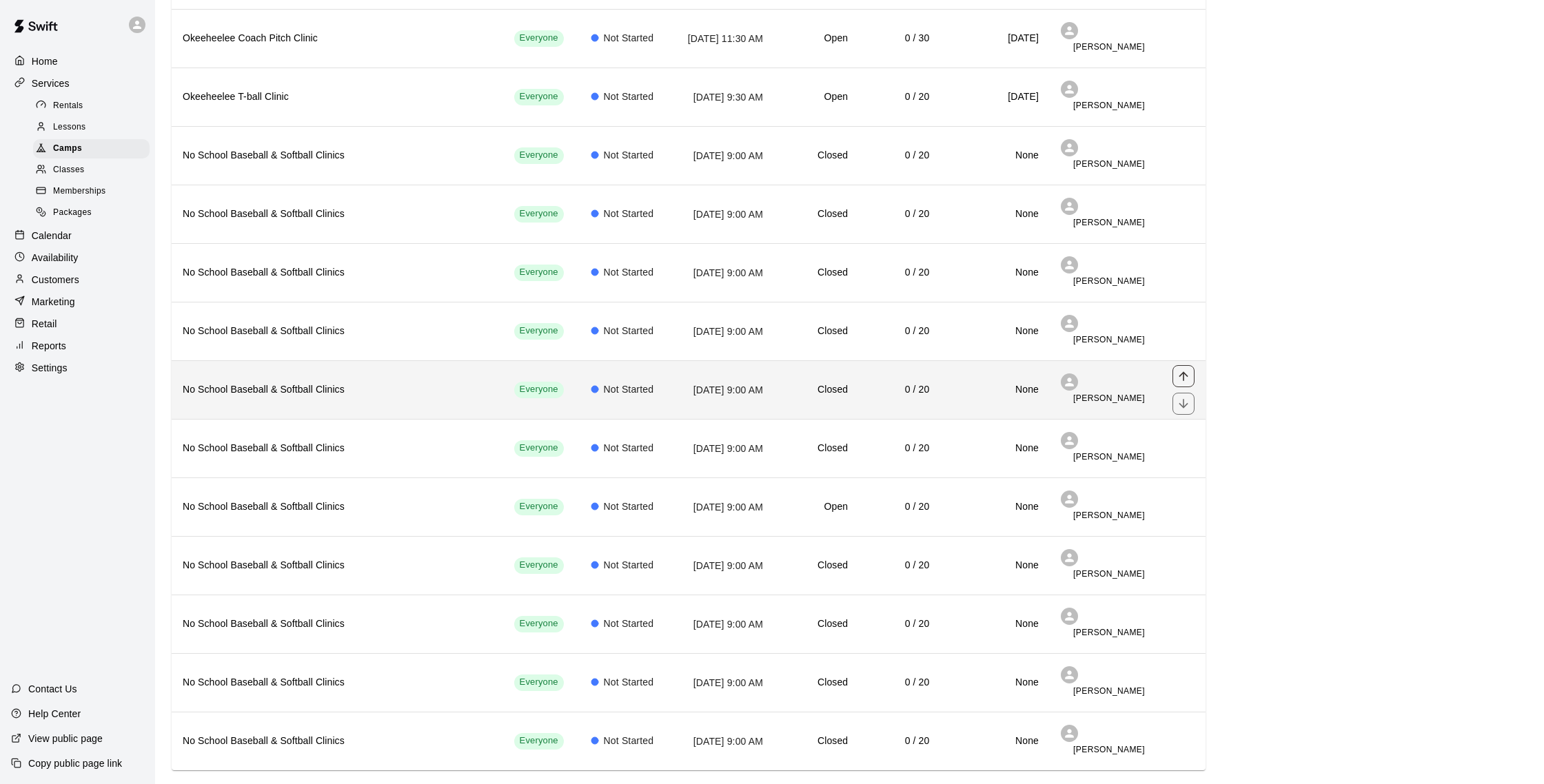
drag, startPoint x: 1180, startPoint y: 467, endPoint x: 1174, endPoint y: 342, distance: 125.1
click at [1174, 342] on tbody "AVDVANCED Softball Hitting Clinic Ages [DEMOGRAPHIC_DATA] Everyone Not Started …" at bounding box center [689, 316] width 1034 height 907
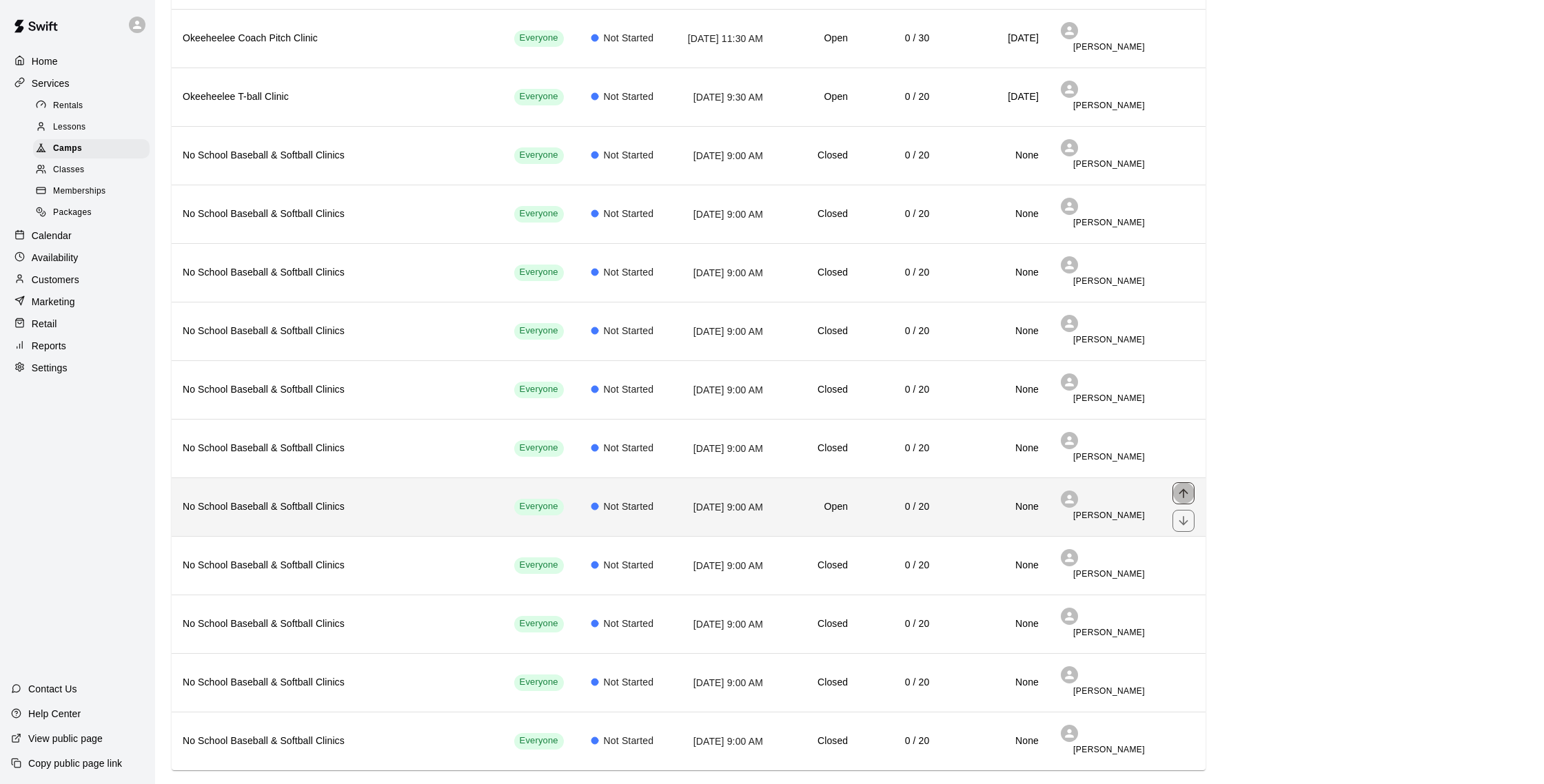
click at [1184, 487] on icon "move item up" at bounding box center [1184, 494] width 14 height 14
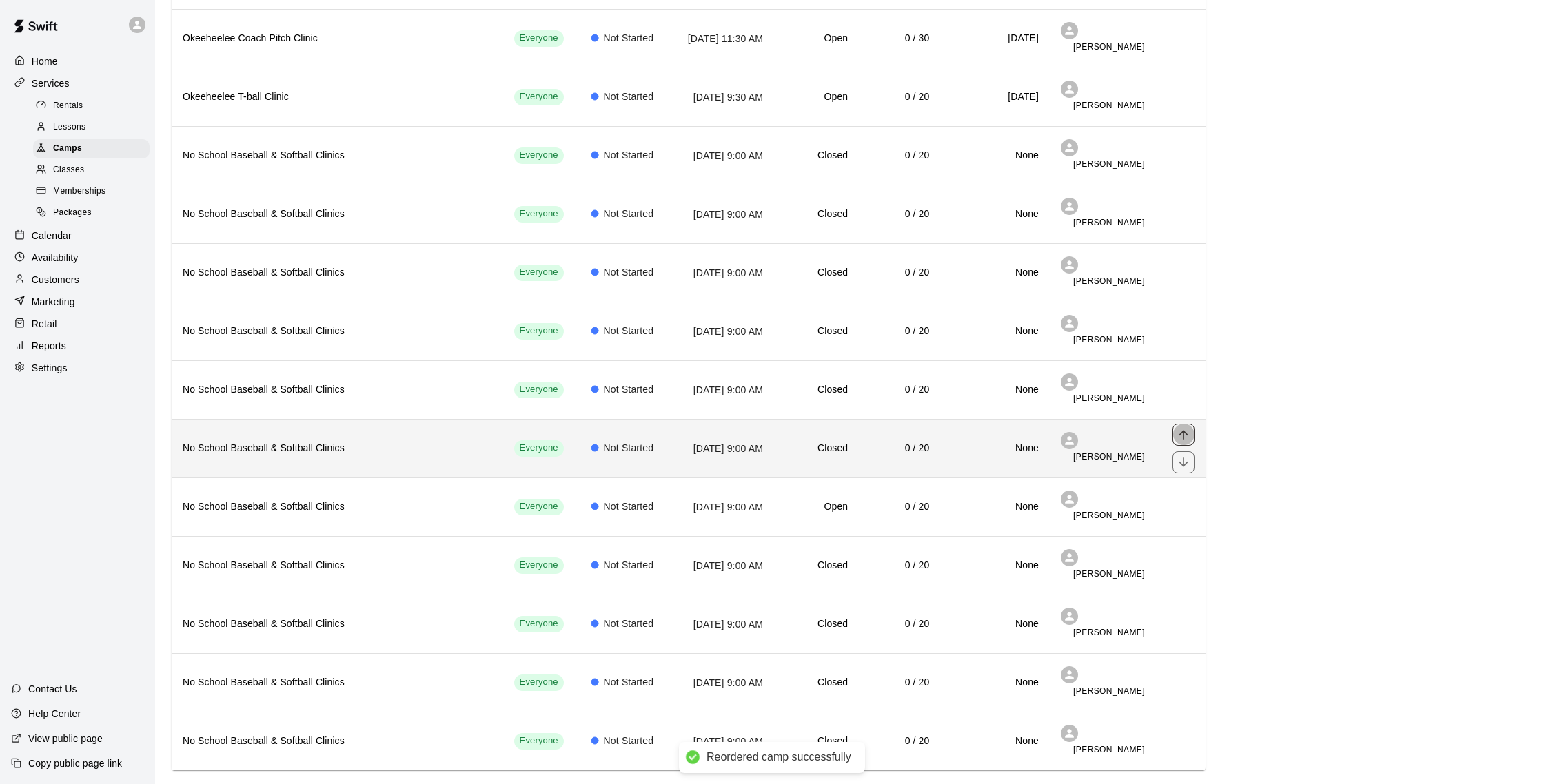
click at [1179, 428] on icon "move item up" at bounding box center [1184, 434] width 14 height 14
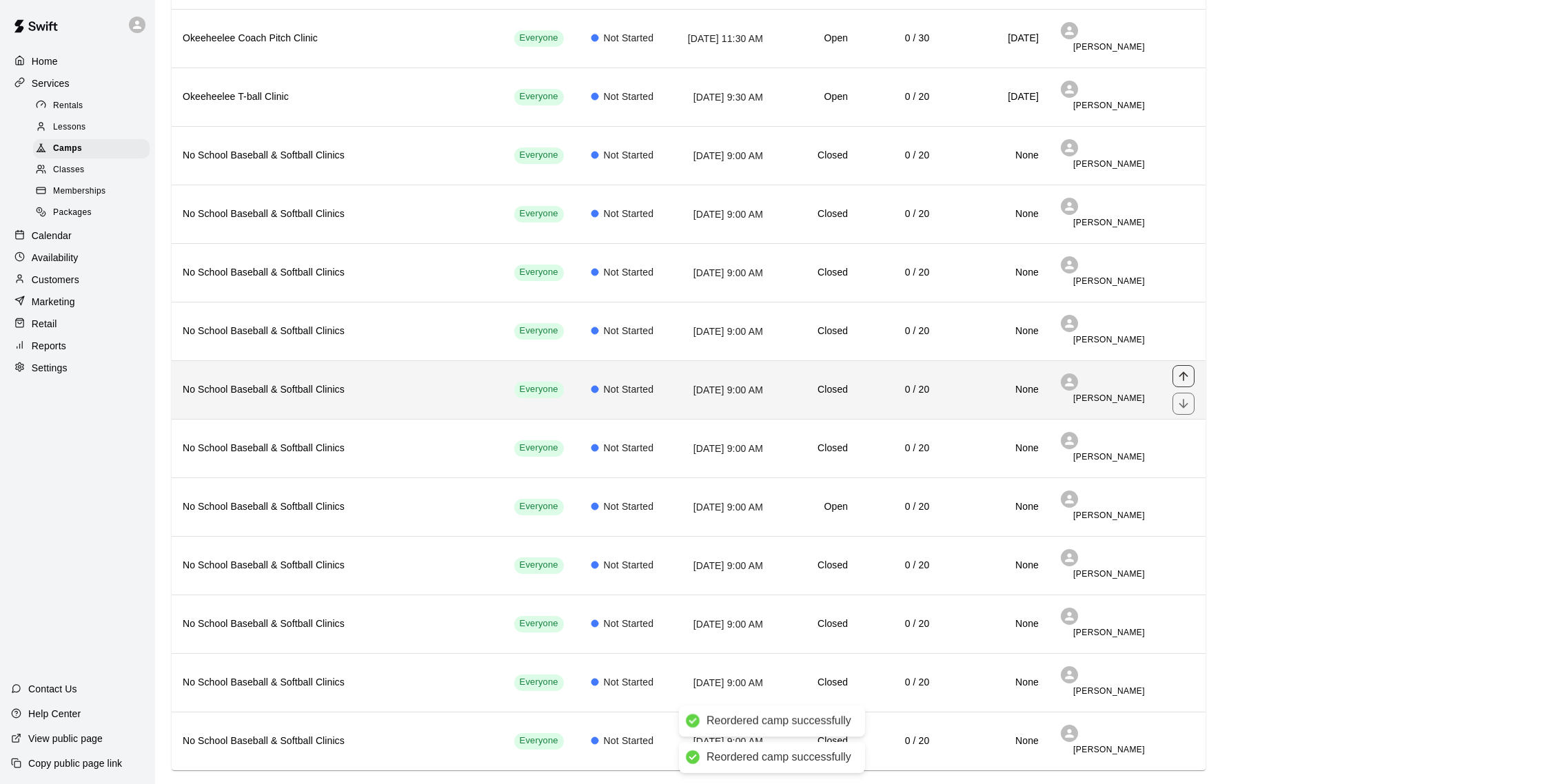
click at [1185, 369] on icon "move item up" at bounding box center [1184, 376] width 14 height 14
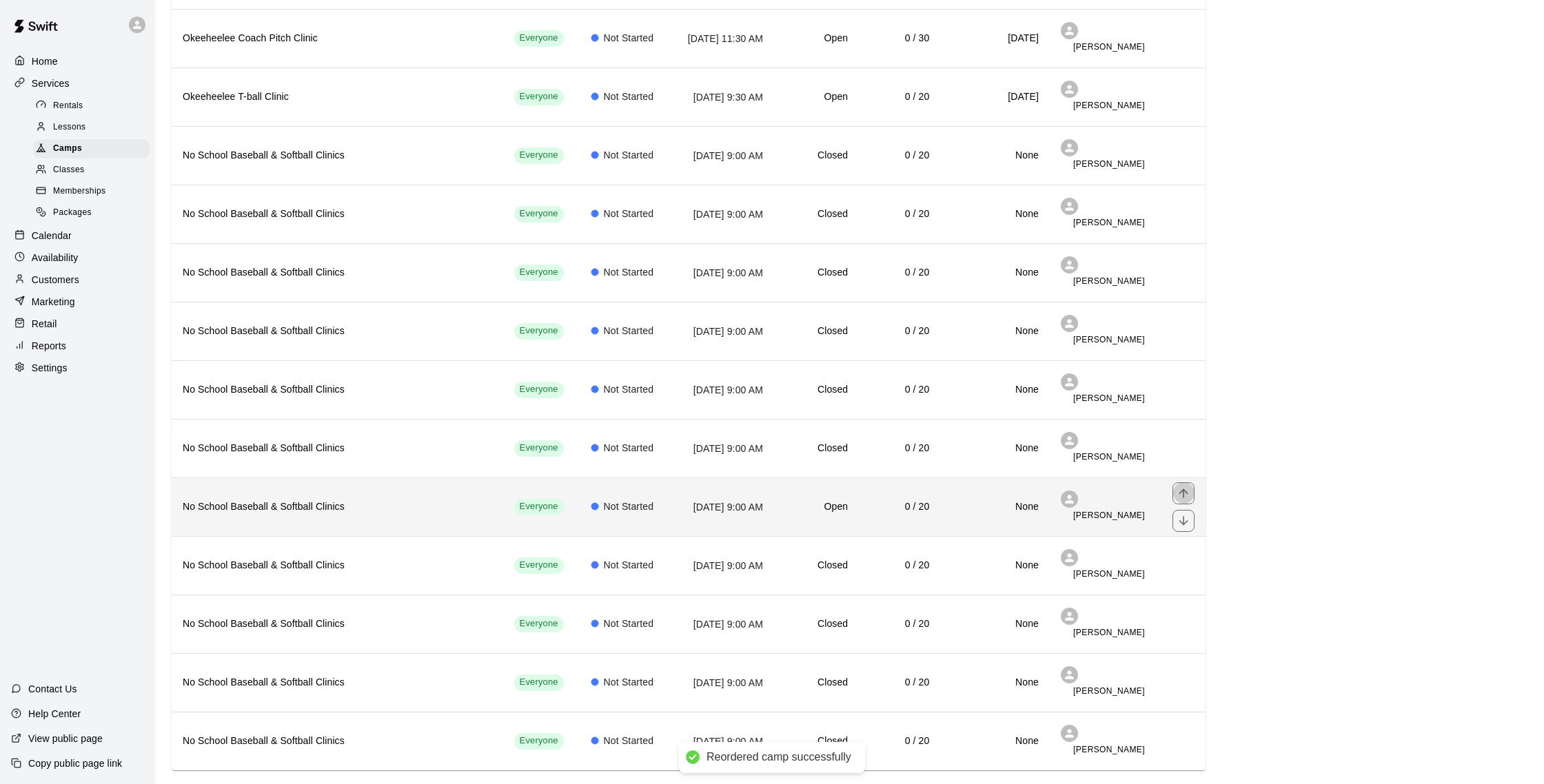
click at [1179, 487] on icon "move item up" at bounding box center [1184, 494] width 14 height 14
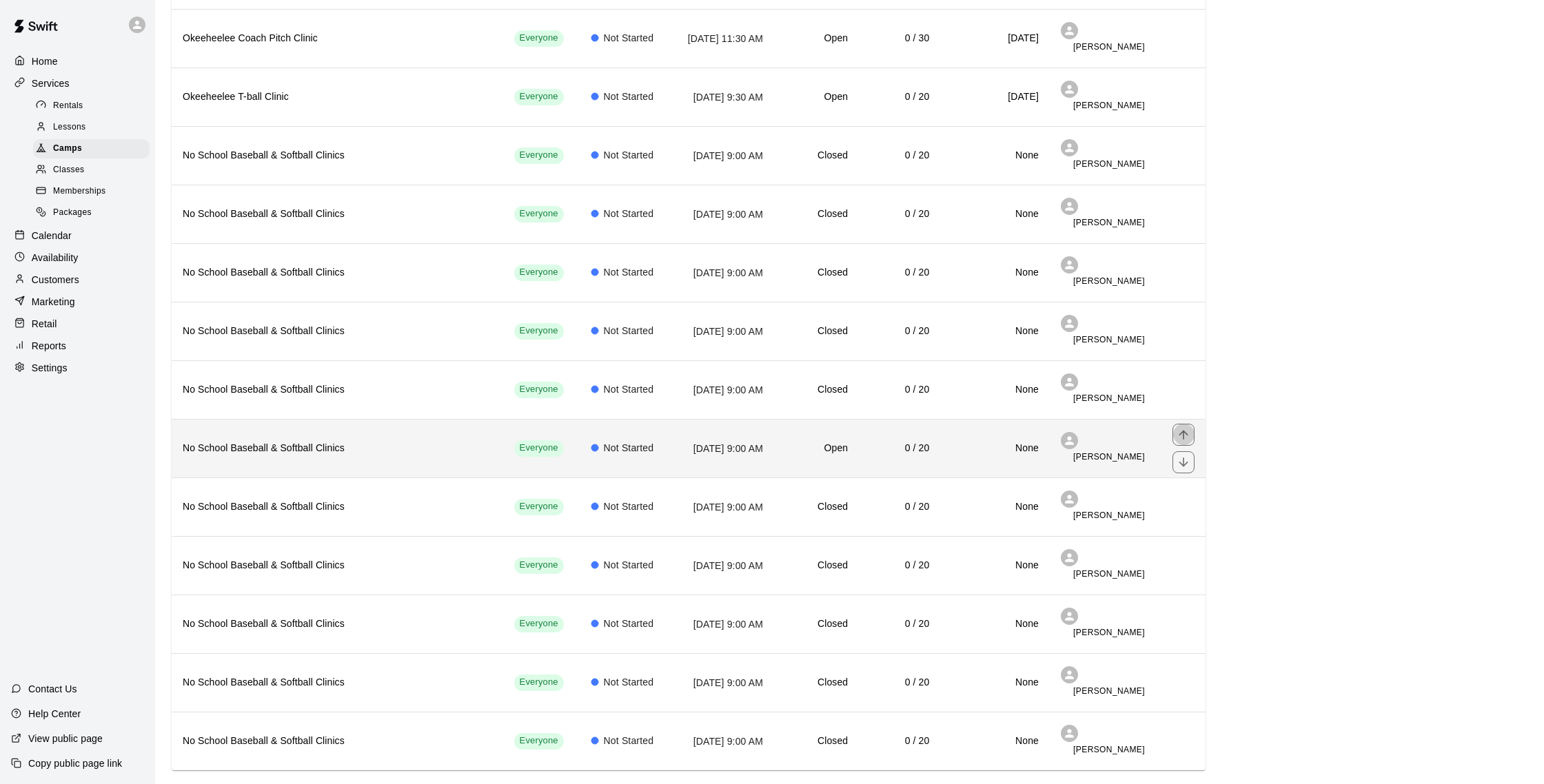
click at [1185, 428] on icon "move item up" at bounding box center [1184, 434] width 14 height 14
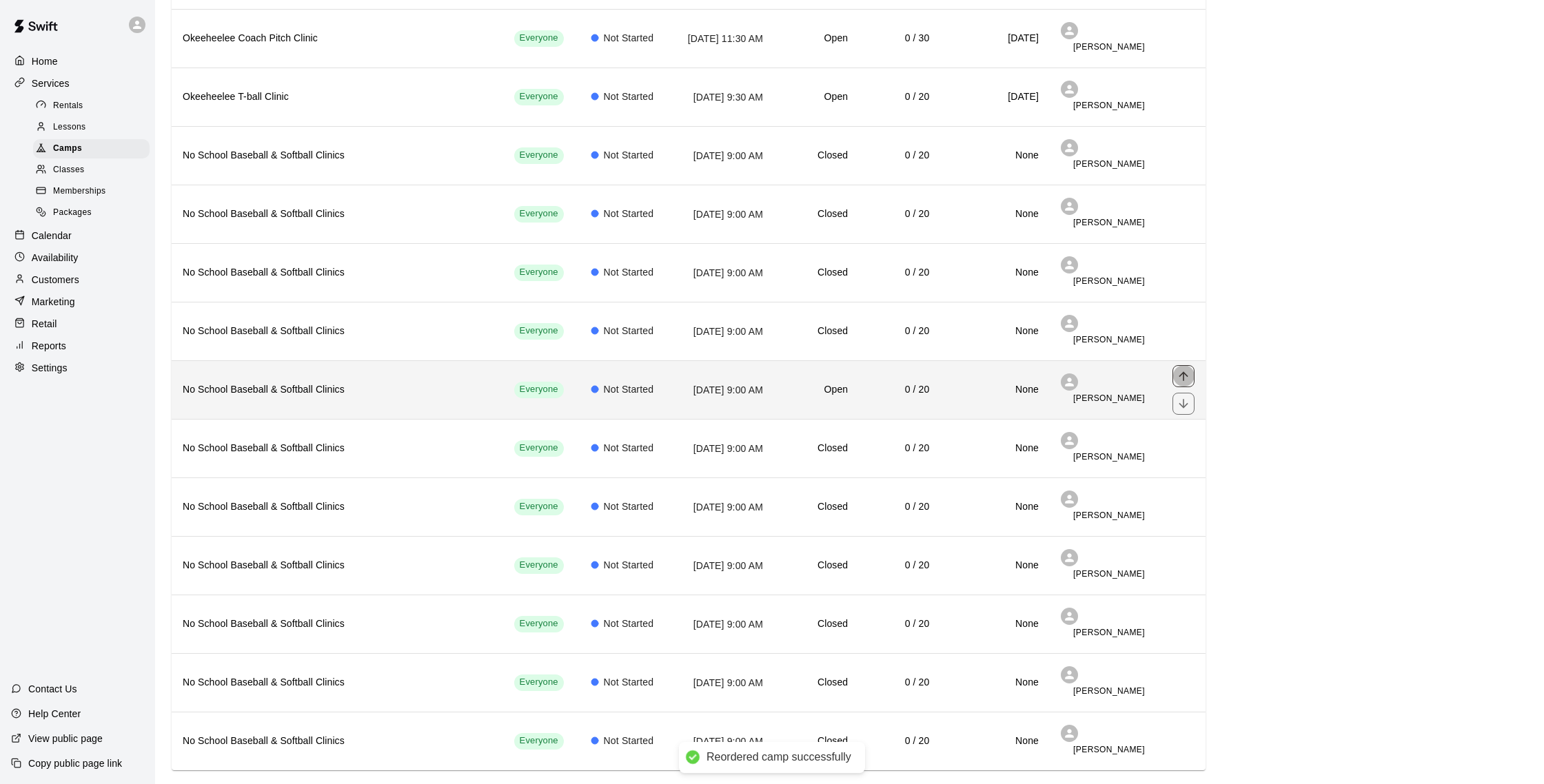
click at [1184, 371] on icon "move item up" at bounding box center [1184, 376] width 9 height 9
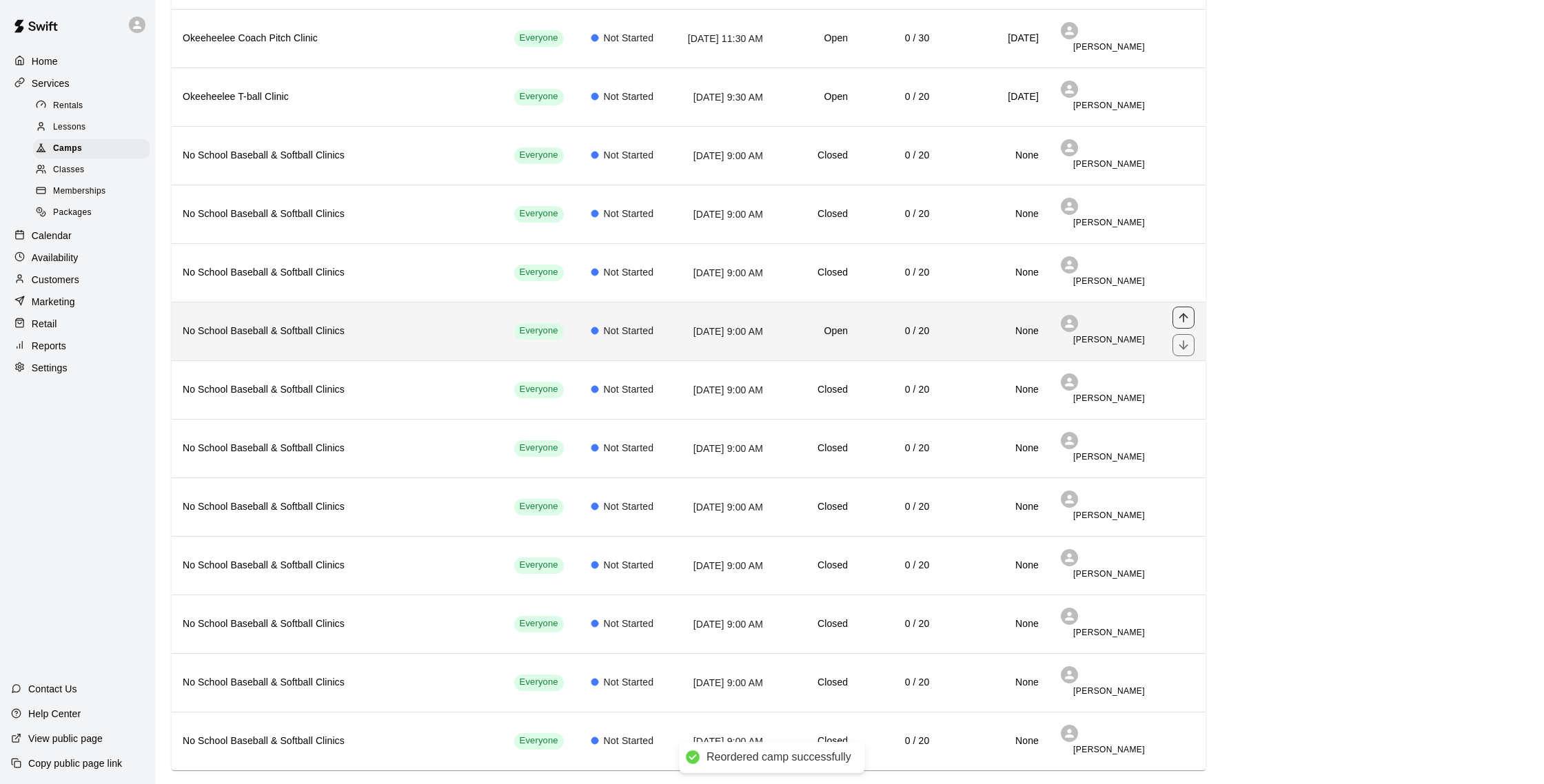
click at [1188, 311] on icon "move item up" at bounding box center [1184, 318] width 14 height 14
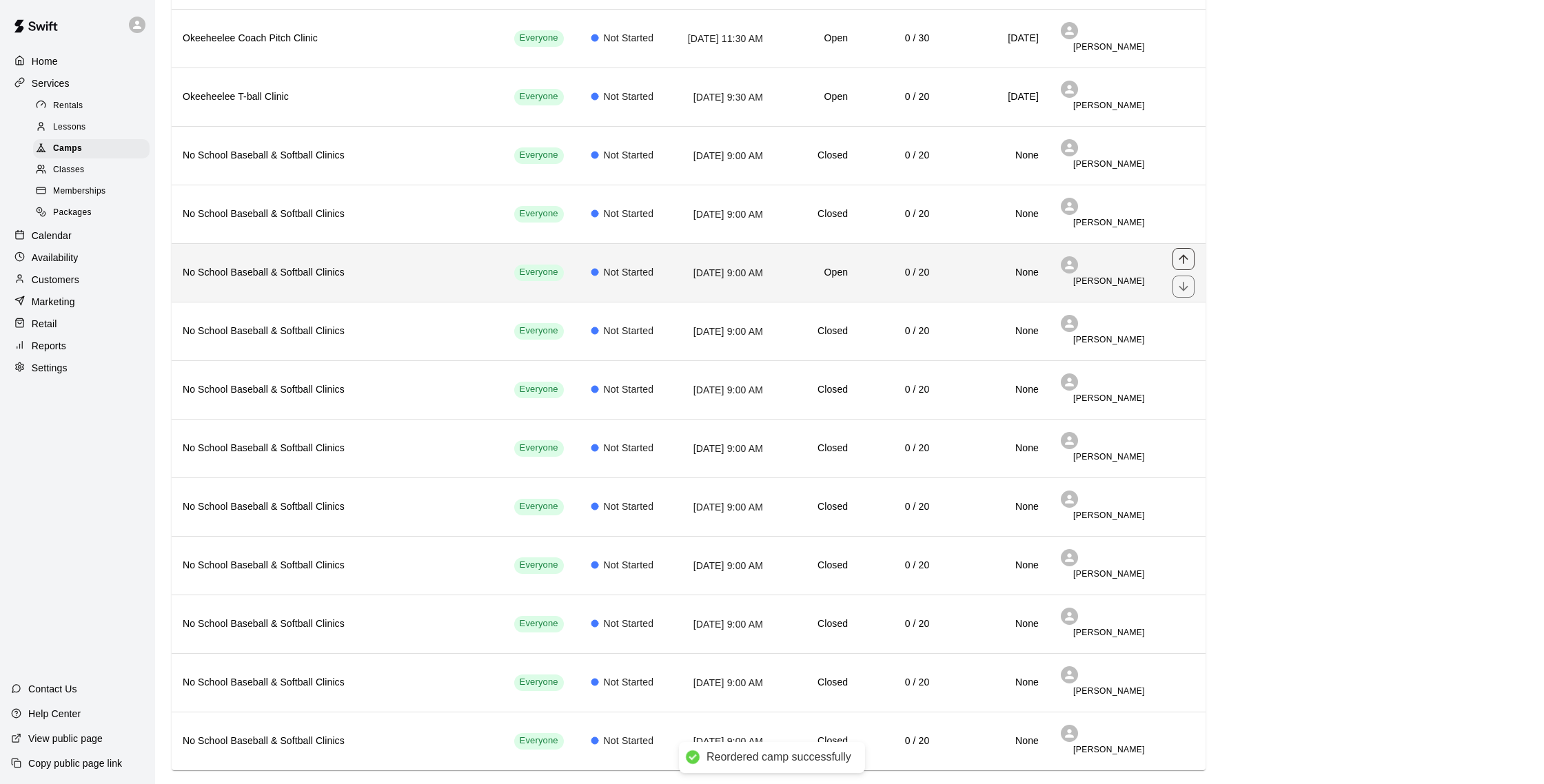
click at [1188, 252] on icon "move item up" at bounding box center [1184, 259] width 14 height 14
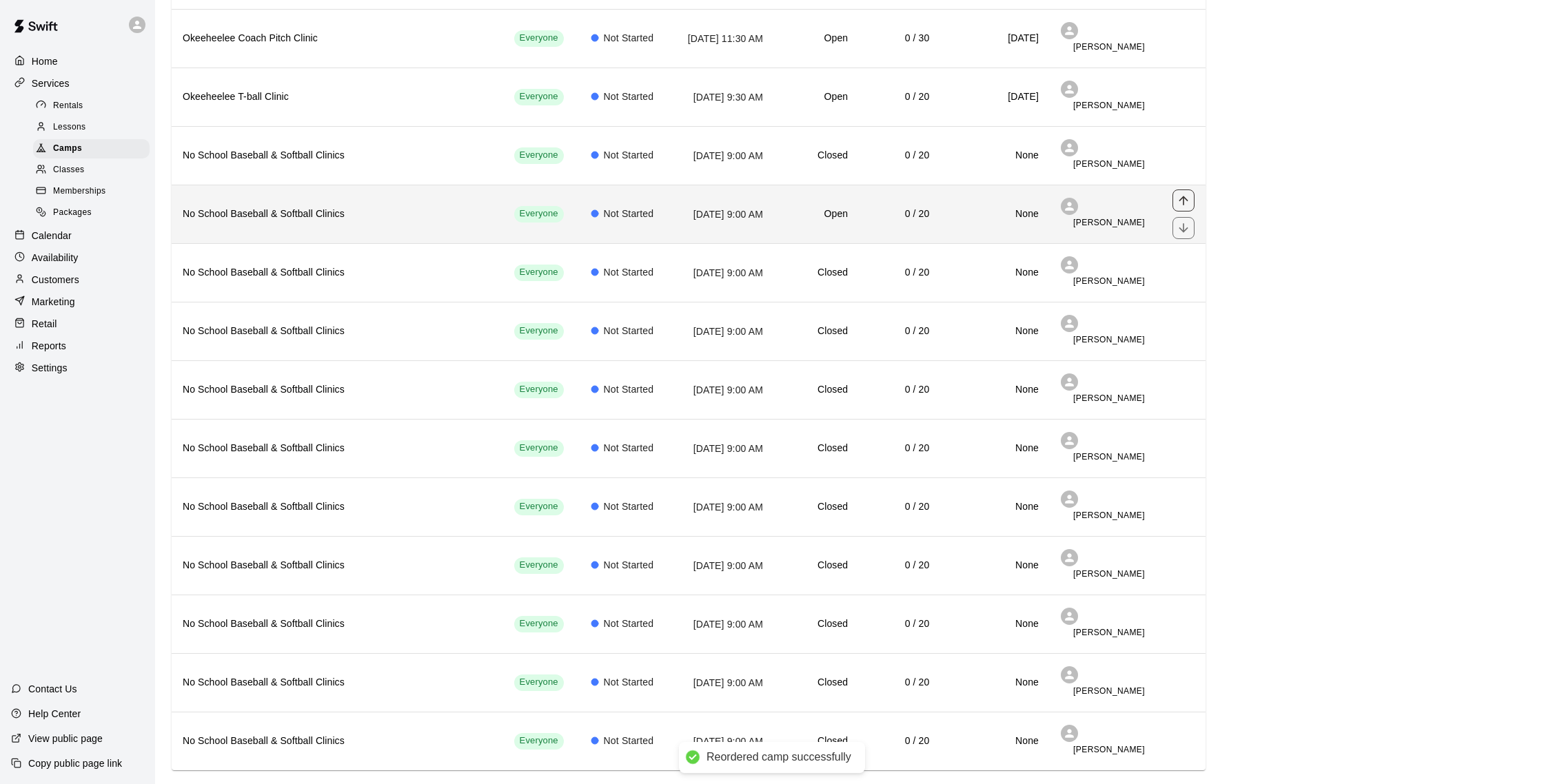
click at [1183, 194] on icon "move item up" at bounding box center [1184, 200] width 14 height 14
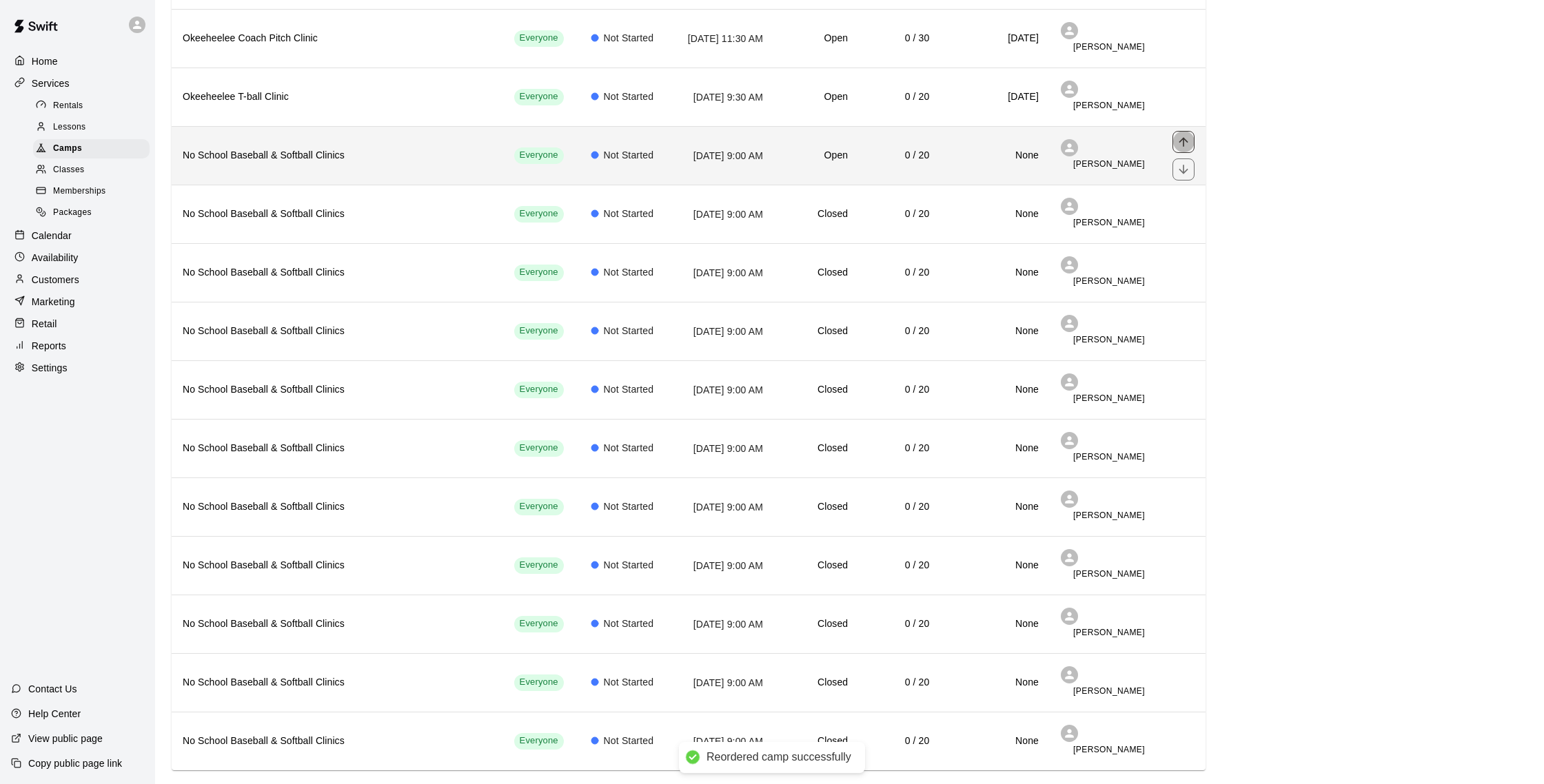
click at [1186, 137] on icon "move item up" at bounding box center [1184, 142] width 9 height 9
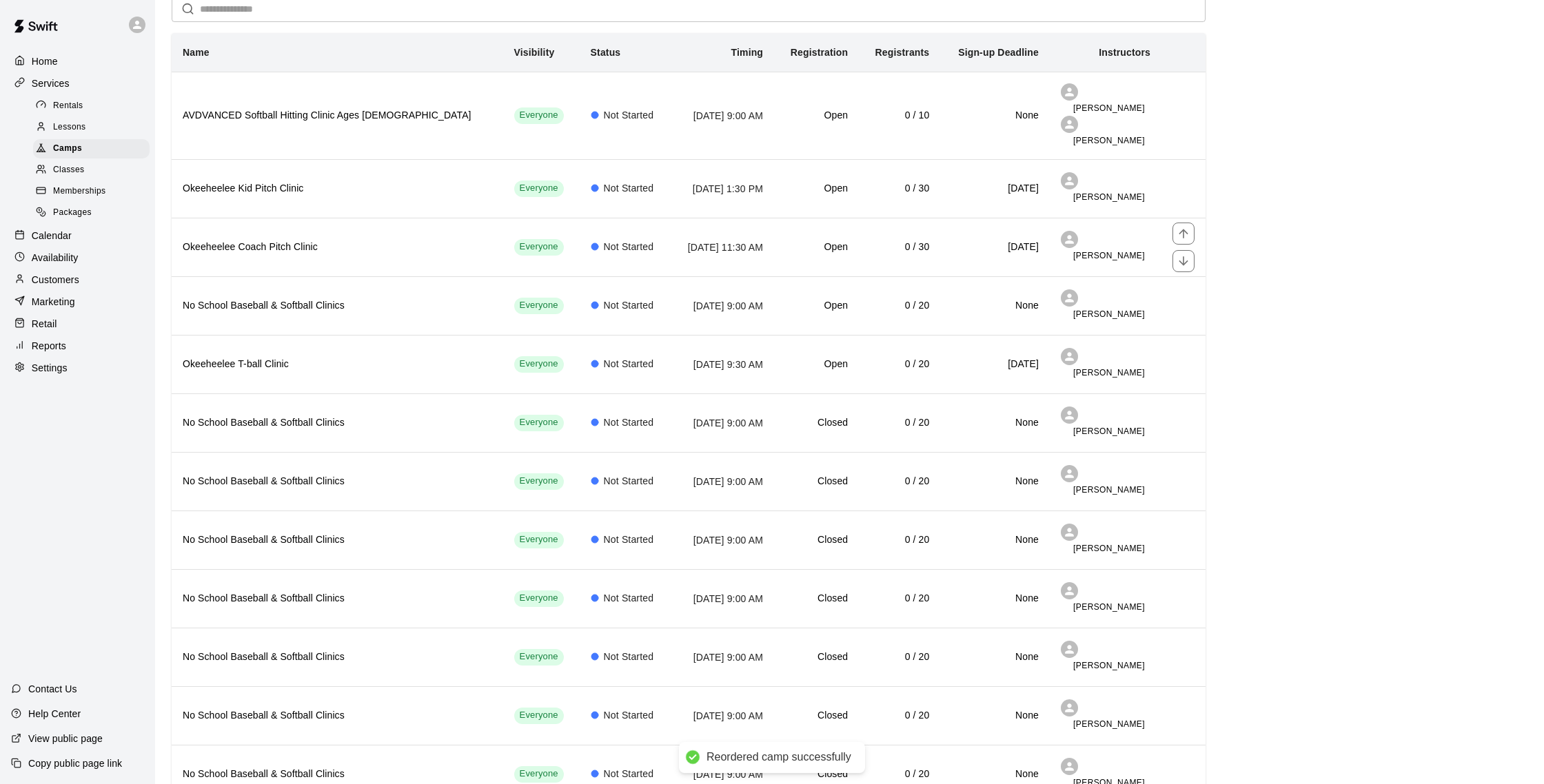
scroll to position [0, 0]
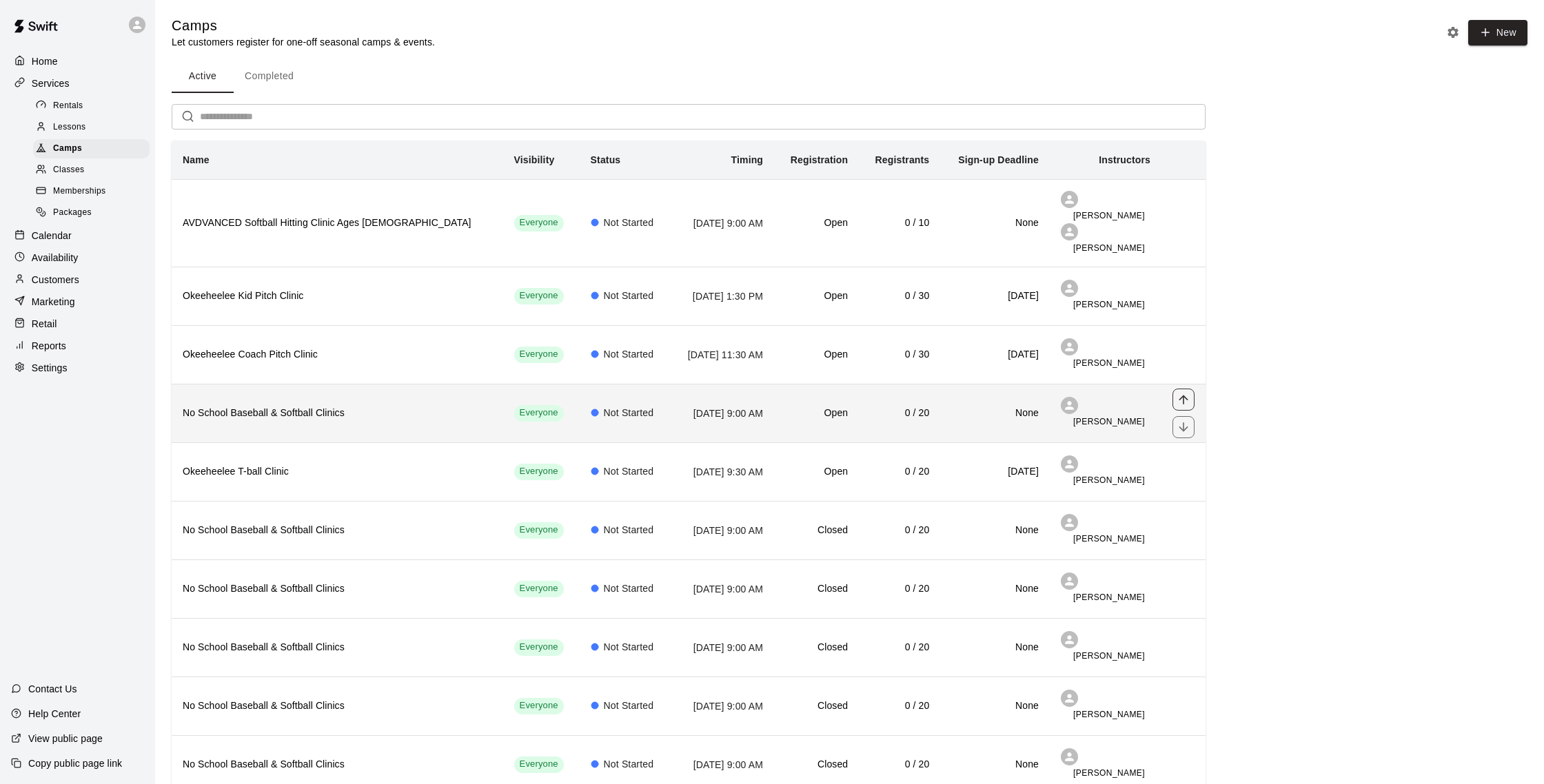
click at [1185, 395] on icon "move item up" at bounding box center [1184, 400] width 9 height 9
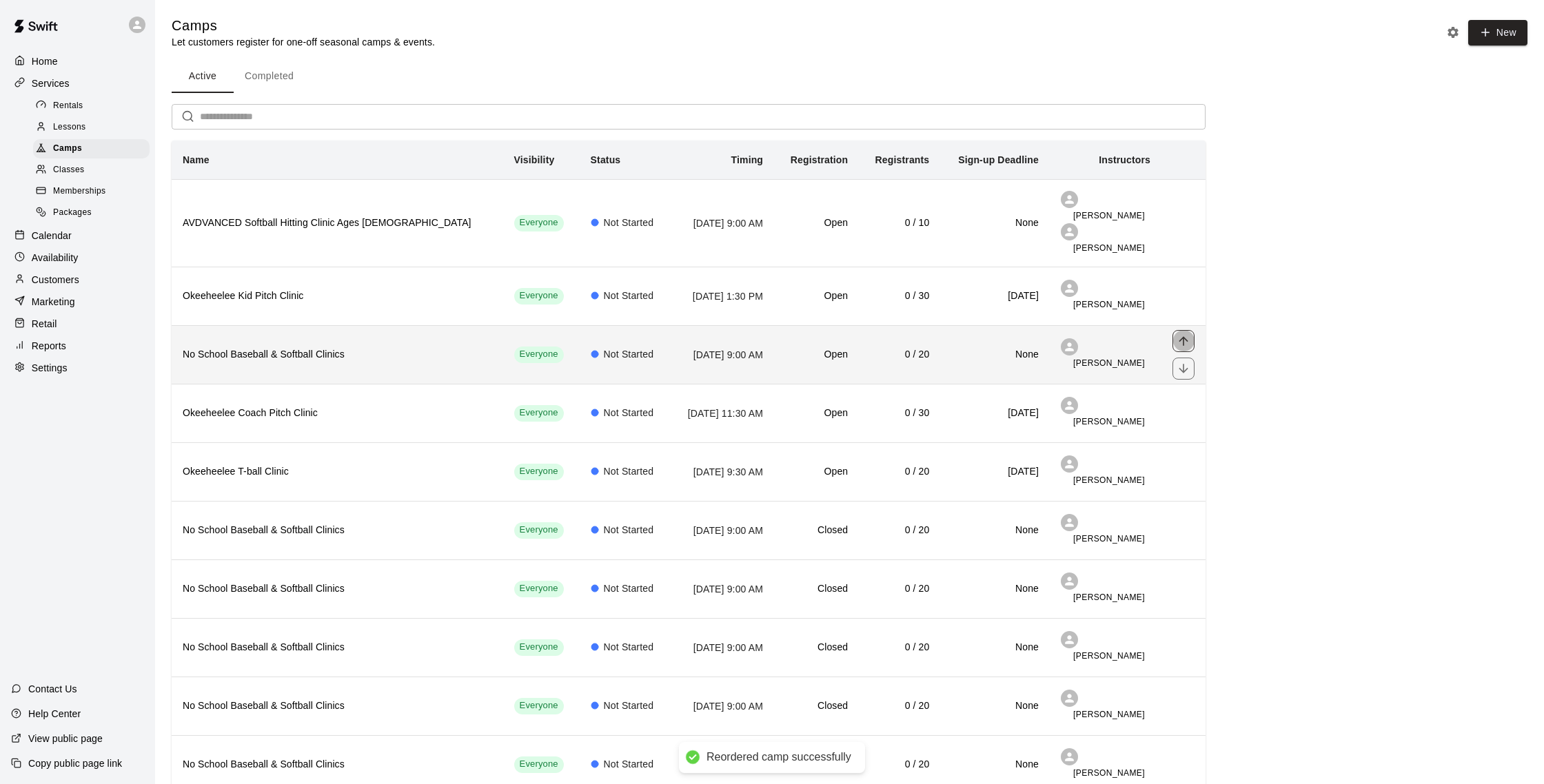
click at [1186, 335] on icon "move item up" at bounding box center [1184, 341] width 14 height 14
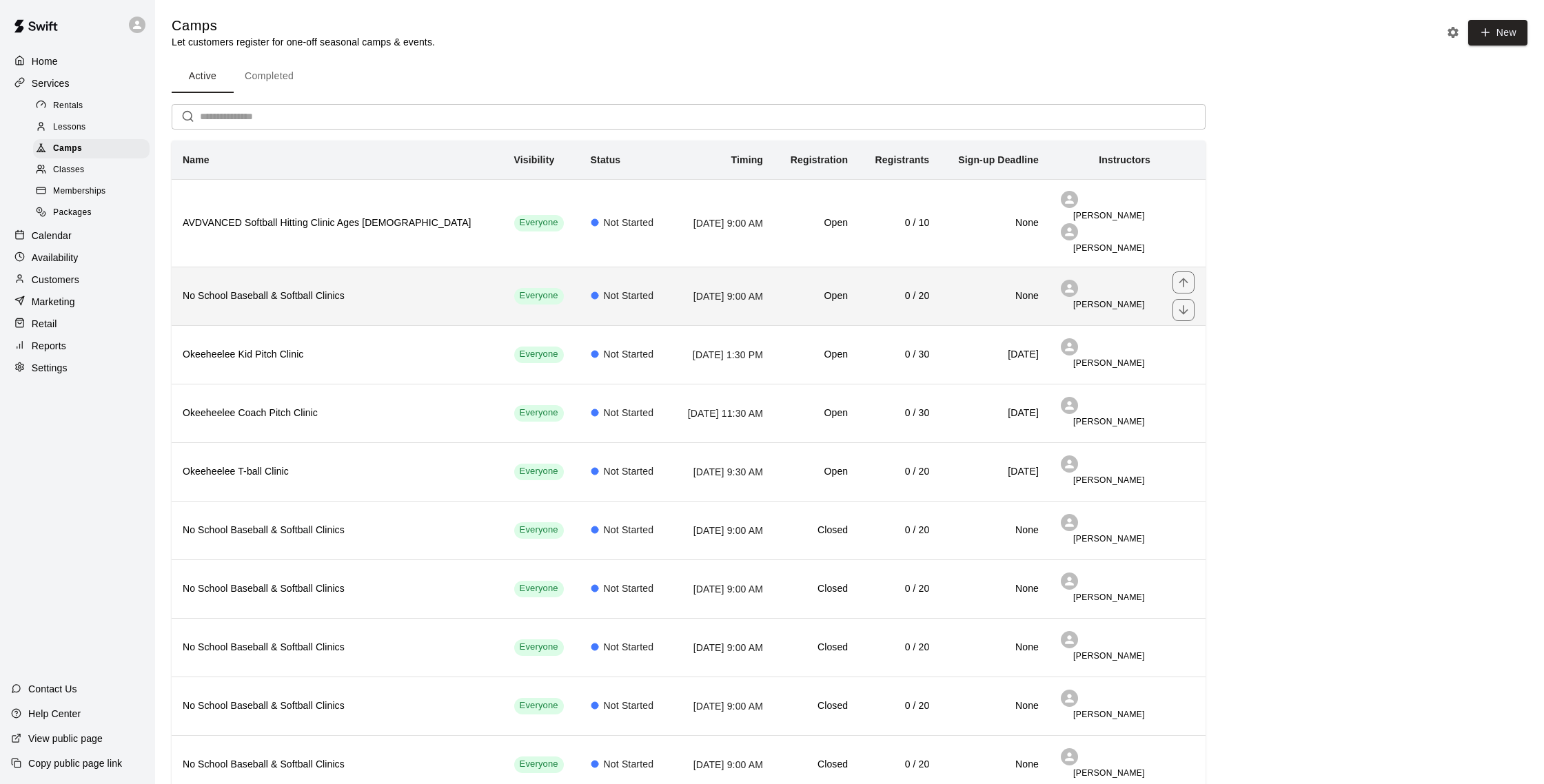
click at [234, 289] on h6 "No School Baseball & Softball Clinics" at bounding box center [337, 296] width 309 height 15
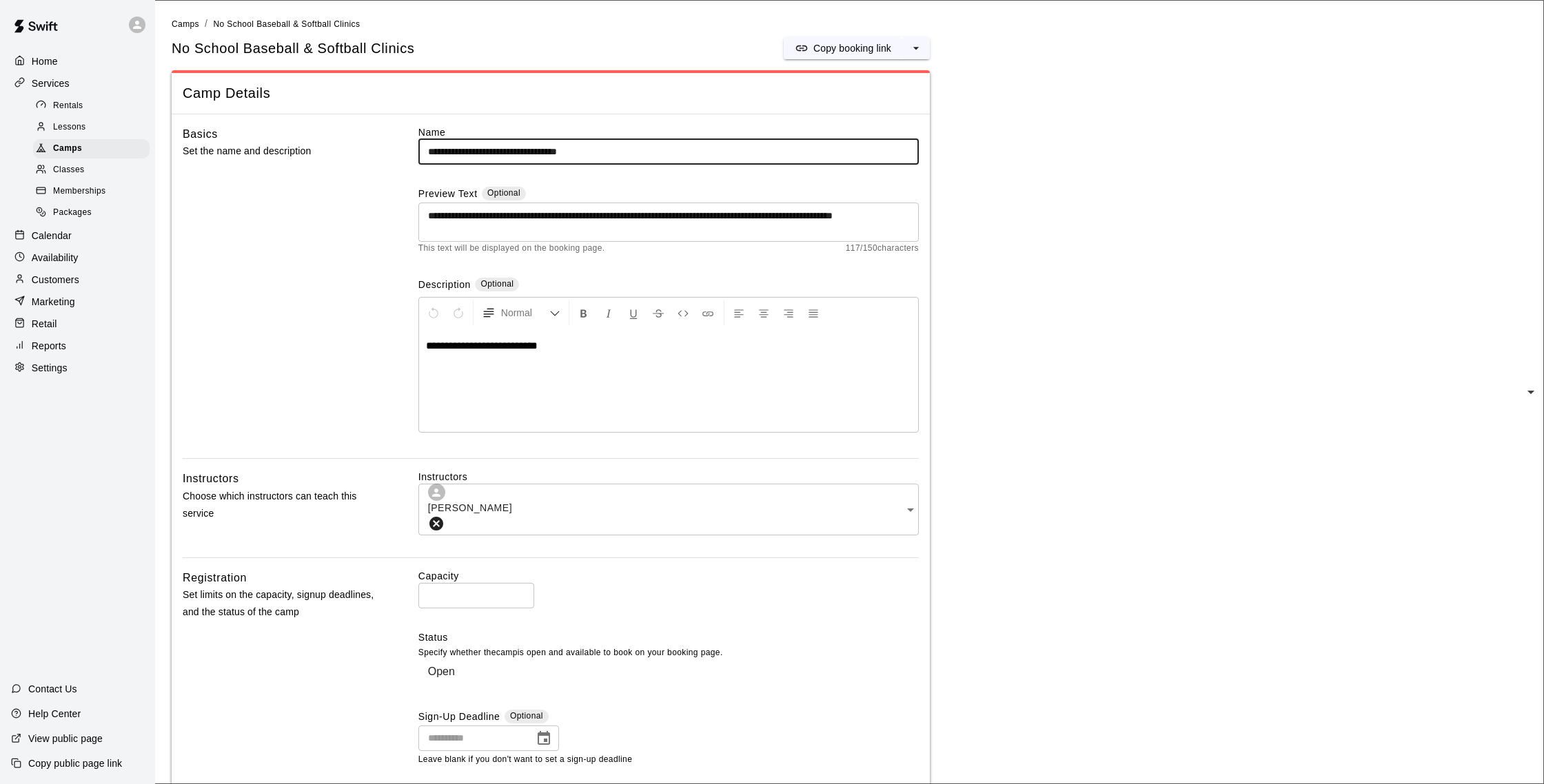
drag, startPoint x: 480, startPoint y: 152, endPoint x: 421, endPoint y: 153, distance: 59.0
click at [421, 153] on input "**********" at bounding box center [669, 151] width 500 height 25
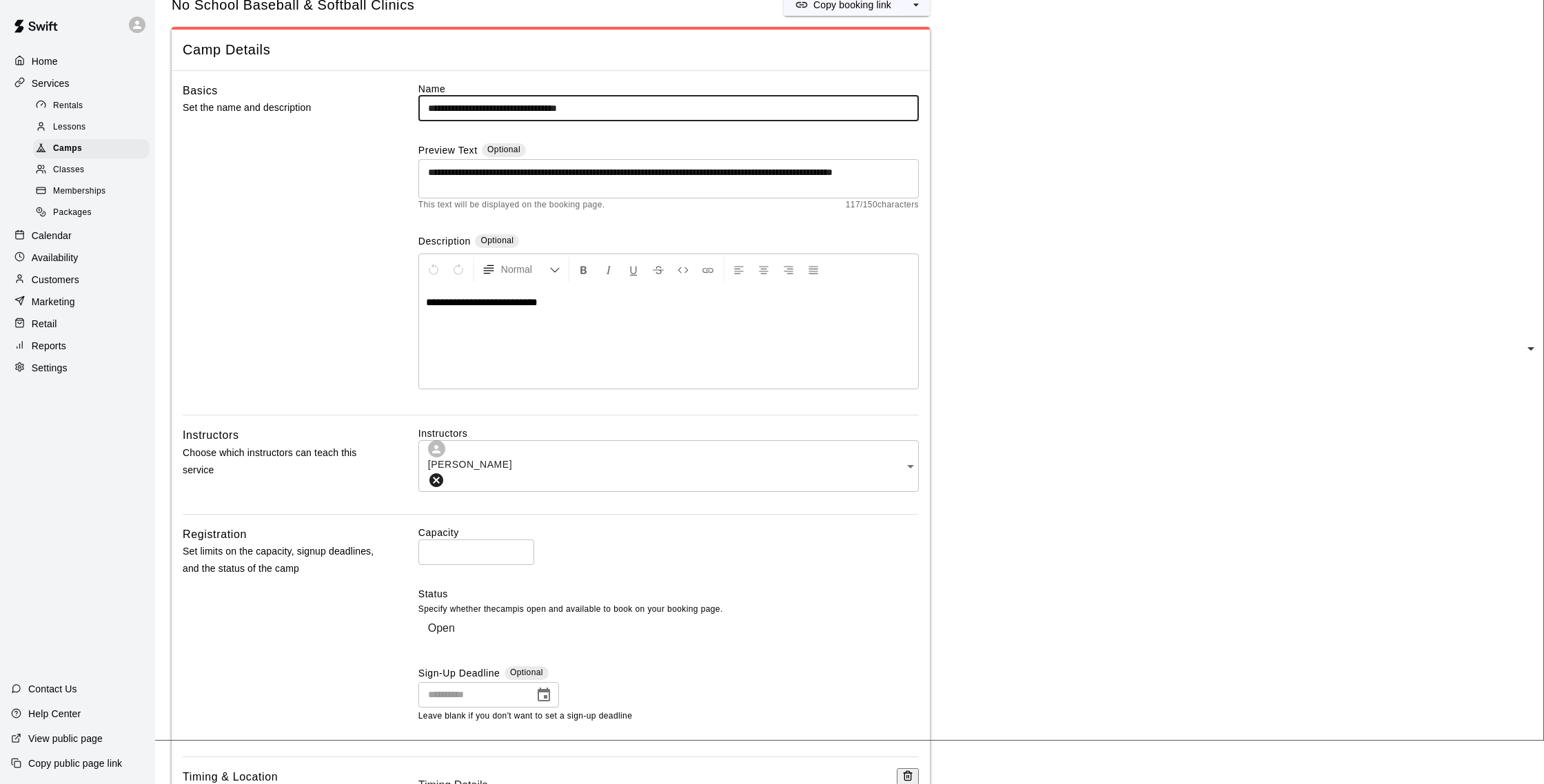
drag, startPoint x: 521, startPoint y: 110, endPoint x: 617, endPoint y: 110, distance: 96.0
click at [617, 110] on input "**********" at bounding box center [669, 108] width 500 height 25
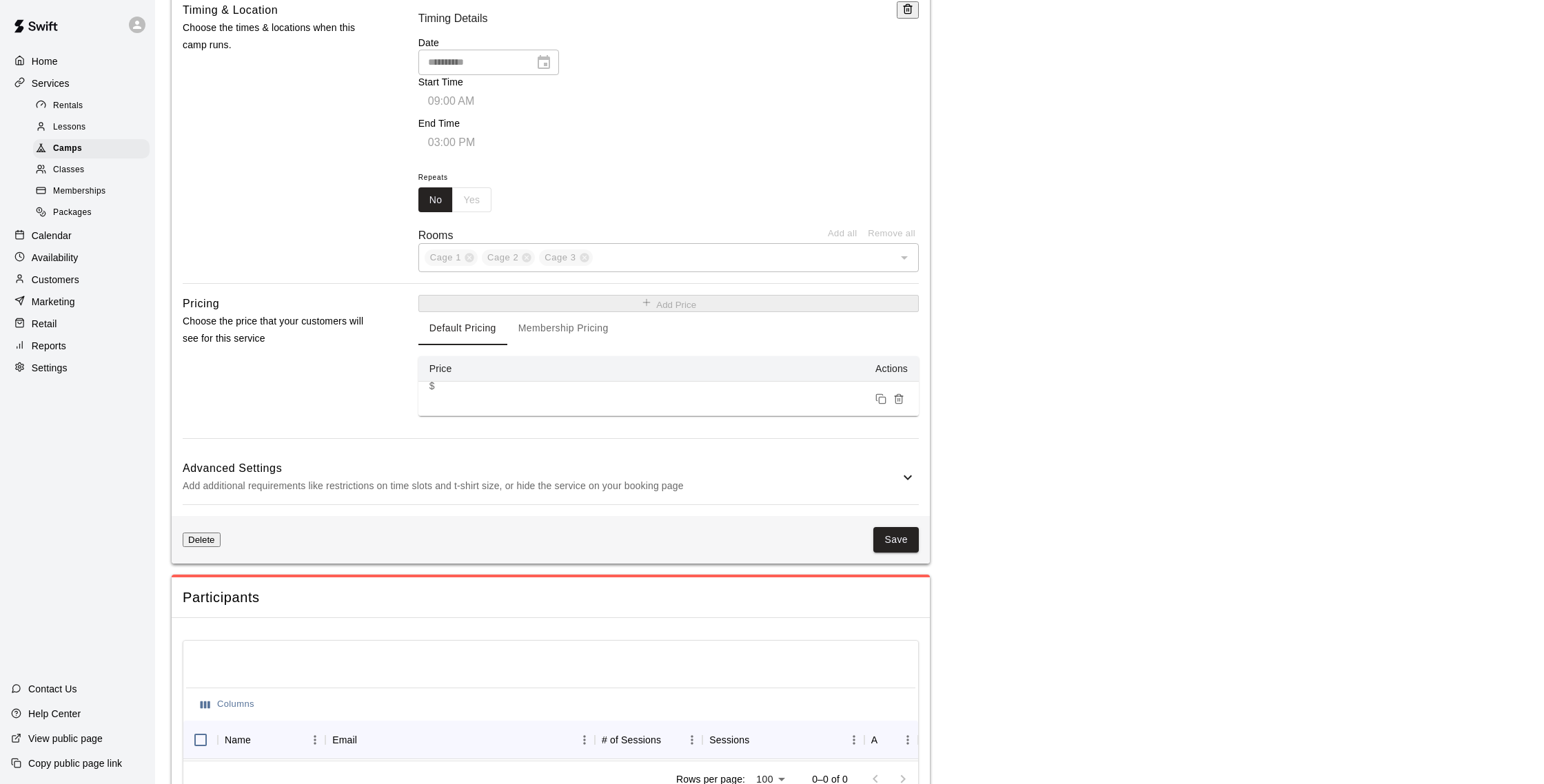
scroll to position [747, 0]
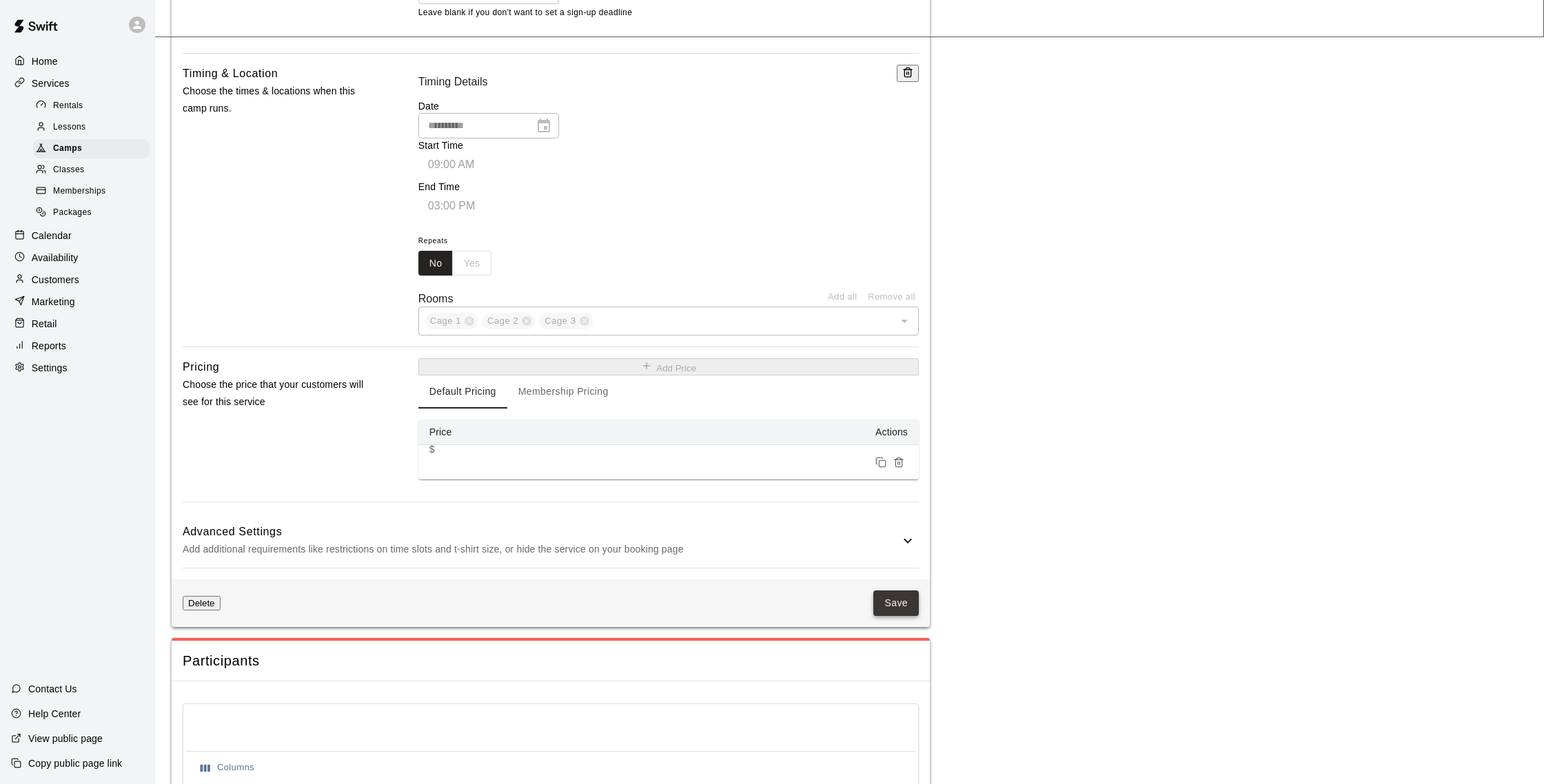
type input "**********"
click at [896, 590] on button "Save" at bounding box center [896, 603] width 45 height 25
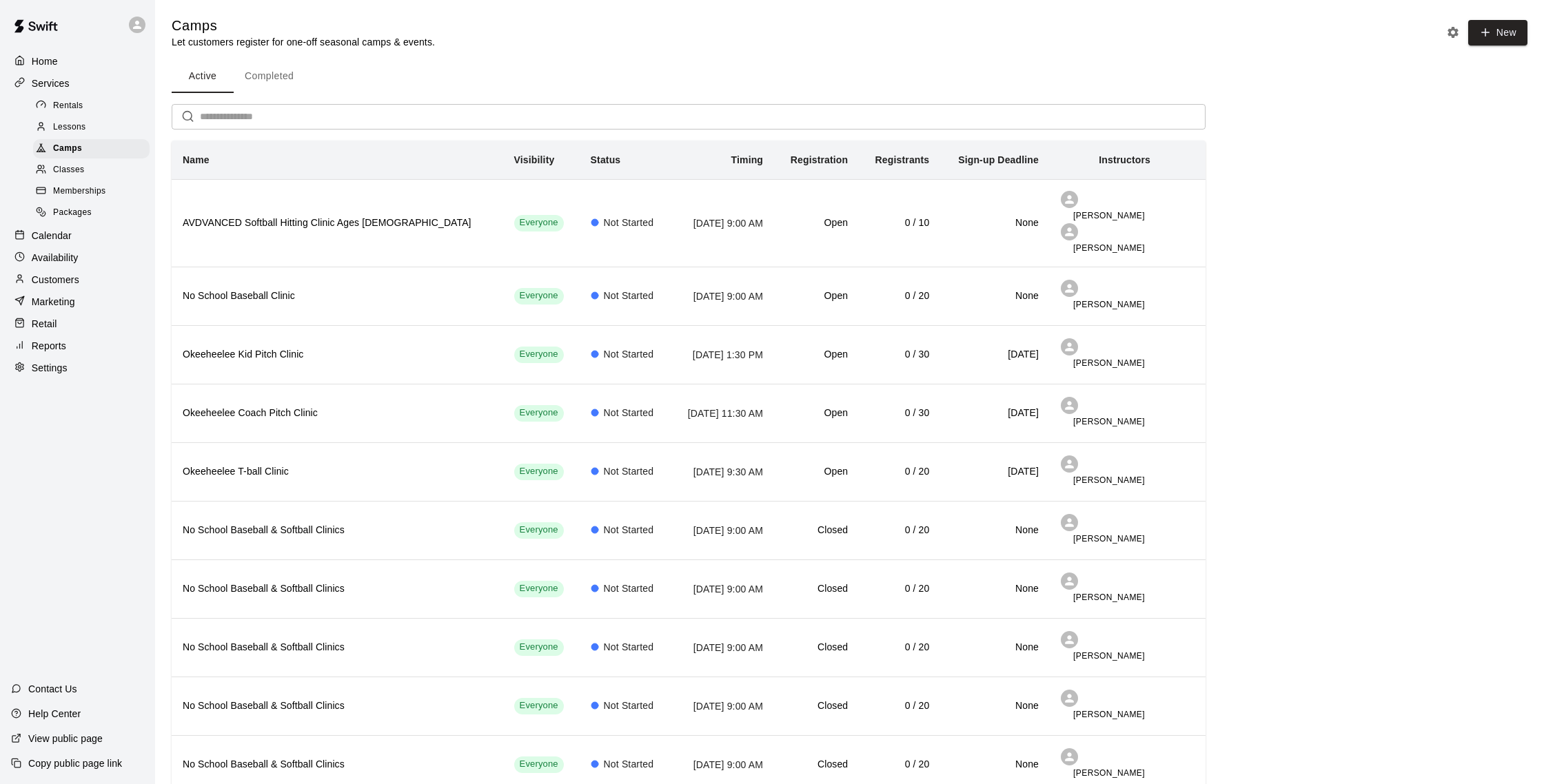
click at [72, 282] on p "Customers" at bounding box center [55, 279] width 48 height 14
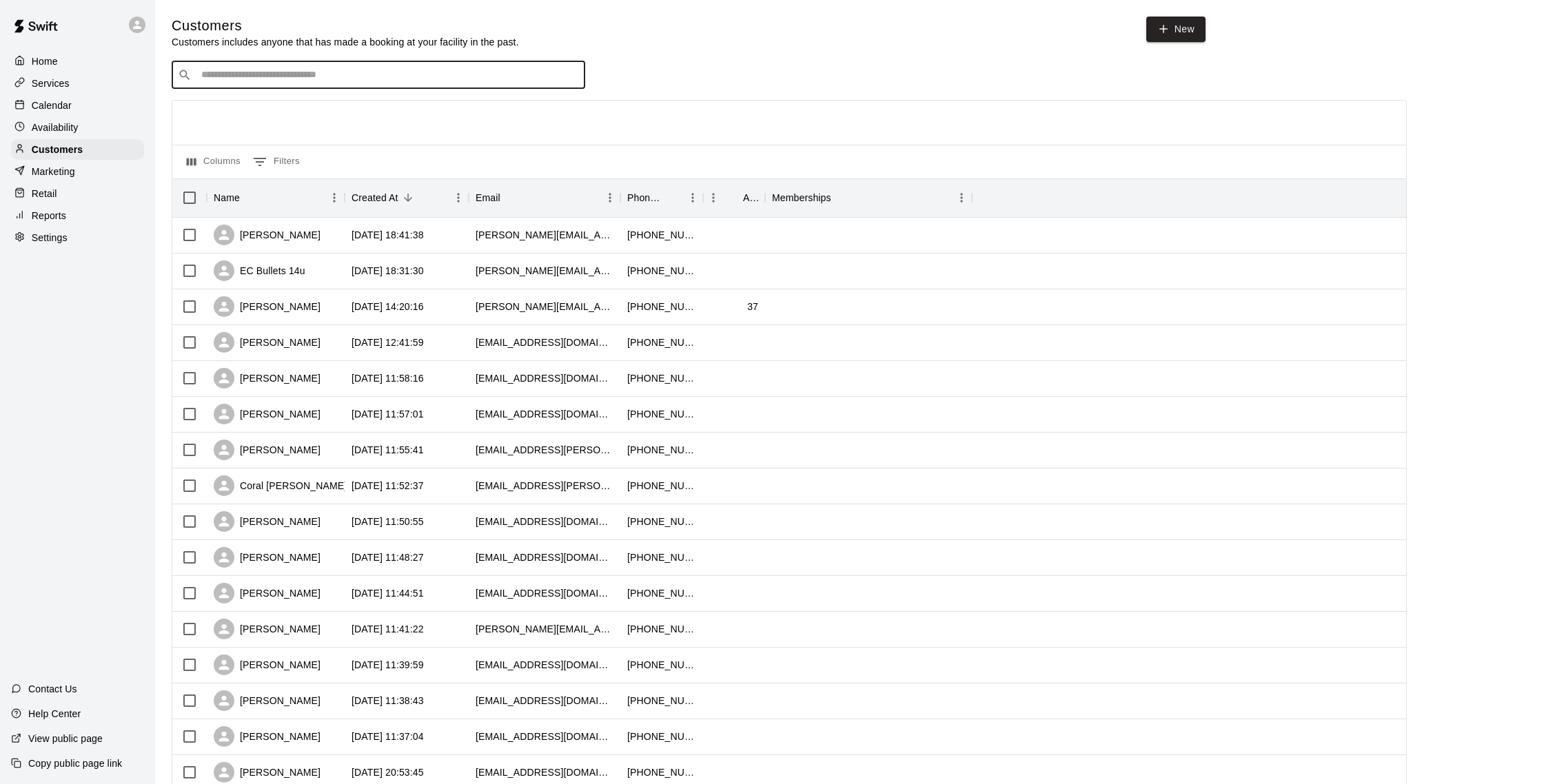
click at [317, 75] on input "Search customers by name or email" at bounding box center [388, 75] width 382 height 14
type input "*****"
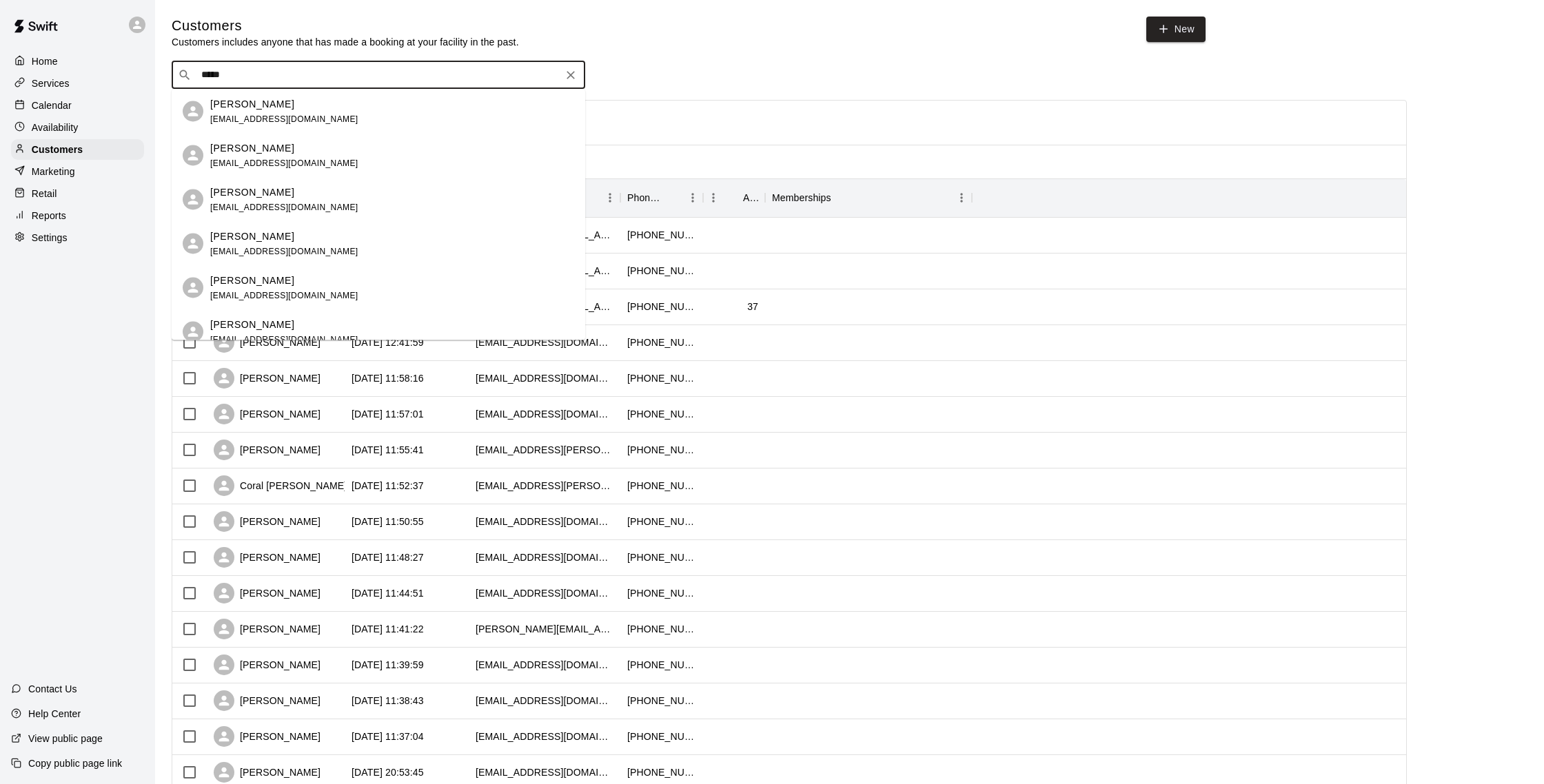
click at [265, 113] on div "[PERSON_NAME] [EMAIL_ADDRESS][DOMAIN_NAME]" at bounding box center [285, 112] width 149 height 30
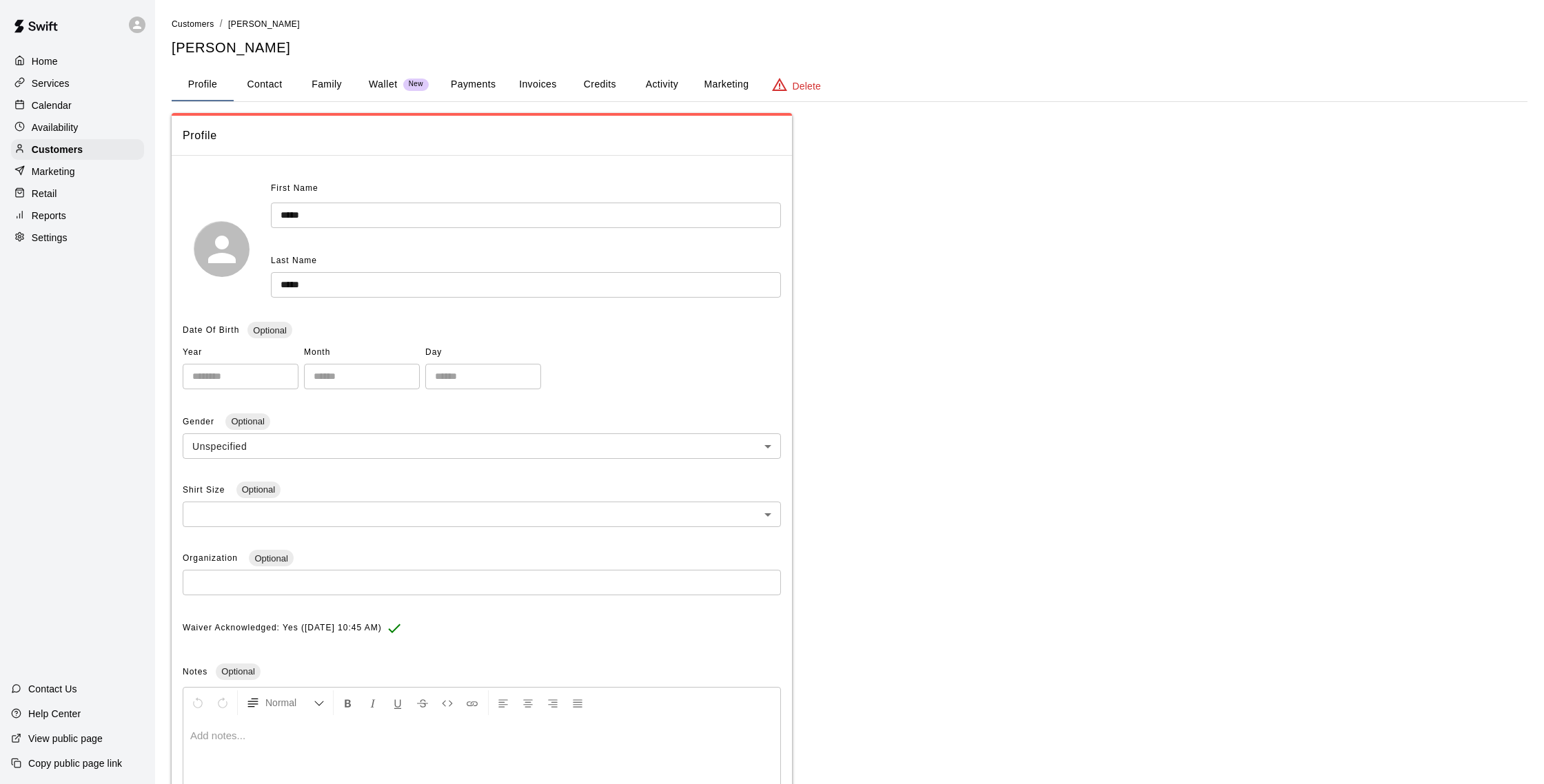
click at [281, 91] on button "Contact" at bounding box center [265, 85] width 62 height 33
select select "**"
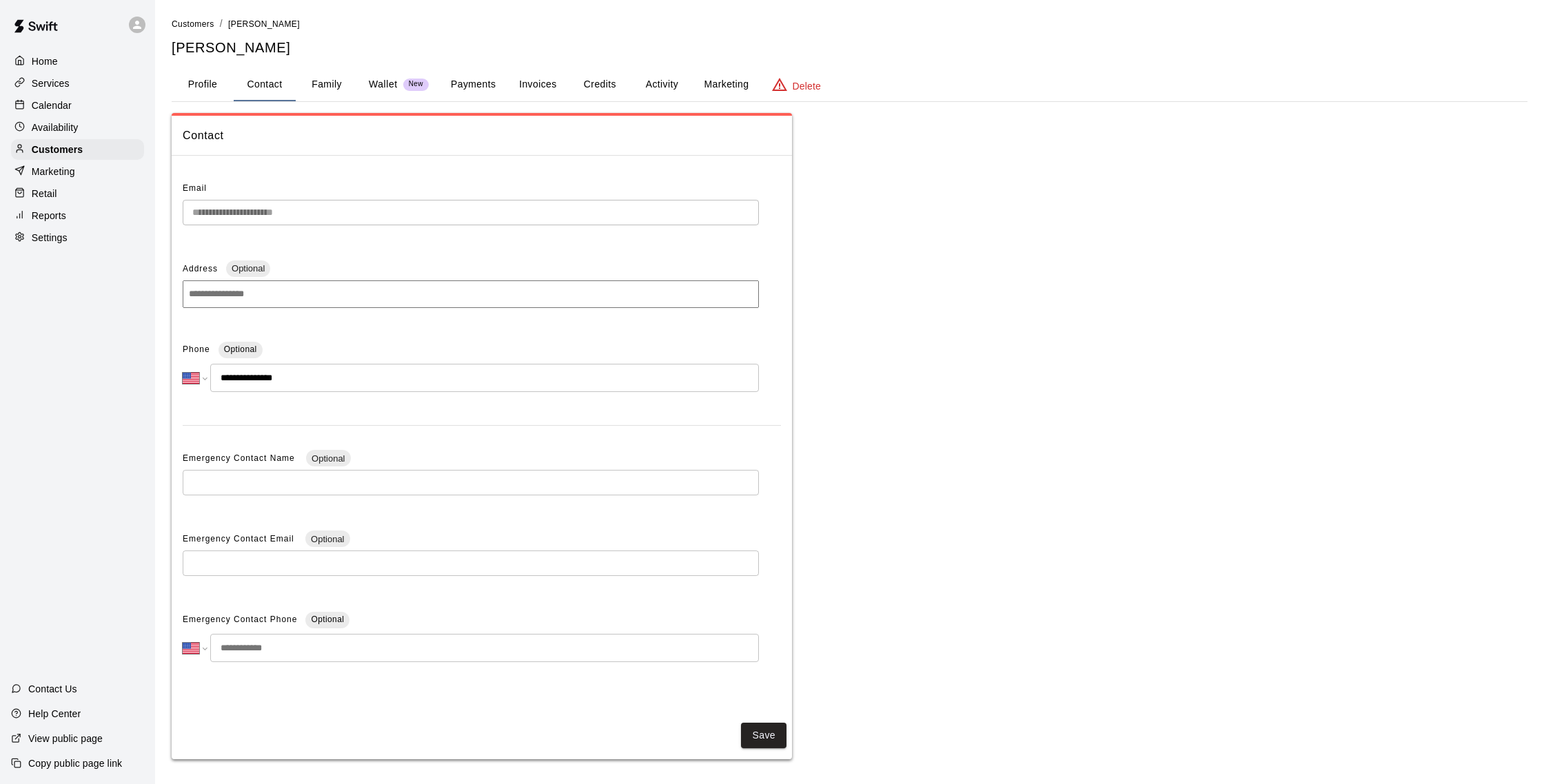
click at [645, 79] on button "Activity" at bounding box center [662, 85] width 62 height 33
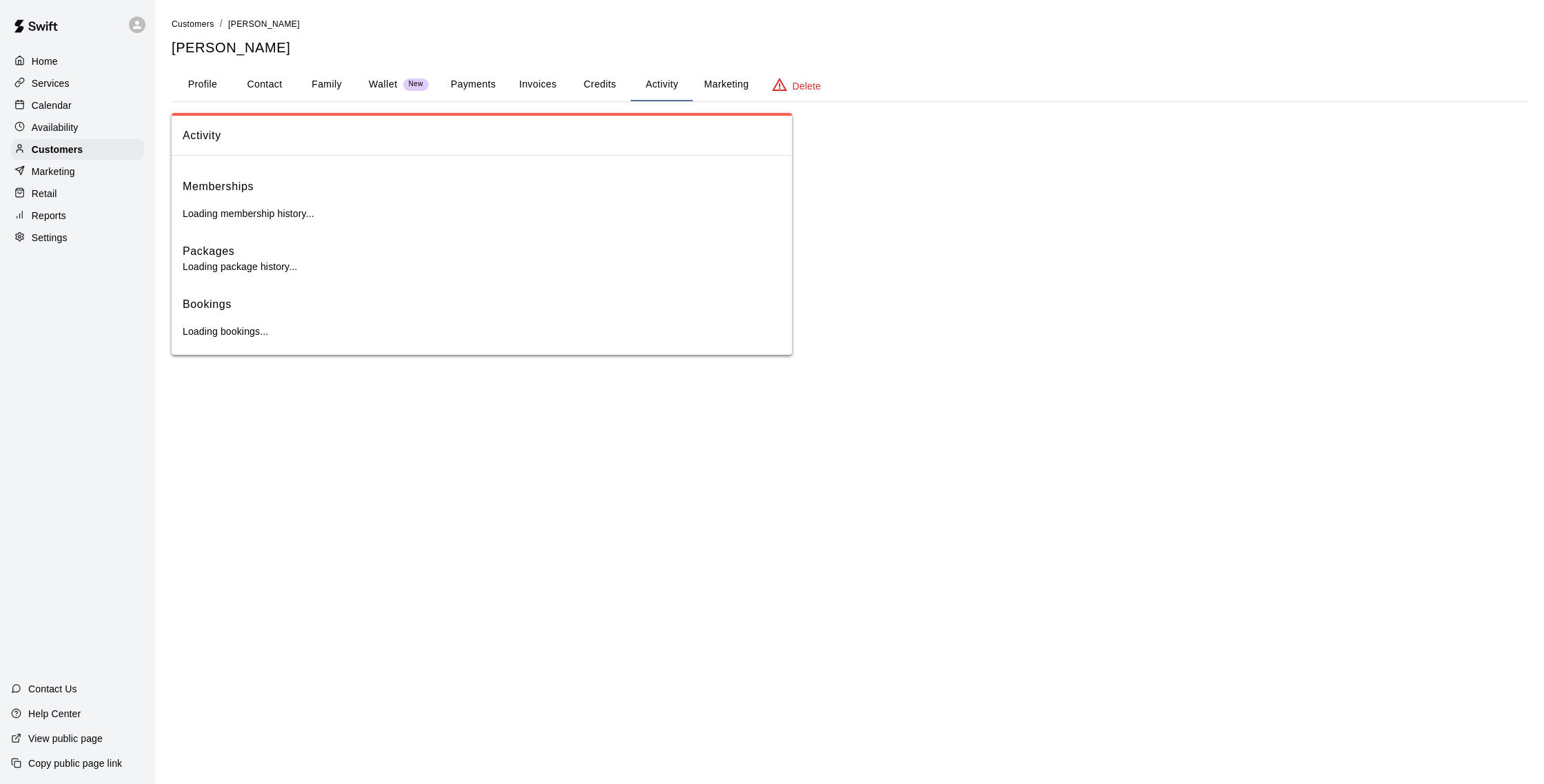
click at [473, 90] on button "Payments" at bounding box center [473, 85] width 67 height 33
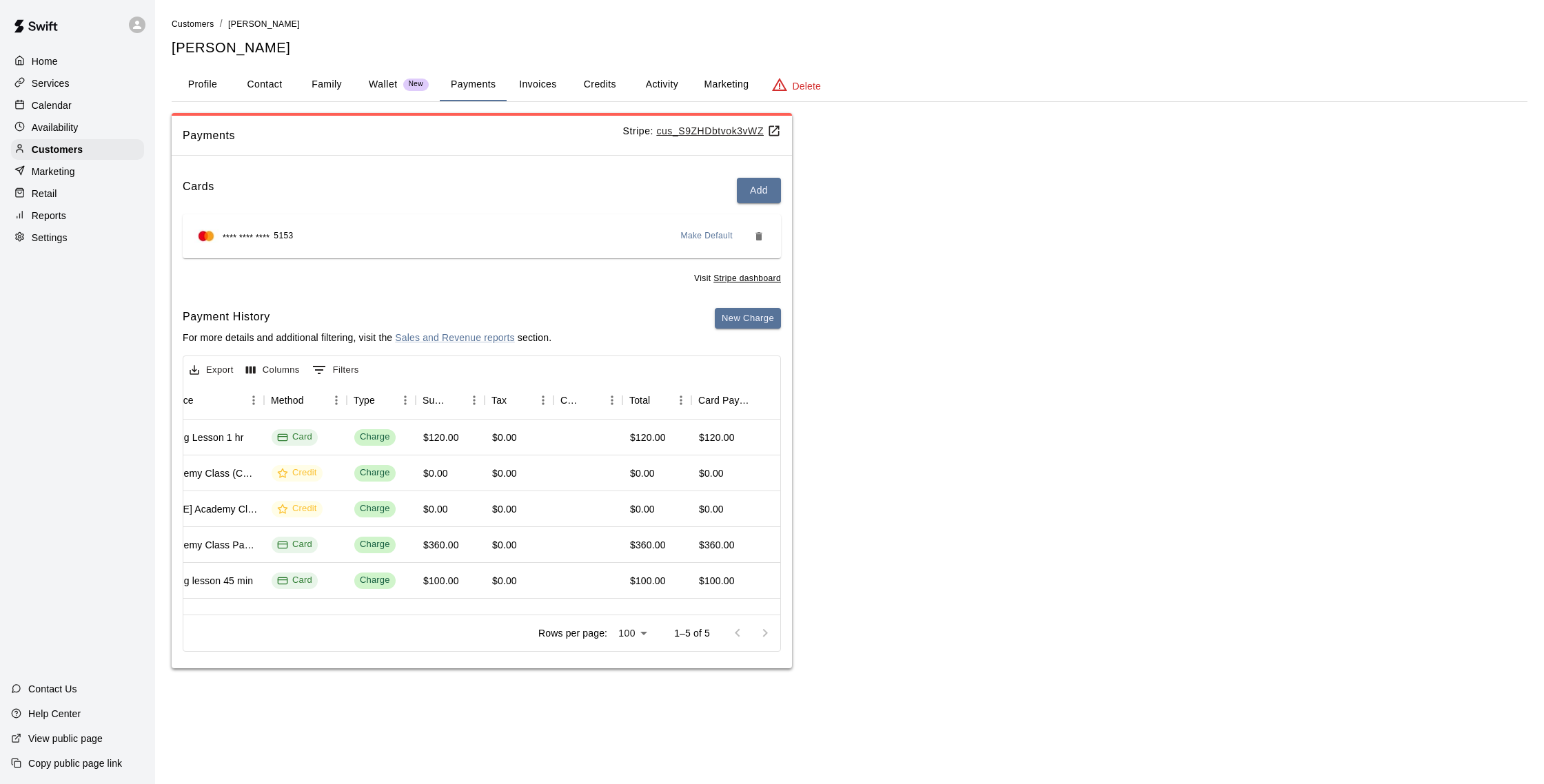
scroll to position [0, 343]
click at [715, 298] on div "Cards Add **** **** **** 5153 Make Default Visit Stripe dashboard Payment Histo…" at bounding box center [482, 417] width 621 height 502
click at [715, 319] on div "Payment History For more details and additional filtering, visit the Sales and …" at bounding box center [481, 332] width 598 height 48
click at [727, 320] on button "New Charge" at bounding box center [748, 319] width 66 height 22
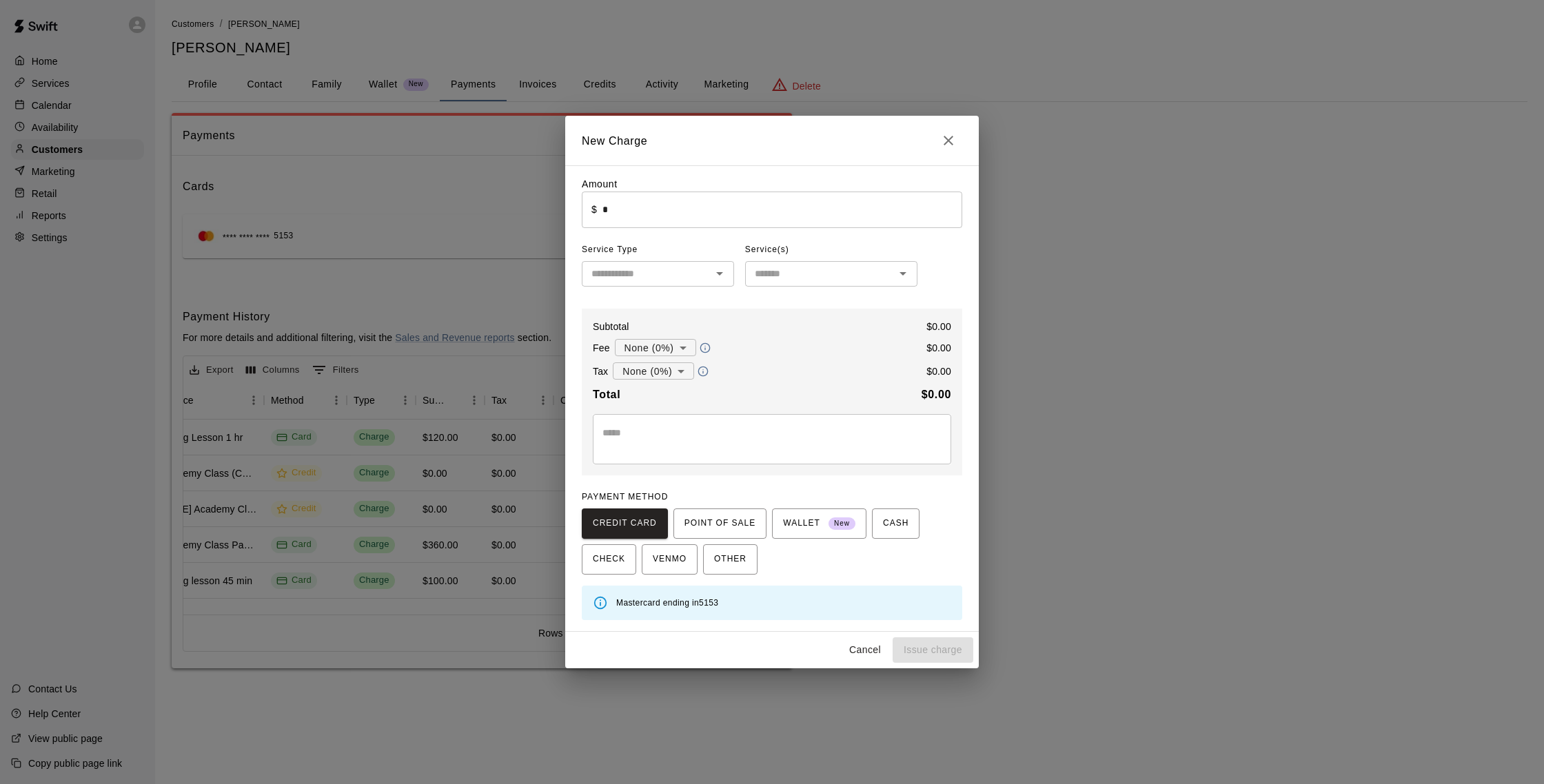
click at [727, 211] on input "*" at bounding box center [782, 210] width 360 height 37
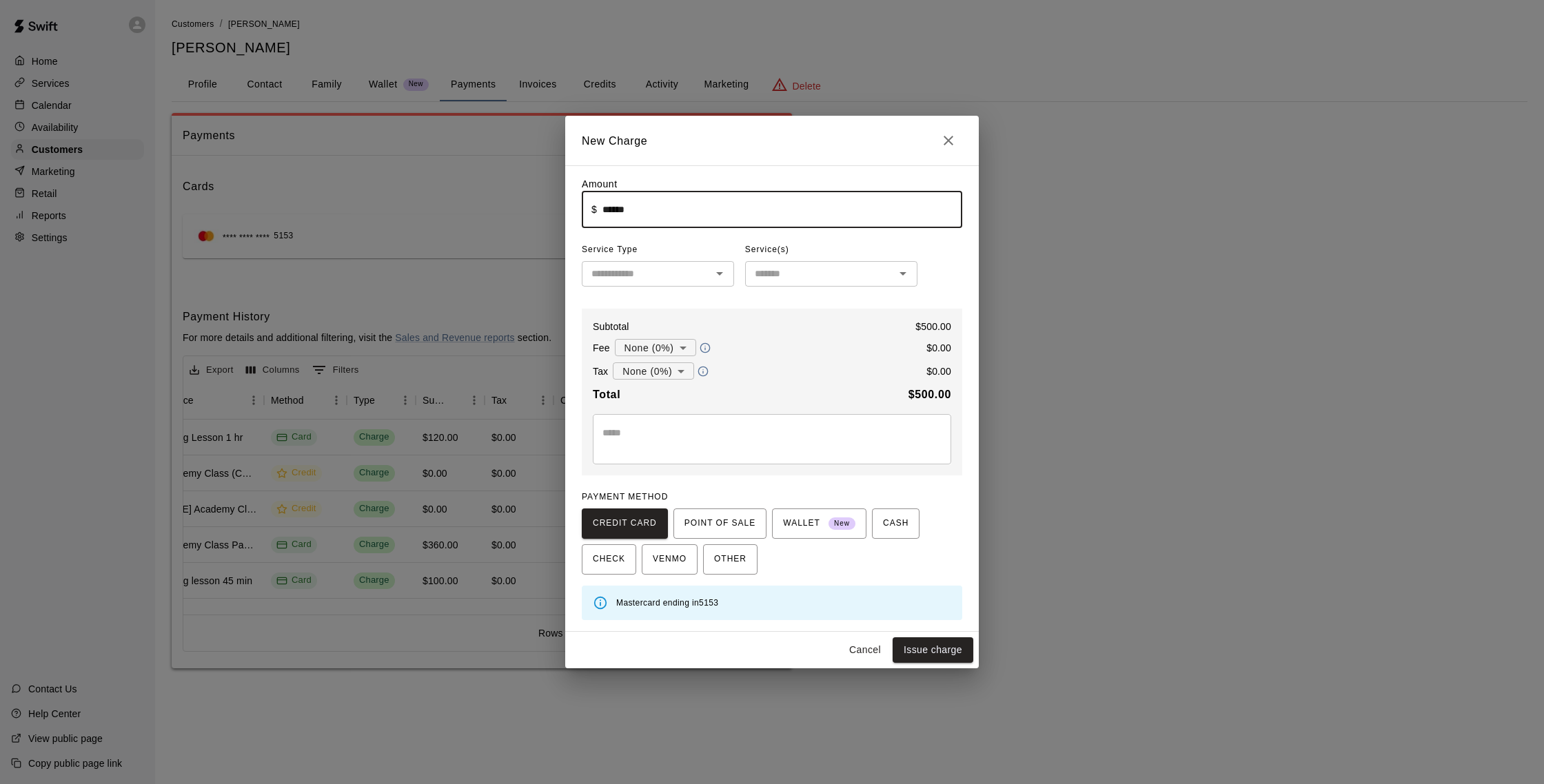
type input "******"
click at [698, 275] on input "text" at bounding box center [646, 274] width 121 height 17
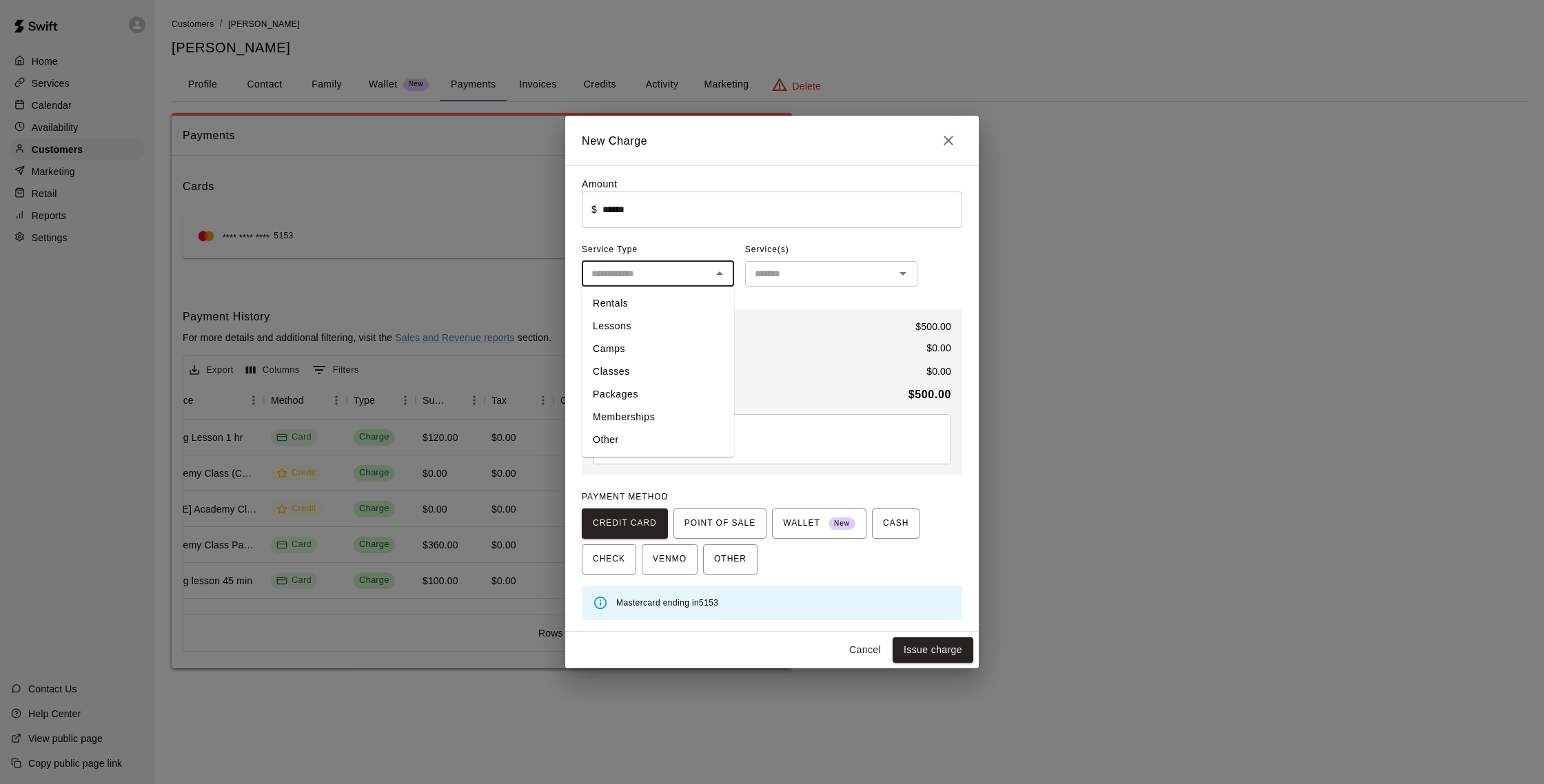
drag, startPoint x: 650, startPoint y: 397, endPoint x: 660, endPoint y: 387, distance: 14.1
click at [650, 397] on li "Packages" at bounding box center [658, 395] width 152 height 23
type input "********"
click at [791, 280] on input "text" at bounding box center [820, 274] width 141 height 17
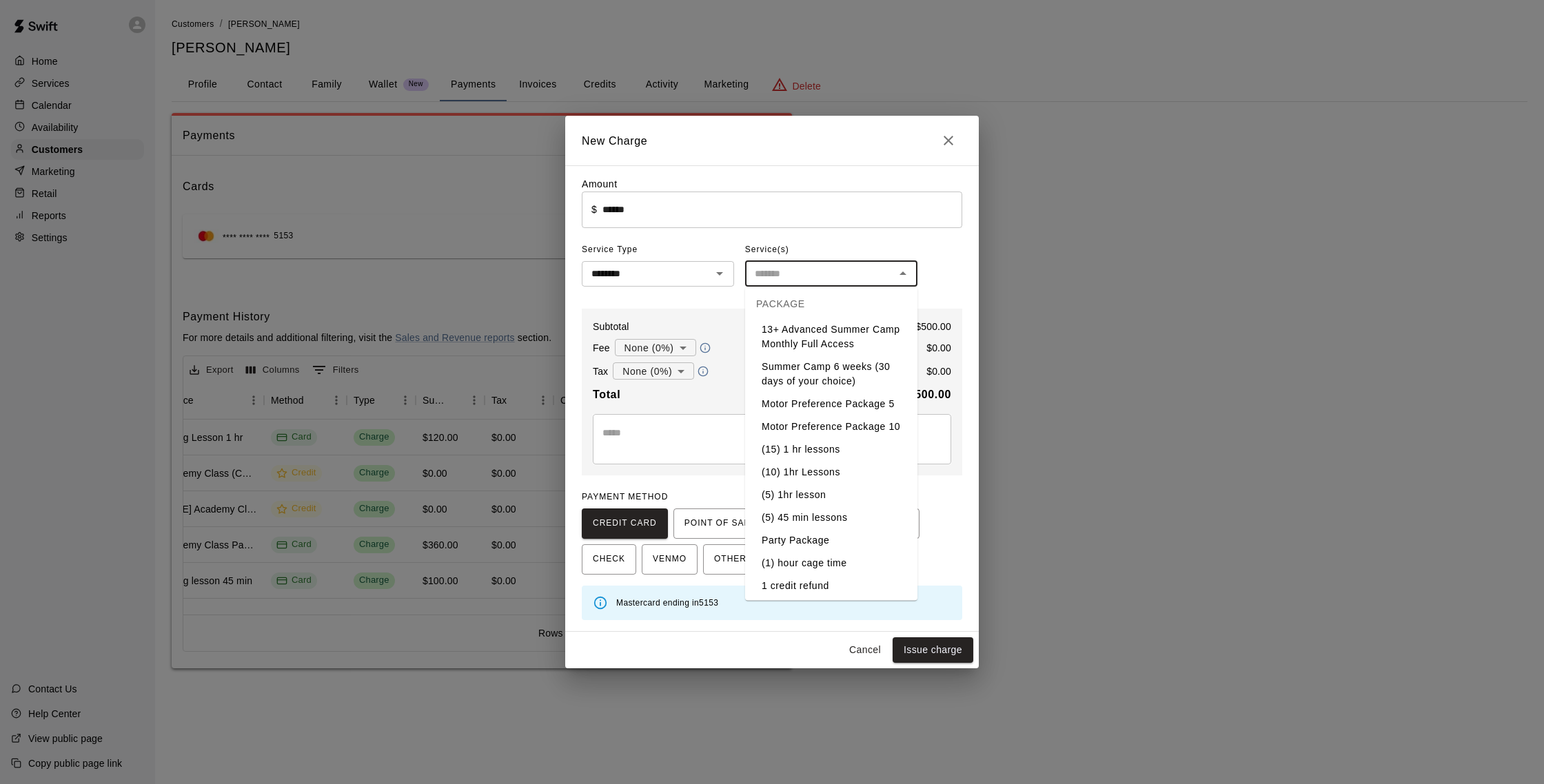
scroll to position [141, 0]
click at [812, 494] on li "(5) 1hr lesson" at bounding box center [831, 495] width 172 height 23
type input "**********"
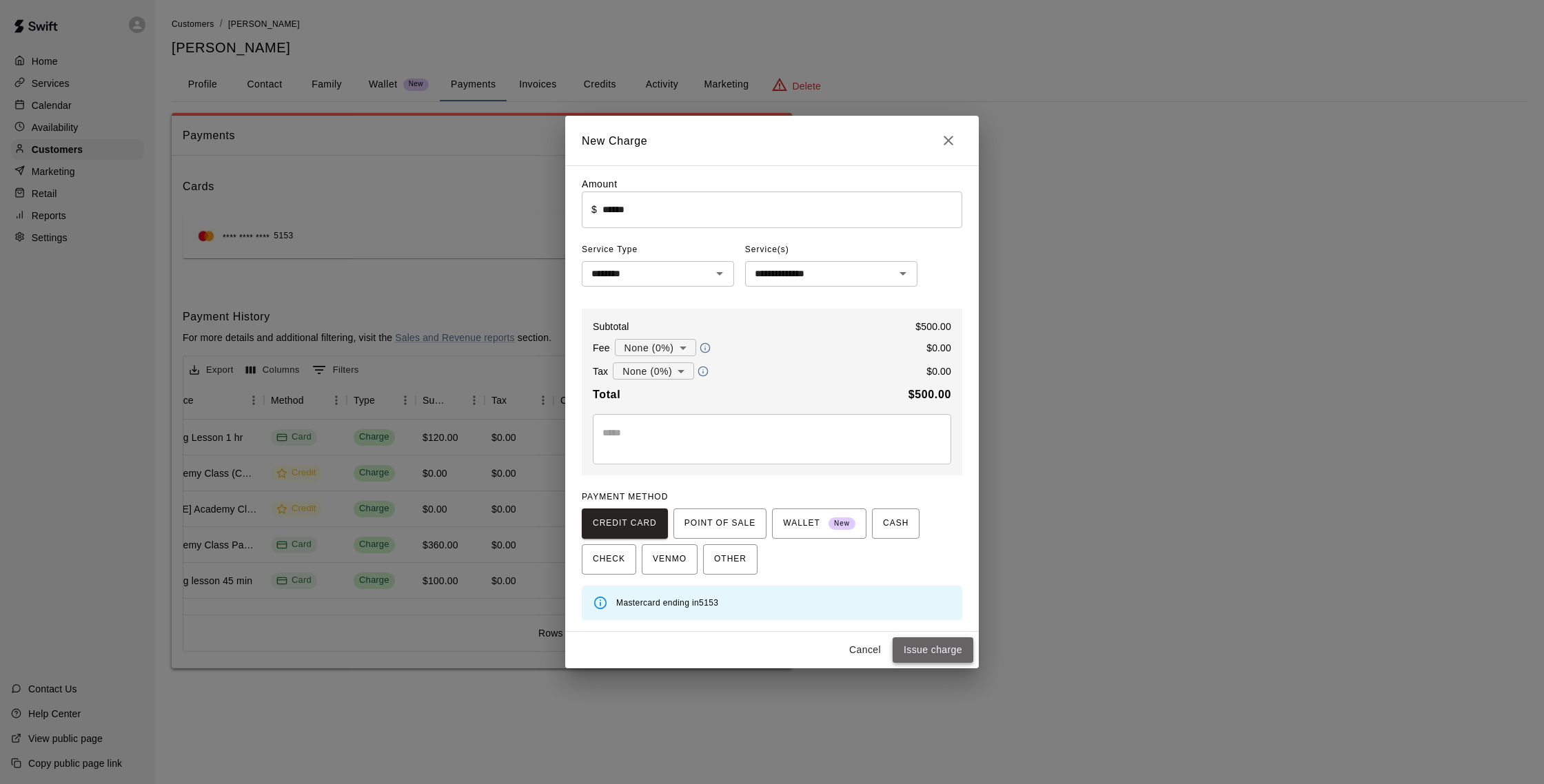
click at [947, 653] on button "Issue charge" at bounding box center [934, 650] width 81 height 25
type input "*"
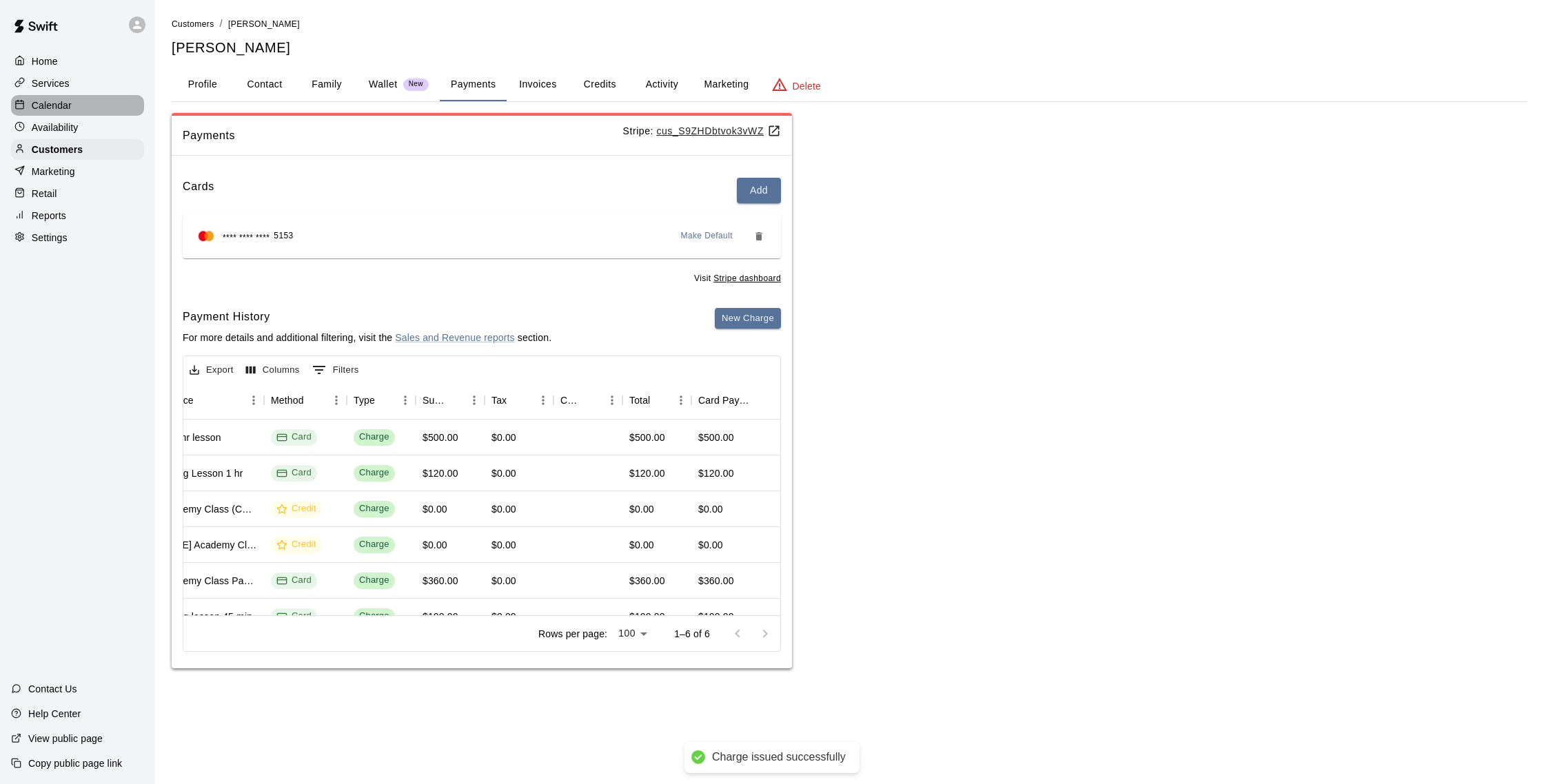
click at [79, 109] on div "Calendar" at bounding box center [78, 105] width 134 height 21
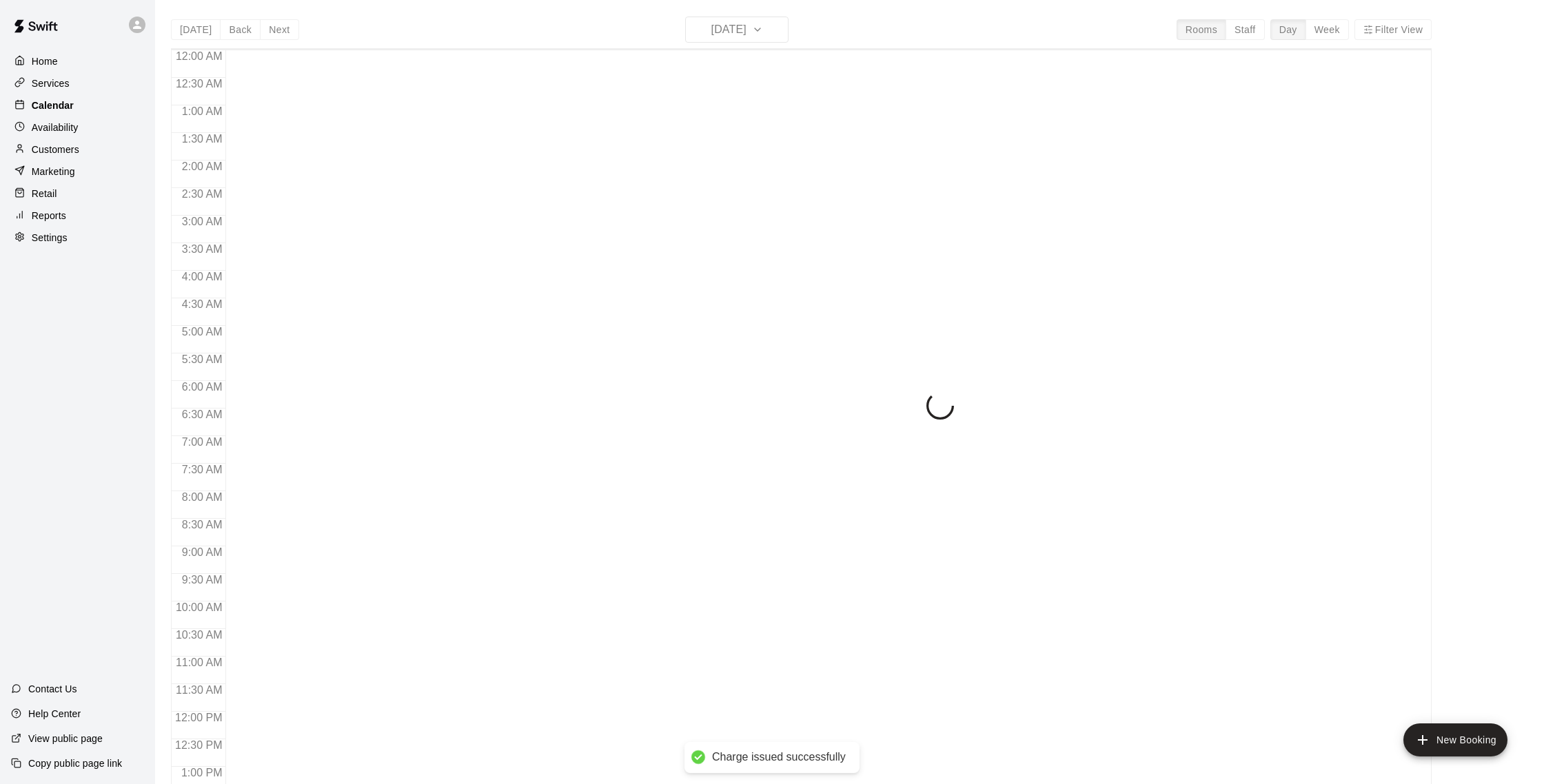
scroll to position [574, 0]
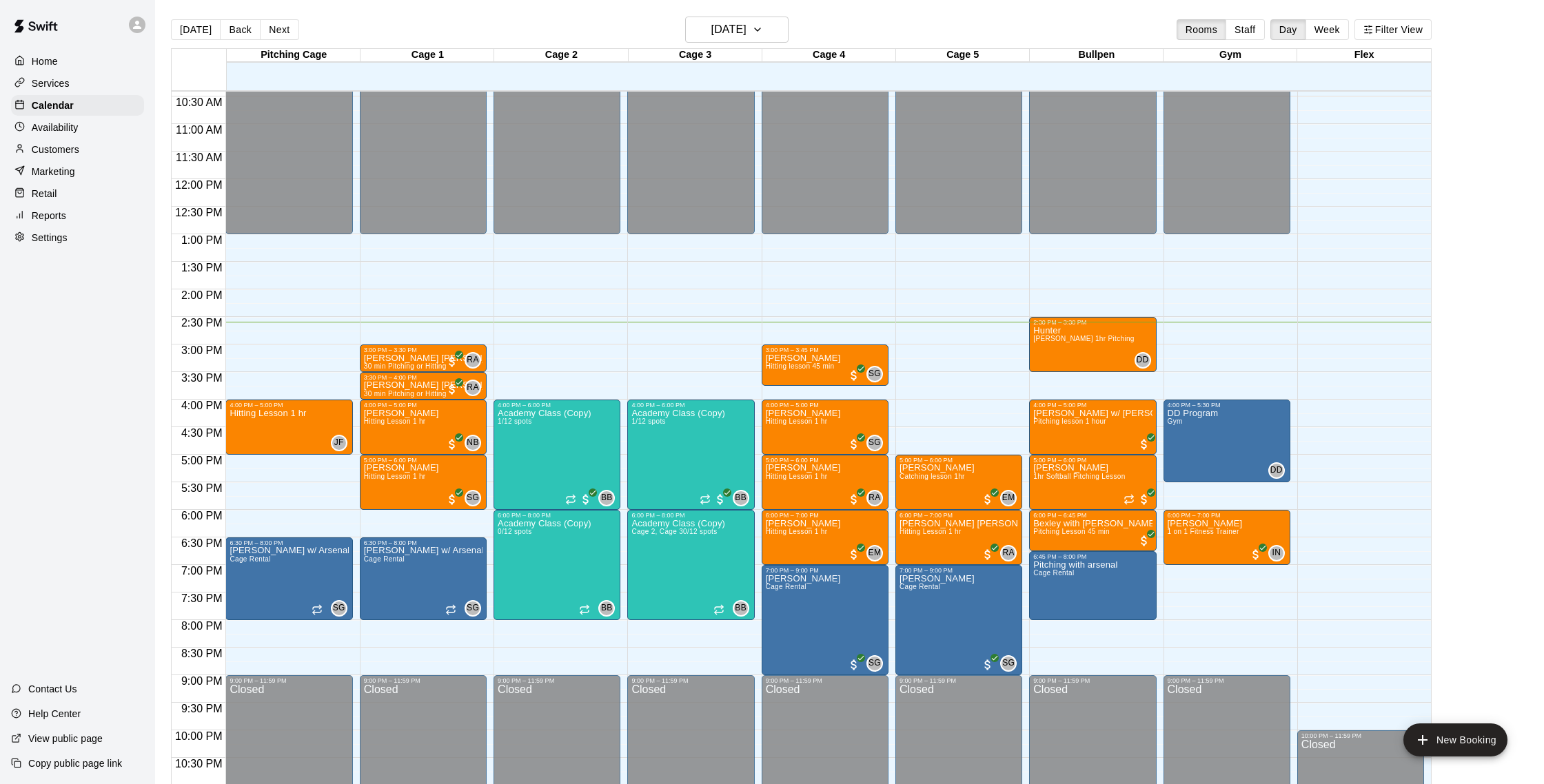
click at [66, 151] on p "Customers" at bounding box center [55, 149] width 48 height 14
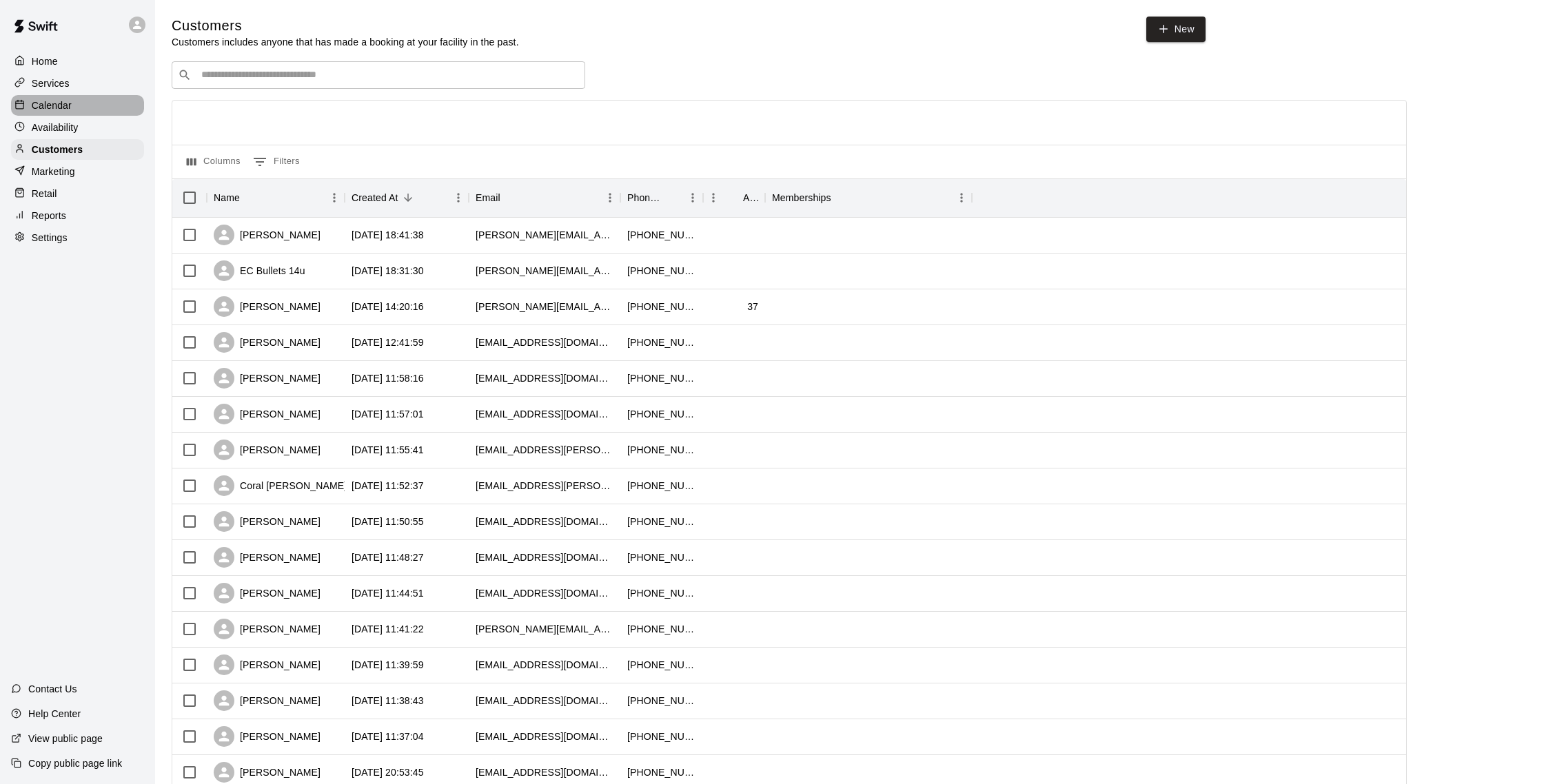
click at [54, 107] on p "Calendar" at bounding box center [52, 105] width 40 height 14
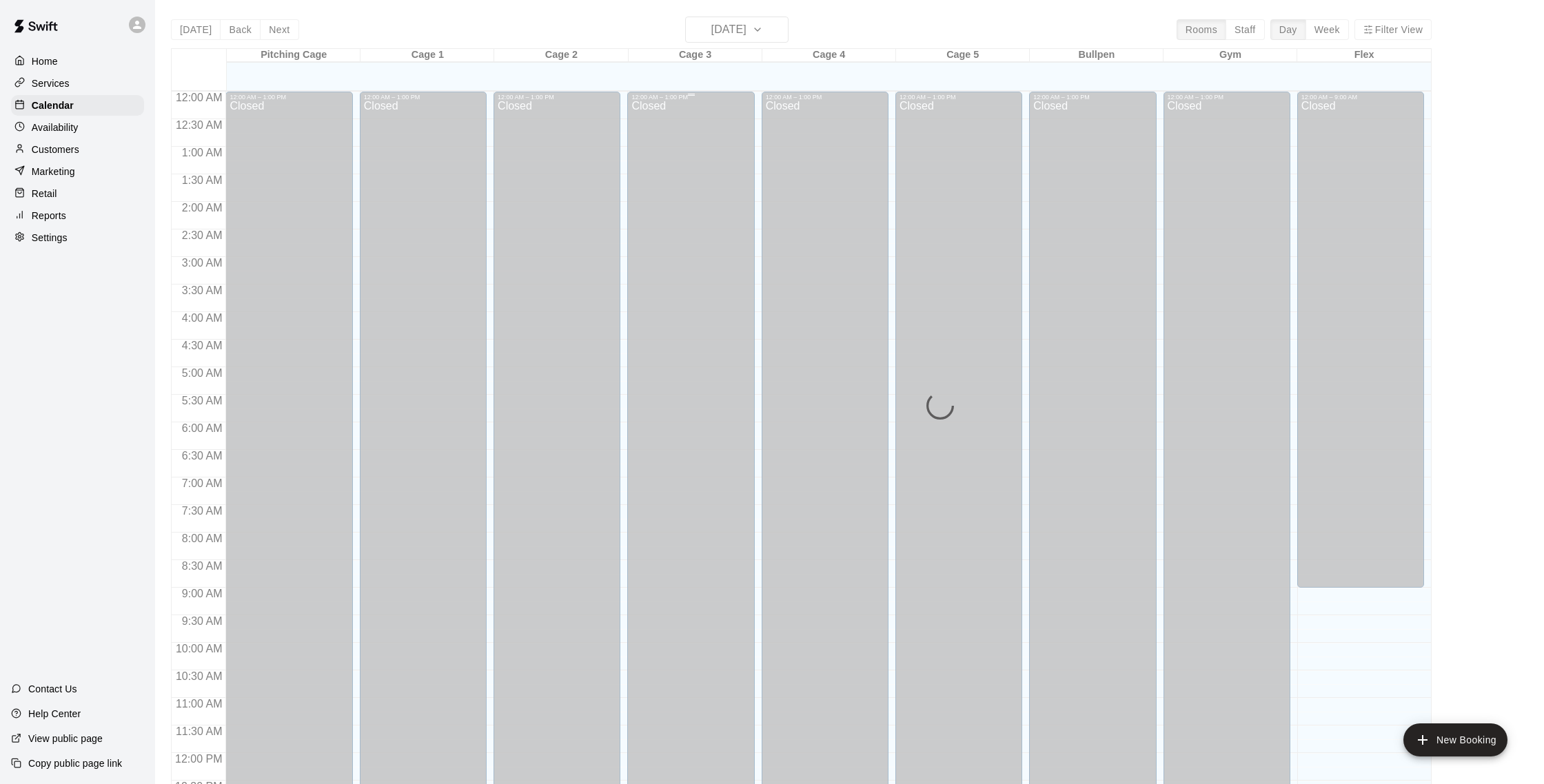
scroll to position [574, 0]
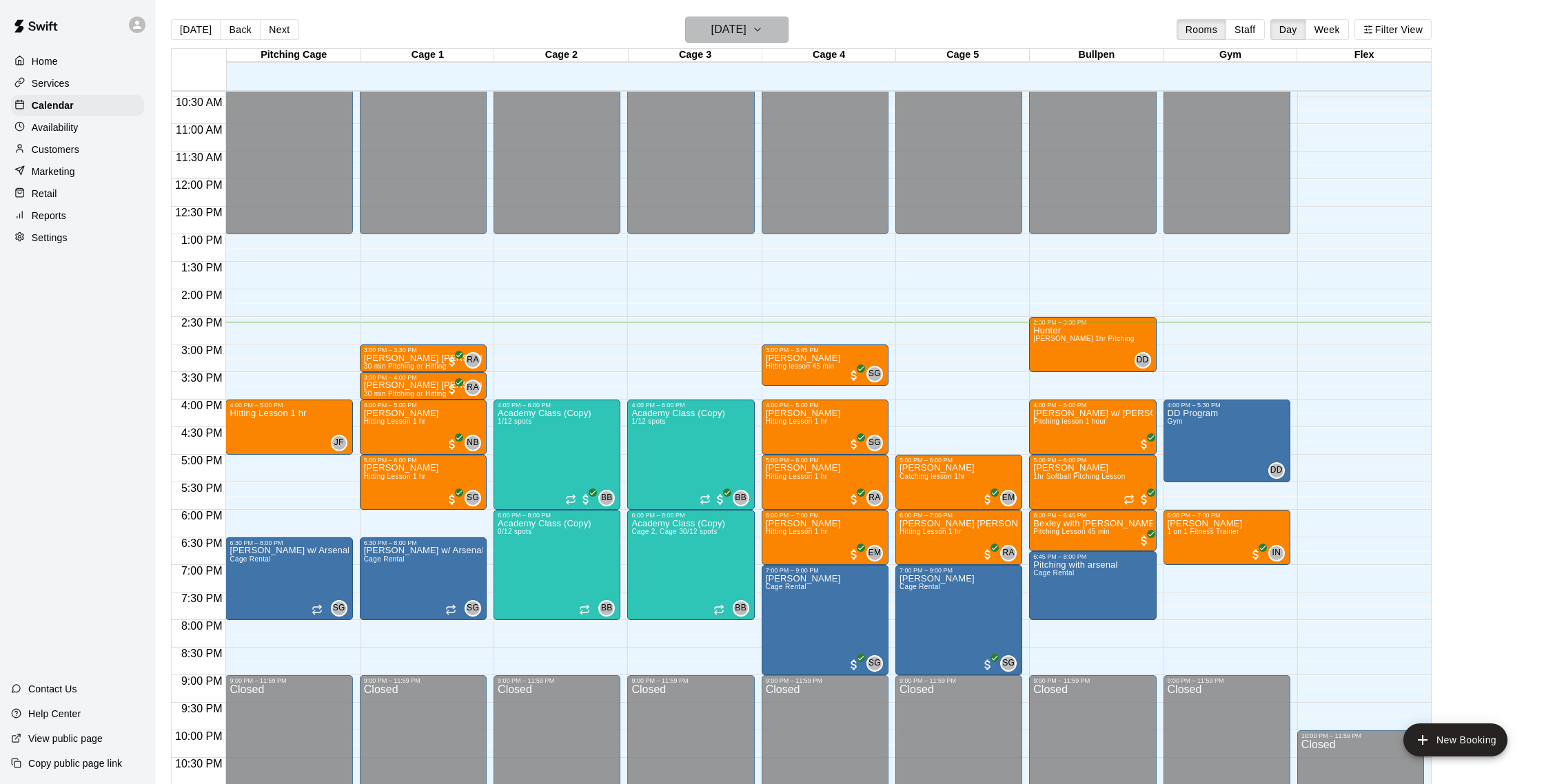
click at [756, 17] on button "[DATE]" at bounding box center [737, 30] width 103 height 26
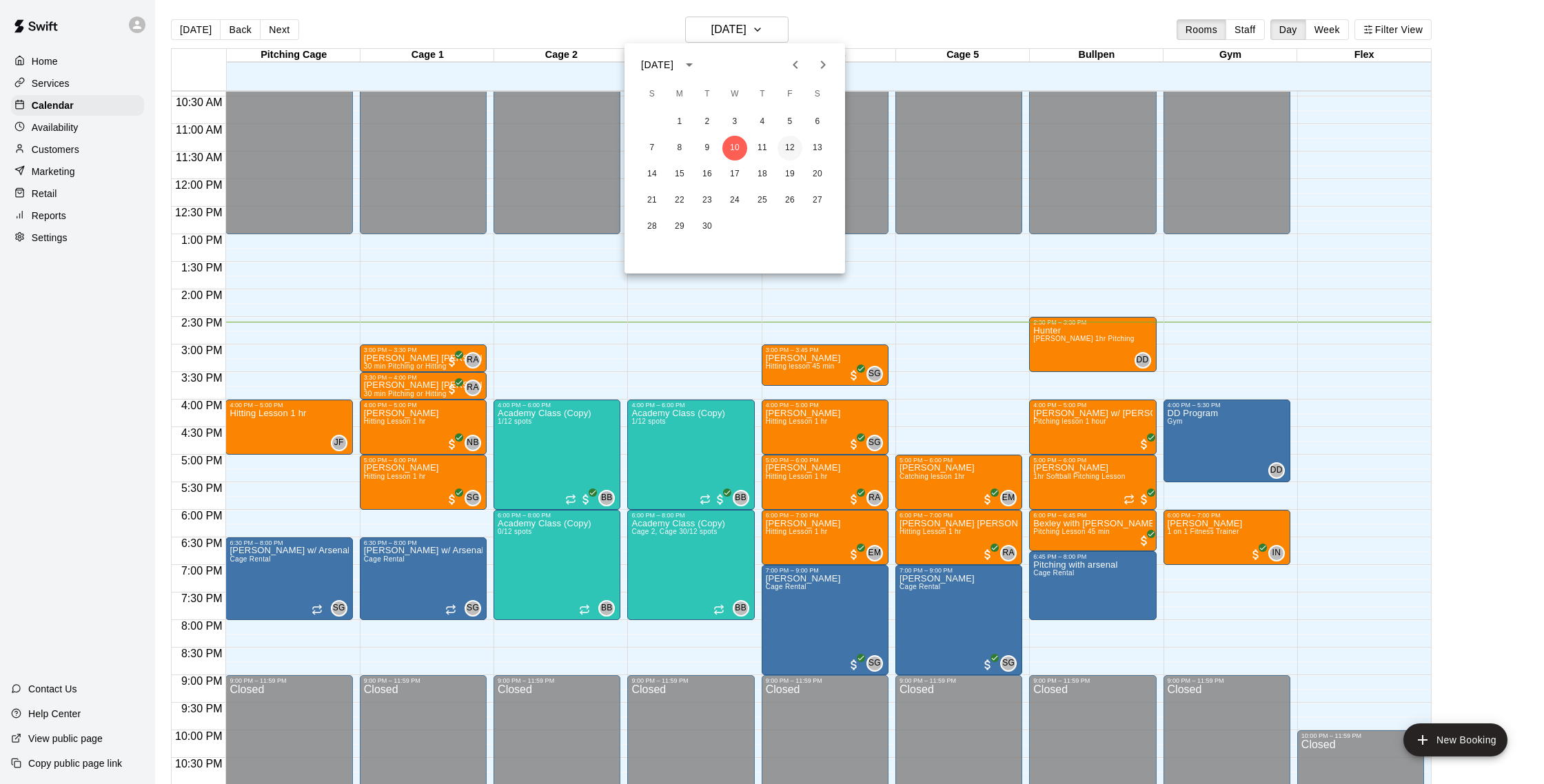
click at [796, 146] on button "12" at bounding box center [790, 148] width 24 height 24
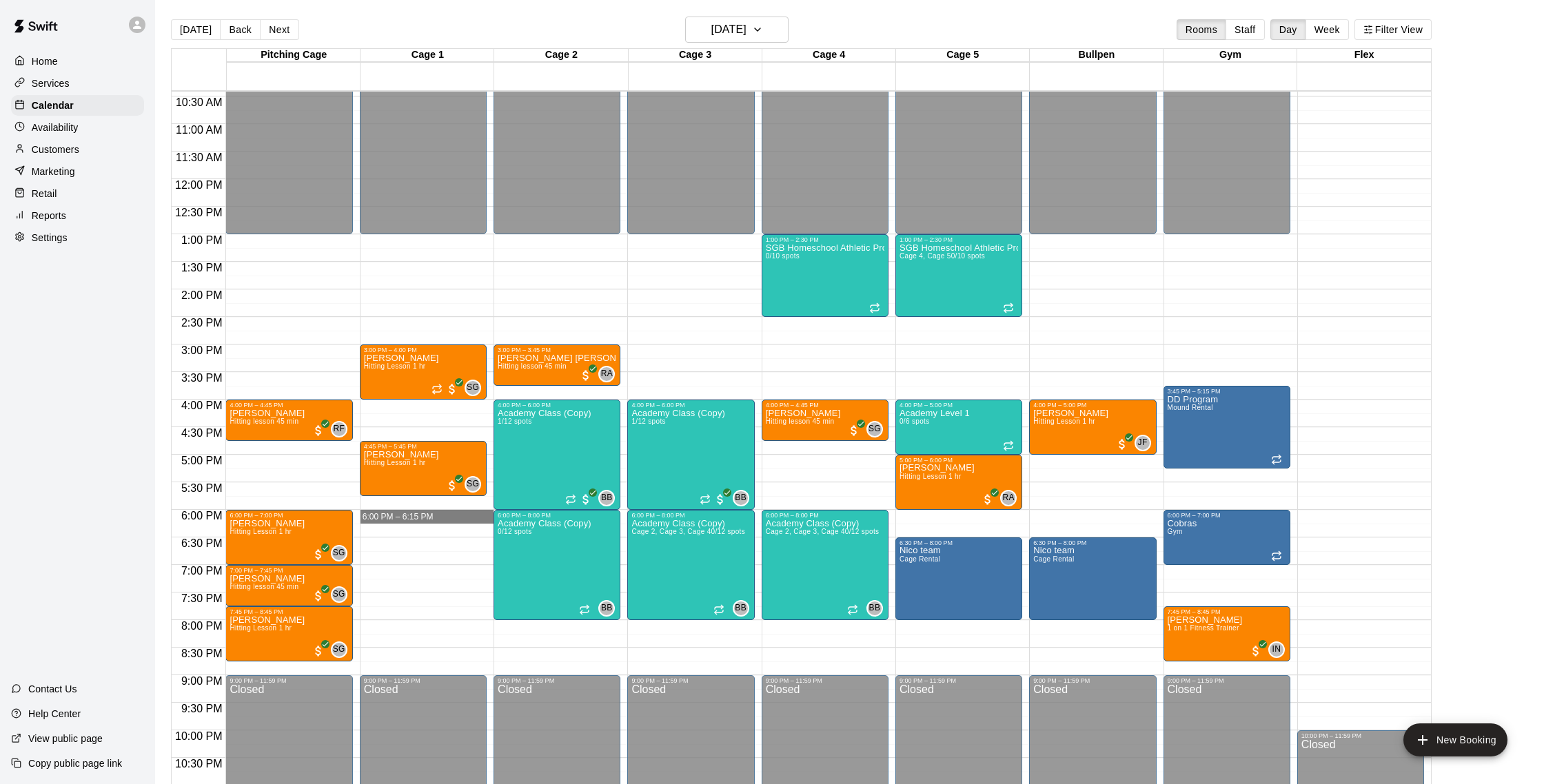
drag, startPoint x: 411, startPoint y: 519, endPoint x: 422, endPoint y: 516, distance: 11.4
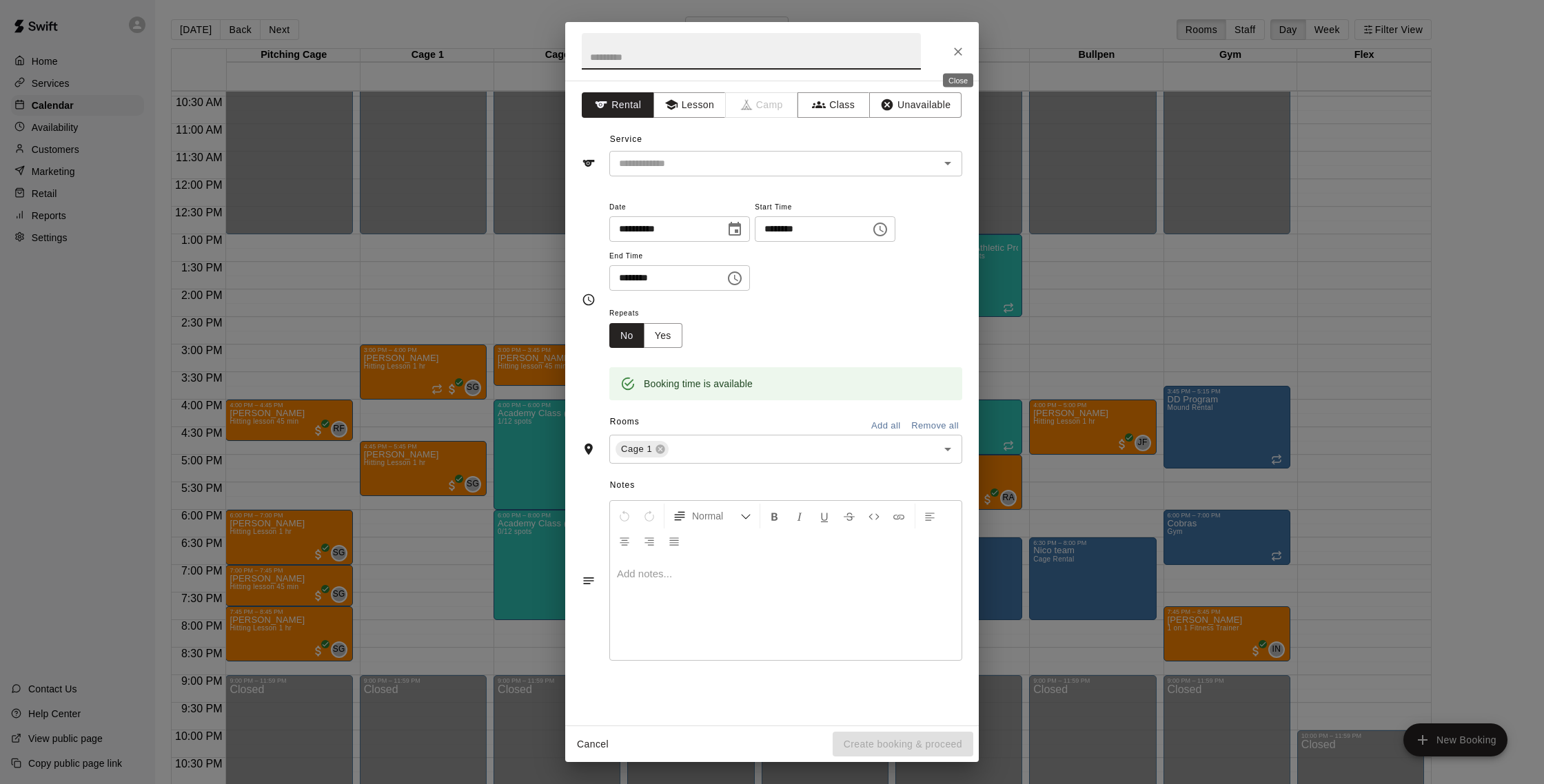
click at [953, 55] on icon "Close" at bounding box center [958, 52] width 14 height 14
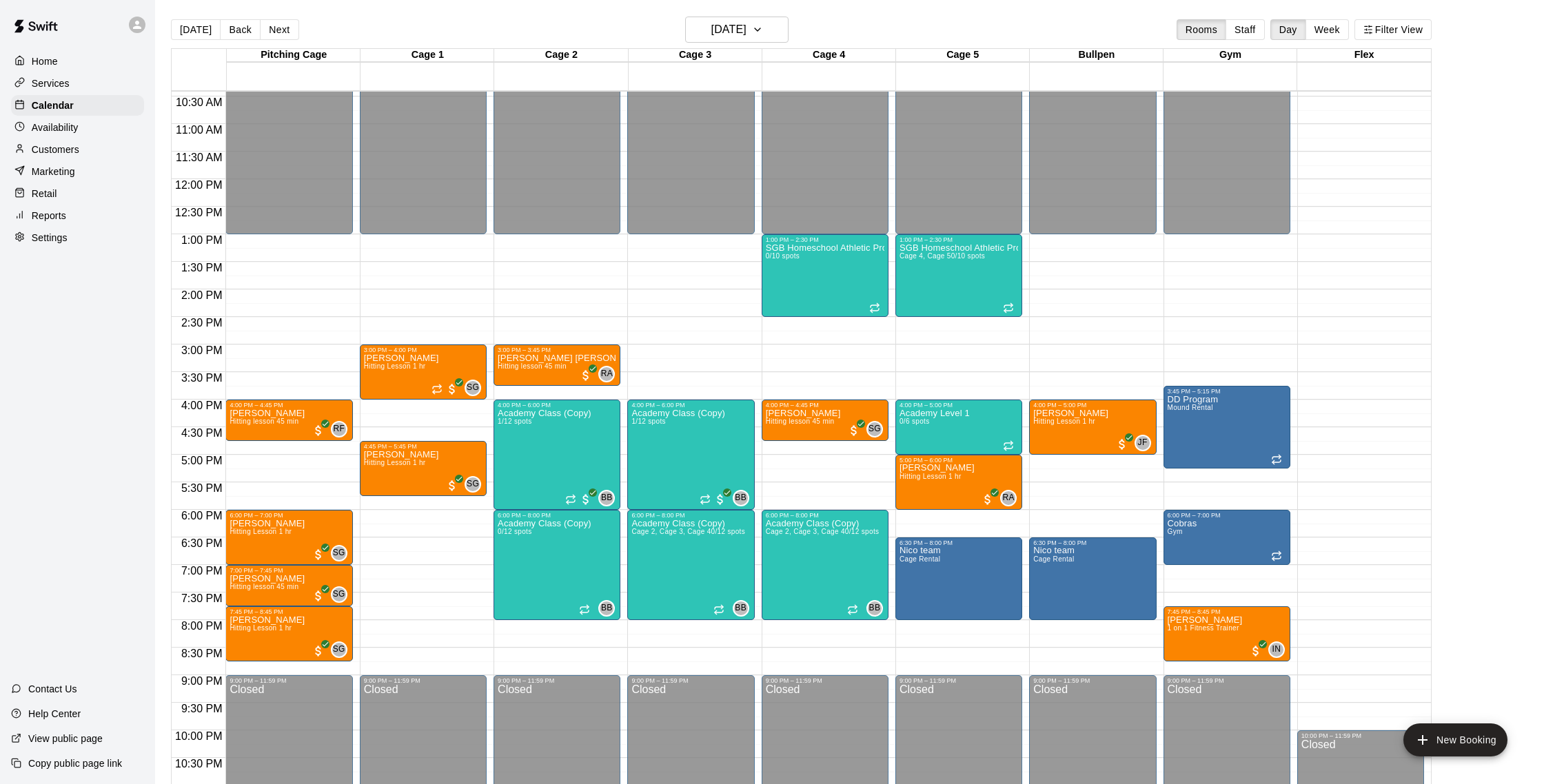
click at [65, 145] on p "Customers" at bounding box center [55, 149] width 48 height 14
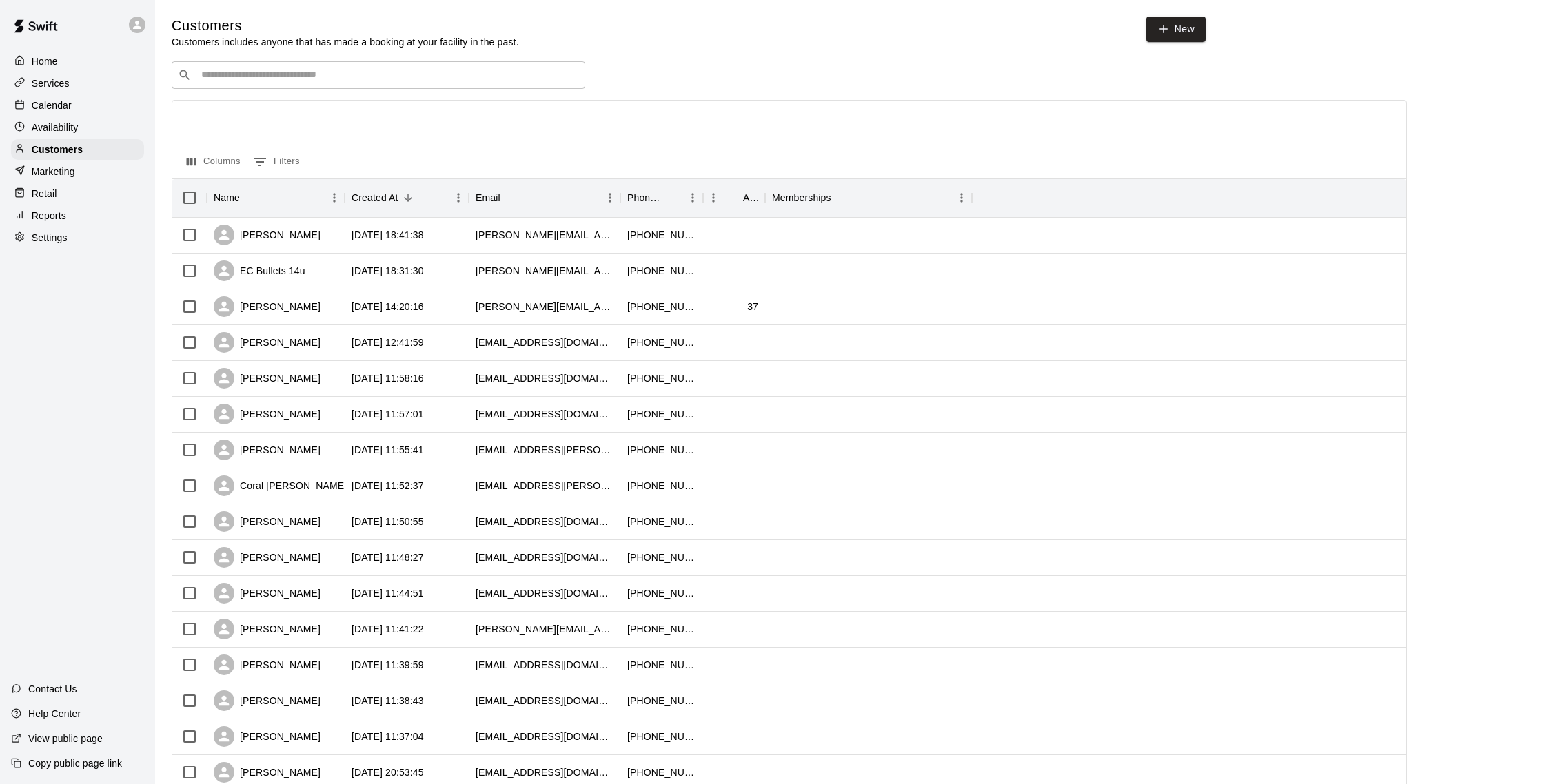
click at [384, 82] on input "Search customers by name or email" at bounding box center [388, 75] width 382 height 14
type input "*****"
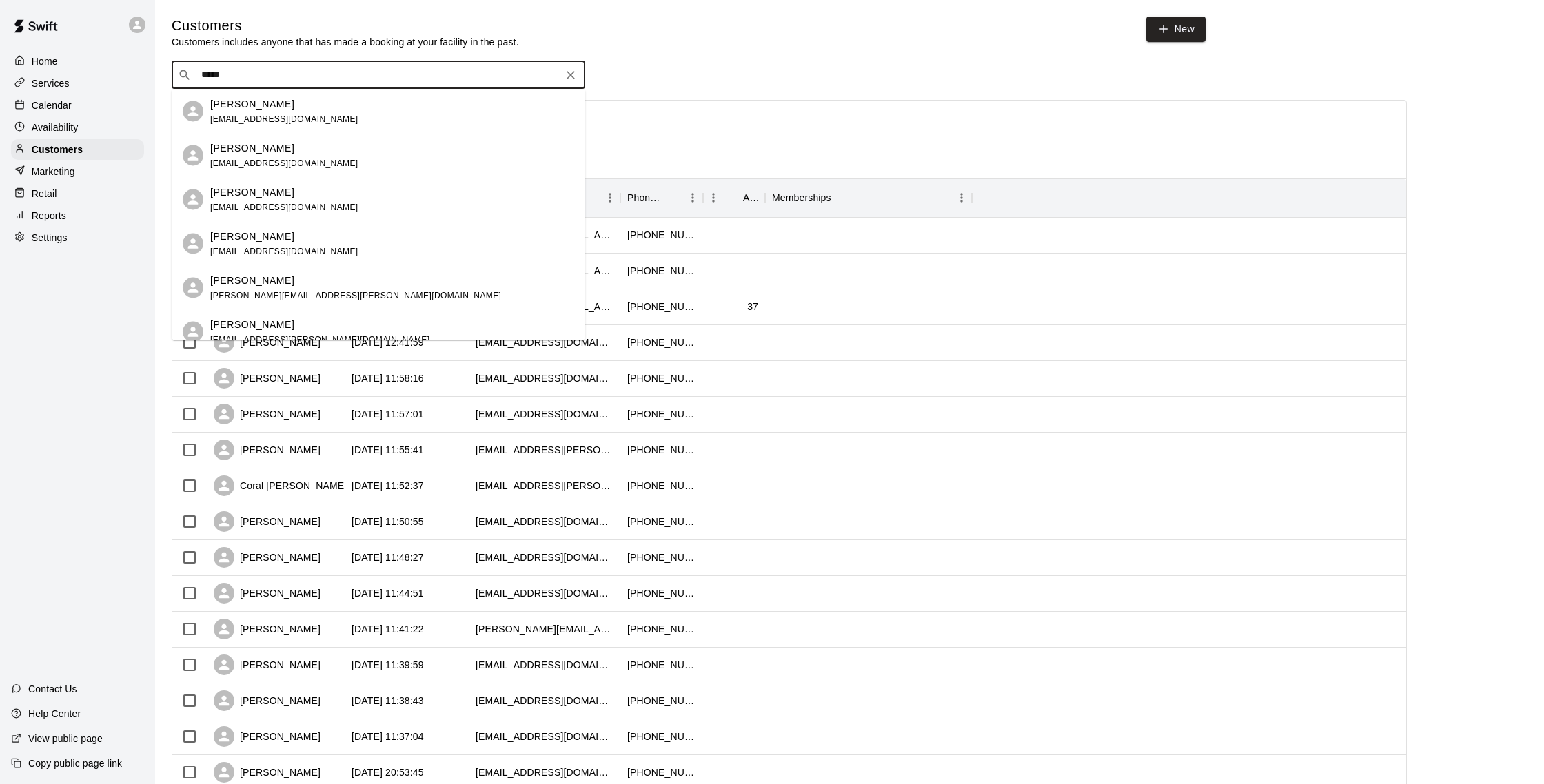
click at [326, 162] on div "[PERSON_NAME] [EMAIL_ADDRESS][DOMAIN_NAME]" at bounding box center [392, 156] width 364 height 30
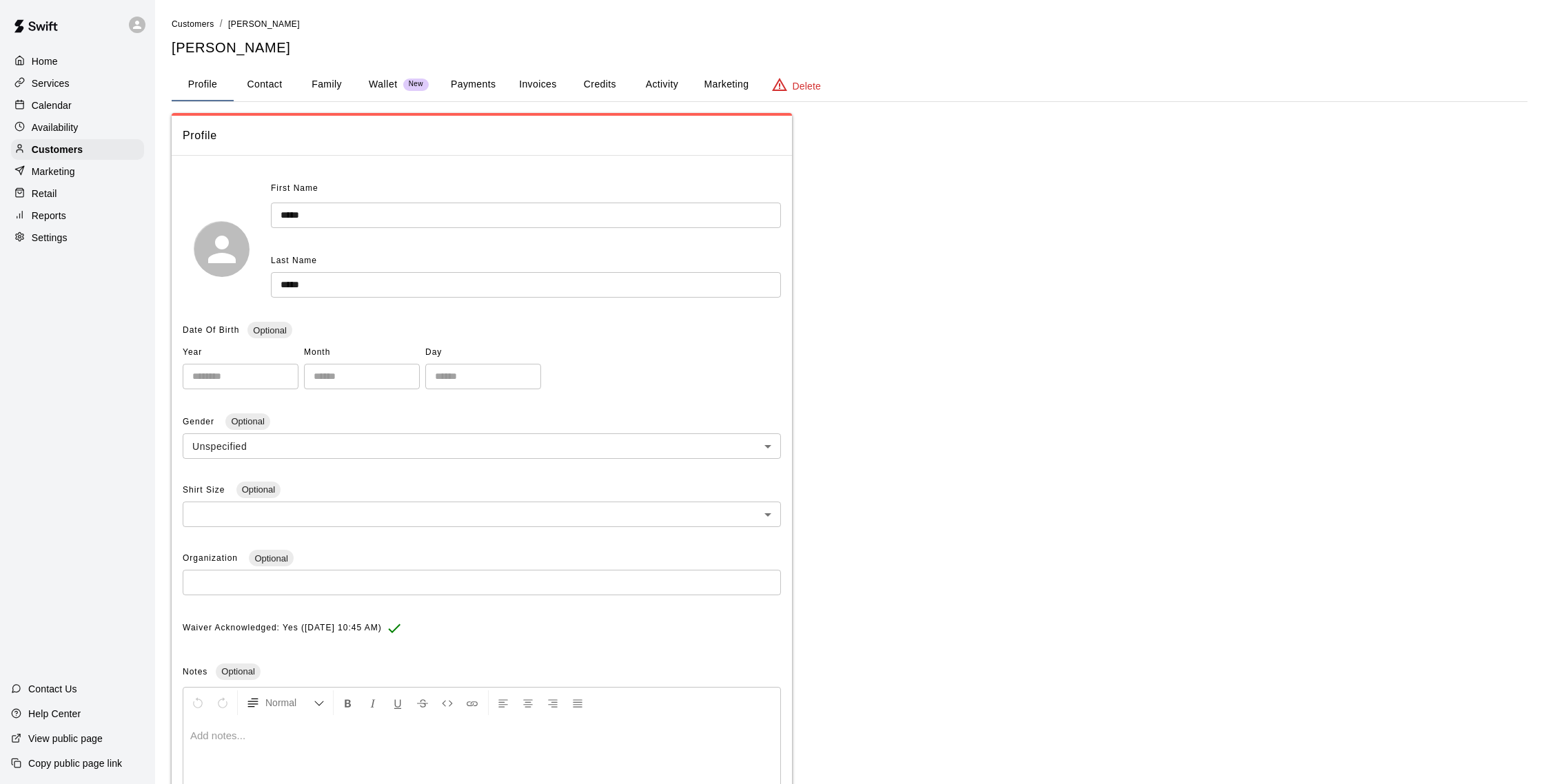
click at [653, 82] on button "Activity" at bounding box center [662, 85] width 62 height 33
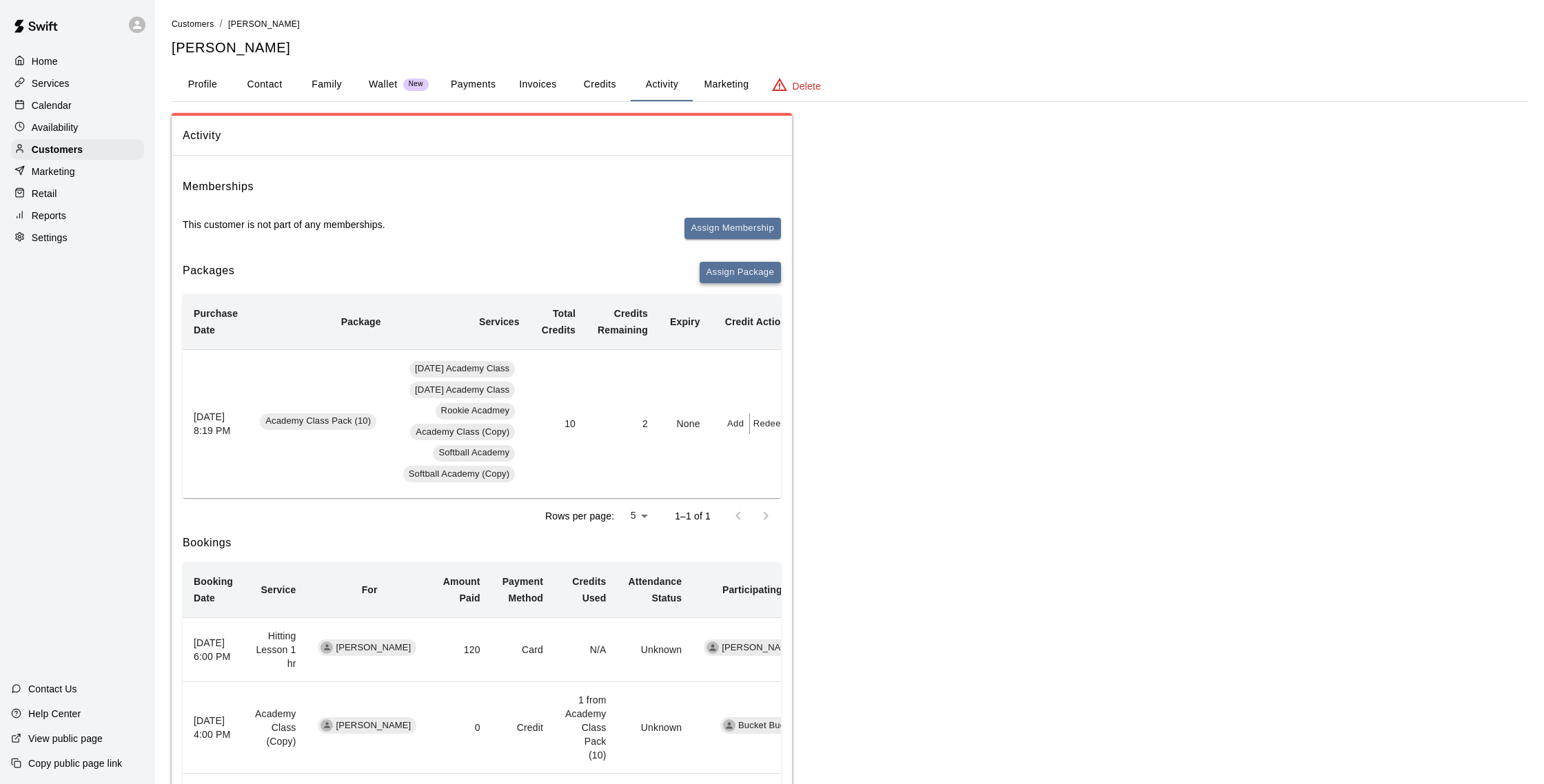
click at [741, 274] on button "Assign Package" at bounding box center [740, 273] width 82 height 22
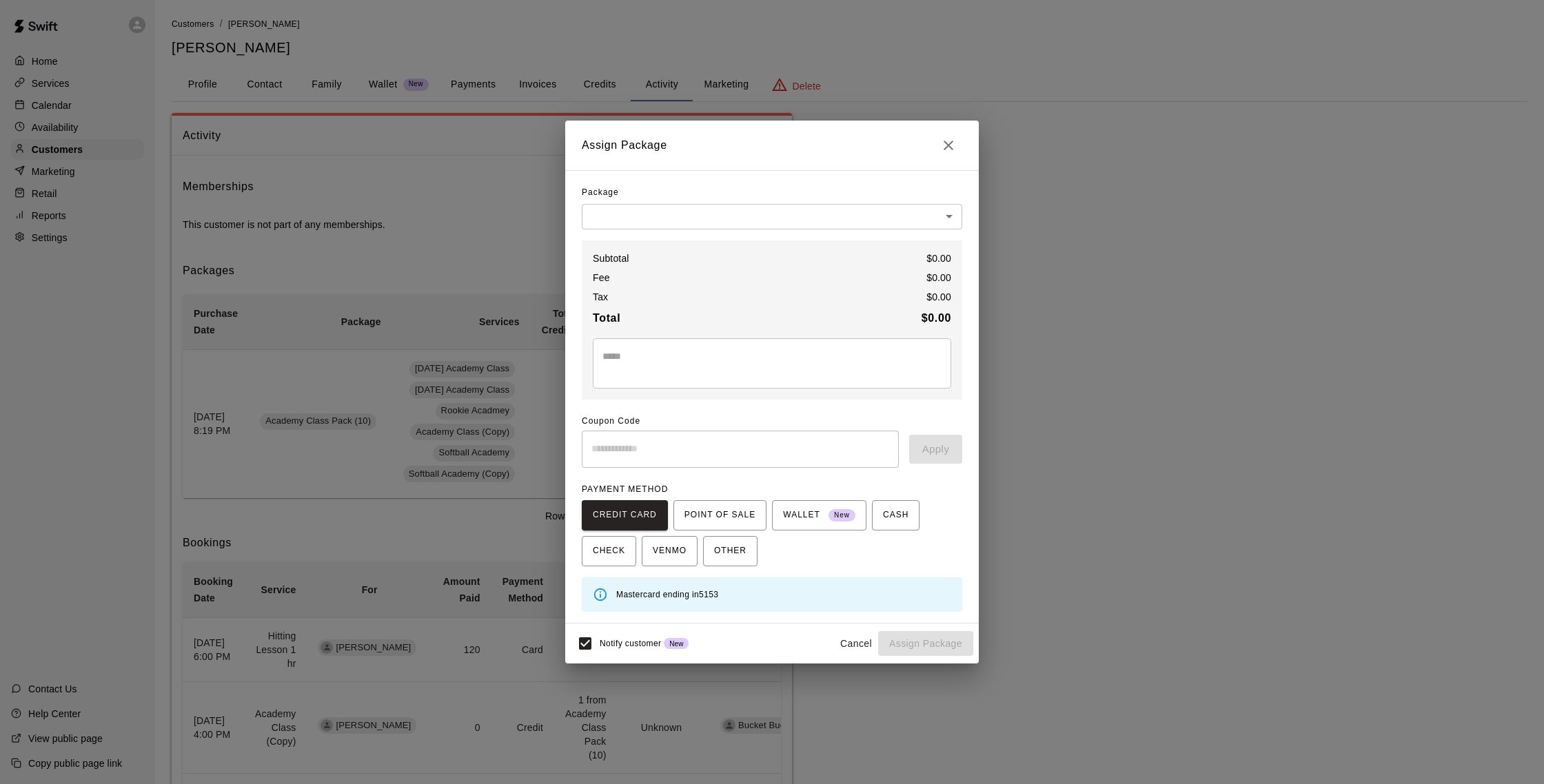
click at [759, 209] on body "Home Services Calendar Availability Customers Marketing Retail Reports Settings…" at bounding box center [772, 504] width 1544 height 1009
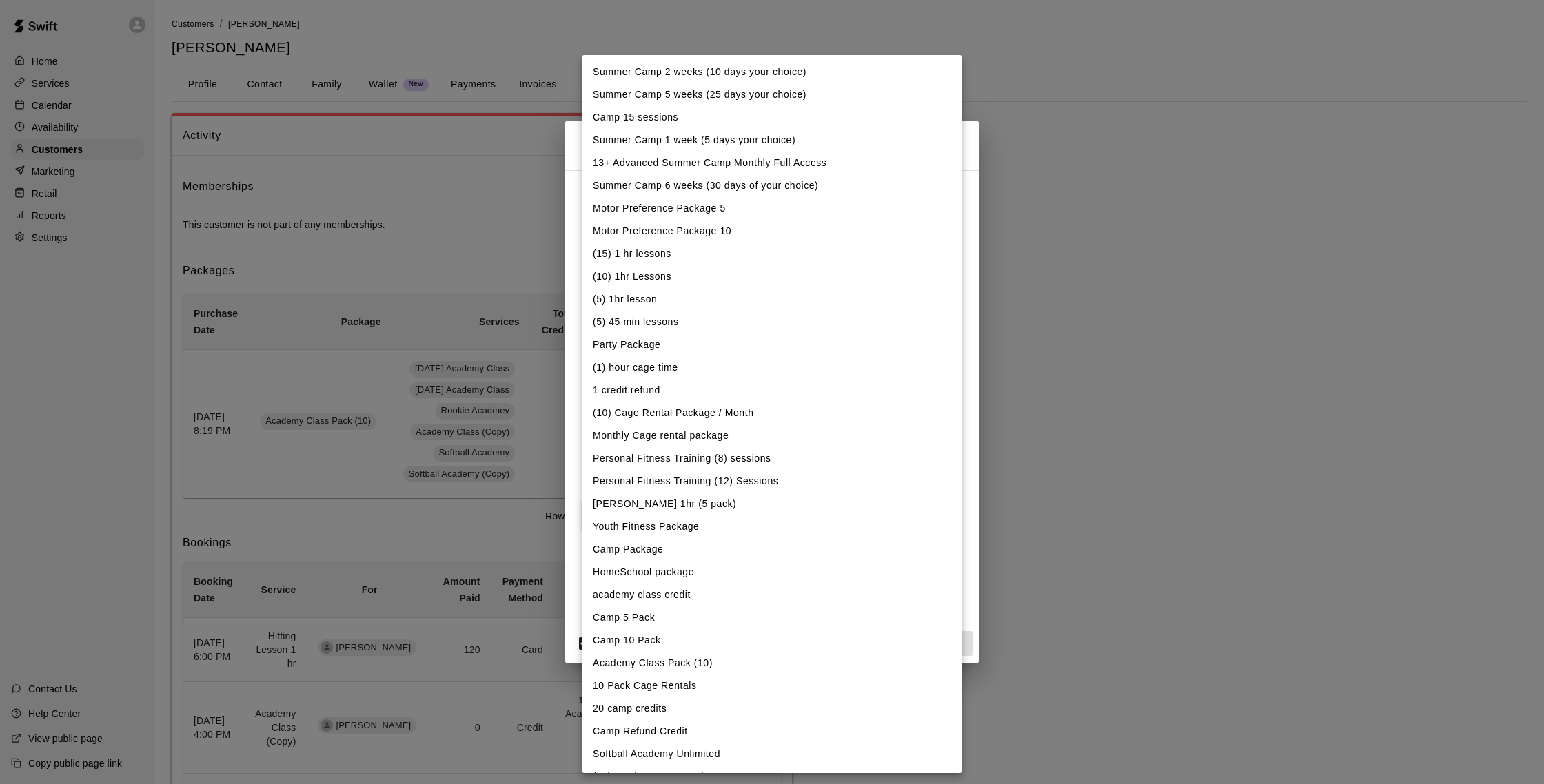
click at [657, 306] on li "(5) 1hr lesson" at bounding box center [772, 299] width 381 height 23
type input "**********"
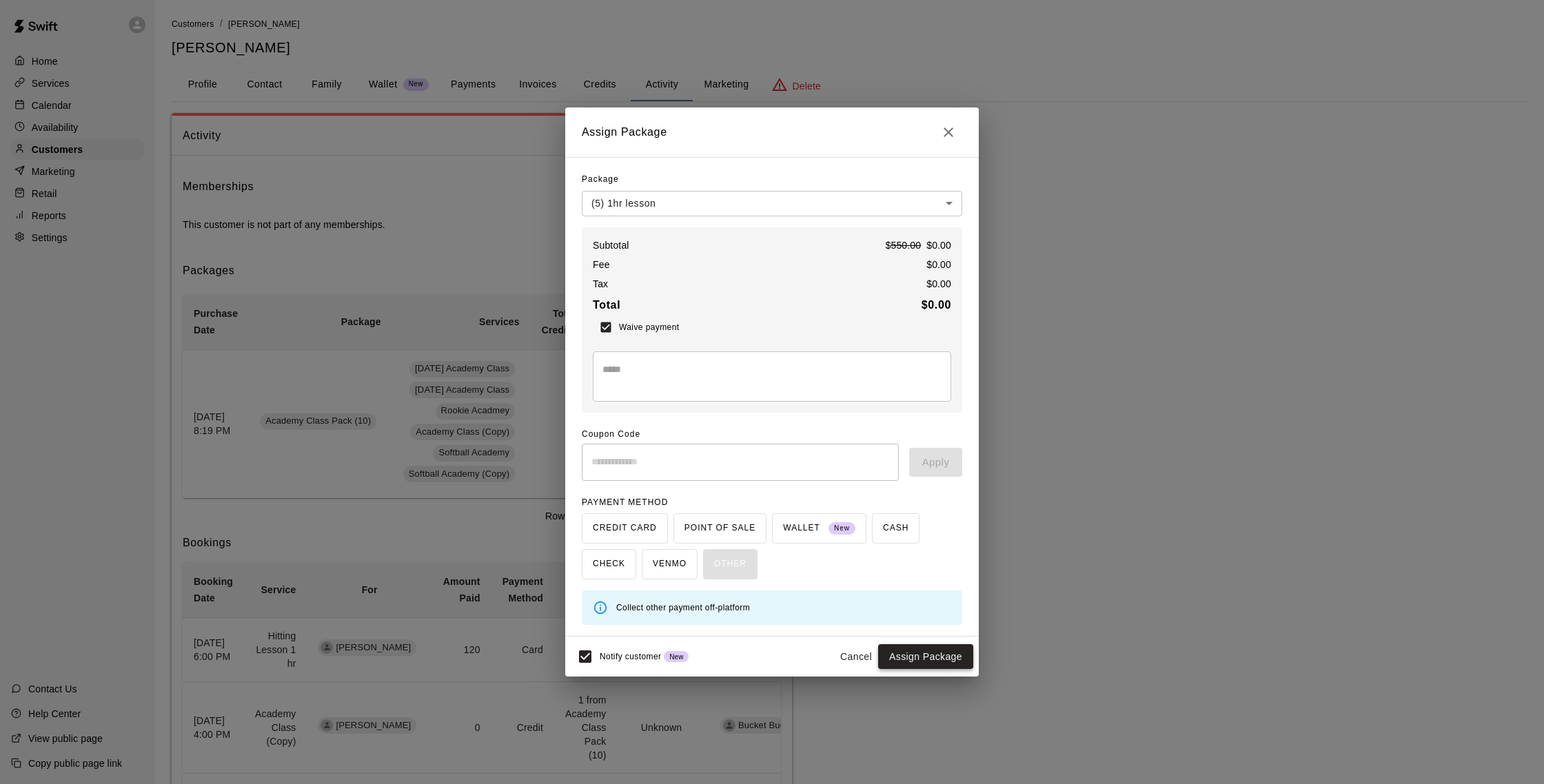
click at [890, 651] on button "Assign Package" at bounding box center [925, 657] width 95 height 25
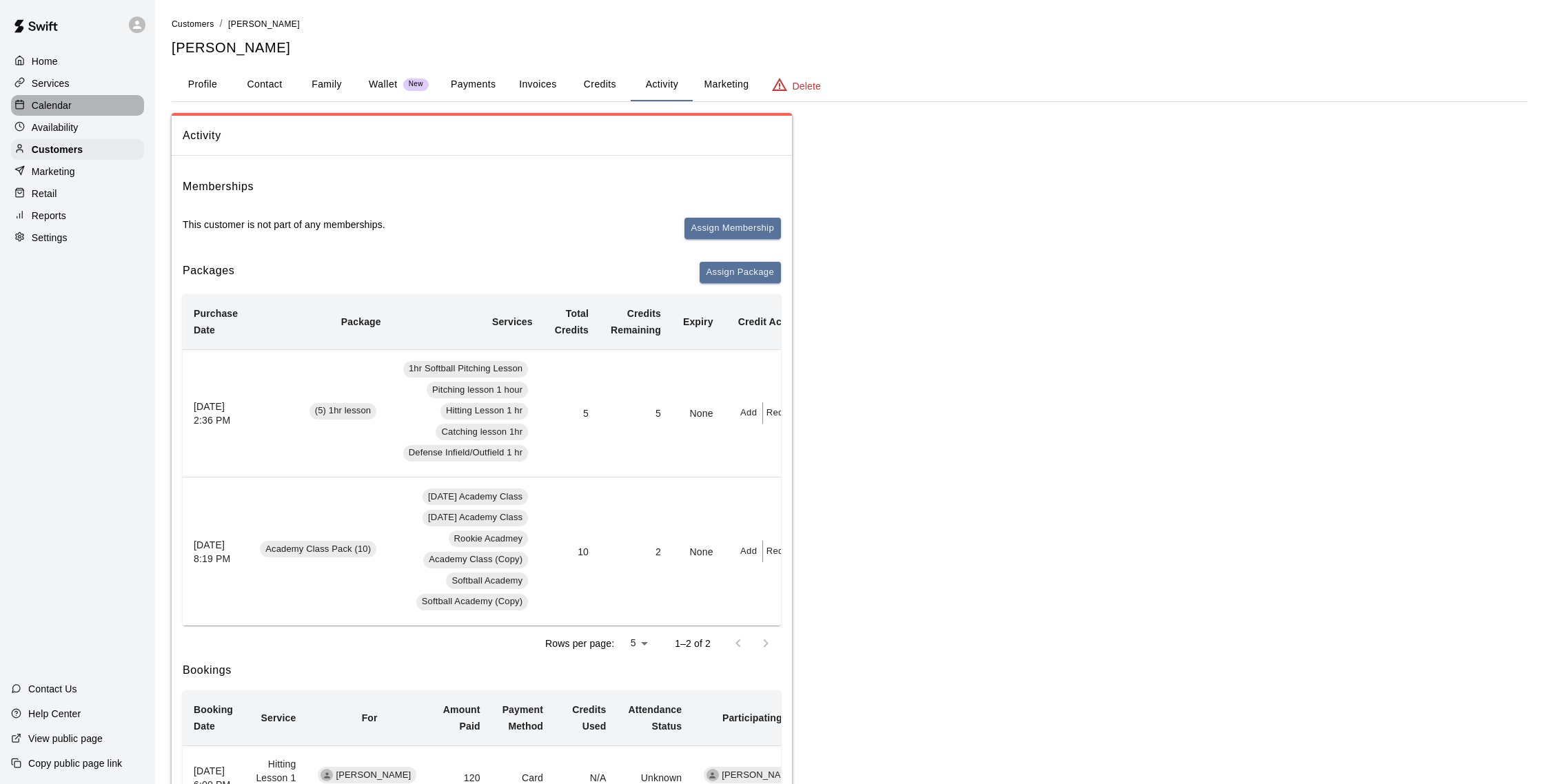
click at [60, 105] on p "Calendar" at bounding box center [52, 105] width 40 height 14
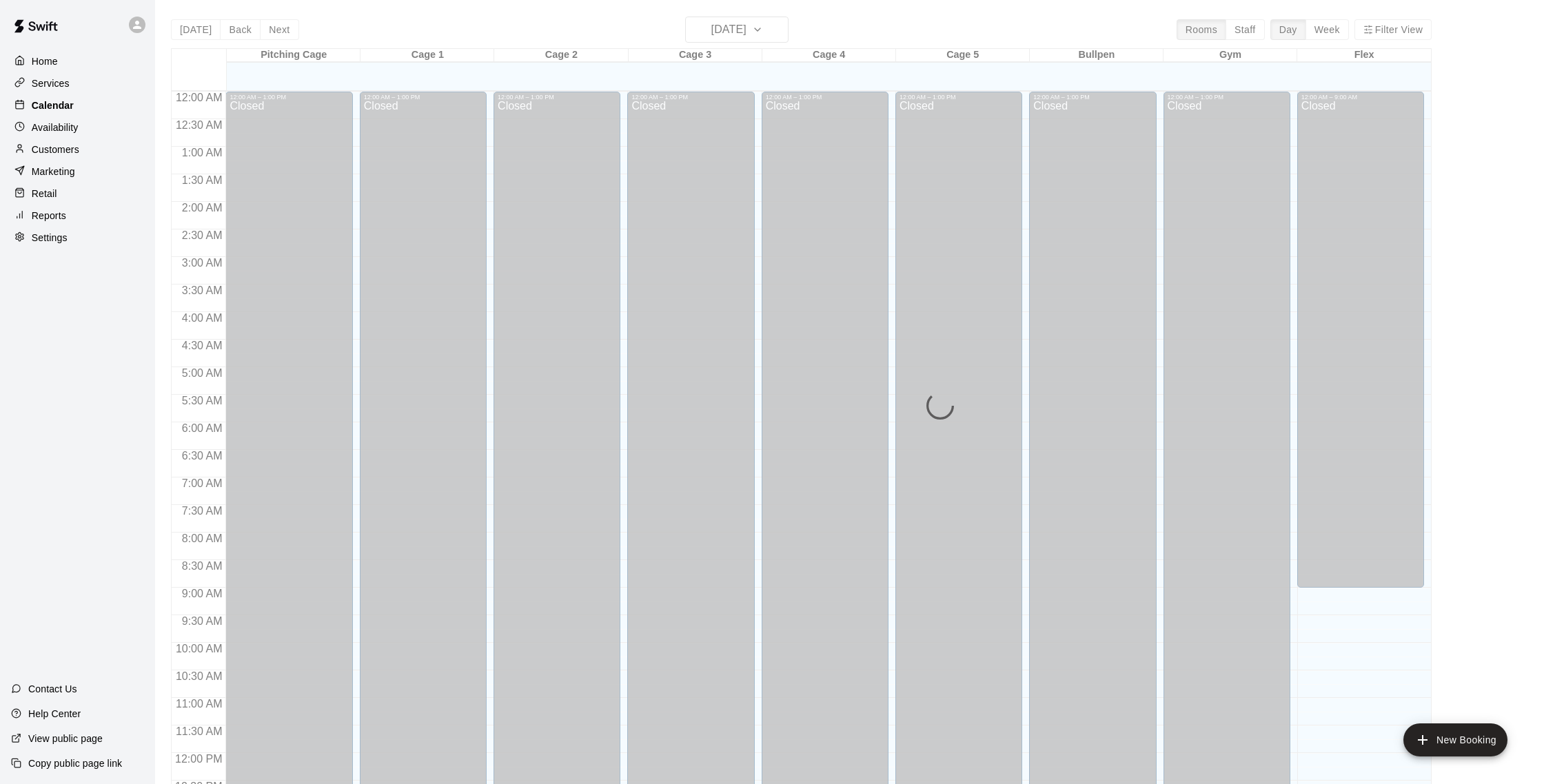
scroll to position [574, 0]
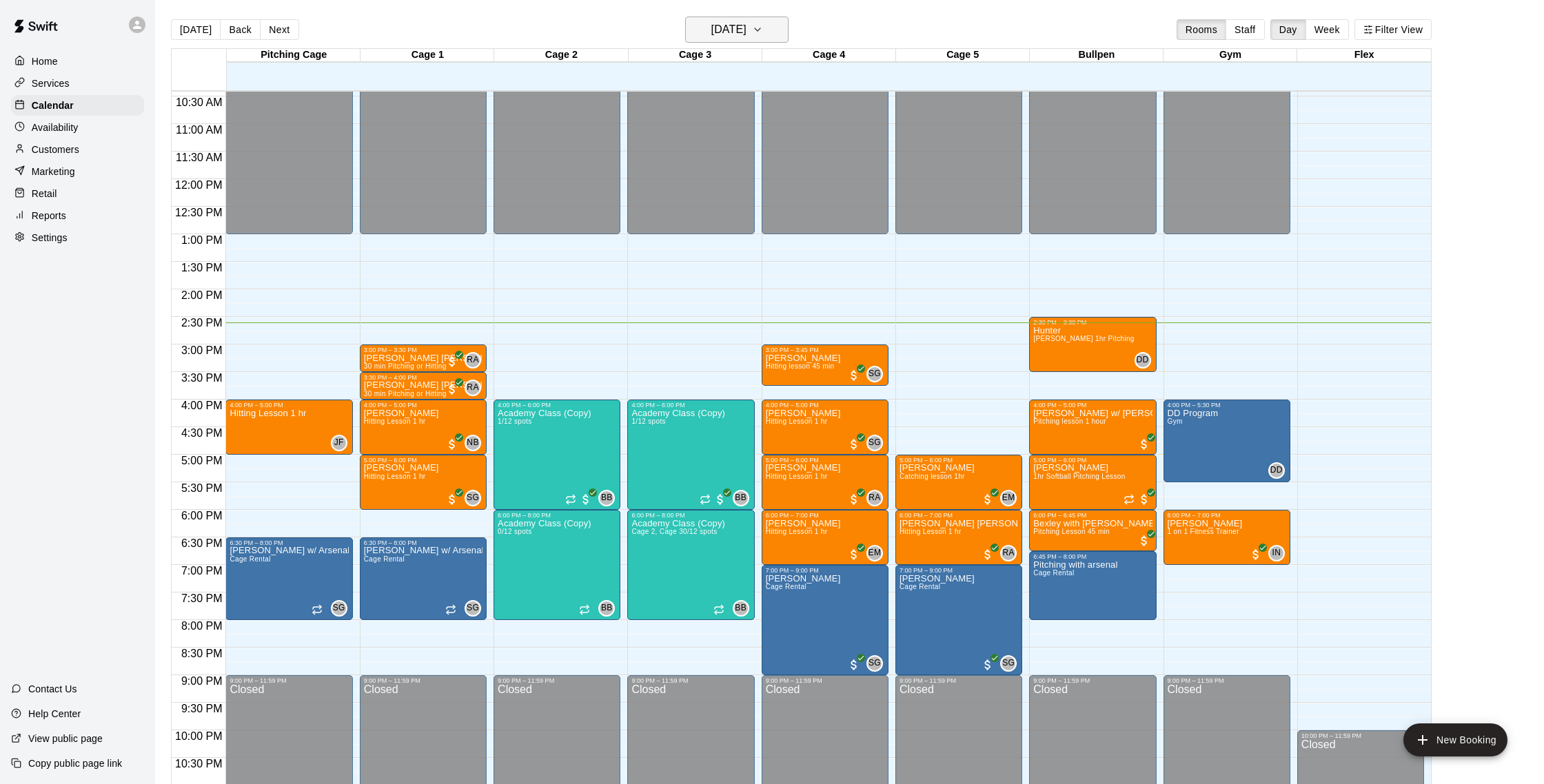
click at [764, 25] on icon "button" at bounding box center [758, 30] width 11 height 17
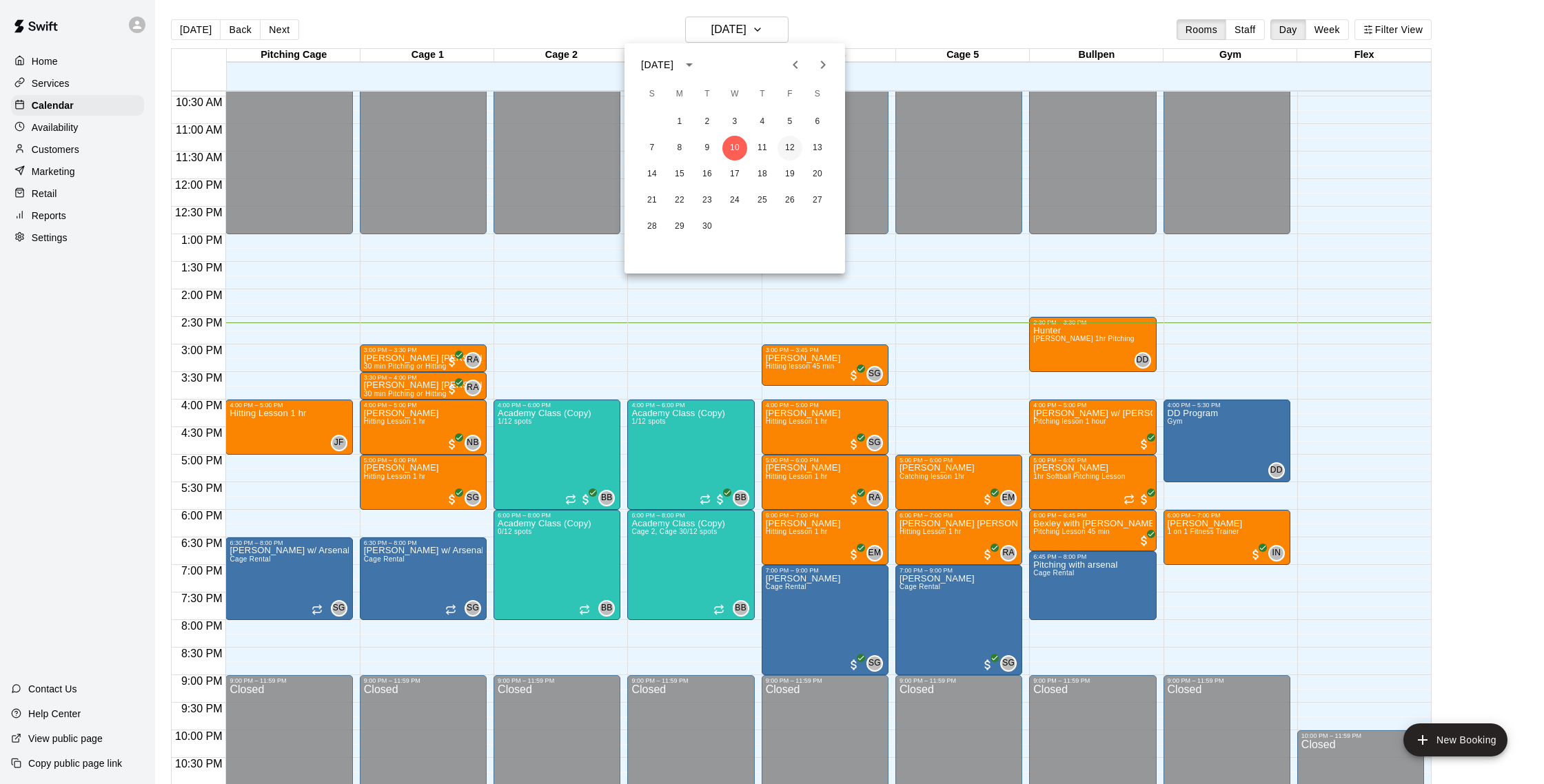
click at [792, 148] on button "12" at bounding box center [790, 148] width 24 height 24
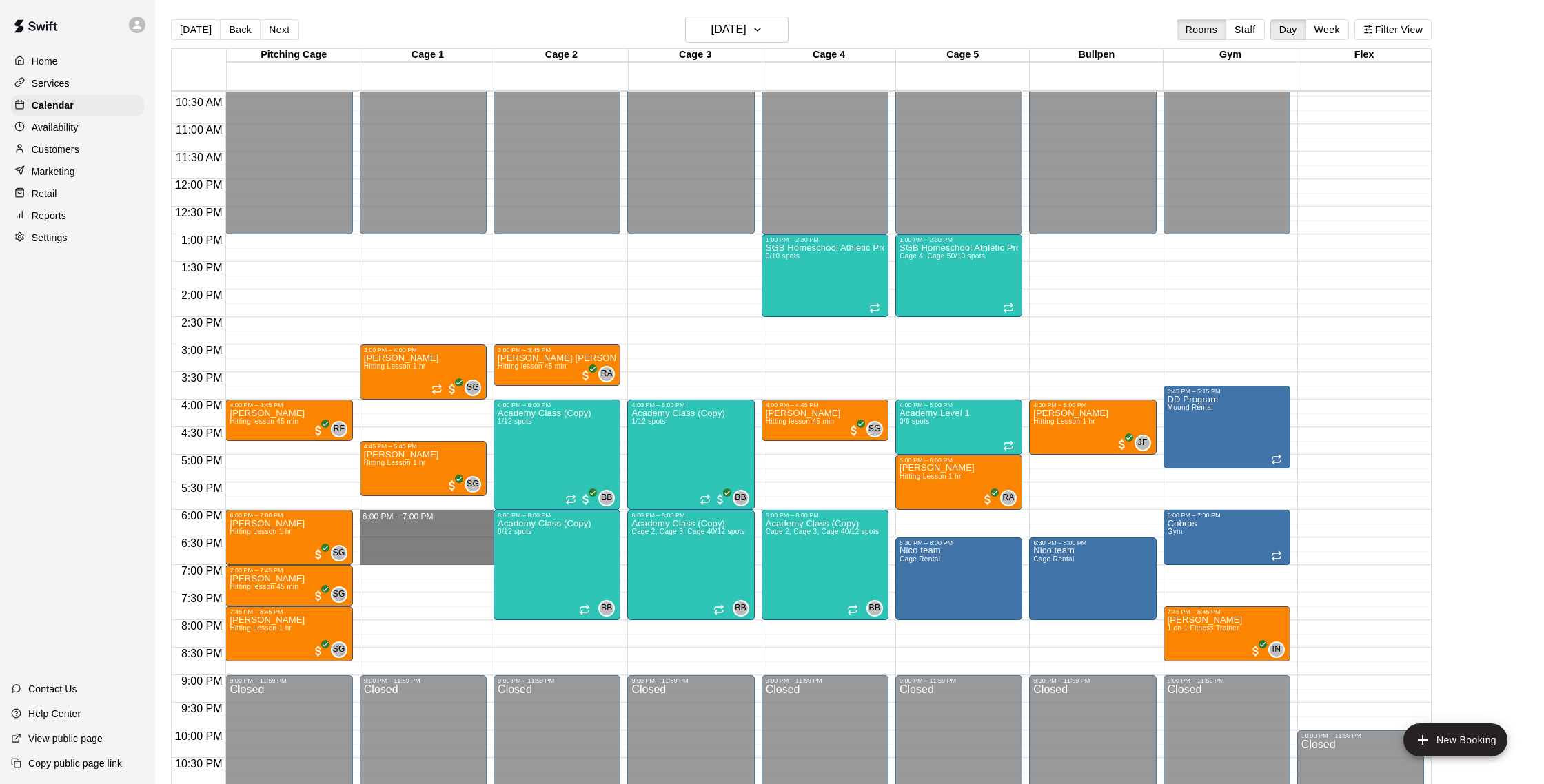
drag, startPoint x: 452, startPoint y: 516, endPoint x: 458, endPoint y: 562, distance: 46.4
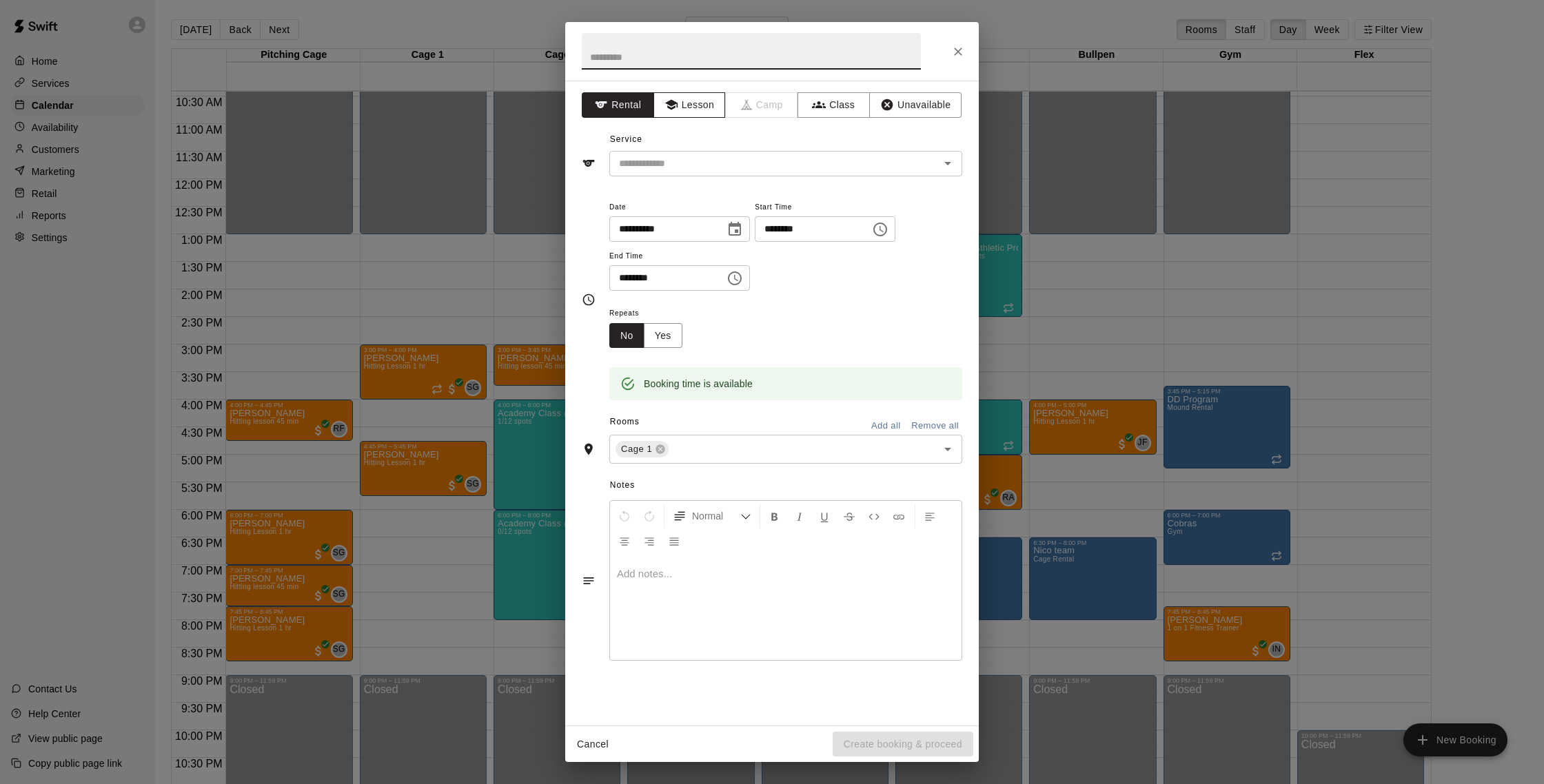
click at [701, 111] on button "Lesson" at bounding box center [689, 104] width 72 height 25
click at [704, 158] on input "text" at bounding box center [765, 164] width 304 height 17
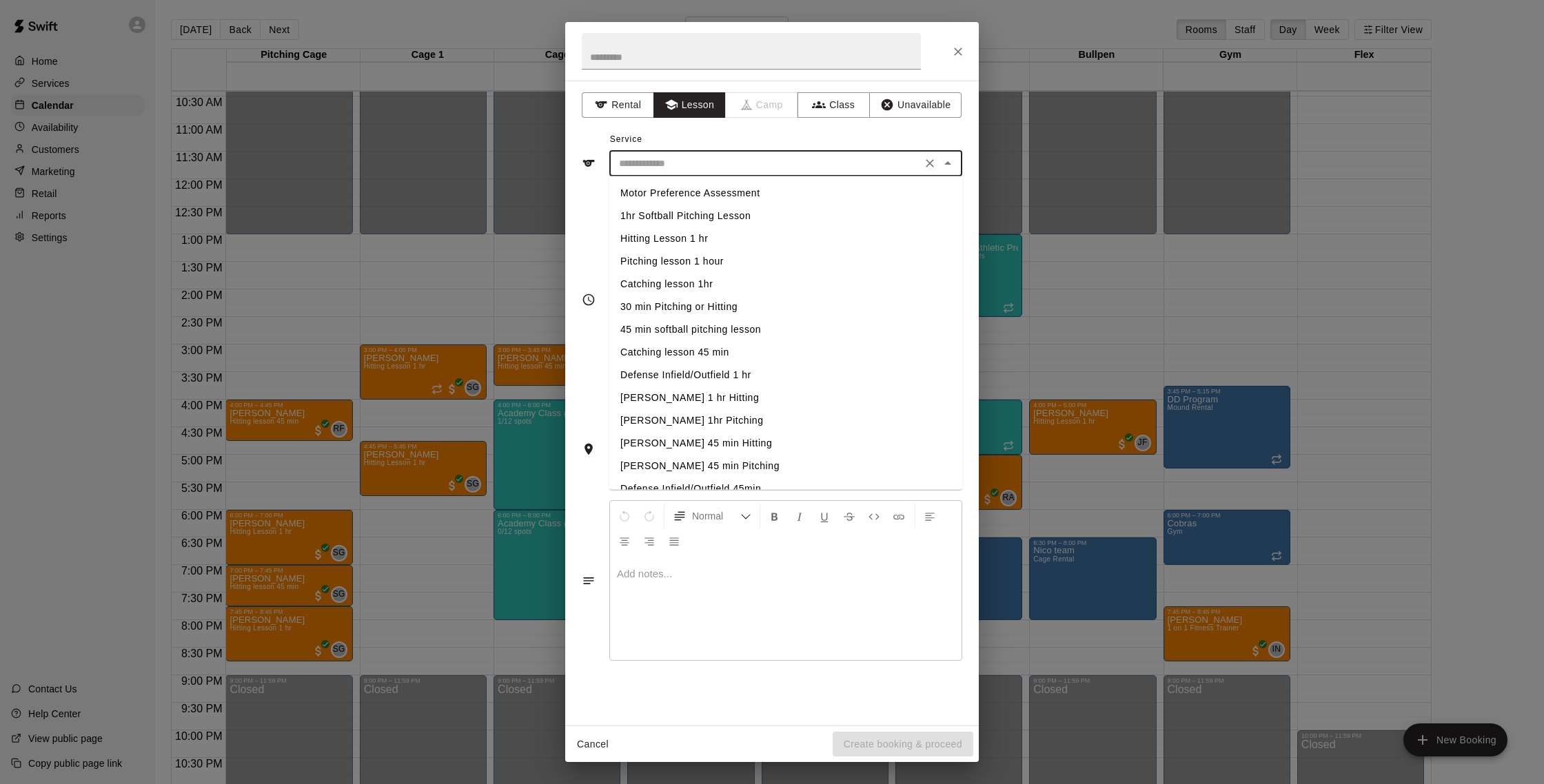
click at [698, 231] on li "Hitting Lesson 1 hr" at bounding box center [785, 239] width 353 height 23
type input "**********"
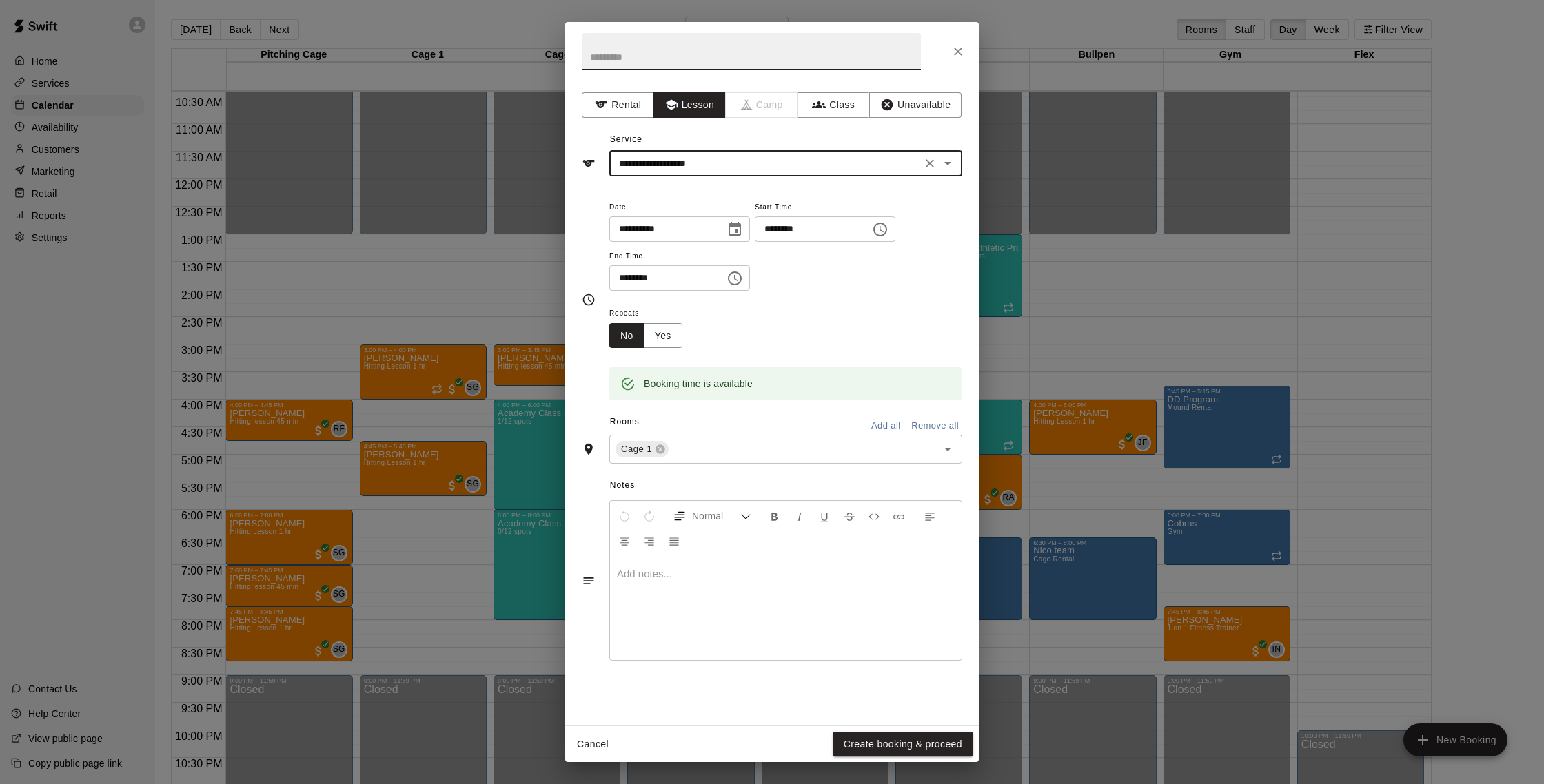
click at [616, 67] on input "text" at bounding box center [751, 51] width 339 height 37
type input "**********"
click at [862, 743] on button "Create booking & proceed" at bounding box center [904, 745] width 141 height 25
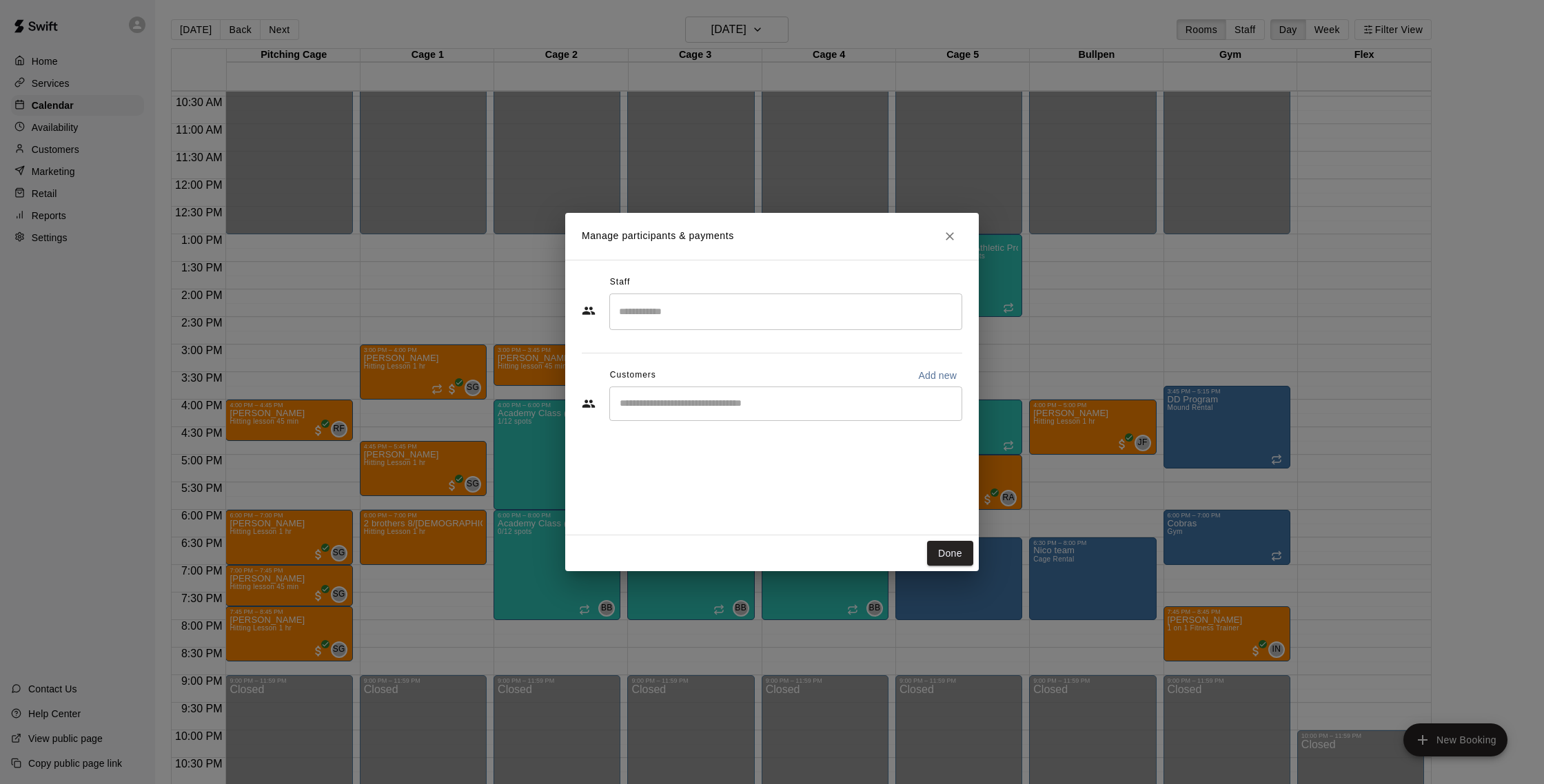
click at [665, 321] on input "Search staff" at bounding box center [786, 312] width 340 height 24
click at [718, 368] on div "[PERSON_NAME] Instructor" at bounding box center [798, 358] width 307 height 27
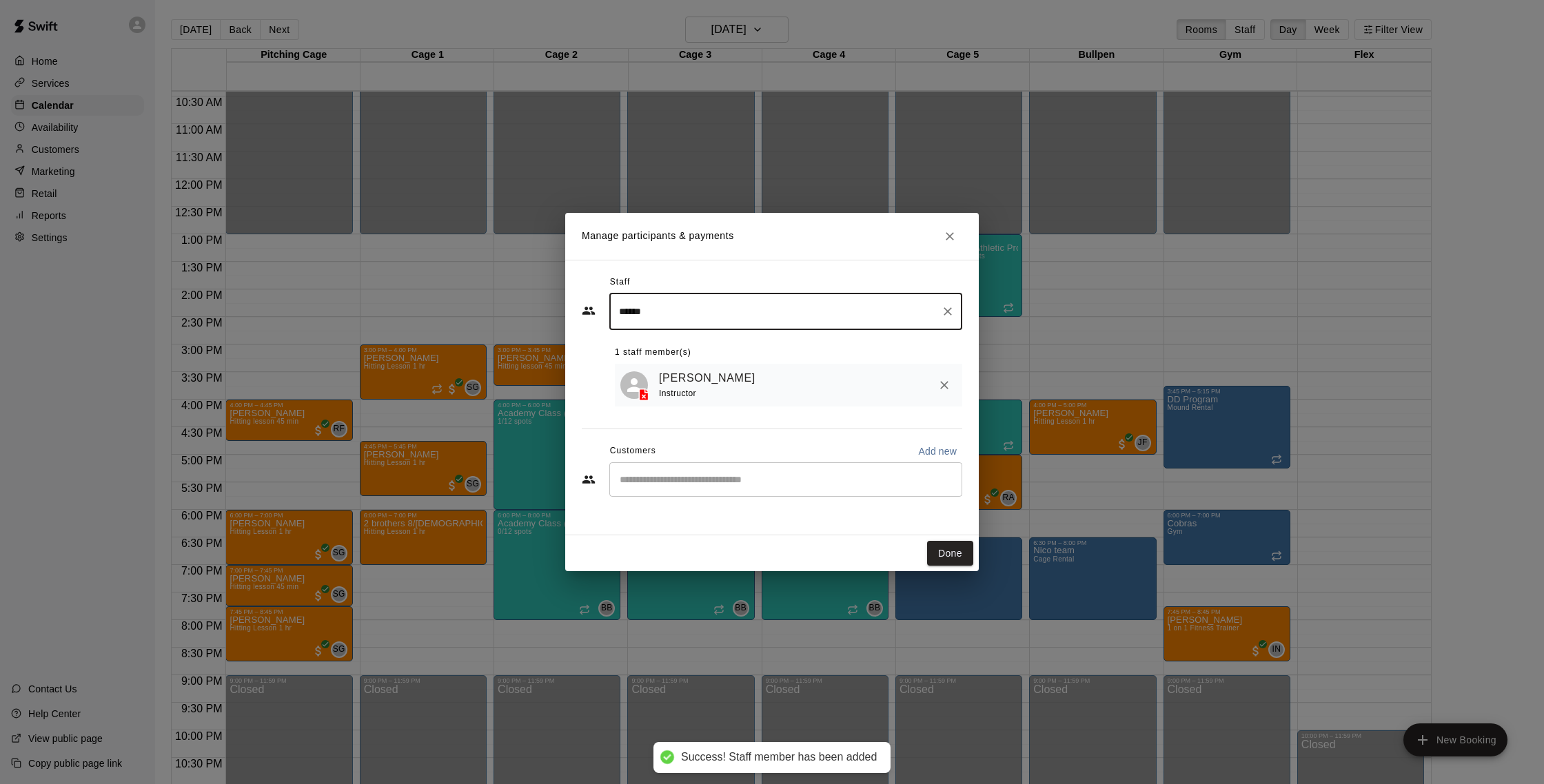
type input "******"
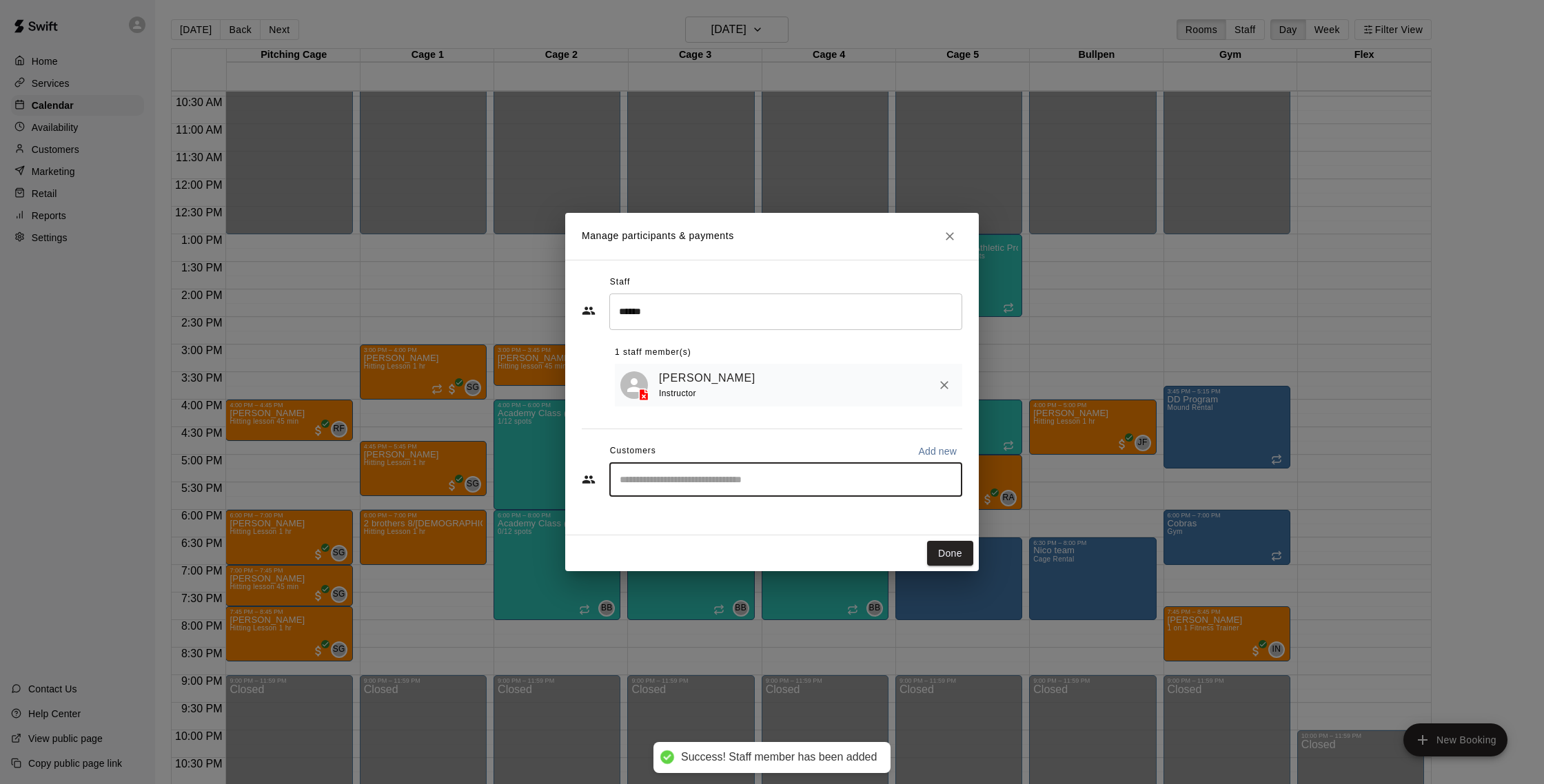
click at [743, 480] on input "Start typing to search customers..." at bounding box center [786, 479] width 340 height 14
type input "*****"
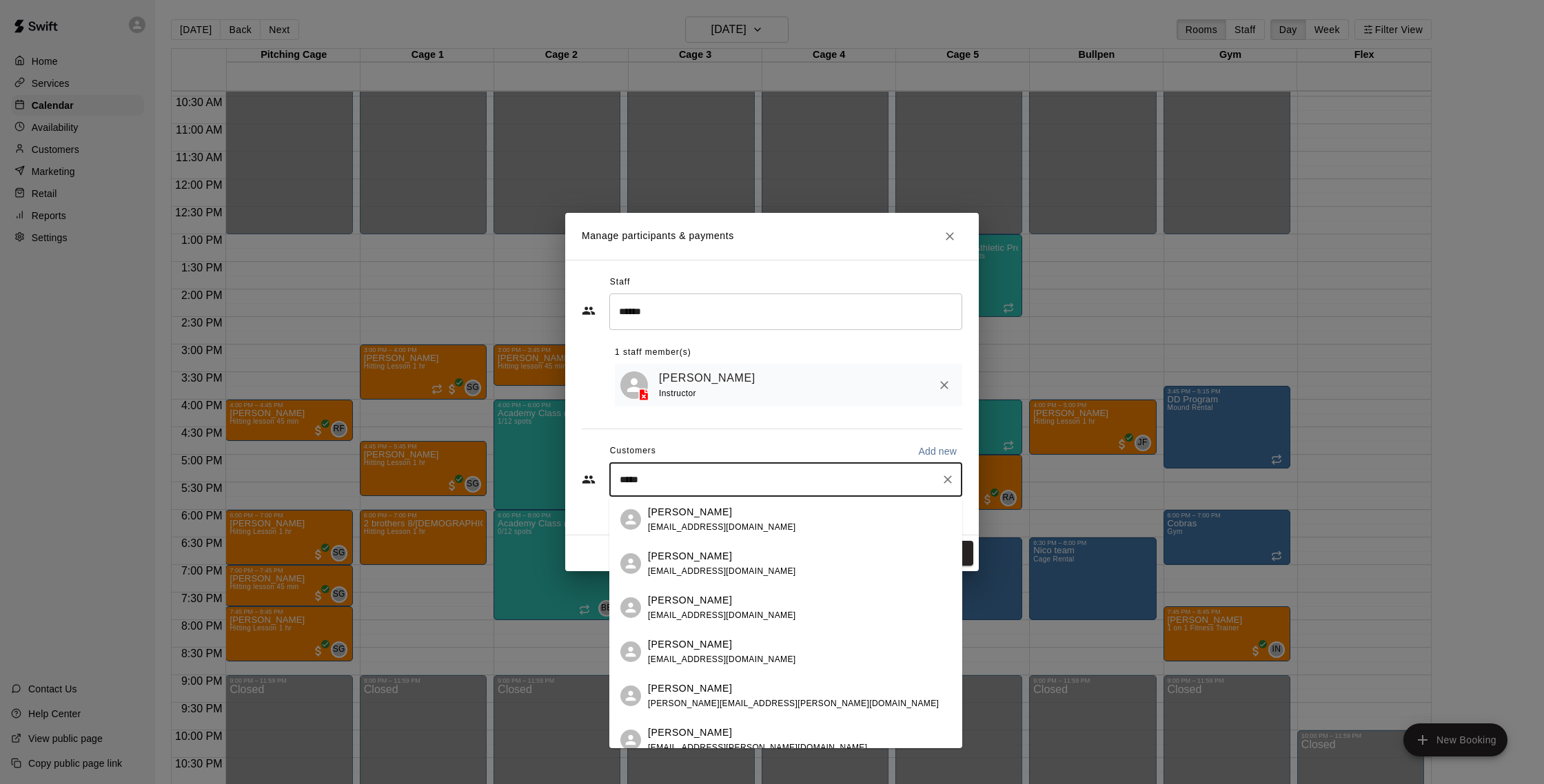
click at [712, 567] on span "[EMAIL_ADDRESS][DOMAIN_NAME]" at bounding box center [722, 572] width 149 height 9
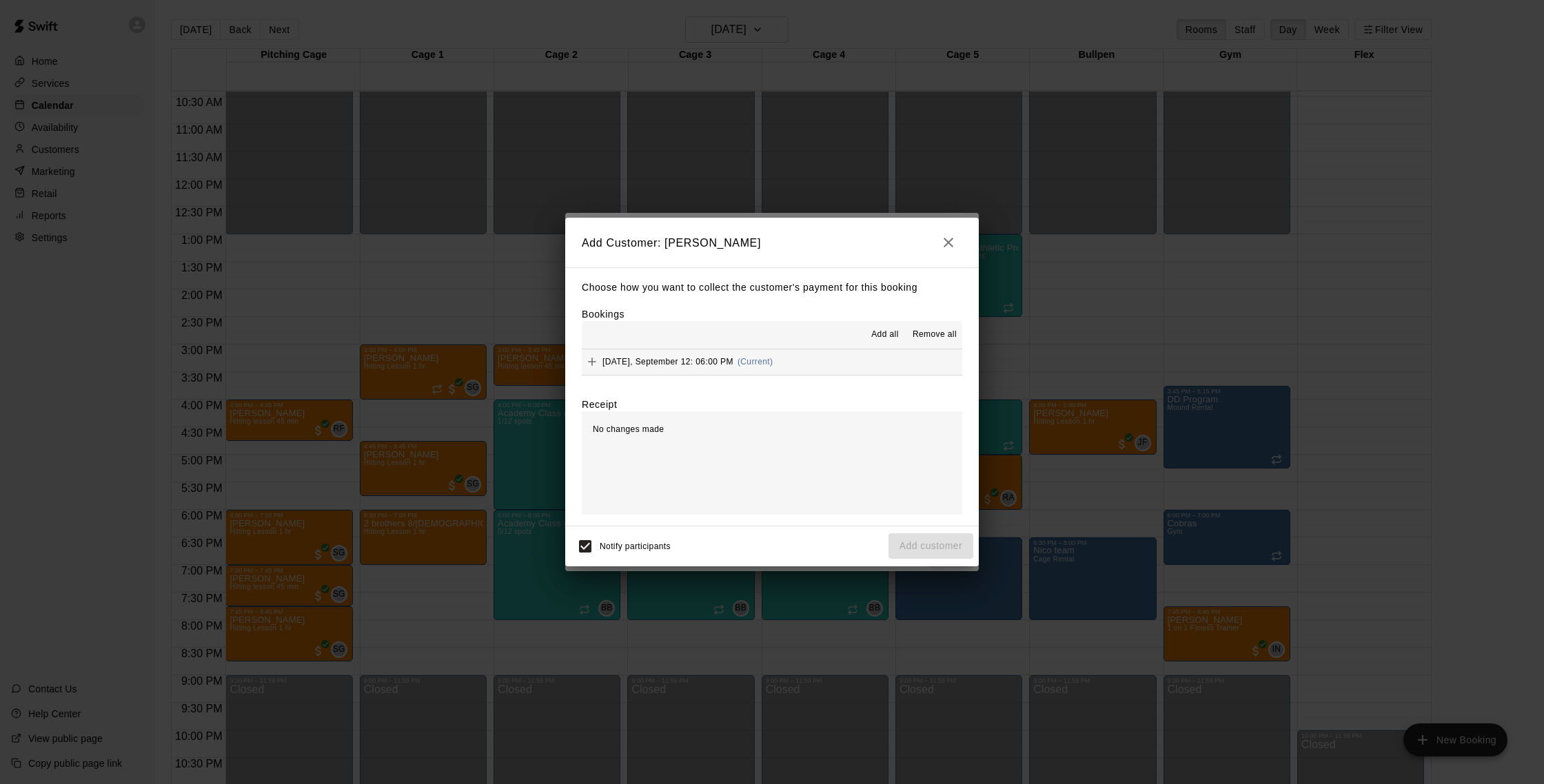
drag, startPoint x: 695, startPoint y: 355, endPoint x: 679, endPoint y: 360, distance: 16.8
click at [695, 356] on div "[DATE], September 12: 06:00 PM (Current)" at bounding box center [677, 362] width 191 height 21
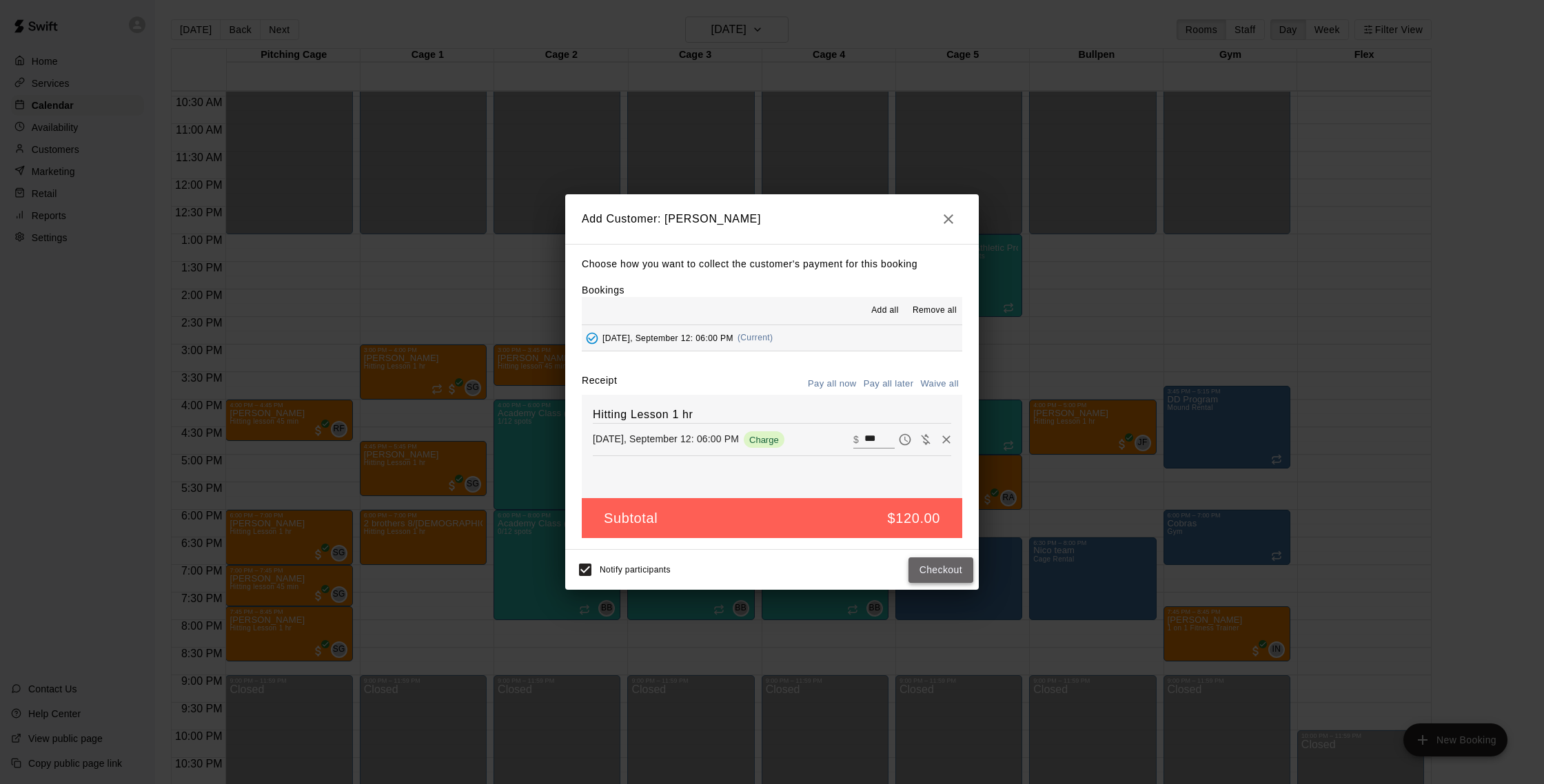
click at [952, 570] on button "Checkout" at bounding box center [940, 570] width 65 height 25
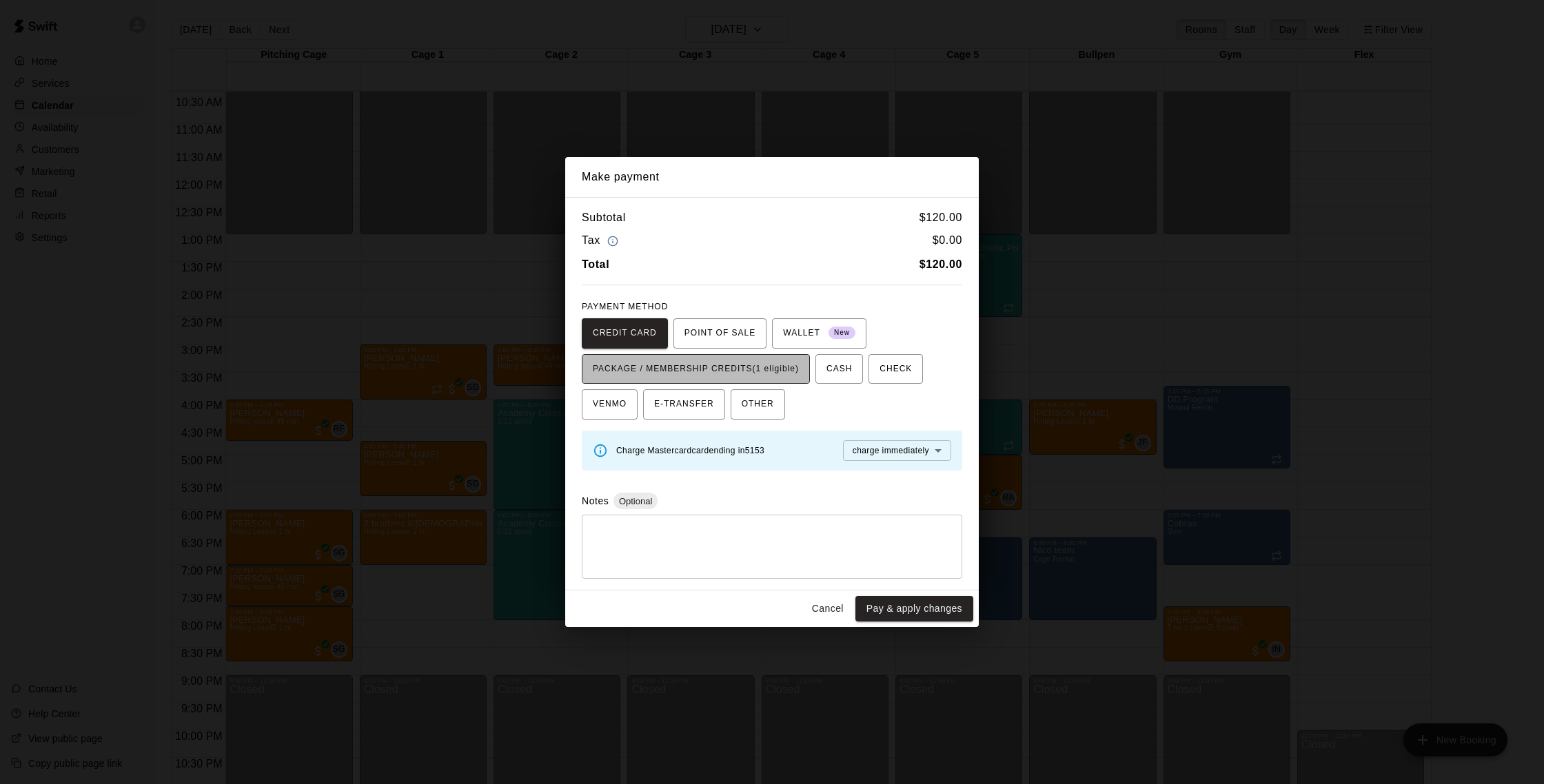
click at [775, 373] on span "PACKAGE / MEMBERSHIP CREDITS (1 eligible)" at bounding box center [696, 368] width 206 height 22
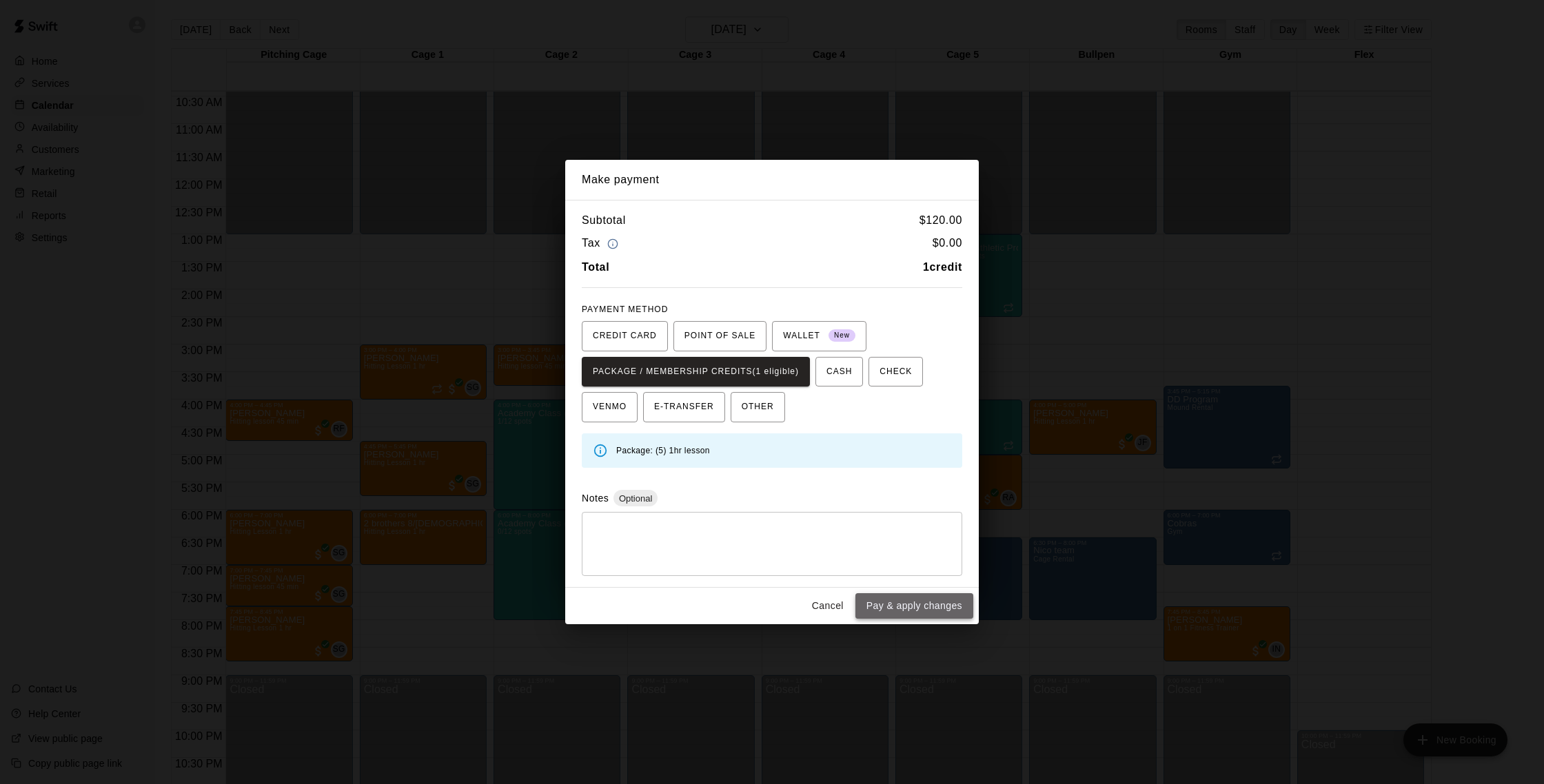
click at [922, 617] on button "Pay & apply changes" at bounding box center [914, 605] width 118 height 25
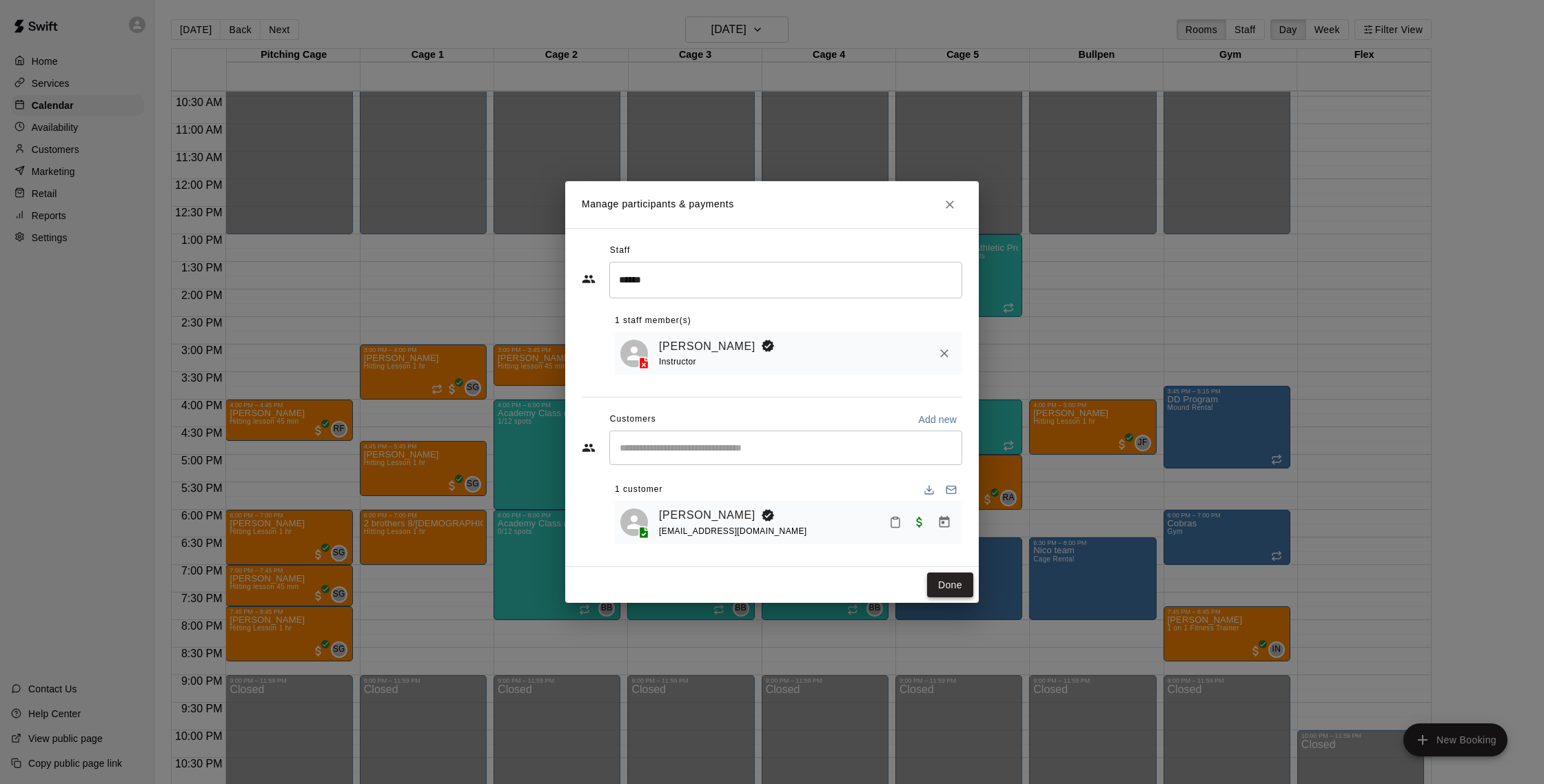
click at [952, 579] on button "Done" at bounding box center [950, 585] width 46 height 25
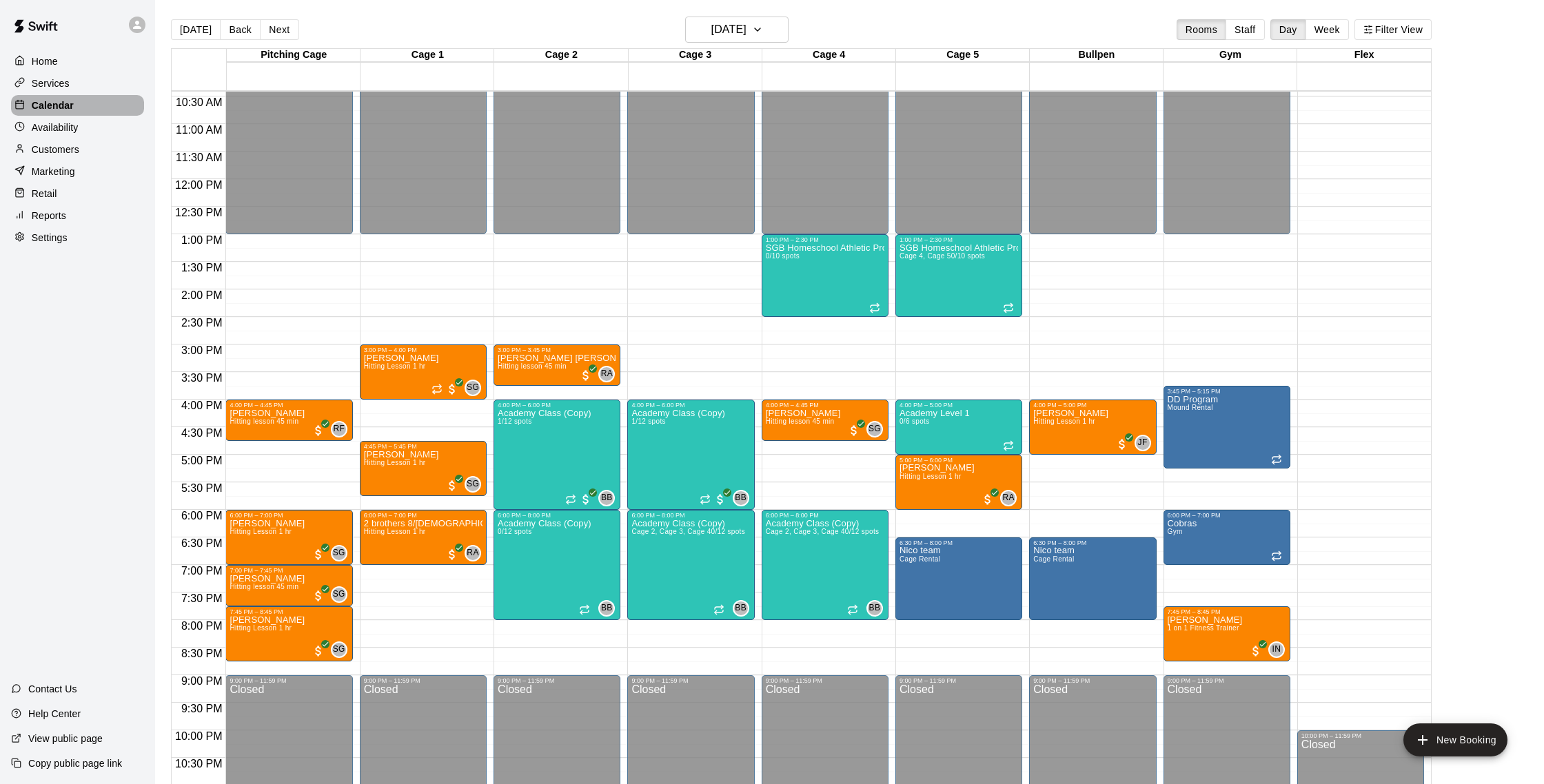
click at [66, 102] on p "Calendar" at bounding box center [53, 105] width 42 height 14
